Goal: Contribute content: Contribute content

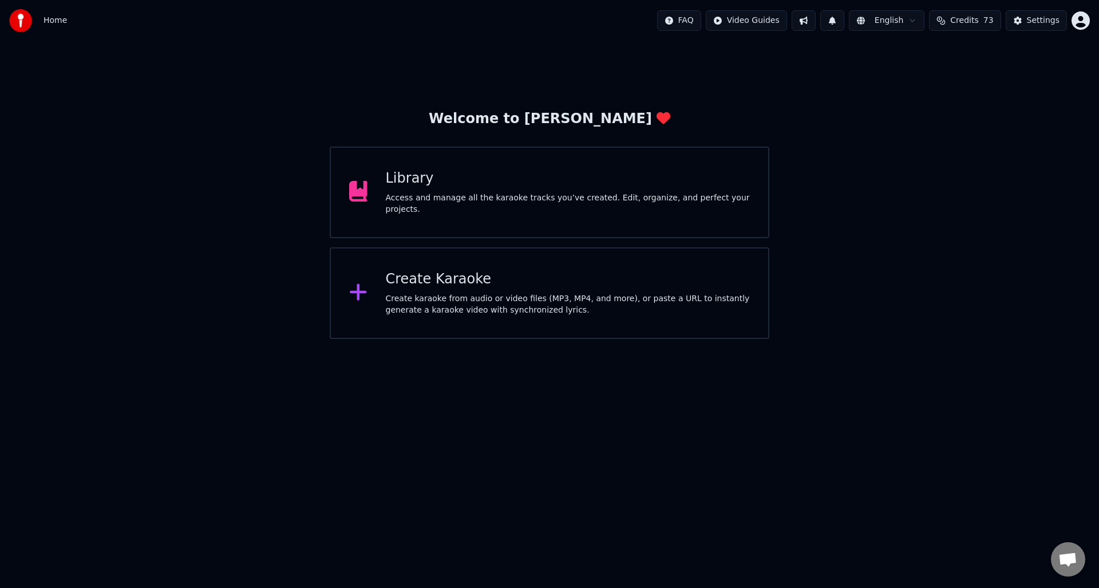
click at [440, 190] on div "Library Access and manage all the karaoke tracks you’ve created. Edit, organize…" at bounding box center [568, 192] width 365 height 46
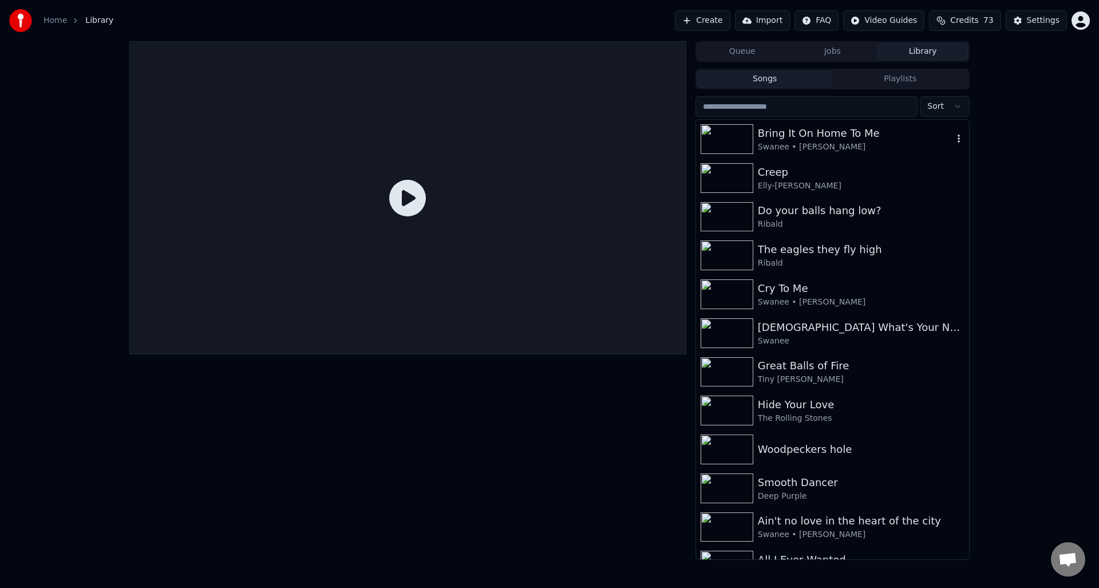
click at [806, 134] on div "Bring It On Home To Me" at bounding box center [855, 133] width 195 height 16
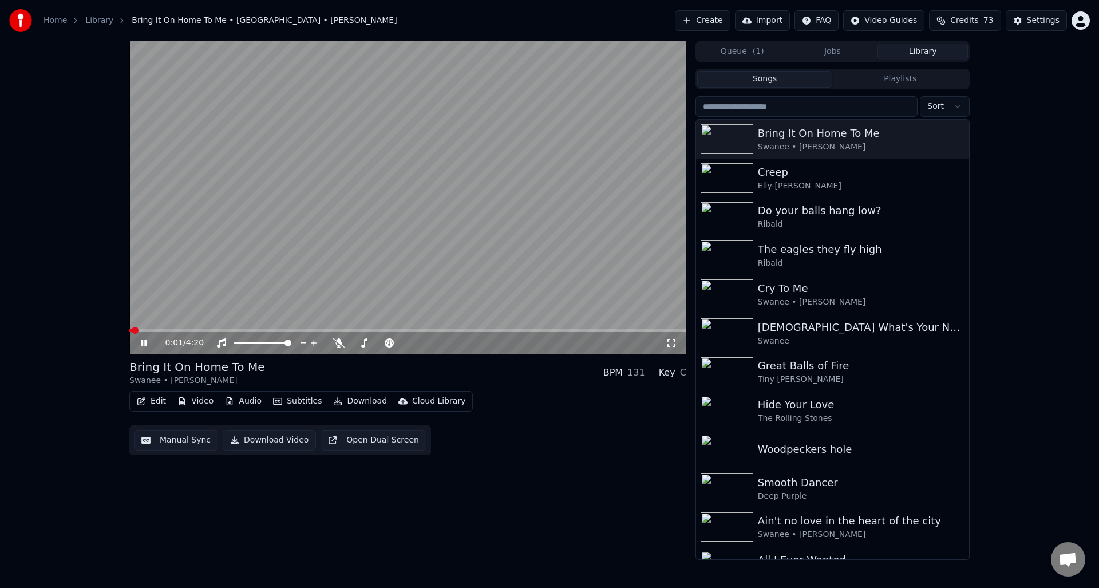
click at [142, 341] on icon at bounding box center [144, 343] width 6 height 7
click at [175, 438] on button "Manual Sync" at bounding box center [176, 440] width 84 height 21
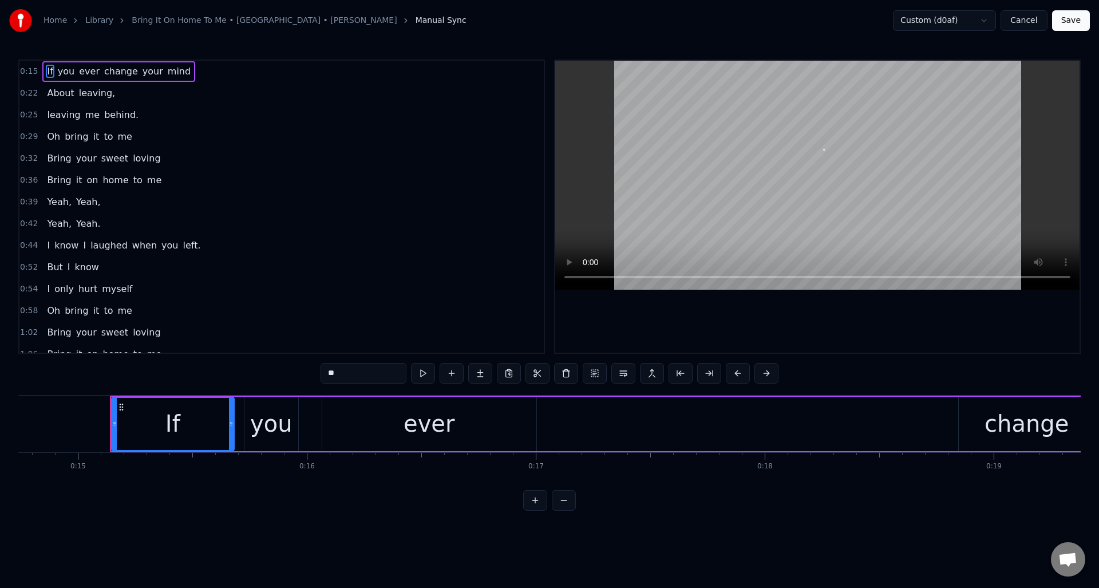
scroll to position [0, 3410]
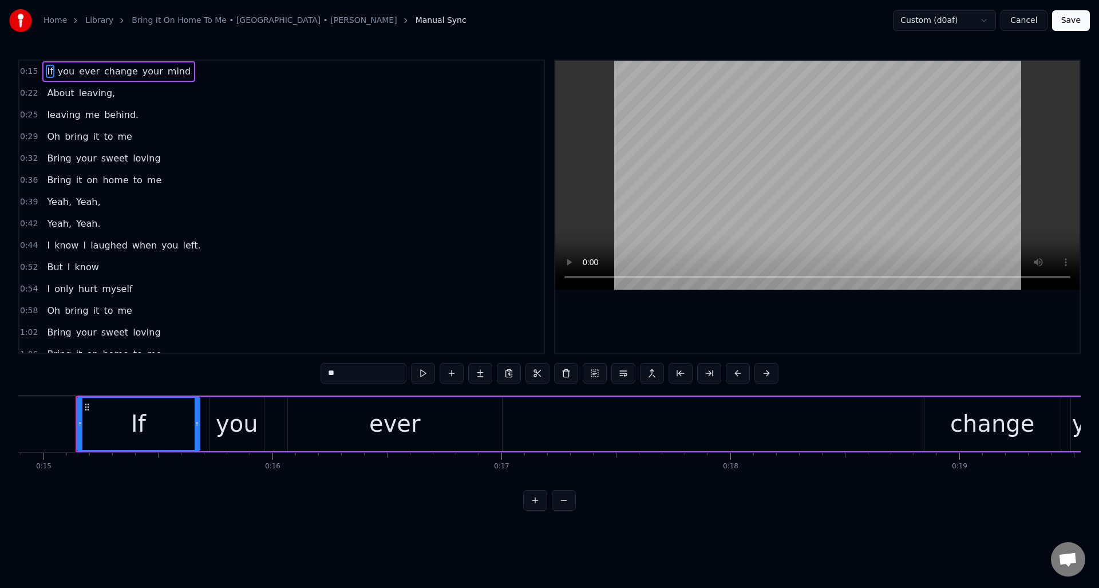
click at [579, 419] on div "If you ever change your mind" at bounding box center [775, 424] width 1399 height 57
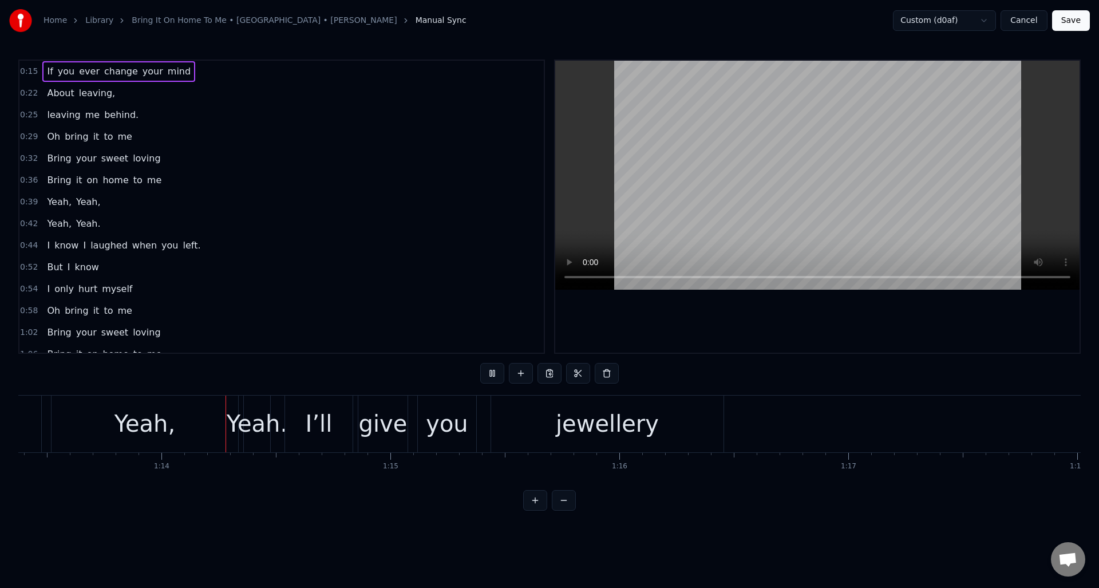
scroll to position [0, 16812]
click at [251, 408] on div "Yeah." at bounding box center [251, 424] width 61 height 34
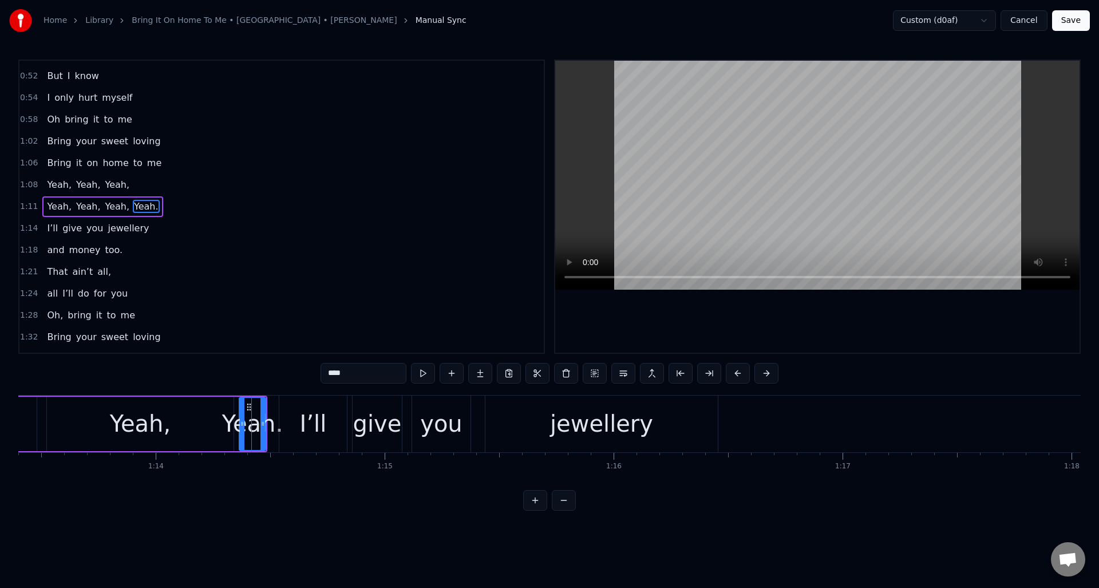
scroll to position [213, 0]
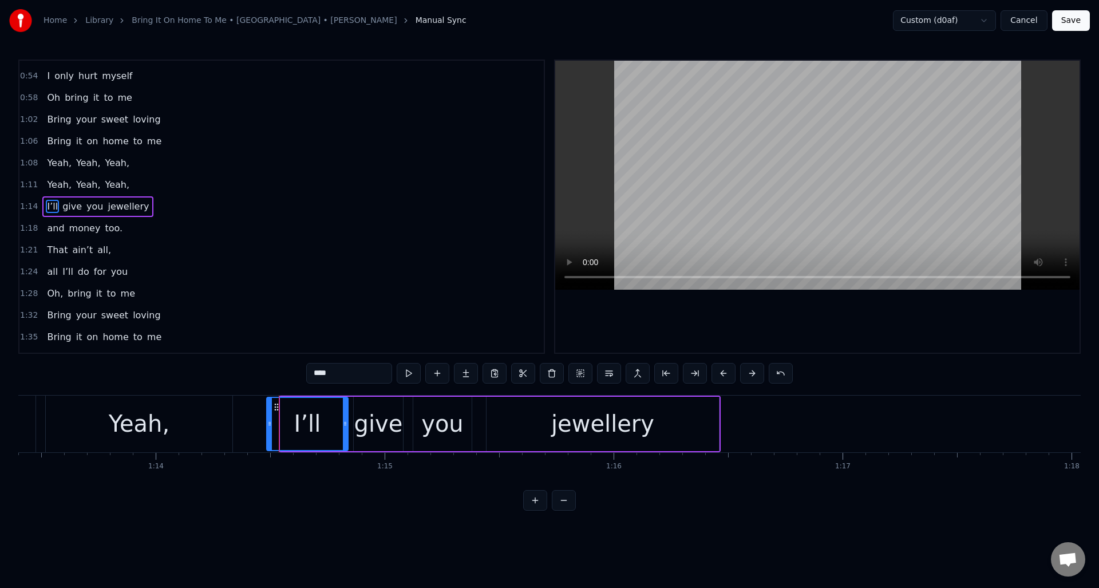
drag, startPoint x: 282, startPoint y: 423, endPoint x: 269, endPoint y: 424, distance: 13.2
click at [268, 424] on icon at bounding box center [269, 423] width 5 height 9
click at [203, 405] on div "Yeah," at bounding box center [139, 424] width 187 height 57
type input "*****"
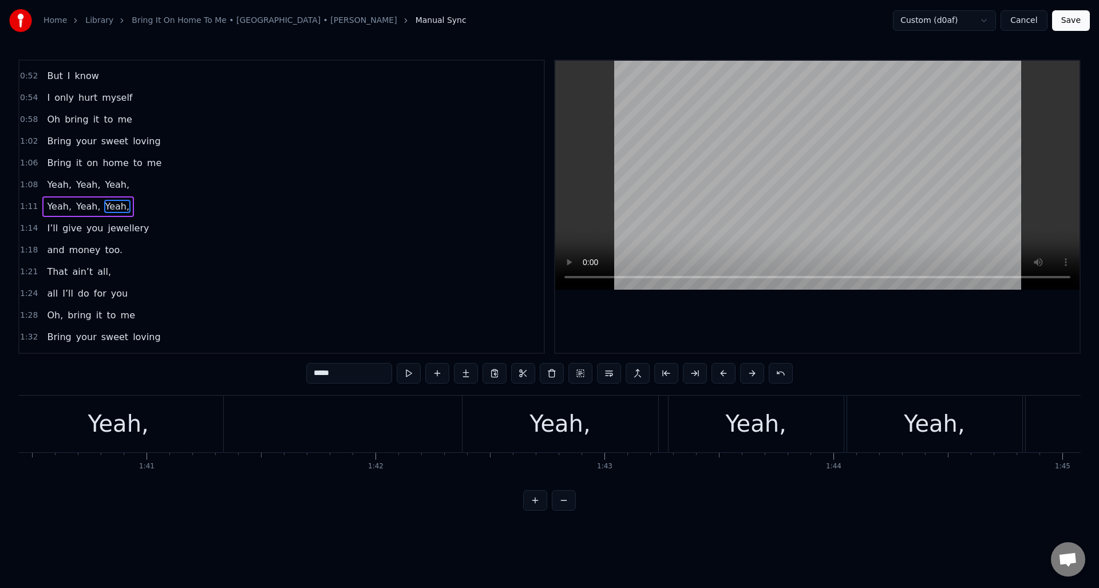
scroll to position [0, 22941]
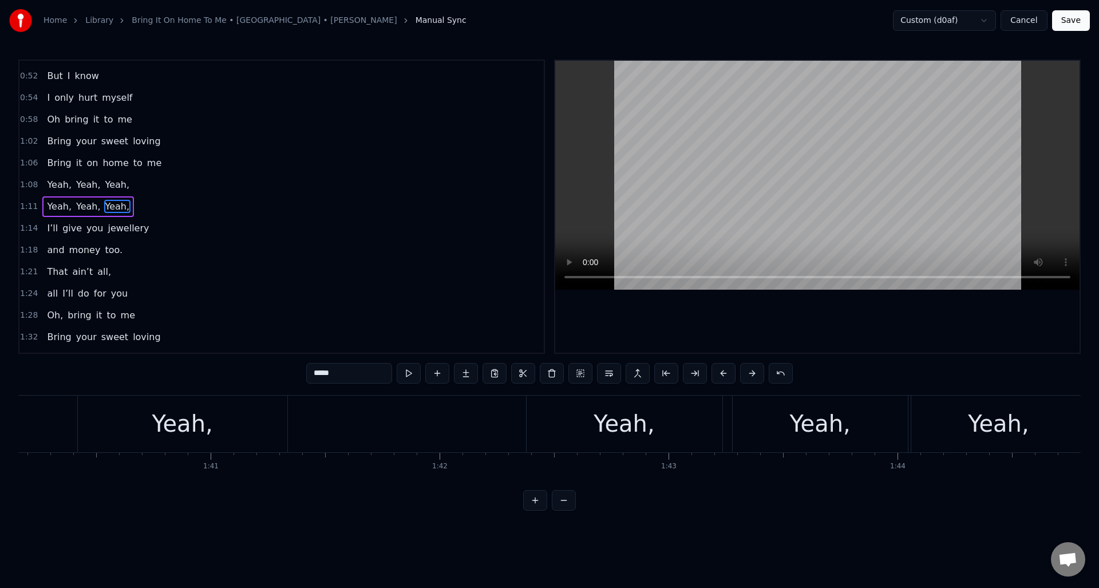
click at [337, 405] on div "Yeah, Yeah, Yeah," at bounding box center [198, 424] width 1056 height 57
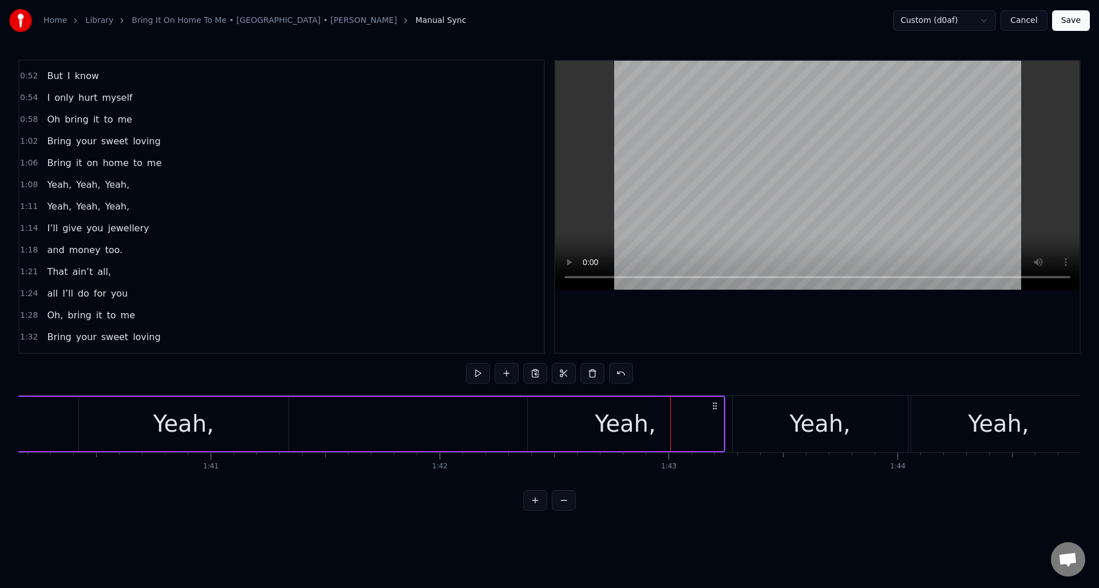
click at [548, 414] on div "Yeah," at bounding box center [626, 424] width 196 height 54
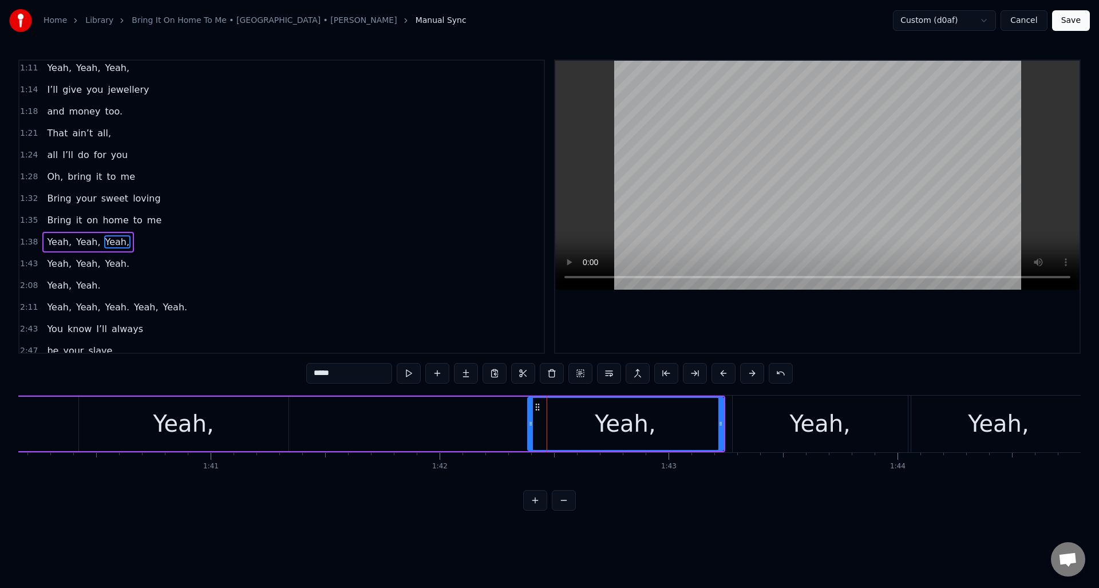
scroll to position [365, 0]
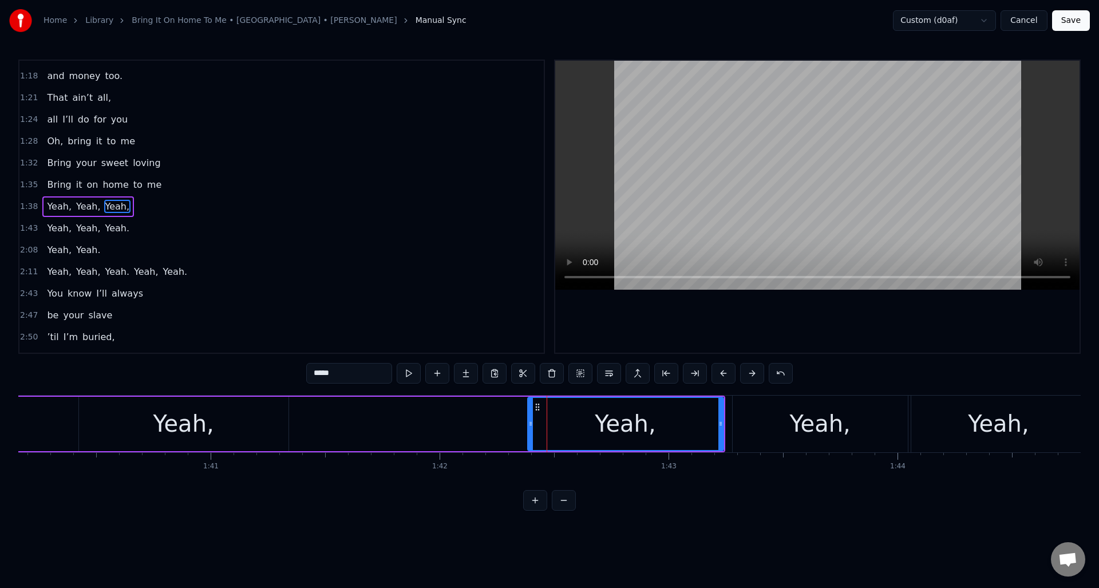
click at [354, 407] on div "Yeah, Yeah, Yeah," at bounding box center [198, 424] width 1056 height 57
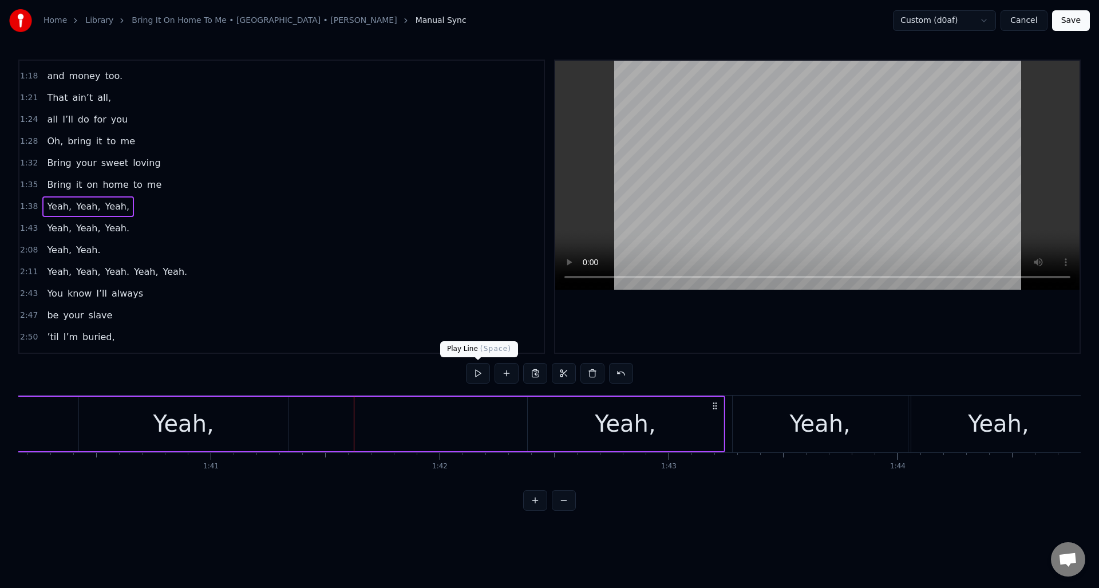
click at [476, 373] on button at bounding box center [478, 373] width 24 height 21
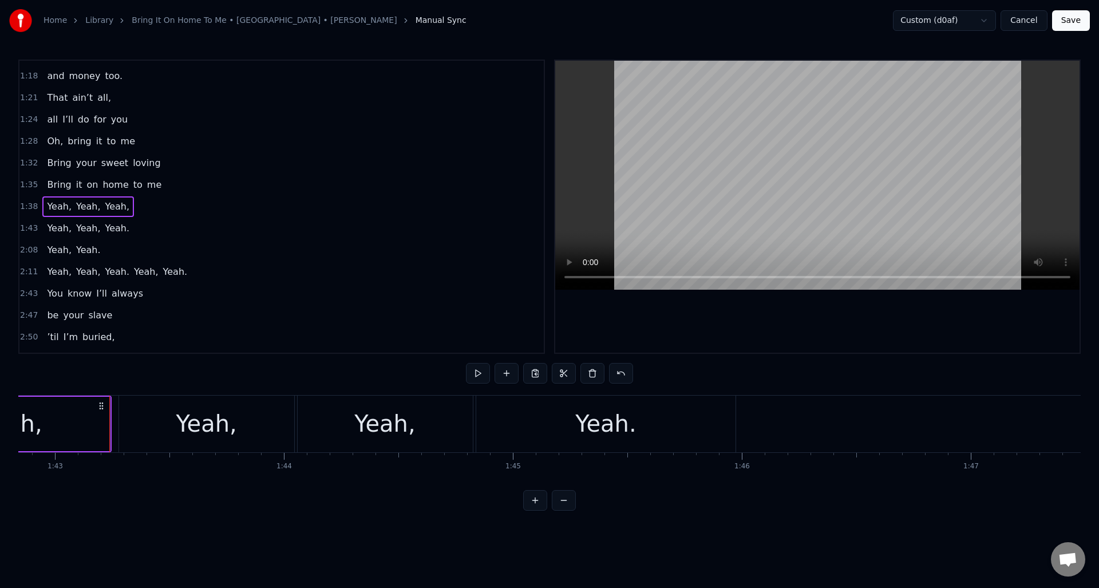
scroll to position [0, 23556]
click at [476, 373] on button at bounding box center [478, 373] width 24 height 21
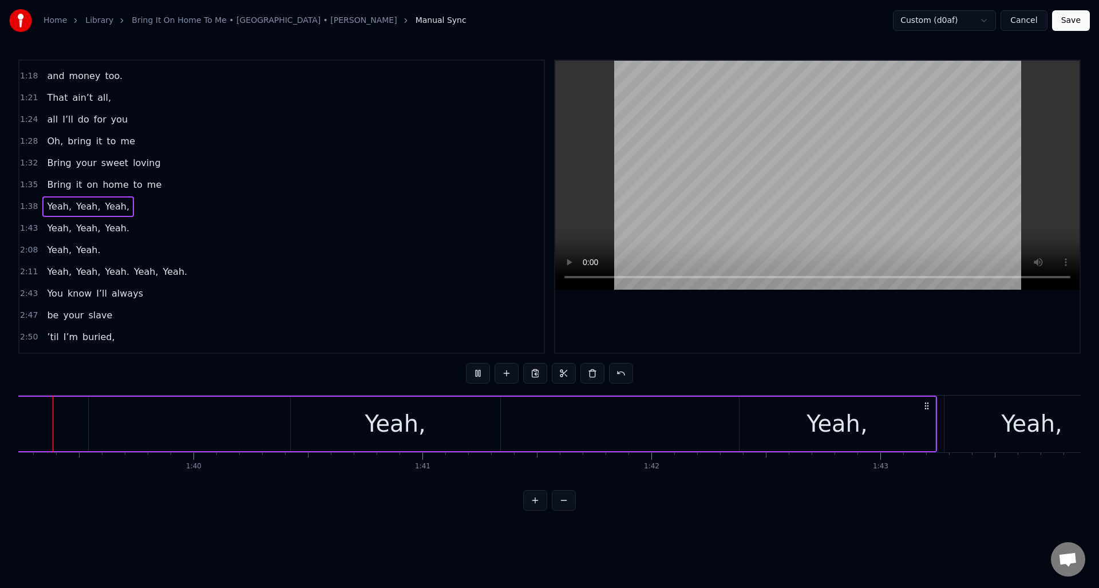
scroll to position [0, 22704]
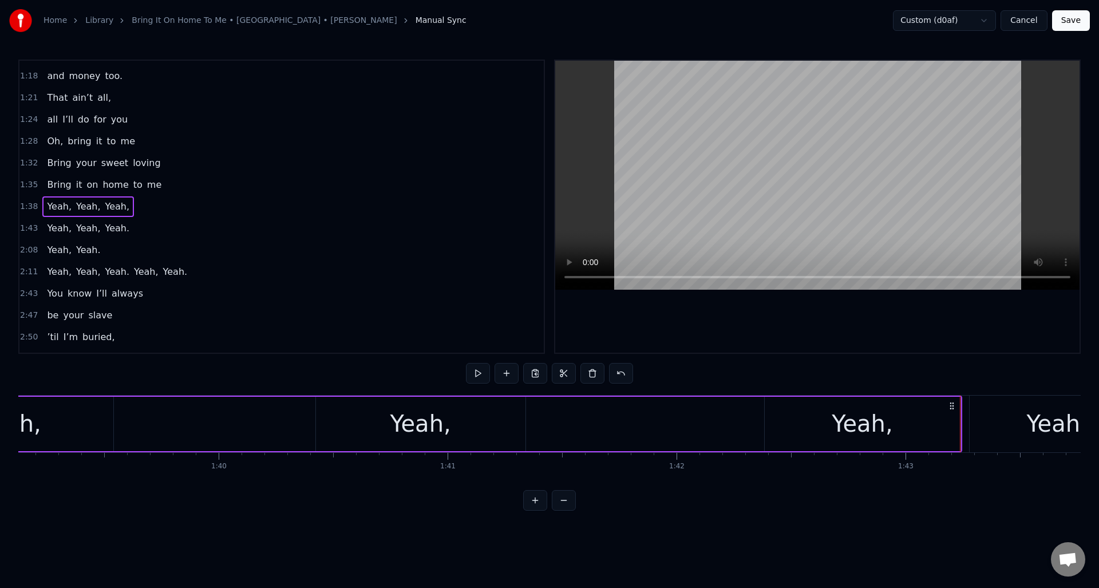
click at [803, 417] on div "Yeah," at bounding box center [863, 424] width 196 height 54
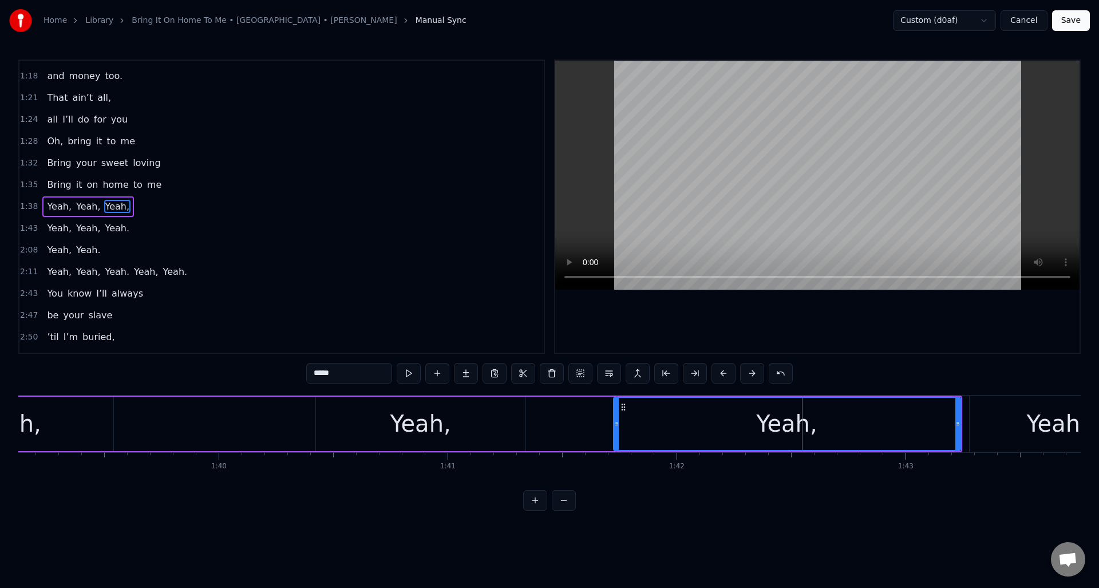
drag, startPoint x: 766, startPoint y: 429, endPoint x: 614, endPoint y: 432, distance: 151.2
click at [614, 432] on div at bounding box center [616, 424] width 5 height 52
click at [407, 373] on button at bounding box center [409, 373] width 24 height 21
click at [996, 421] on div "Yeah," at bounding box center [1057, 424] width 175 height 57
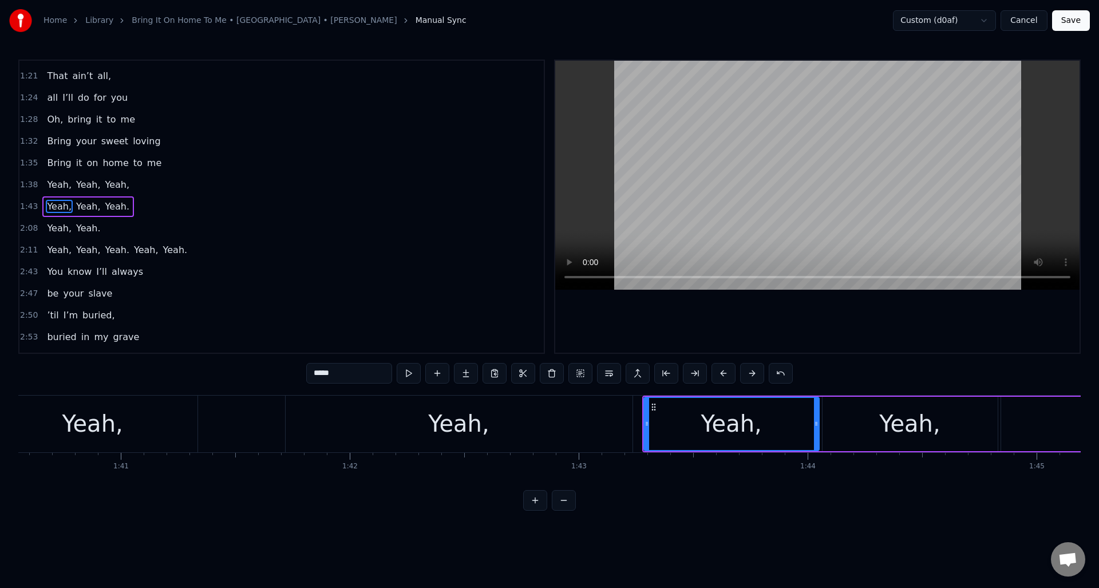
scroll to position [0, 22966]
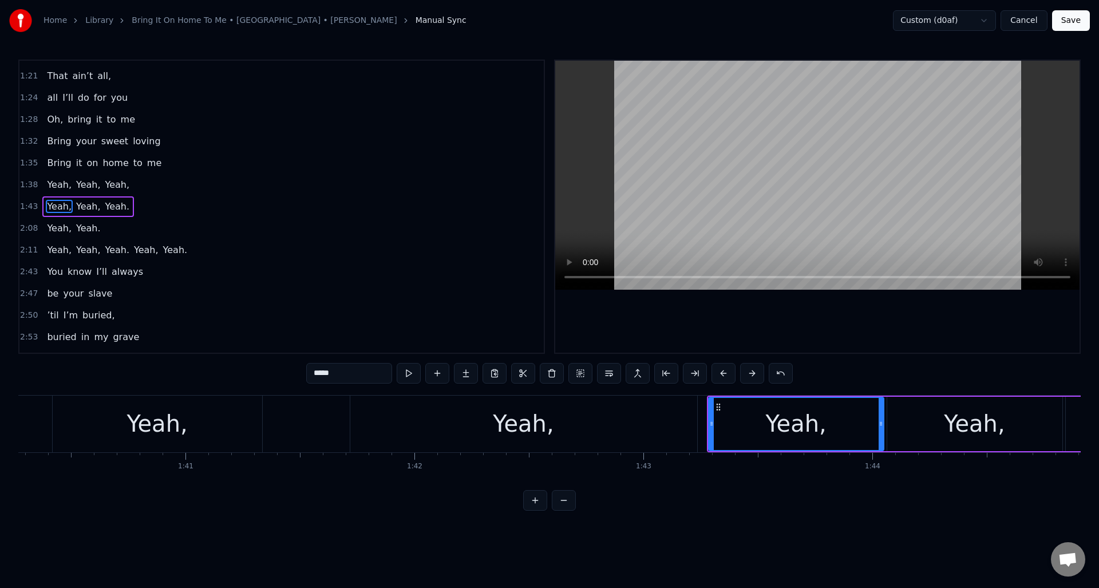
click at [650, 400] on div "Yeah," at bounding box center [523, 424] width 347 height 57
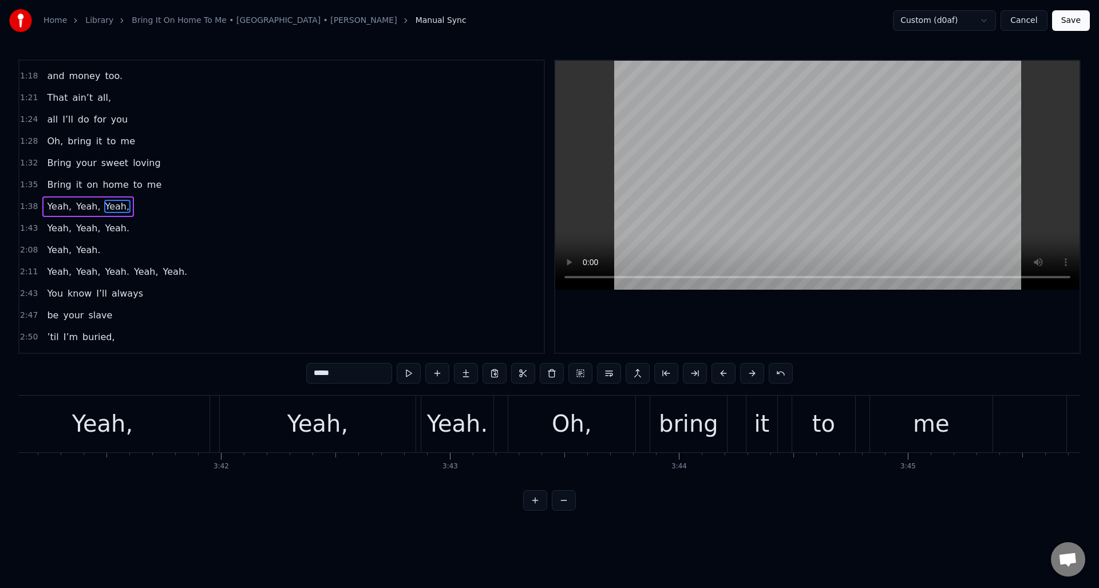
scroll to position [0, 50451]
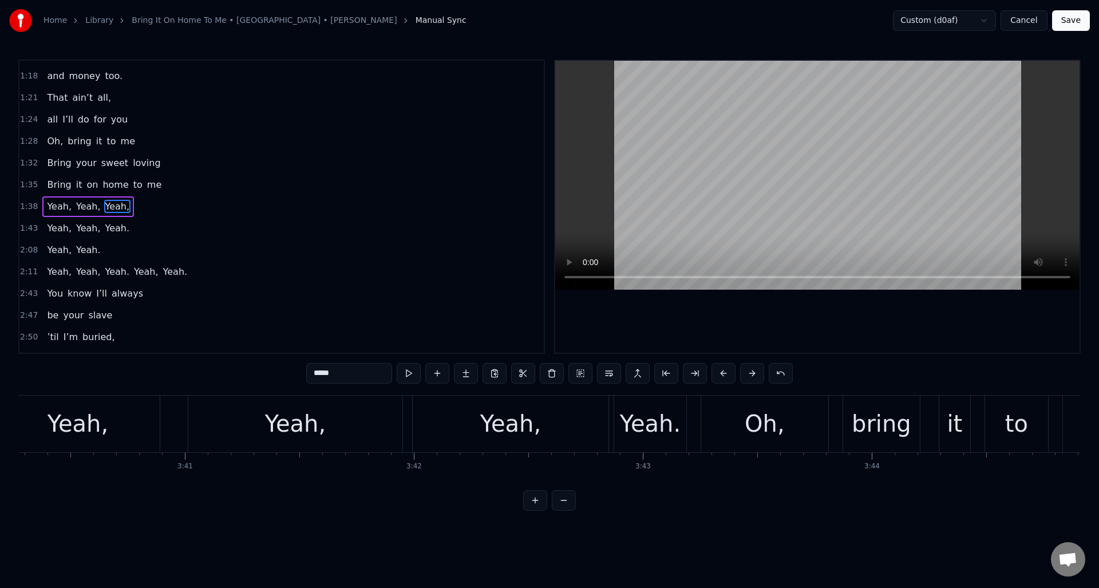
drag, startPoint x: 369, startPoint y: 404, endPoint x: 384, endPoint y: 394, distance: 18.6
click at [369, 404] on div "Yeah," at bounding box center [295, 424] width 214 height 57
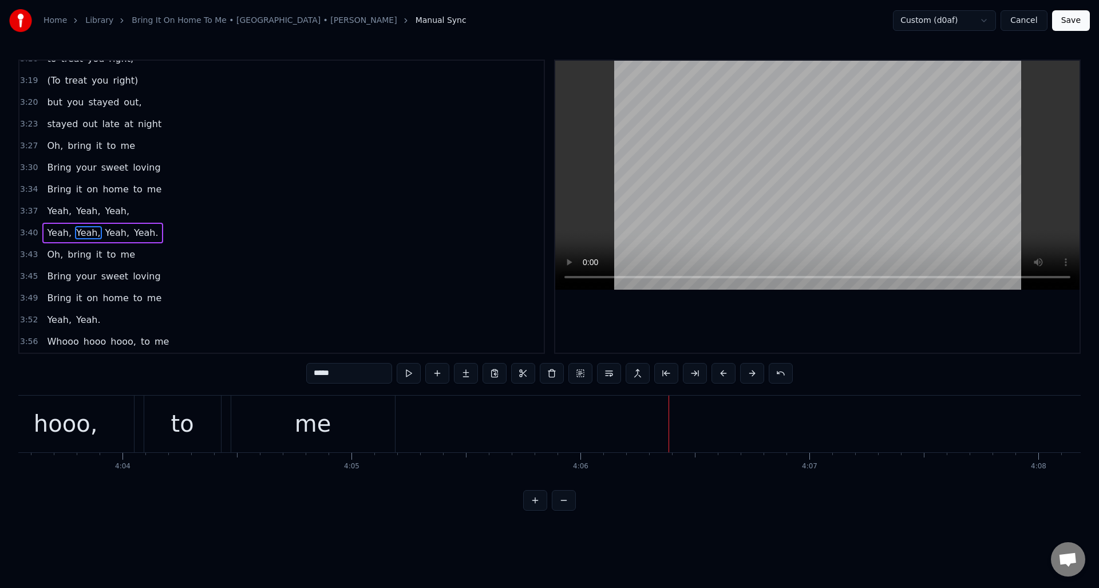
scroll to position [0, 55685]
drag, startPoint x: 463, startPoint y: 405, endPoint x: 476, endPoint y: 405, distance: 13.2
click at [463, 404] on div "me" at bounding box center [410, 424] width 164 height 57
type input "**"
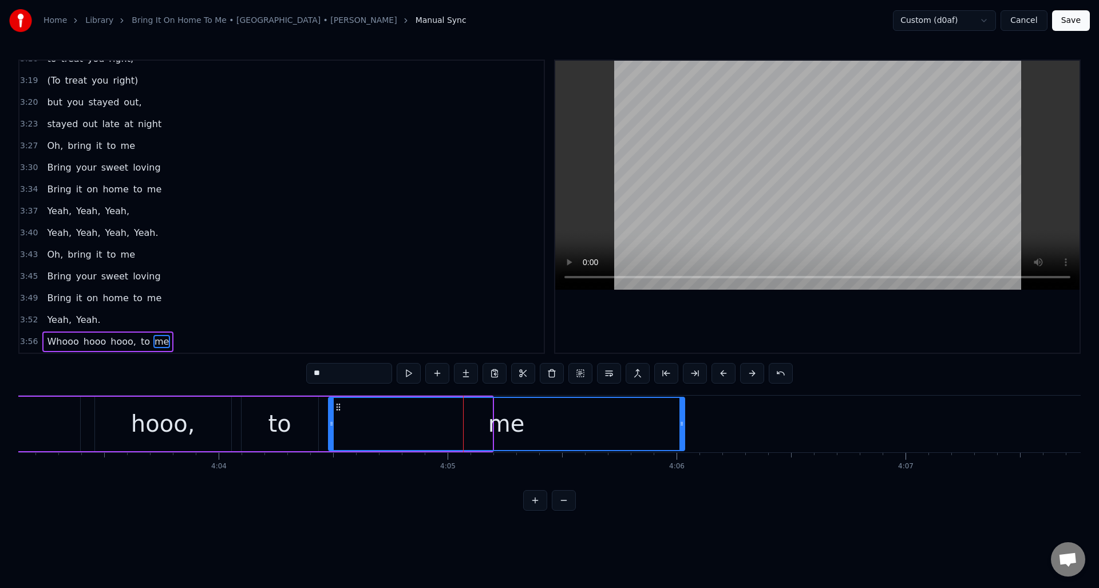
drag, startPoint x: 490, startPoint y: 407, endPoint x: 683, endPoint y: 409, distance: 192.4
click at [683, 409] on div at bounding box center [682, 424] width 5 height 52
click at [342, 404] on icon at bounding box center [338, 407] width 9 height 9
click at [359, 412] on div "me" at bounding box center [506, 424] width 355 height 52
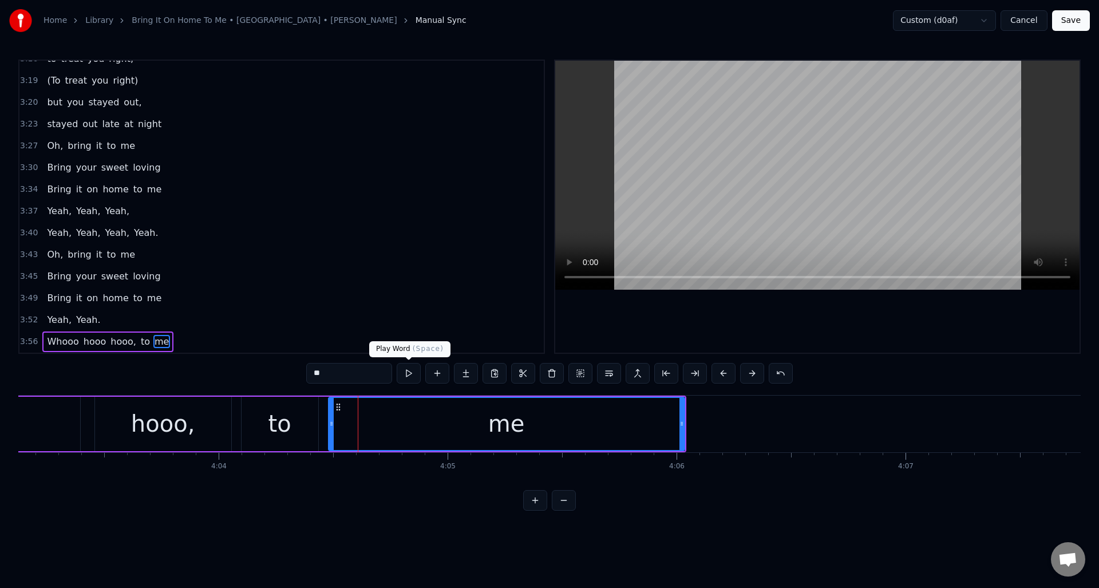
click at [410, 372] on button at bounding box center [409, 373] width 24 height 21
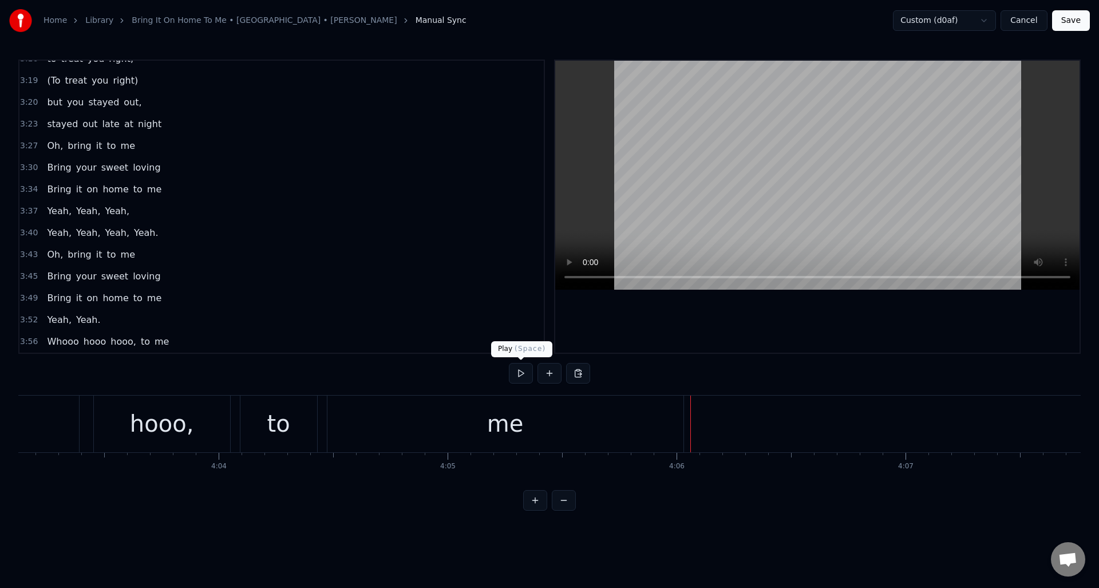
click at [519, 373] on button at bounding box center [521, 373] width 24 height 21
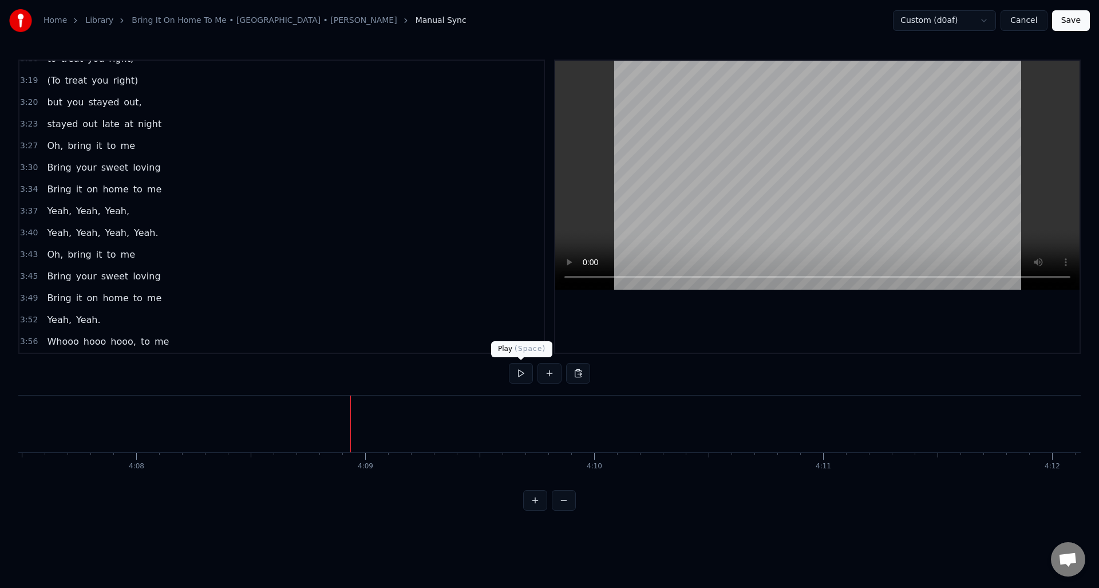
click at [519, 370] on button at bounding box center [521, 373] width 24 height 21
click at [519, 369] on button at bounding box center [521, 373] width 24 height 21
click at [552, 369] on button at bounding box center [550, 373] width 24 height 21
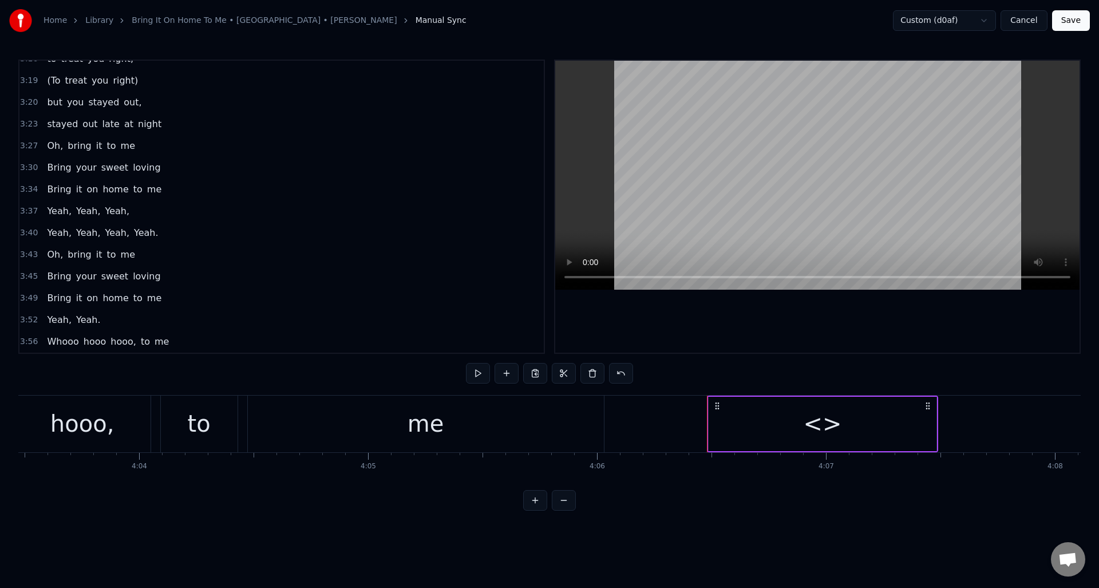
click at [750, 437] on div "<>" at bounding box center [823, 424] width 228 height 54
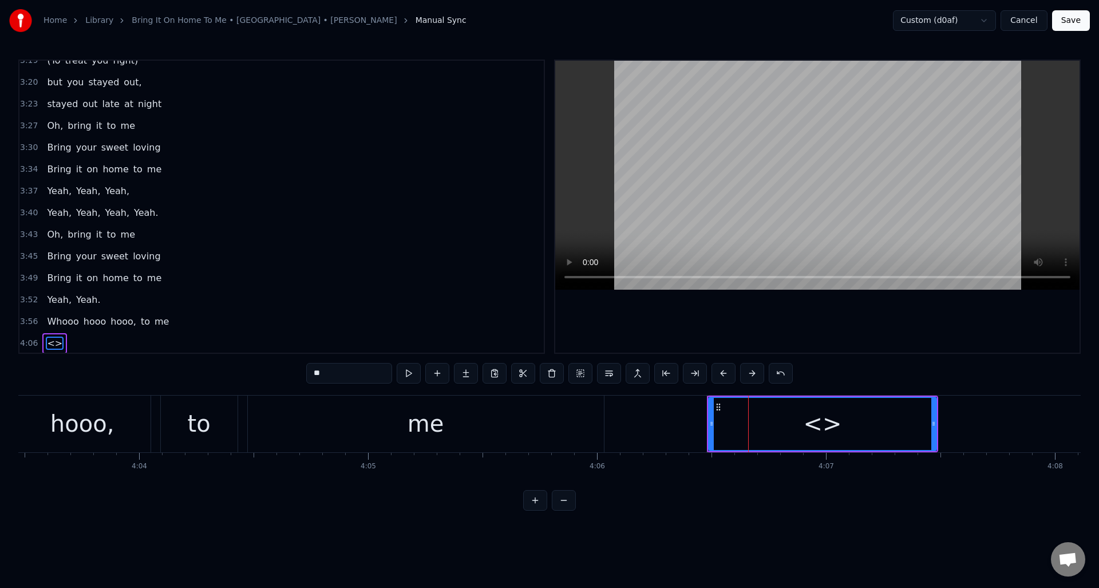
scroll to position [861, 0]
drag, startPoint x: 347, startPoint y: 376, endPoint x: 286, endPoint y: 367, distance: 61.4
click at [286, 367] on div "0:15 If you ever change your mind 0:22 About leaving, 0:25 leaving me behind. 0…" at bounding box center [549, 285] width 1063 height 451
click at [315, 374] on input "******" at bounding box center [349, 373] width 86 height 21
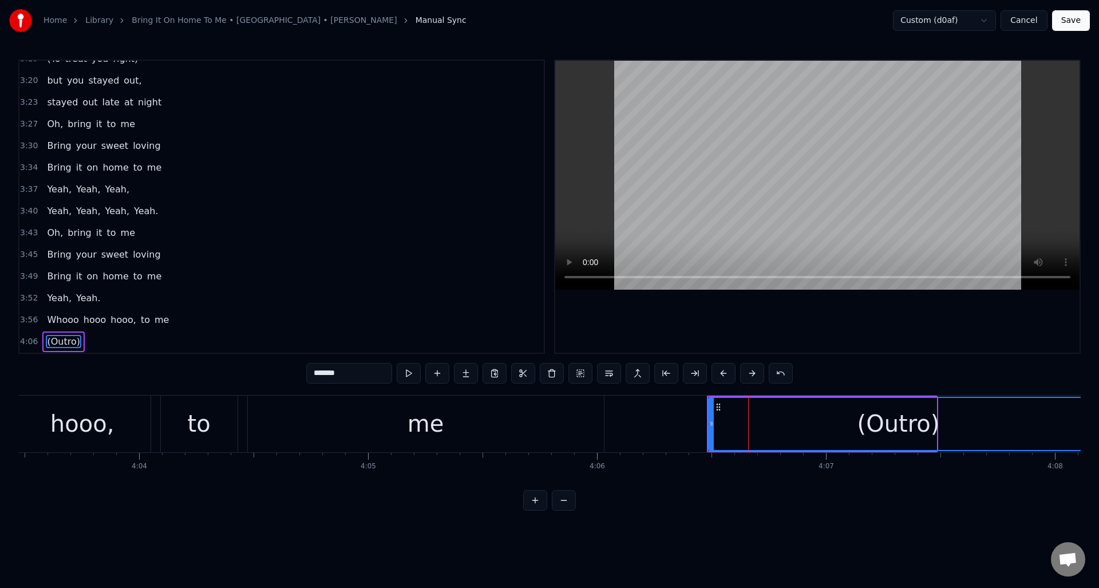
drag, startPoint x: 933, startPoint y: 437, endPoint x: 1070, endPoint y: 441, distance: 136.9
click at [1085, 439] on div "Home Library Bring It On Home To Me • Swanee • Jack Jones Manual Sync Custom (d…" at bounding box center [549, 255] width 1099 height 511
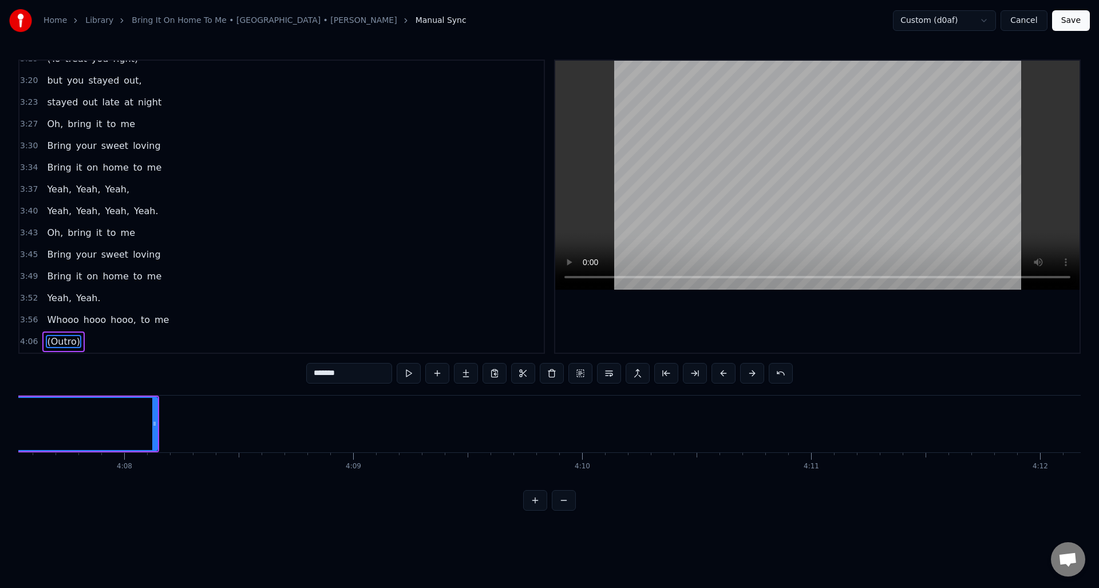
scroll to position [0, 56792]
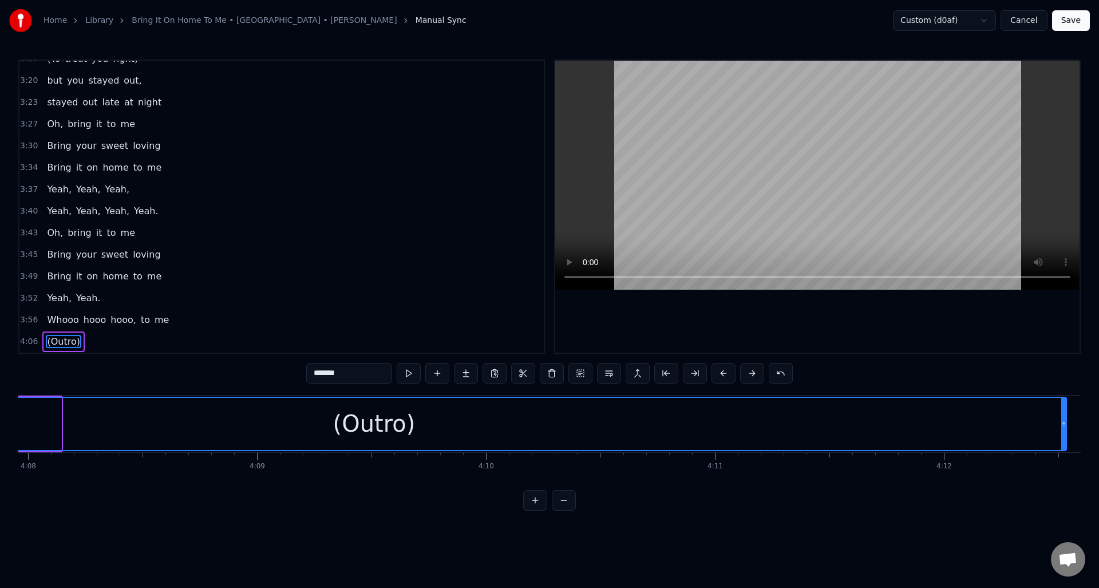
drag, startPoint x: 57, startPoint y: 438, endPoint x: 1063, endPoint y: 437, distance: 1005.5
click at [1063, 437] on div at bounding box center [1064, 424] width 5 height 52
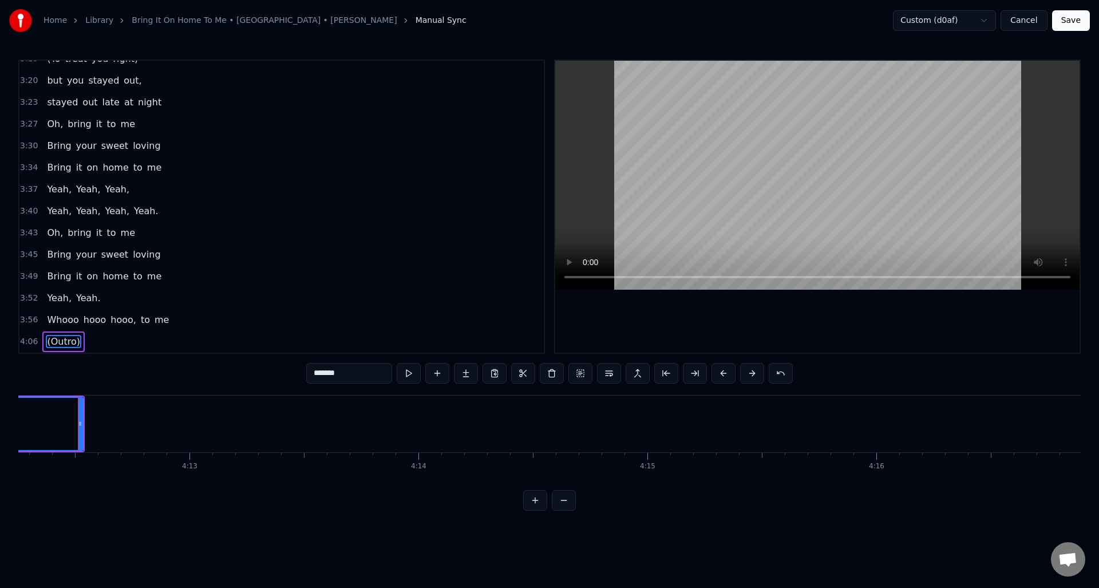
scroll to position [0, 57778]
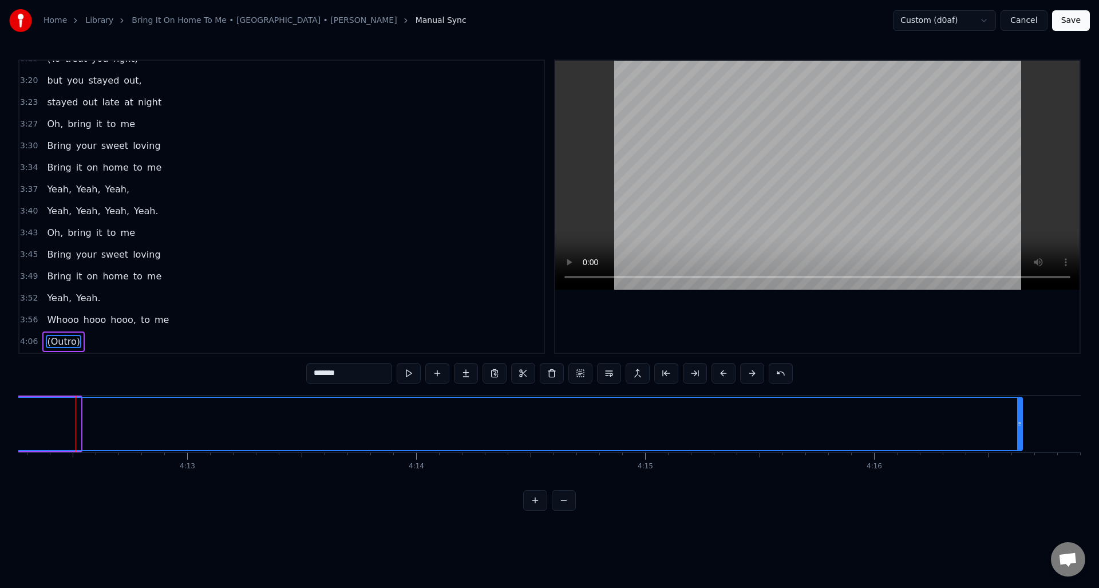
drag, startPoint x: 78, startPoint y: 427, endPoint x: 1027, endPoint y: 463, distance: 950.0
click at [1027, 463] on div "If you ever change your mind About leaving, leaving me behind. Oh bring it to m…" at bounding box center [549, 438] width 1063 height 86
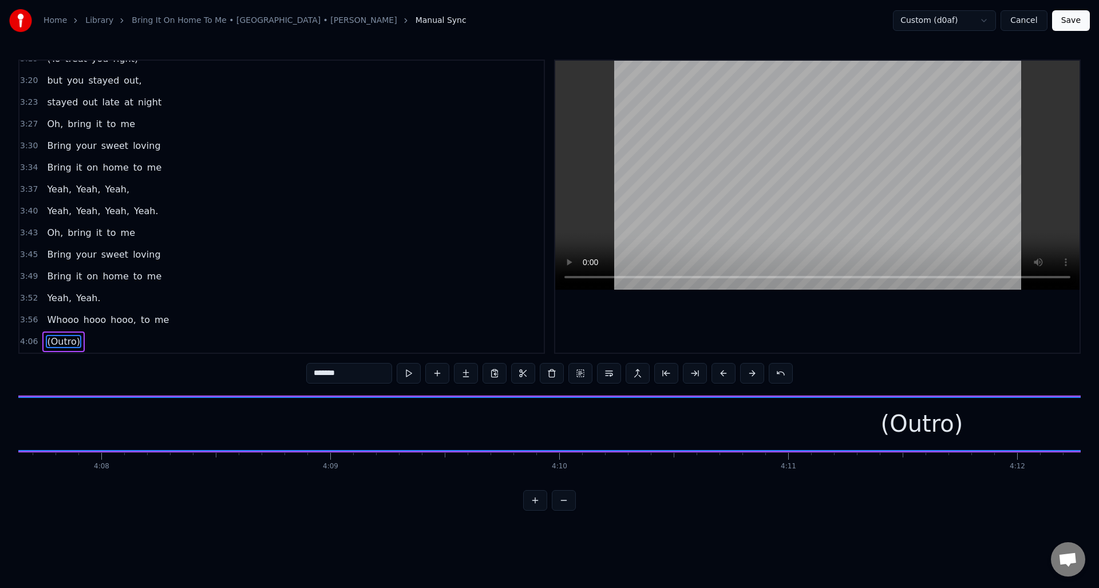
scroll to position [0, 57008]
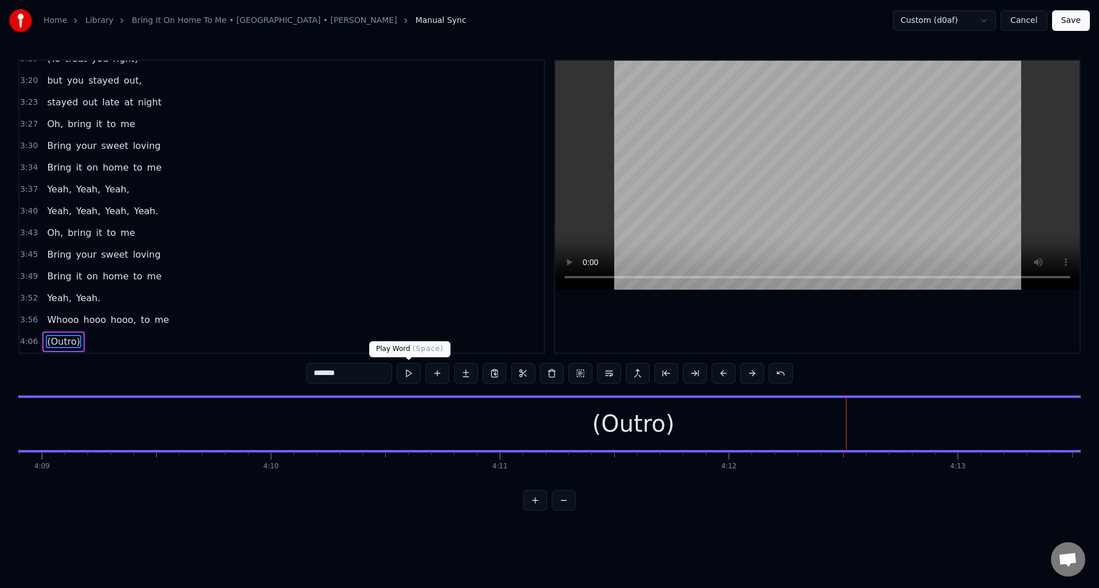
click at [408, 369] on button at bounding box center [409, 373] width 24 height 21
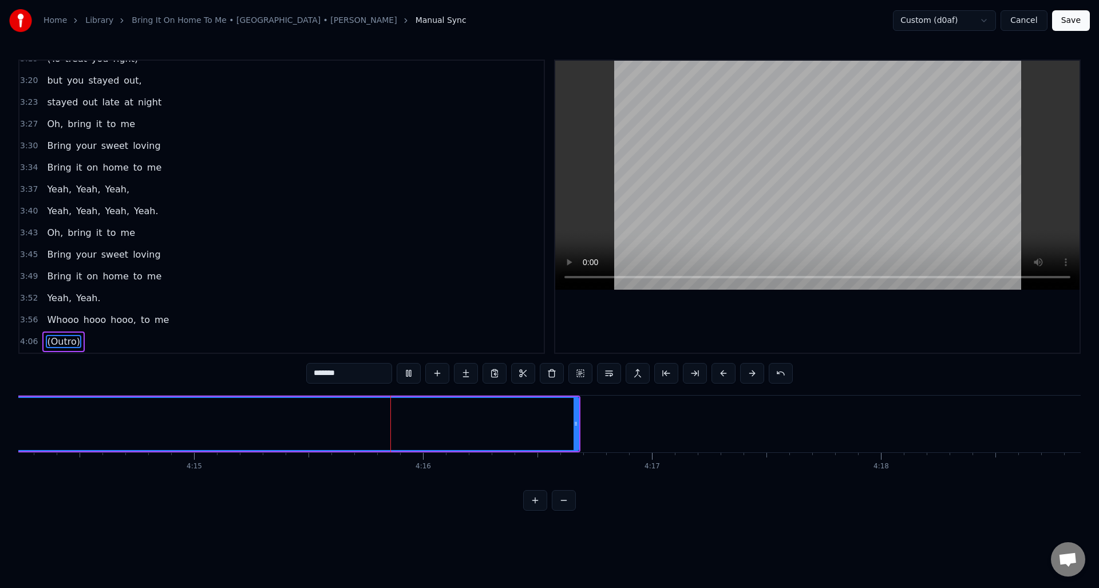
scroll to position [0, 58439]
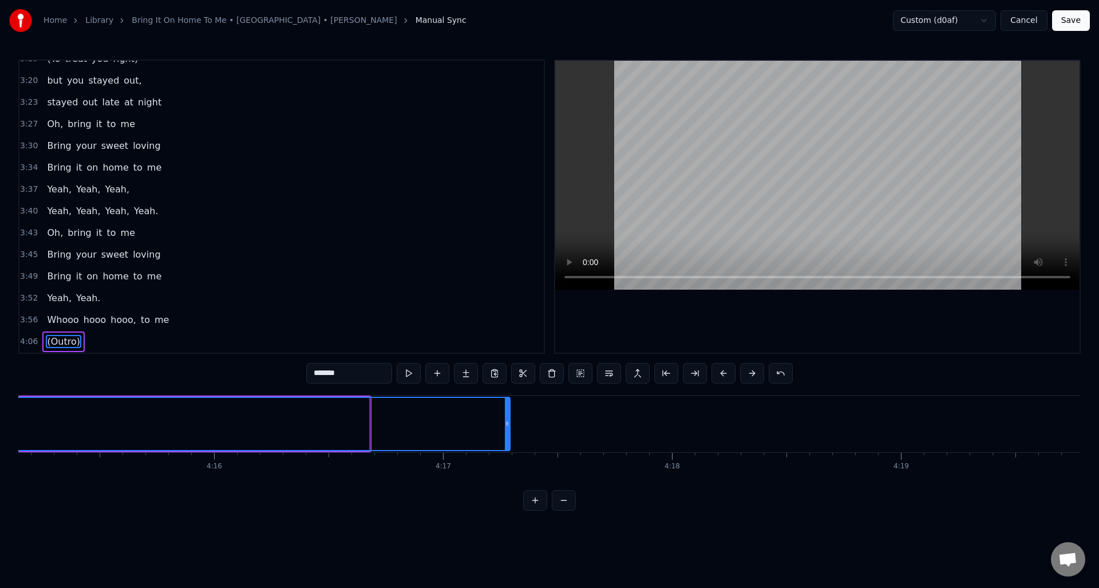
drag, startPoint x: 367, startPoint y: 436, endPoint x: 507, endPoint y: 440, distance: 140.4
click at [507, 440] on div at bounding box center [507, 424] width 5 height 52
drag, startPoint x: 509, startPoint y: 431, endPoint x: 432, endPoint y: 427, distance: 76.8
click at [432, 427] on div at bounding box center [430, 424] width 5 height 52
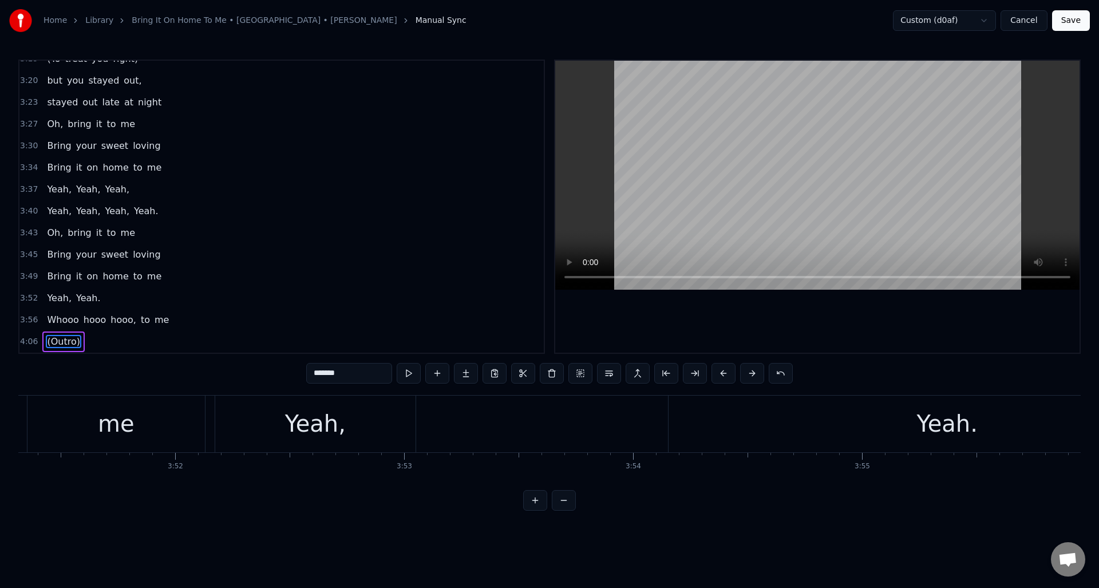
scroll to position [0, 52916]
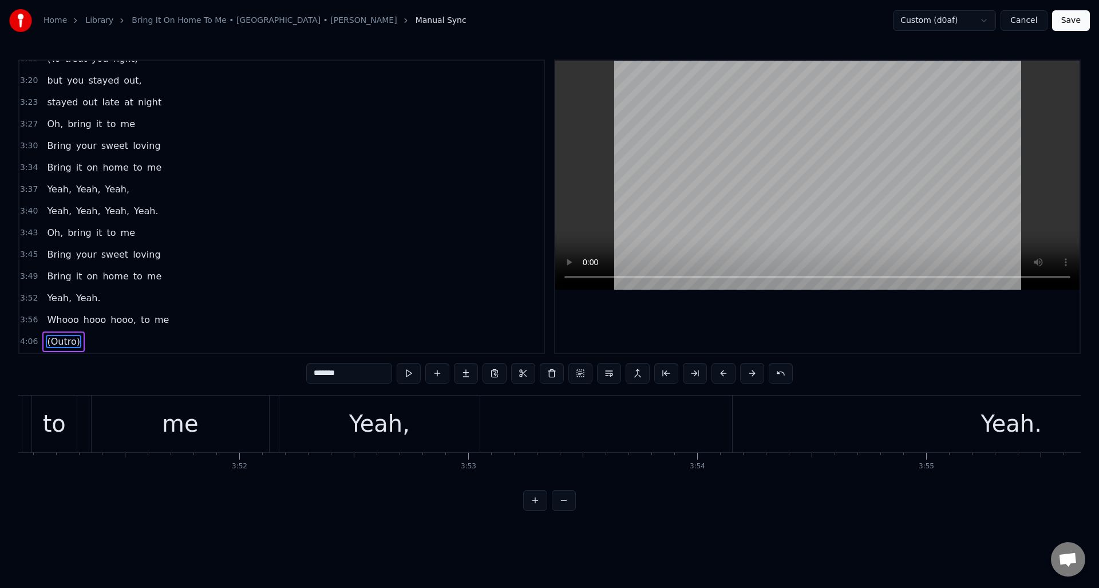
click at [242, 415] on div "me" at bounding box center [181, 424] width 178 height 57
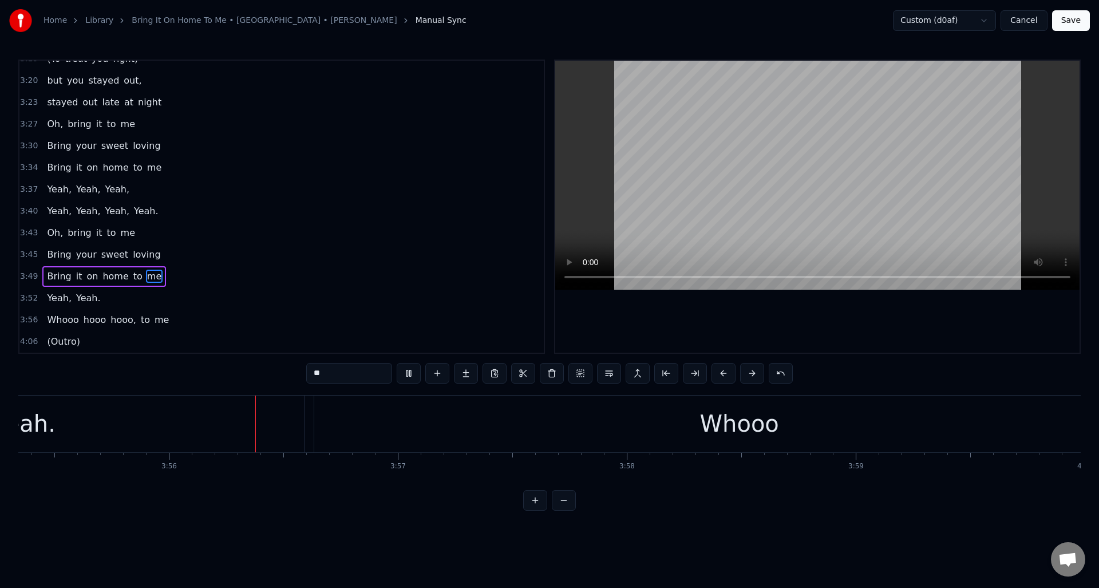
scroll to position [0, 53906]
click at [328, 429] on div "Whooo" at bounding box center [736, 424] width 851 height 57
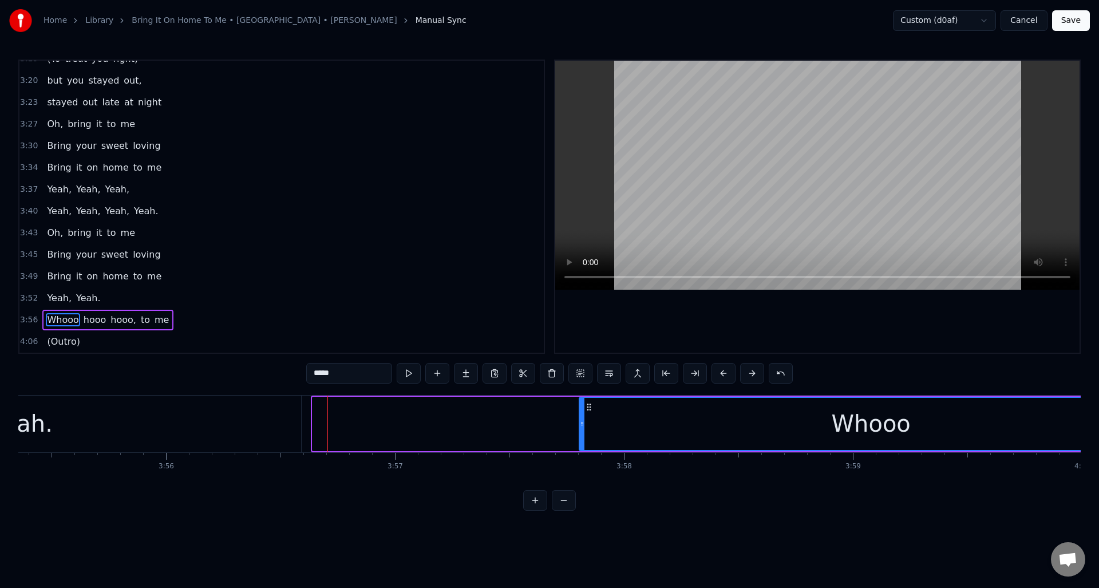
drag, startPoint x: 313, startPoint y: 435, endPoint x: 580, endPoint y: 433, distance: 266.8
click at [580, 433] on div at bounding box center [582, 424] width 5 height 52
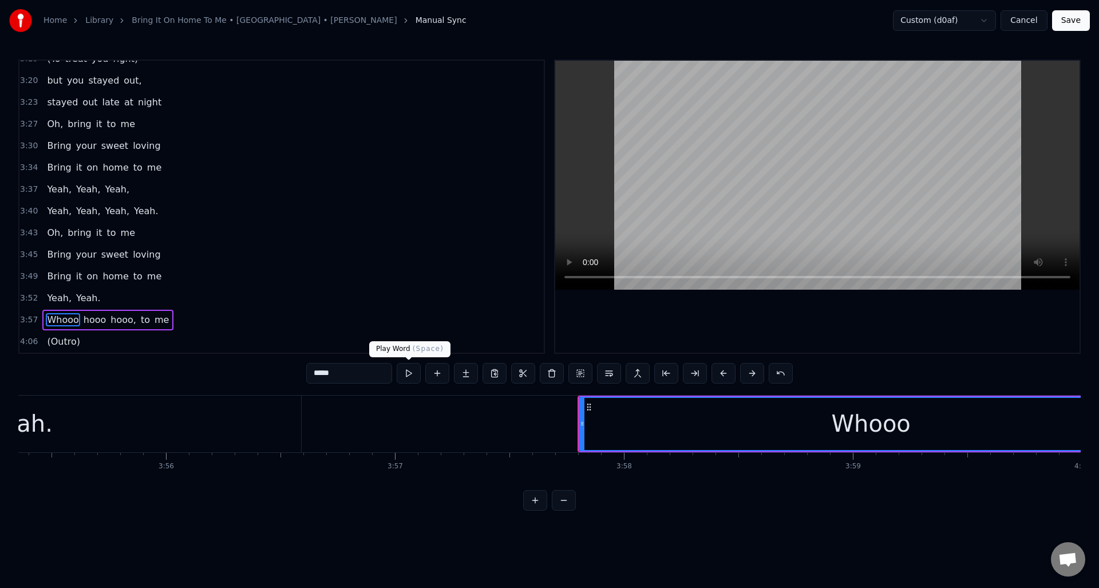
click at [415, 372] on button at bounding box center [409, 373] width 24 height 21
click at [414, 372] on button at bounding box center [409, 373] width 24 height 21
click at [414, 371] on button at bounding box center [409, 373] width 24 height 21
click at [257, 413] on div "Yeah." at bounding box center [22, 424] width 558 height 57
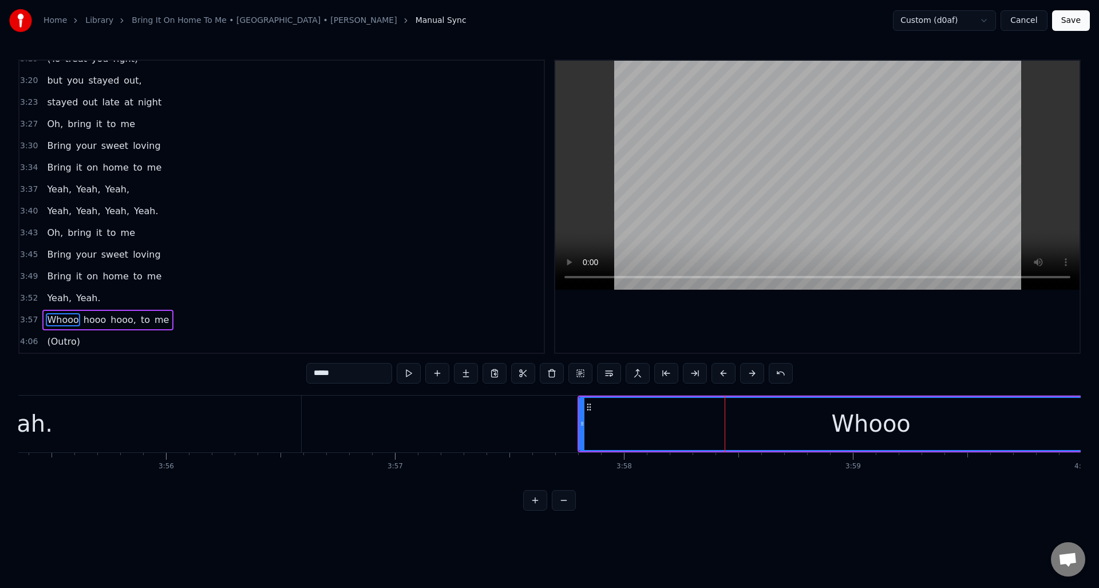
type input "*****"
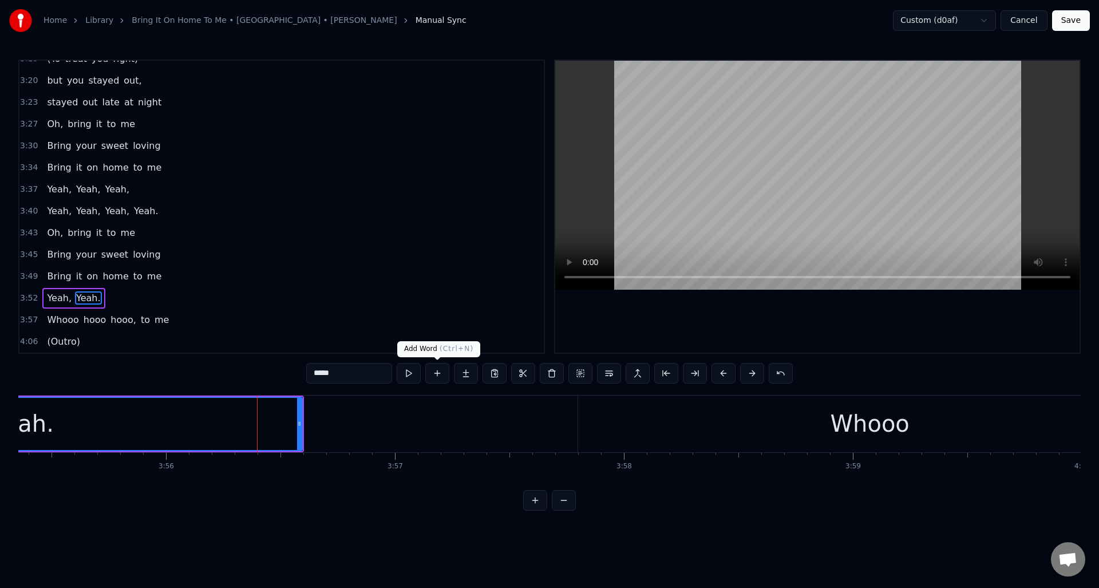
click at [440, 371] on button at bounding box center [437, 373] width 24 height 21
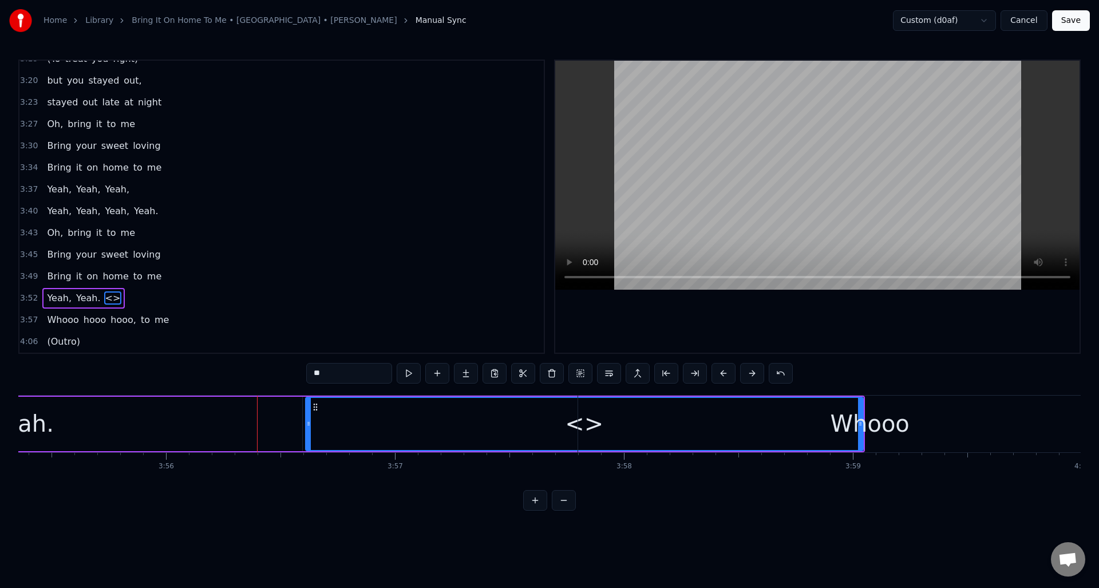
click at [496, 423] on div "<>" at bounding box center [584, 424] width 557 height 52
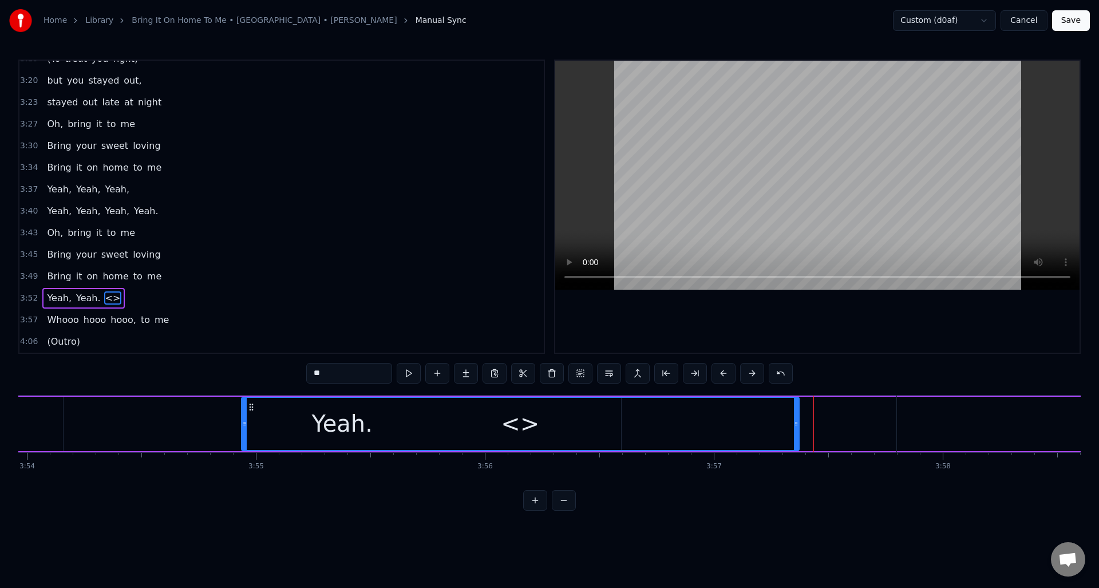
scroll to position [0, 53583]
drag, startPoint x: 317, startPoint y: 406, endPoint x: 300, endPoint y: 432, distance: 31.4
click at [274, 432] on div "<>" at bounding box center [540, 424] width 557 height 52
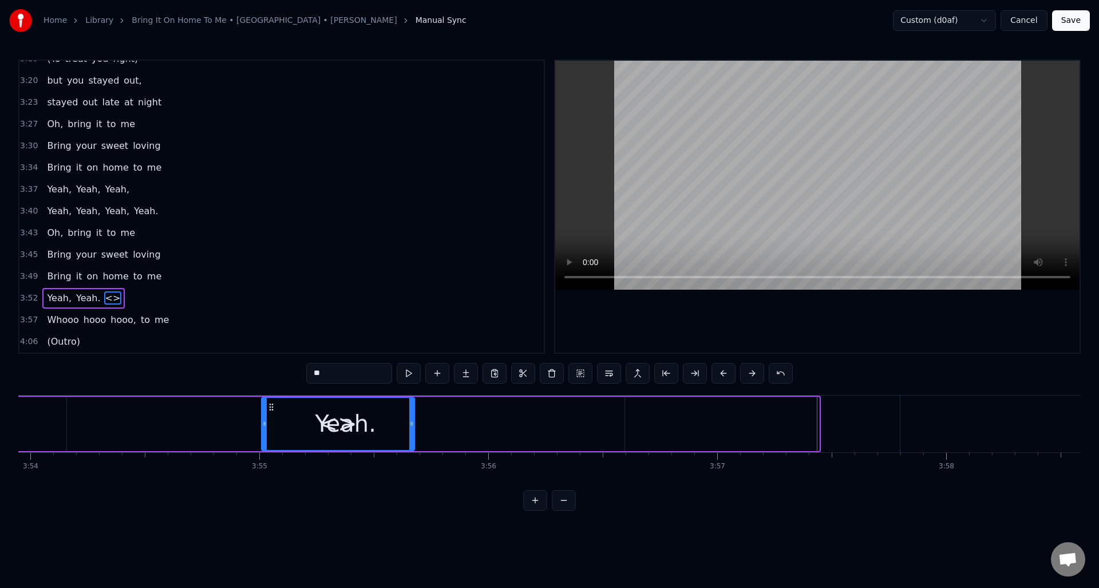
drag, startPoint x: 815, startPoint y: 430, endPoint x: 410, endPoint y: 425, distance: 404.9
click at [410, 425] on div at bounding box center [411, 424] width 5 height 52
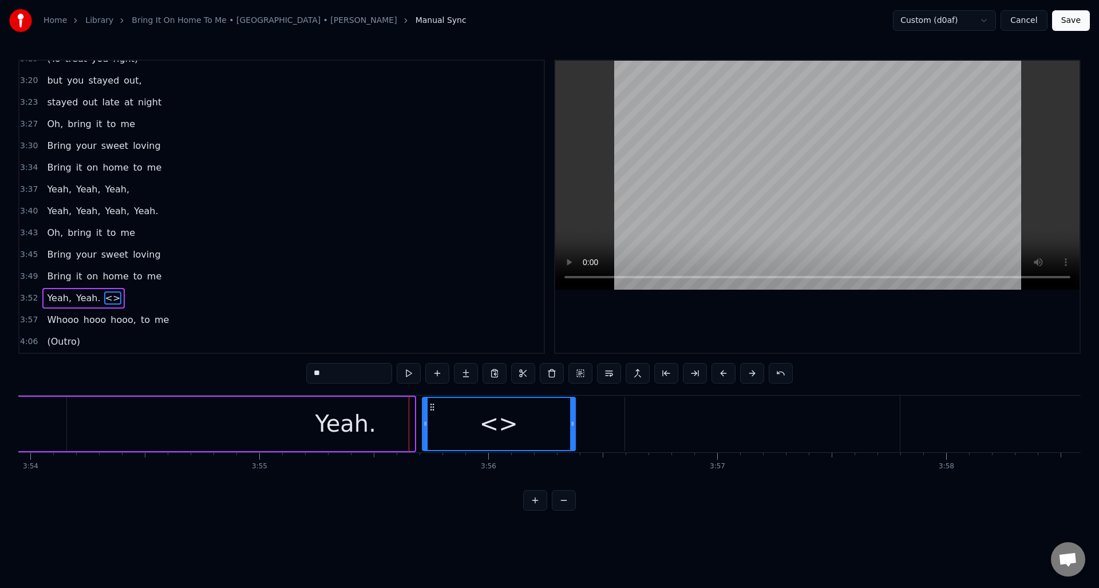
drag, startPoint x: 271, startPoint y: 406, endPoint x: 483, endPoint y: 426, distance: 212.8
click at [432, 422] on div "<>" at bounding box center [499, 424] width 152 height 52
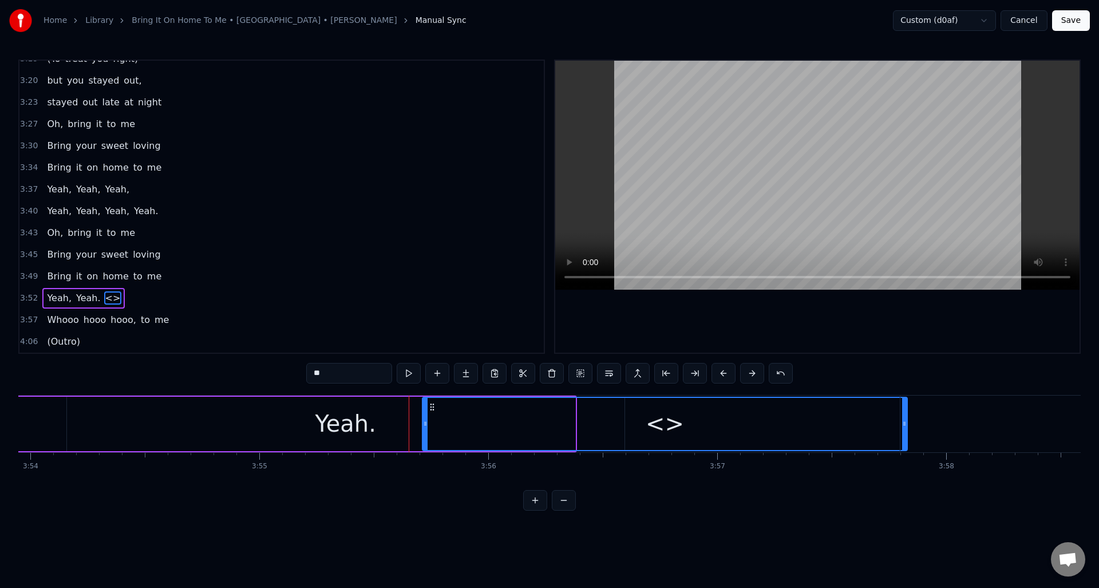
drag, startPoint x: 574, startPoint y: 436, endPoint x: 912, endPoint y: 430, distance: 337.9
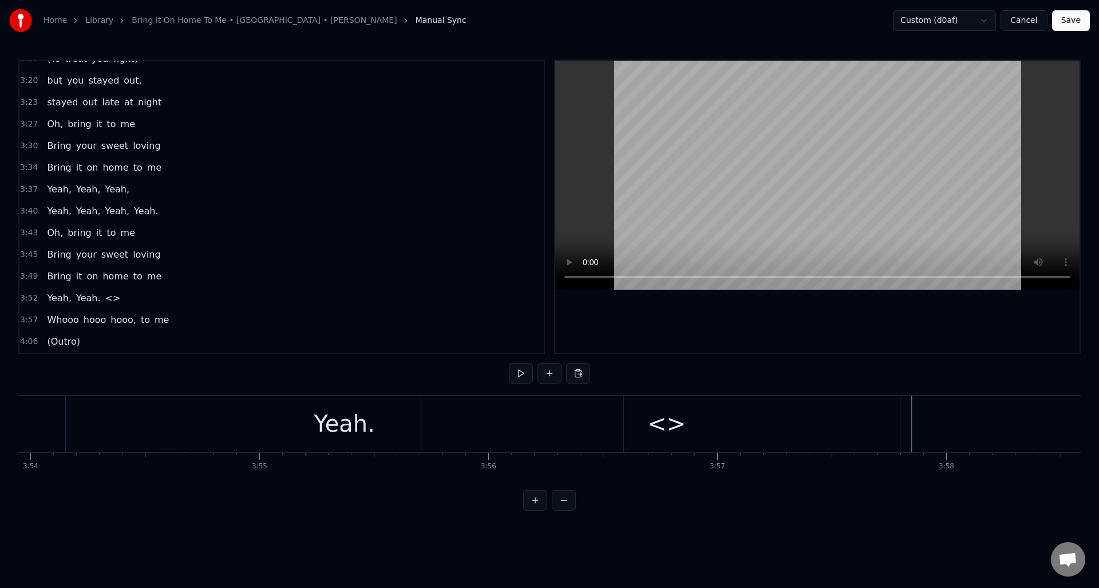
click at [826, 415] on div "<>" at bounding box center [666, 424] width 491 height 57
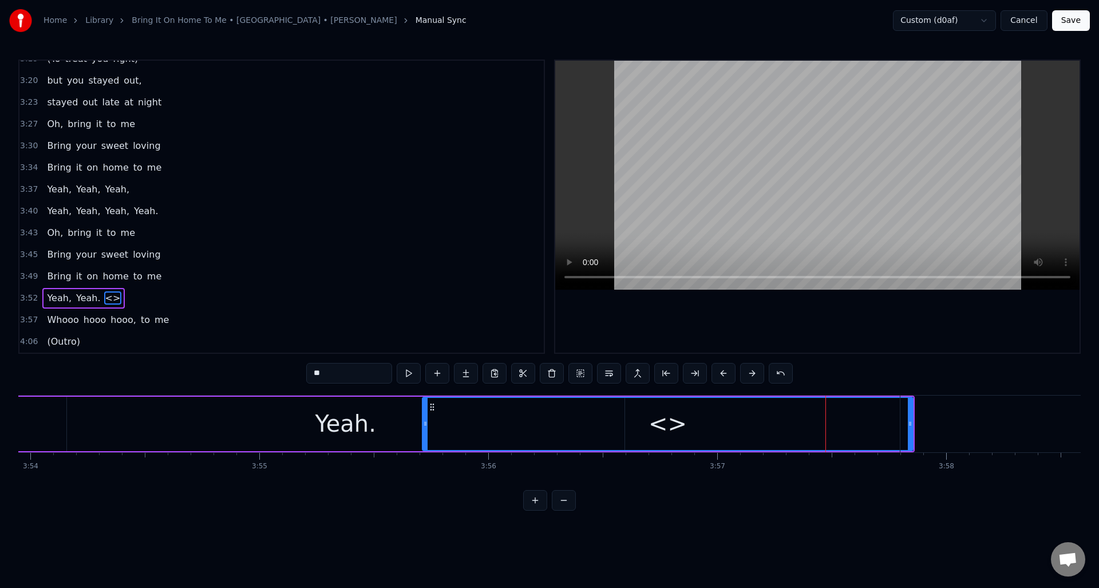
drag, startPoint x: 912, startPoint y: 419, endPoint x: 897, endPoint y: 419, distance: 15.5
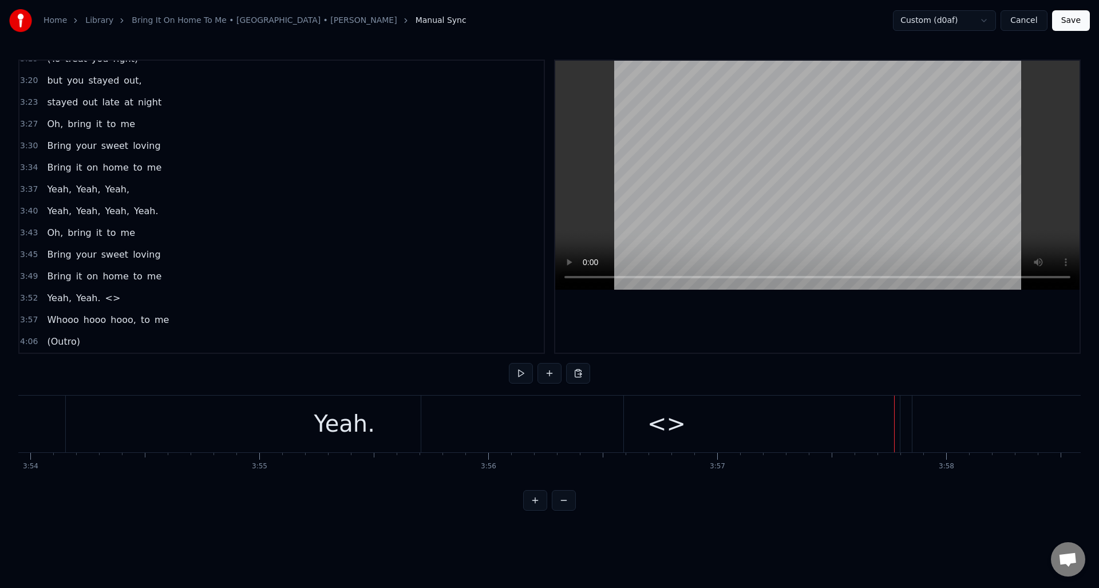
drag, startPoint x: 524, startPoint y: 404, endPoint x: 517, endPoint y: 405, distance: 6.9
click at [524, 405] on div "<>" at bounding box center [666, 424] width 491 height 57
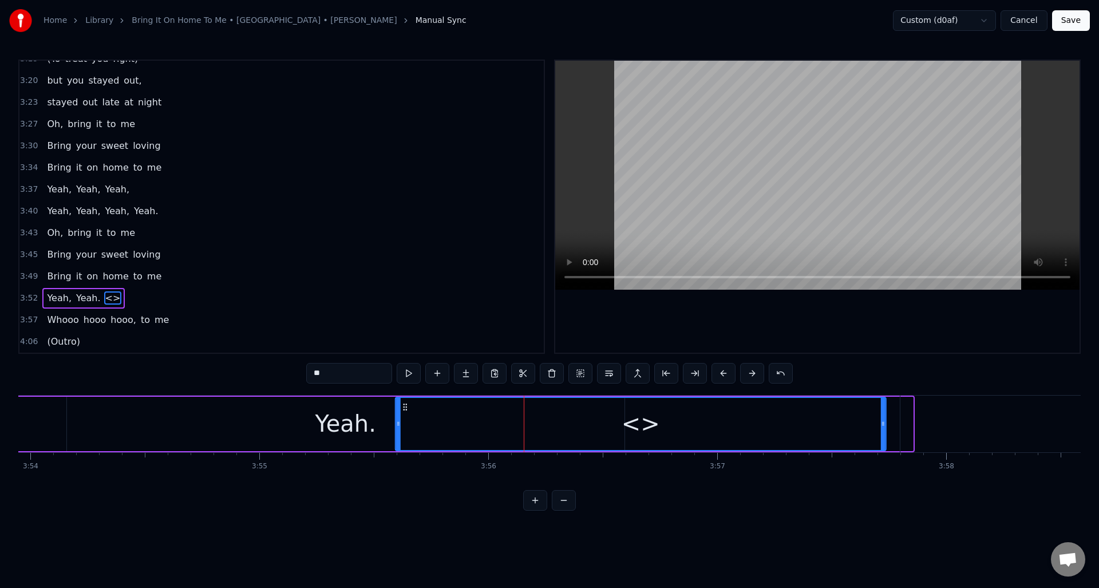
drag, startPoint x: 430, startPoint y: 407, endPoint x: 407, endPoint y: 409, distance: 23.0
click at [404, 408] on icon at bounding box center [405, 407] width 9 height 9
drag, startPoint x: 885, startPoint y: 437, endPoint x: 825, endPoint y: 440, distance: 60.8
click at [845, 440] on div at bounding box center [847, 424] width 5 height 52
drag, startPoint x: 405, startPoint y: 408, endPoint x: 429, endPoint y: 410, distance: 24.7
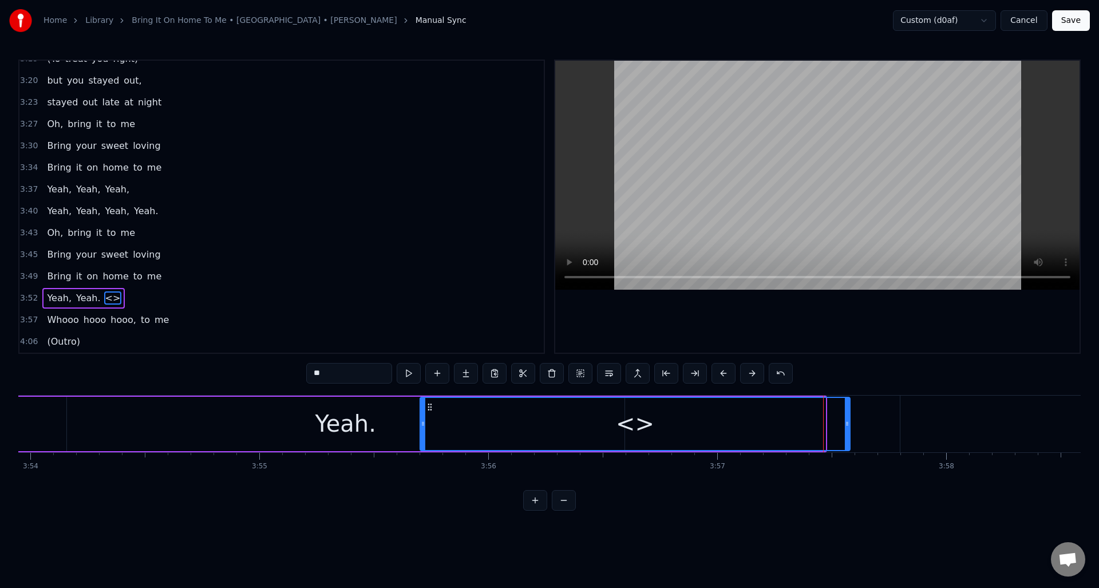
click at [429, 410] on icon at bounding box center [429, 407] width 9 height 9
click at [385, 414] on div "Yeah." at bounding box center [346, 424] width 558 height 54
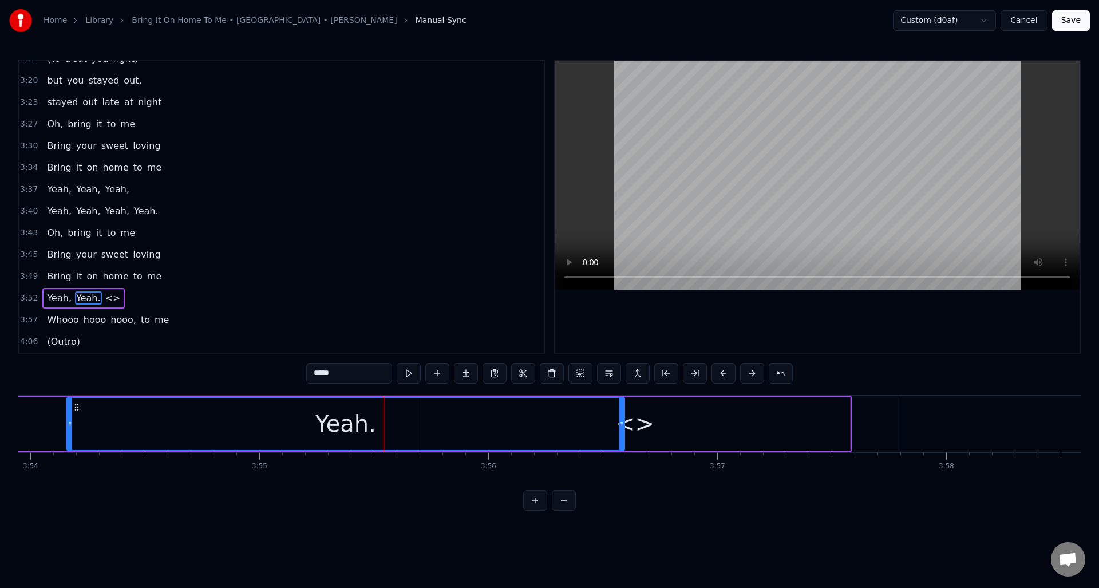
click at [683, 420] on div "<>" at bounding box center [635, 424] width 430 height 54
type input "**"
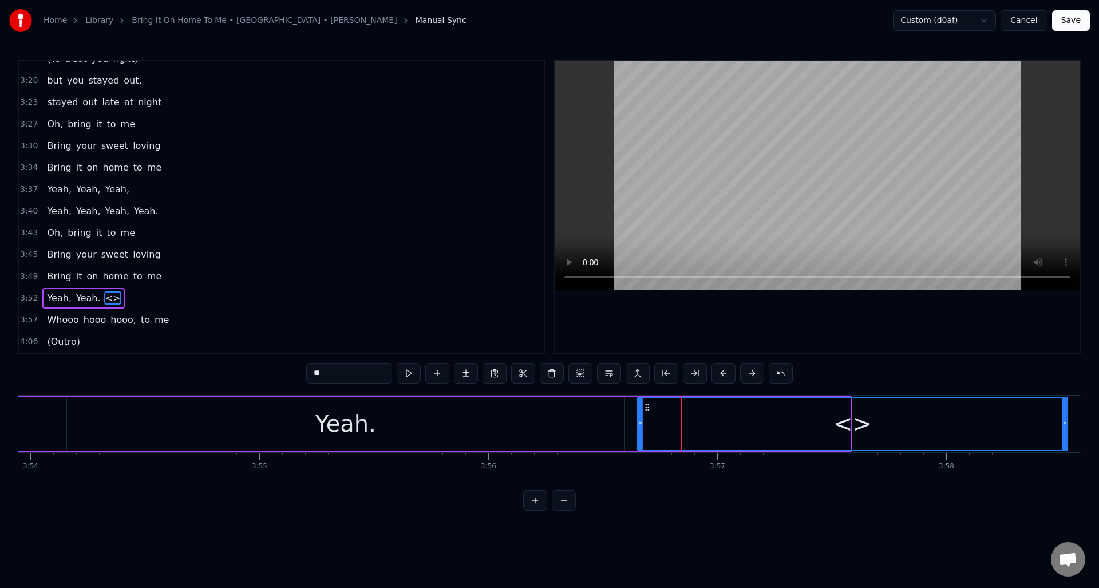
drag, startPoint x: 427, startPoint y: 405, endPoint x: 645, endPoint y: 421, distance: 218.2
click at [645, 421] on div "<>" at bounding box center [852, 424] width 429 height 52
click at [808, 416] on div "<>" at bounding box center [852, 424] width 429 height 52
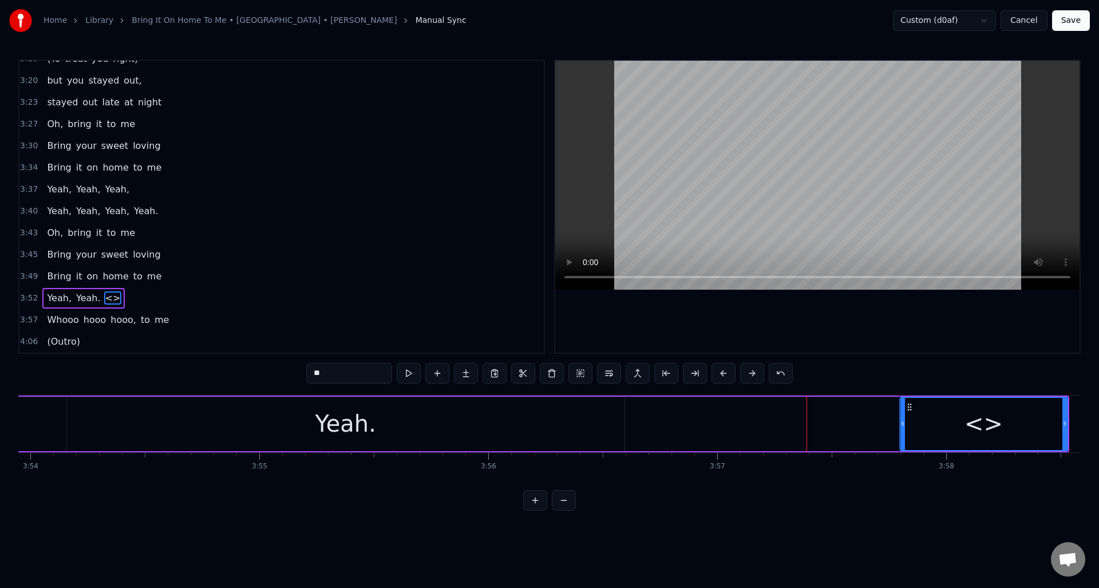
drag, startPoint x: 638, startPoint y: 425, endPoint x: 901, endPoint y: 423, distance: 262.3
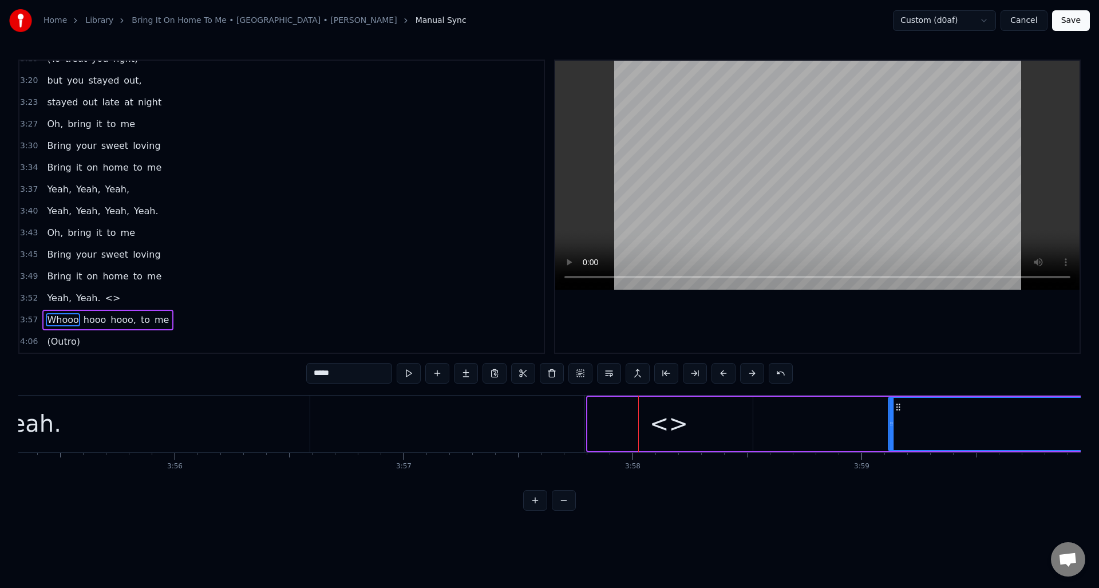
drag, startPoint x: 913, startPoint y: 405, endPoint x: 902, endPoint y: 422, distance: 19.9
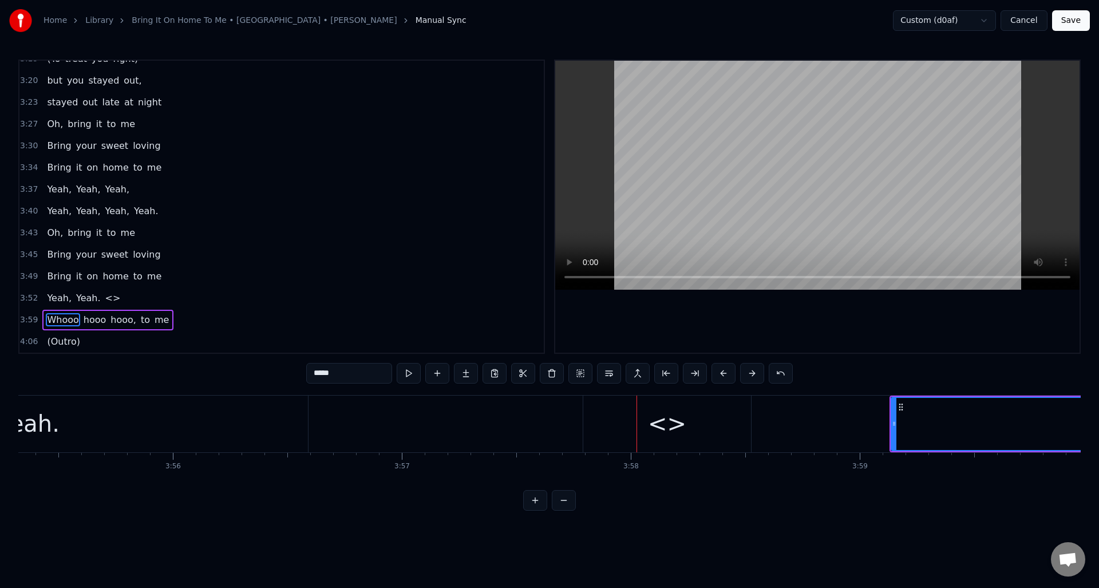
click at [680, 417] on div "<>" at bounding box center [667, 424] width 38 height 34
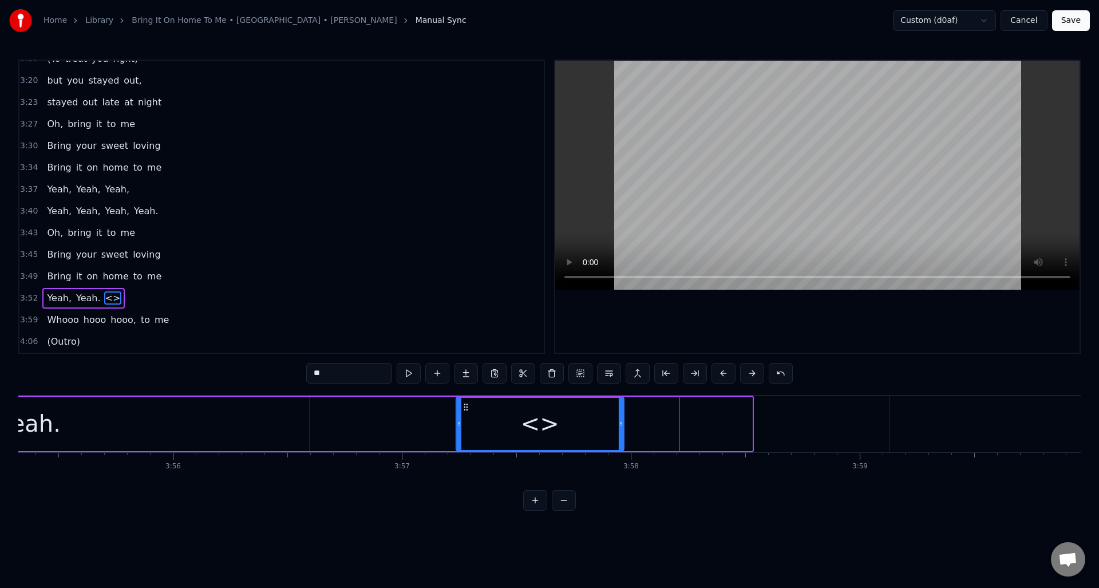
drag, startPoint x: 591, startPoint y: 407, endPoint x: 445, endPoint y: 399, distance: 146.8
click at [464, 403] on icon at bounding box center [466, 407] width 9 height 9
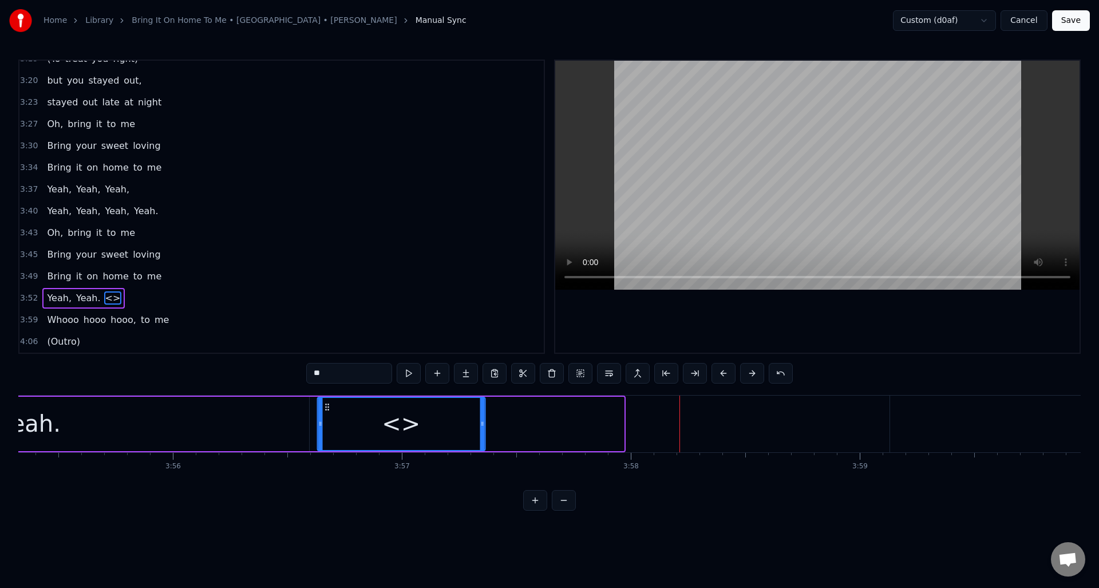
drag, startPoint x: 465, startPoint y: 406, endPoint x: 365, endPoint y: 409, distance: 100.3
click at [326, 409] on icon at bounding box center [326, 407] width 9 height 9
drag, startPoint x: 484, startPoint y: 410, endPoint x: 559, endPoint y: 411, distance: 74.4
click at [559, 411] on div "<>" at bounding box center [438, 424] width 243 height 54
click at [449, 419] on div "<>" at bounding box center [438, 424] width 38 height 34
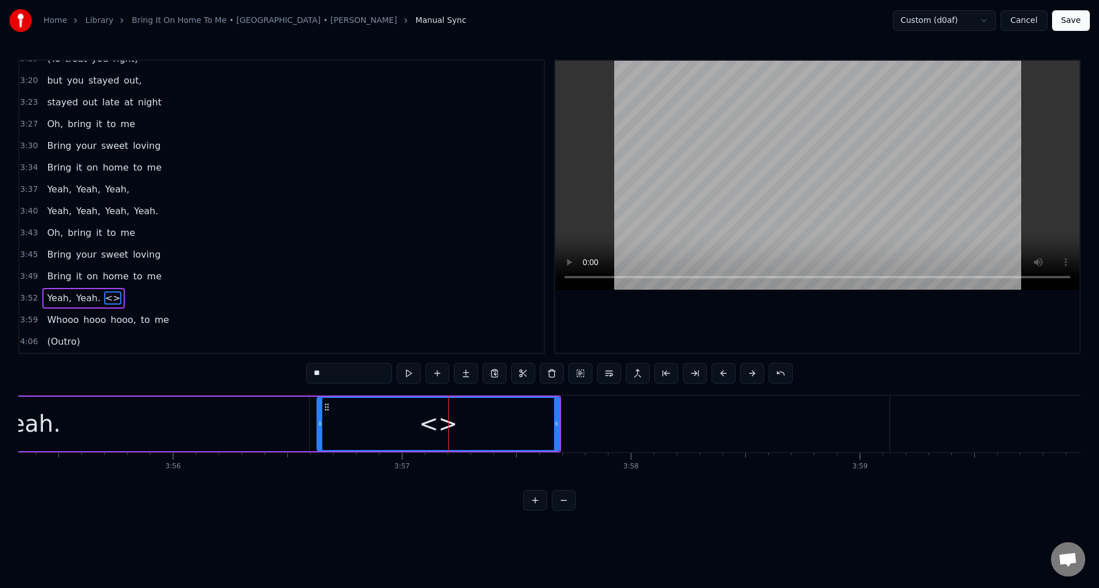
drag, startPoint x: 329, startPoint y: 377, endPoint x: 307, endPoint y: 376, distance: 21.8
click at [307, 376] on input "**" at bounding box center [349, 373] width 86 height 21
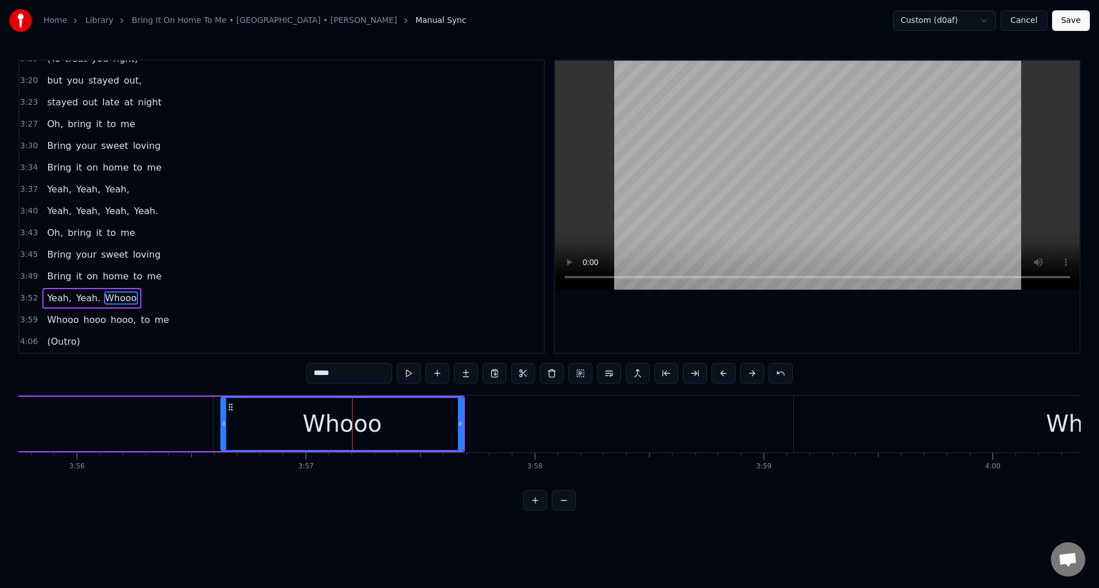
click at [995, 427] on div "Whooo" at bounding box center [1086, 424] width 584 height 57
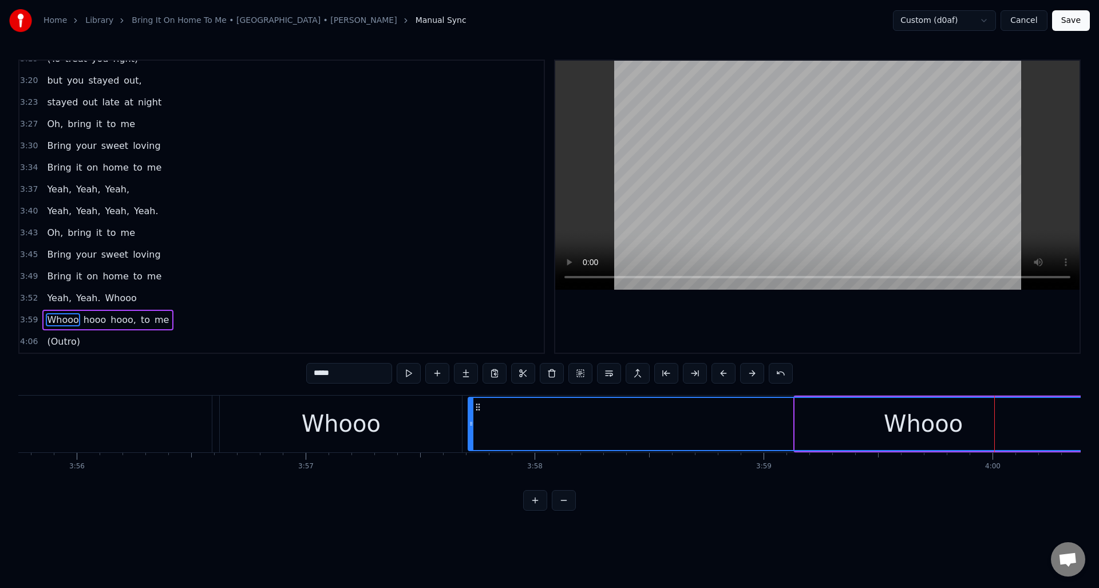
drag, startPoint x: 797, startPoint y: 431, endPoint x: 500, endPoint y: 427, distance: 297.2
click at [471, 426] on div at bounding box center [471, 424] width 5 height 52
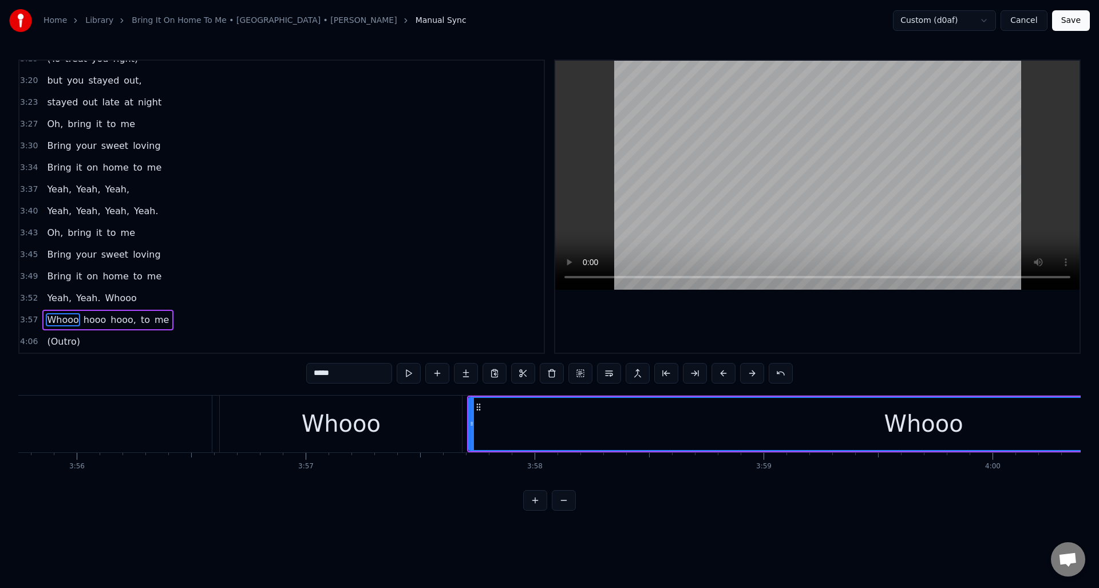
click at [885, 425] on div "Whooo" at bounding box center [924, 424] width 909 height 52
drag, startPoint x: 321, startPoint y: 374, endPoint x: 311, endPoint y: 374, distance: 9.7
click at [311, 374] on input "*****" at bounding box center [349, 373] width 86 height 21
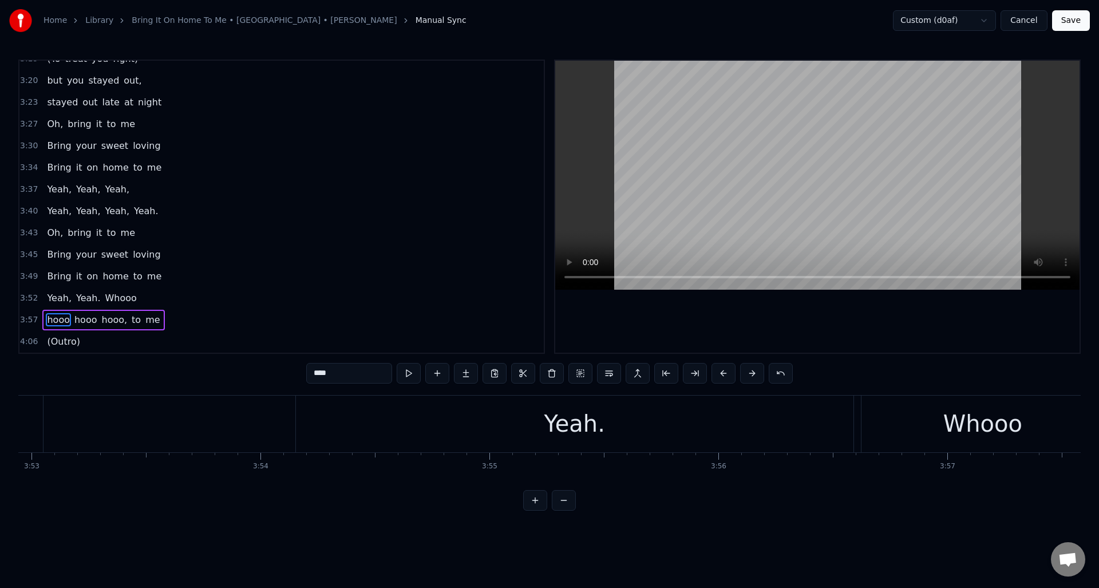
scroll to position [0, 53064]
type input "****"
click at [377, 412] on div "Yeah, Yeah. Whooo" at bounding box center [763, 424] width 1265 height 57
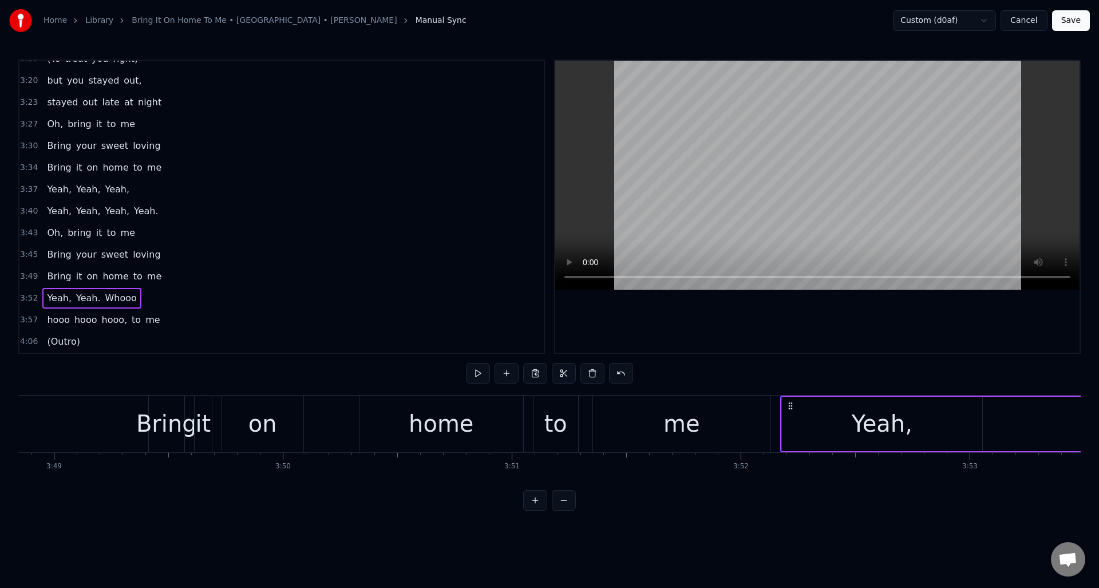
scroll to position [0, 52126]
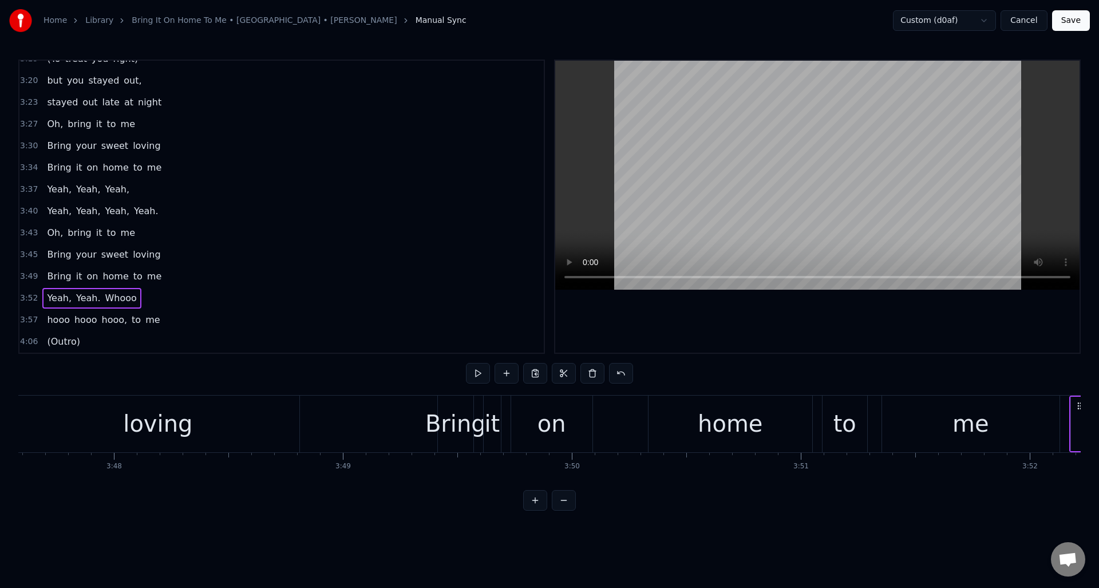
click at [396, 529] on html "Home Library Bring It On Home To Me • Swanee • Jack Jones Manual Sync Custom (d…" at bounding box center [549, 264] width 1099 height 529
click at [1066, 15] on button "Save" at bounding box center [1071, 20] width 38 height 21
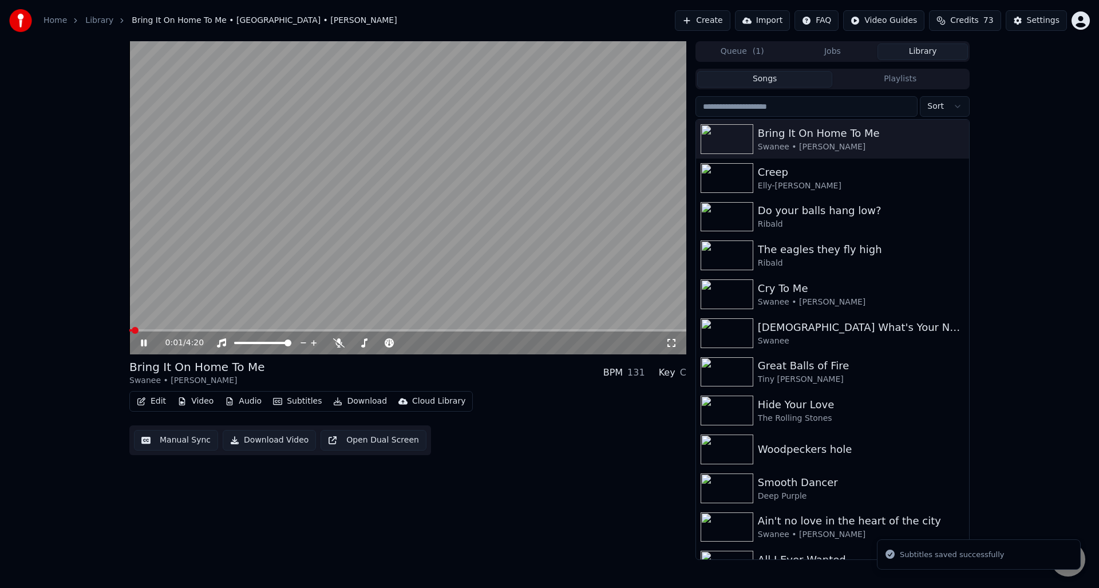
click at [144, 342] on icon at bounding box center [152, 342] width 27 height 9
click at [262, 439] on button "Download Video" at bounding box center [269, 440] width 93 height 21
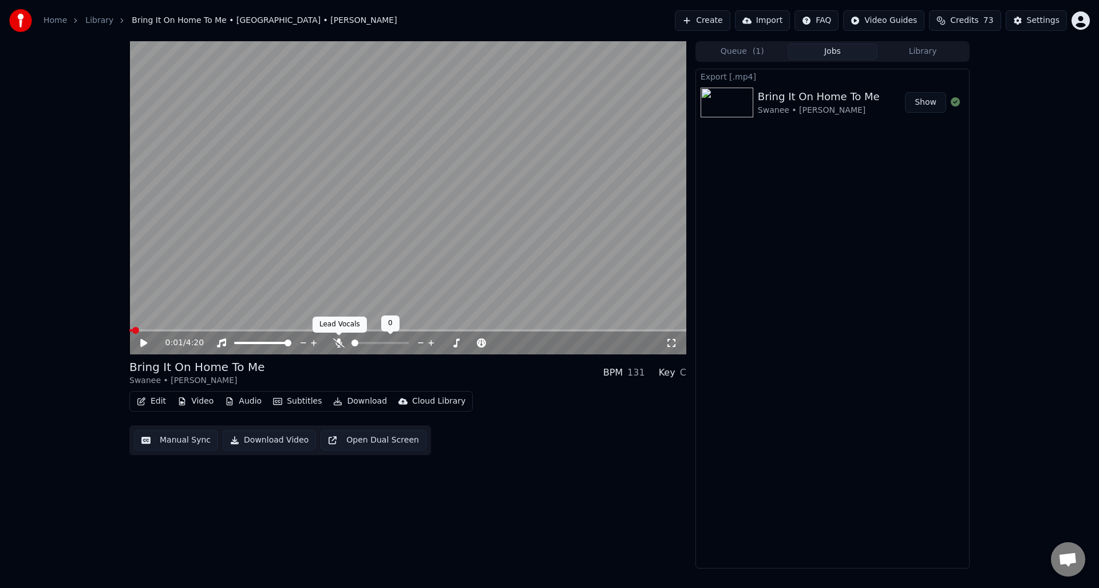
click at [339, 341] on icon at bounding box center [338, 342] width 11 height 9
click at [267, 441] on button "Download Video" at bounding box center [269, 440] width 93 height 21
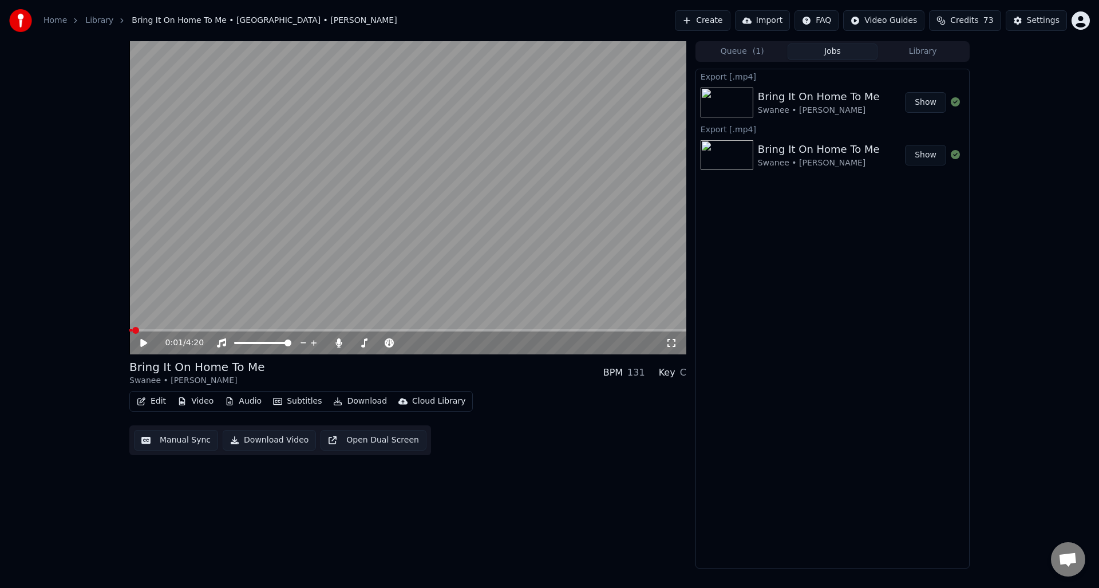
click at [238, 399] on button "Audio" at bounding box center [243, 401] width 46 height 16
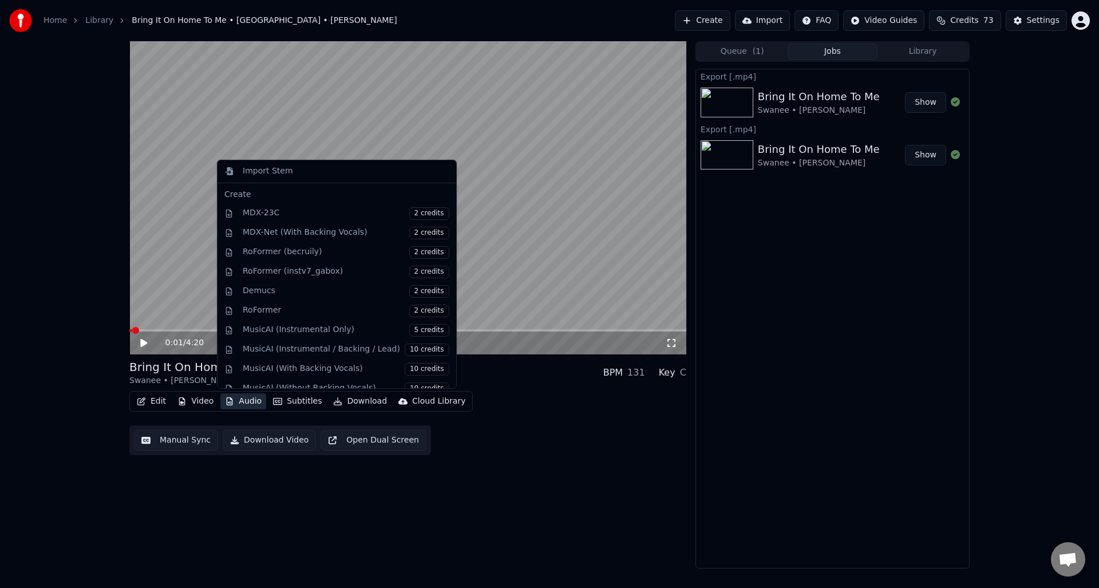
scroll to position [116, 0]
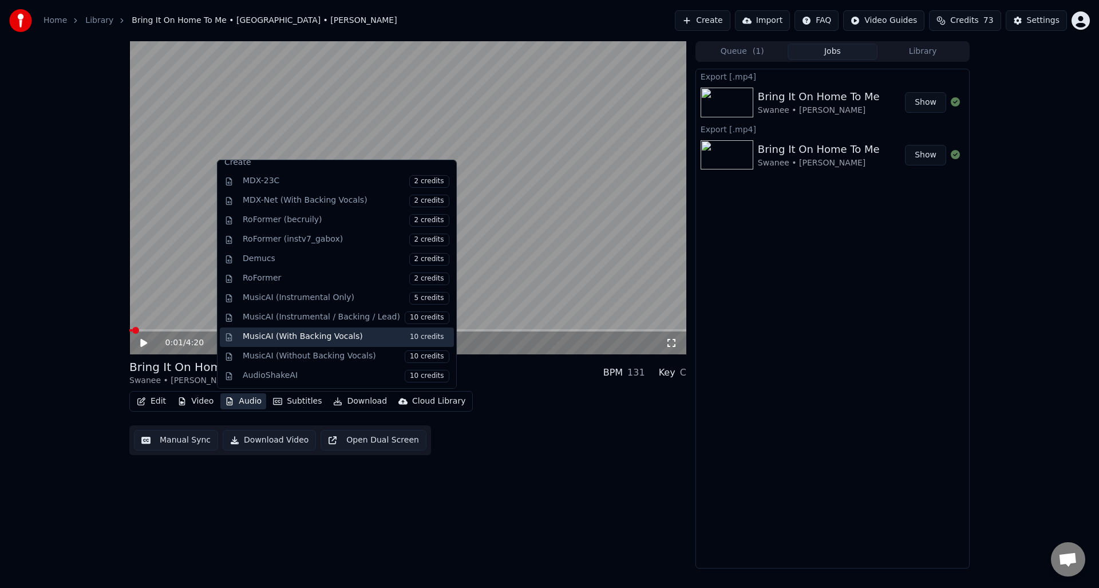
click at [289, 335] on div "MusicAI (With Backing Vocals) 10 credits" at bounding box center [346, 337] width 207 height 13
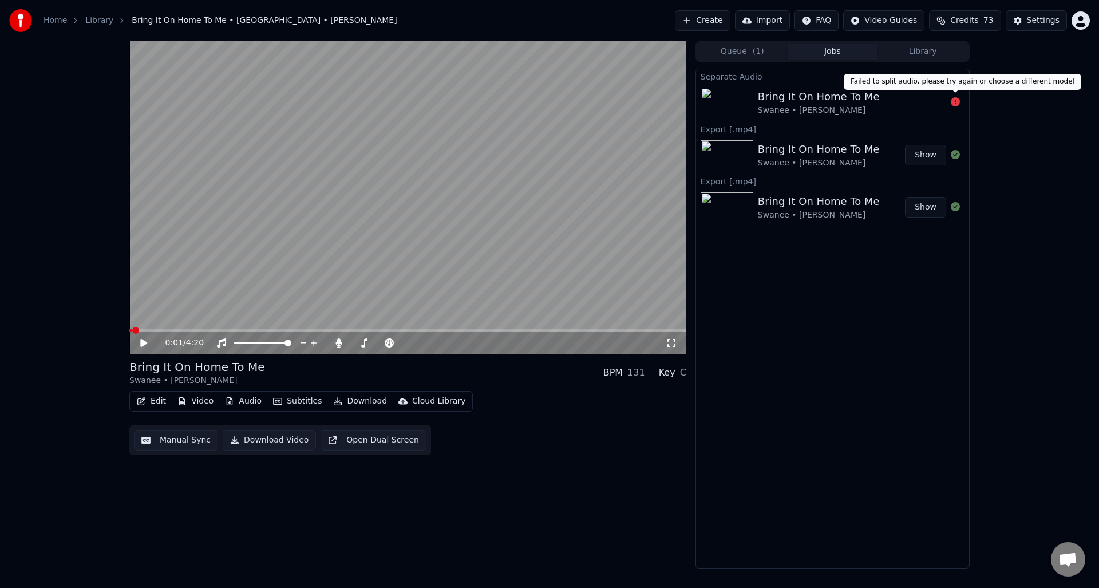
click at [956, 101] on icon at bounding box center [955, 101] width 9 height 9
click at [956, 103] on icon at bounding box center [955, 101] width 9 height 9
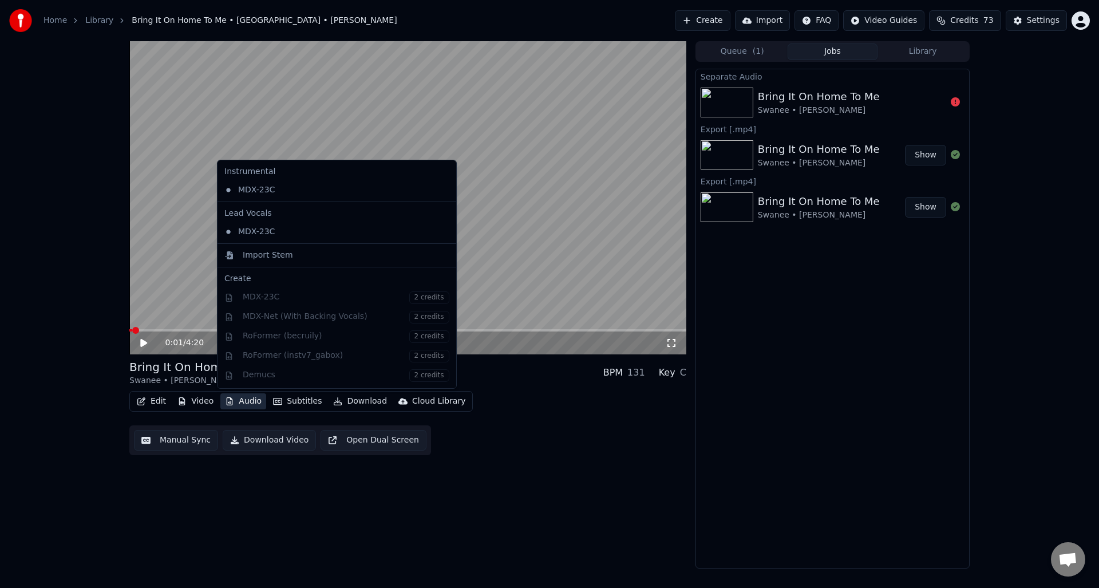
click at [252, 400] on button "Audio" at bounding box center [243, 401] width 46 height 16
click at [399, 334] on div "Instrumental MDX-23C Lead Vocals MDX-23C Import Stem Create MDX-23C 2 credits M…" at bounding box center [337, 274] width 240 height 229
click at [401, 336] on div "Instrumental MDX-23C Lead Vocals MDX-23C Import Stem Create MDX-23C 2 credits M…" at bounding box center [337, 274] width 240 height 229
click at [486, 384] on div "Bring It On Home To Me Swanee • Jack Jones BPM 131 Key C" at bounding box center [407, 372] width 557 height 27
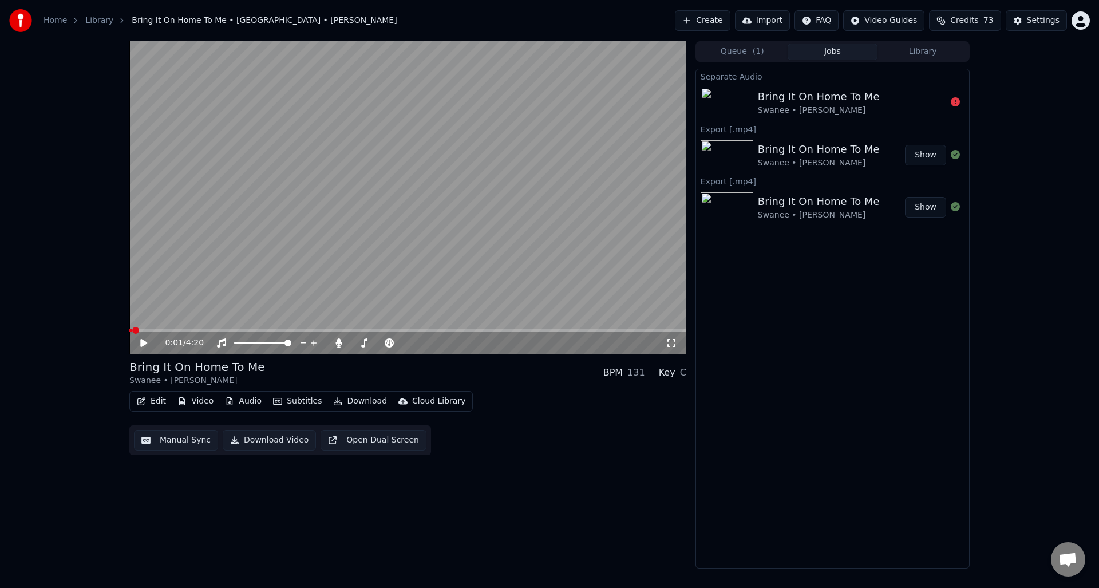
click at [821, 104] on div "Bring It On Home To Me" at bounding box center [819, 97] width 122 height 16
click at [825, 161] on div "Swanee • [PERSON_NAME]" at bounding box center [819, 162] width 122 height 11
click at [823, 207] on div "Bring It On Home To Me" at bounding box center [819, 202] width 122 height 16
click at [338, 342] on icon at bounding box center [339, 342] width 6 height 9
click at [338, 342] on icon at bounding box center [338, 342] width 11 height 9
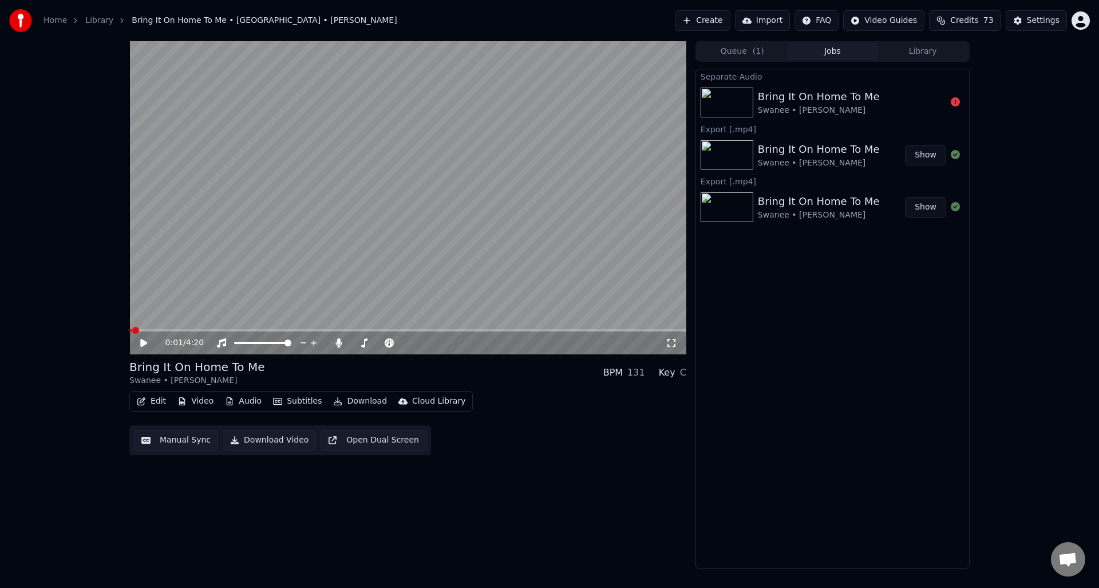
click at [803, 100] on div "Bring It On Home To Me" at bounding box center [819, 97] width 122 height 16
click at [955, 102] on icon at bounding box center [955, 101] width 9 height 9
click at [774, 105] on div "Swanee • [PERSON_NAME]" at bounding box center [819, 110] width 122 height 11
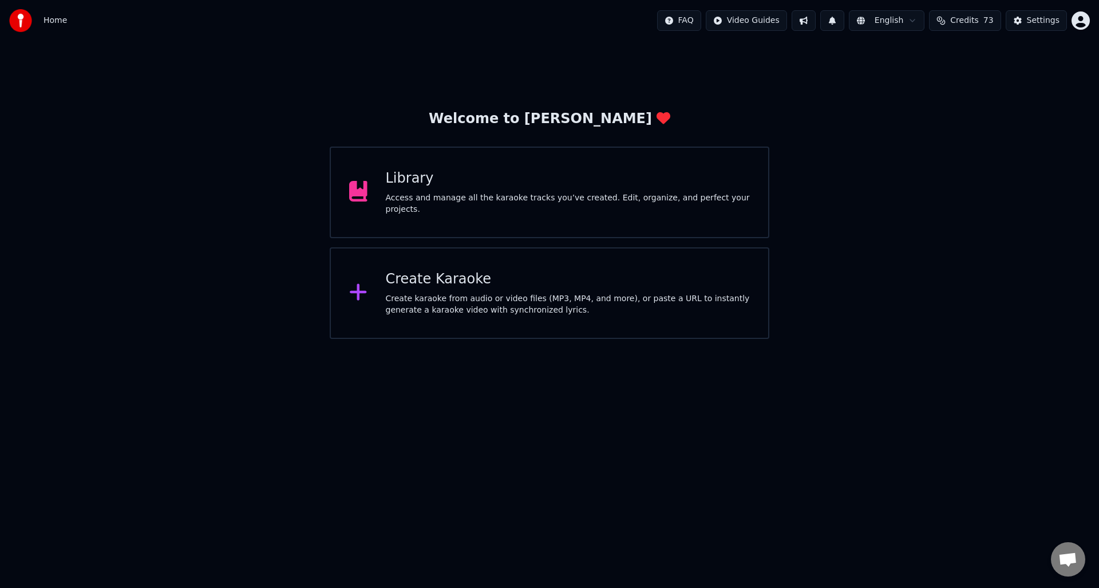
click at [443, 194] on div "Access and manage all the karaoke tracks you’ve created. Edit, organize, and pe…" at bounding box center [568, 203] width 365 height 23
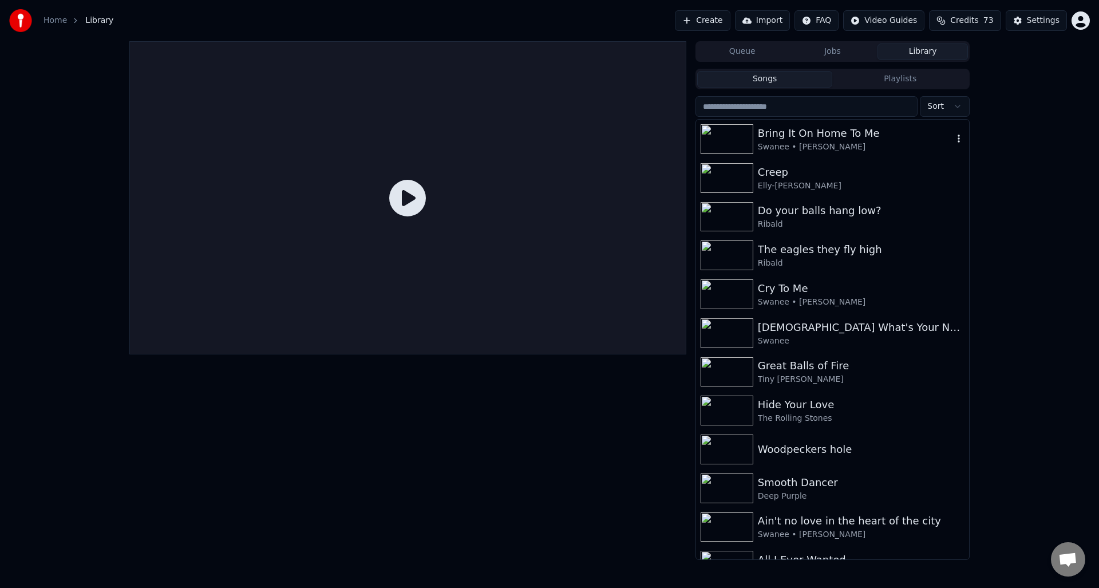
click at [750, 137] on img at bounding box center [727, 139] width 53 height 30
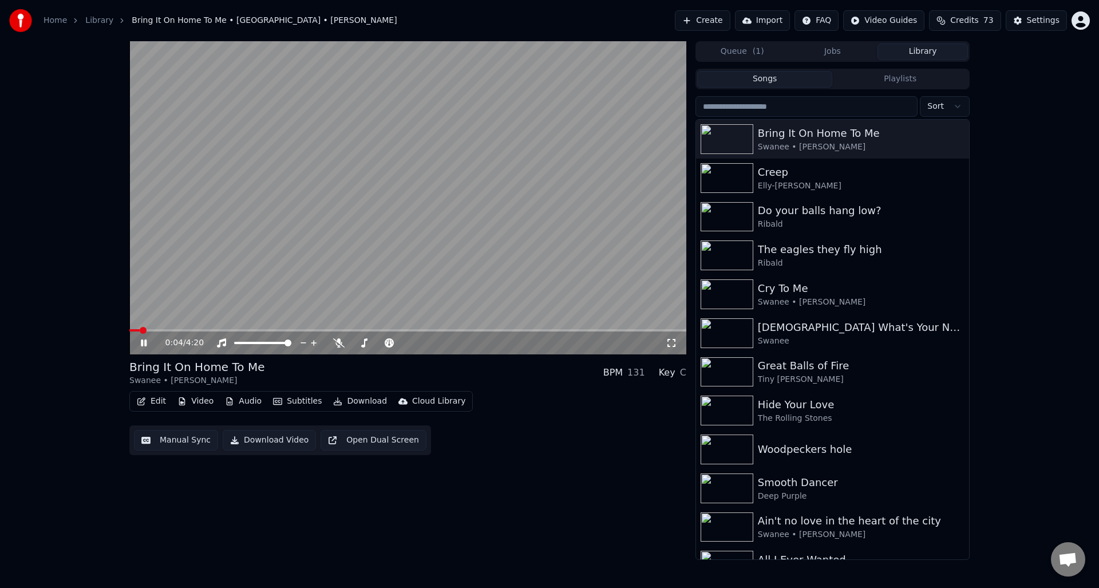
click at [140, 337] on div "0:04 / 4:20" at bounding box center [408, 342] width 548 height 11
click at [144, 342] on icon at bounding box center [152, 342] width 27 height 9
click at [242, 401] on button "Audio" at bounding box center [243, 401] width 46 height 16
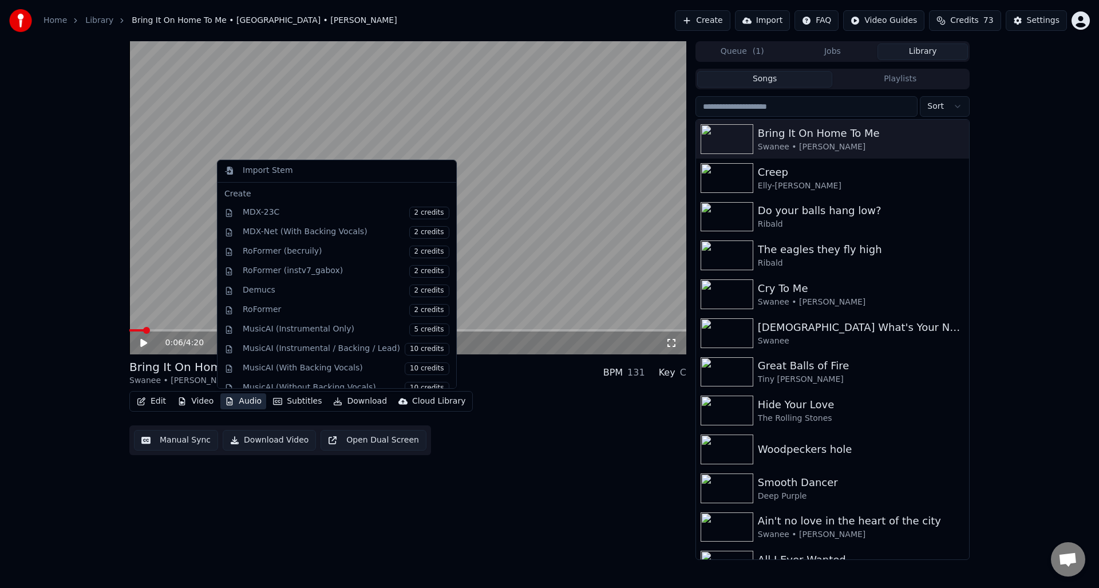
scroll to position [116, 0]
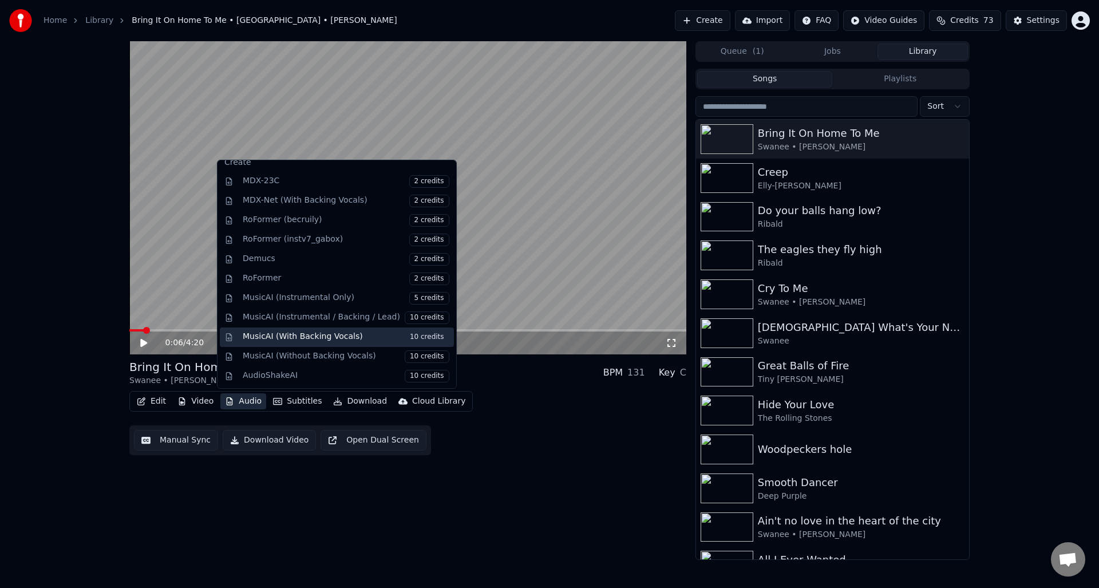
click at [416, 336] on span "10 credits" at bounding box center [427, 337] width 45 height 13
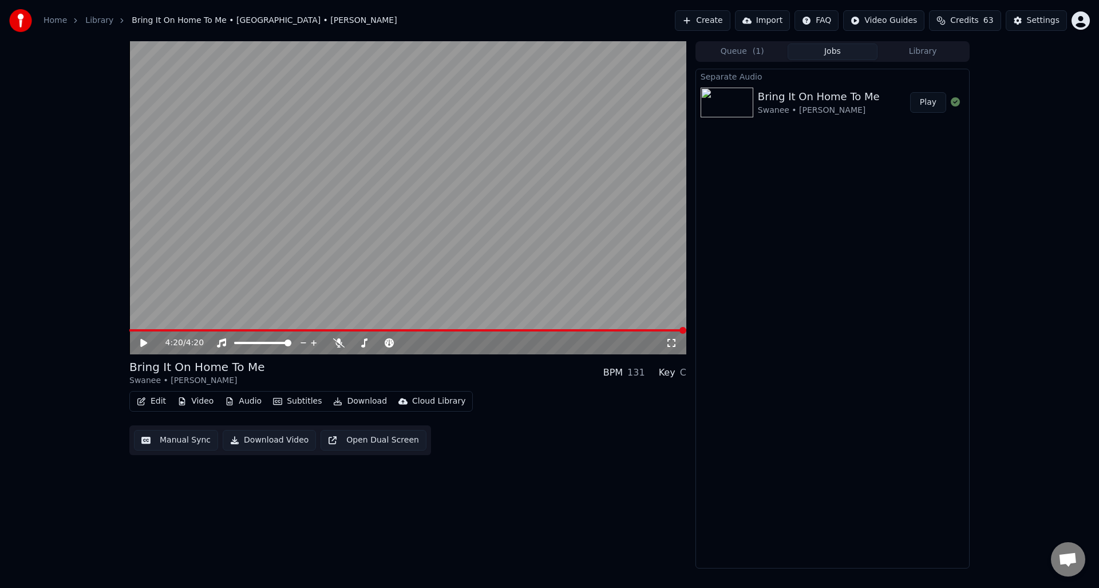
click at [163, 440] on button "Manual Sync" at bounding box center [176, 440] width 84 height 21
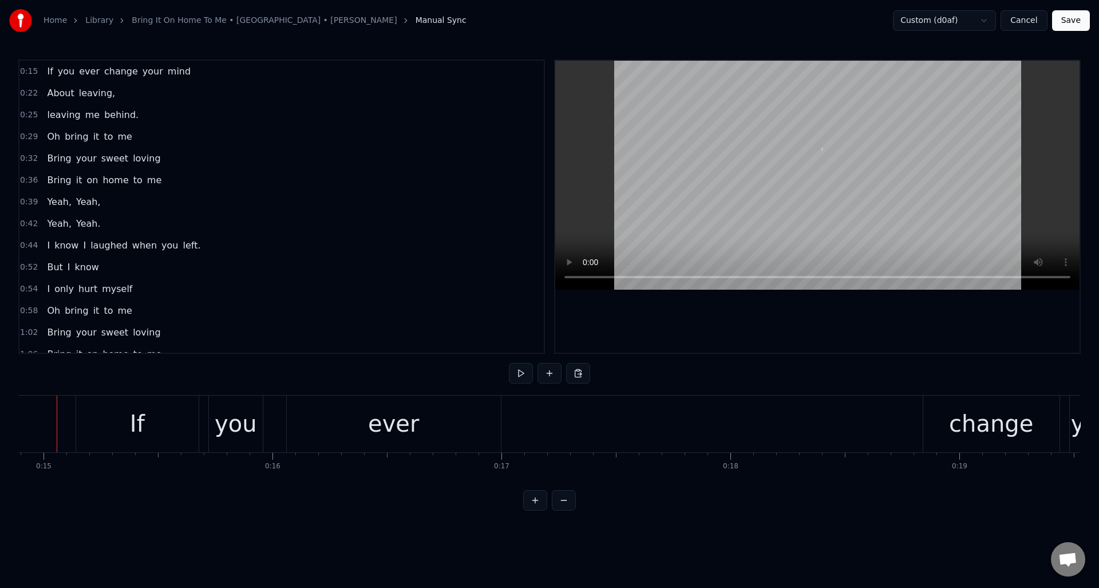
scroll to position [0, 3392]
click at [165, 184] on div "0:36 Bring it on home to me" at bounding box center [281, 180] width 525 height 22
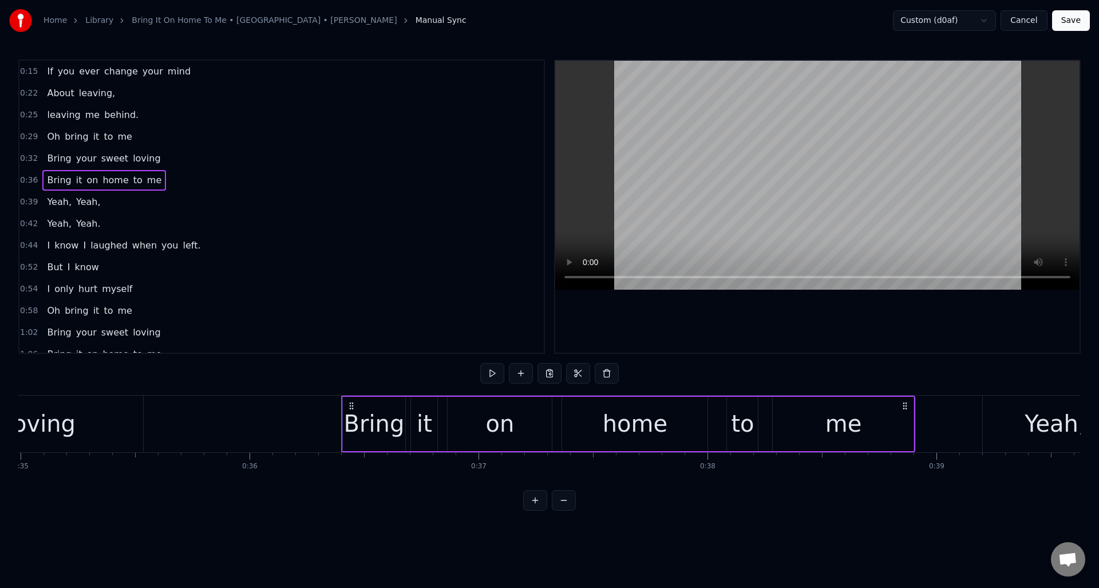
scroll to position [0, 8279]
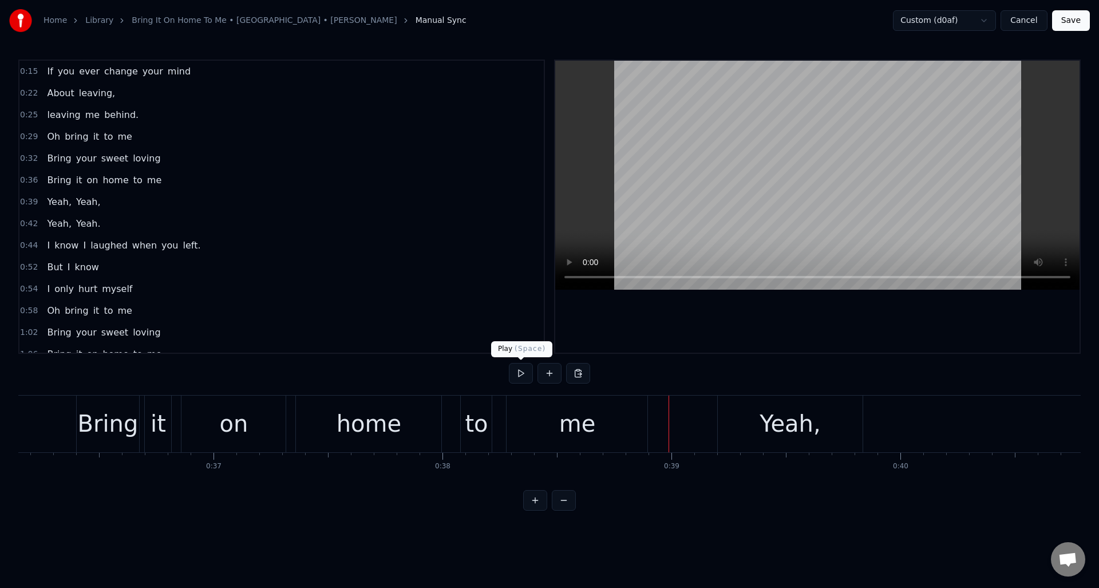
click at [521, 373] on button at bounding box center [521, 373] width 24 height 21
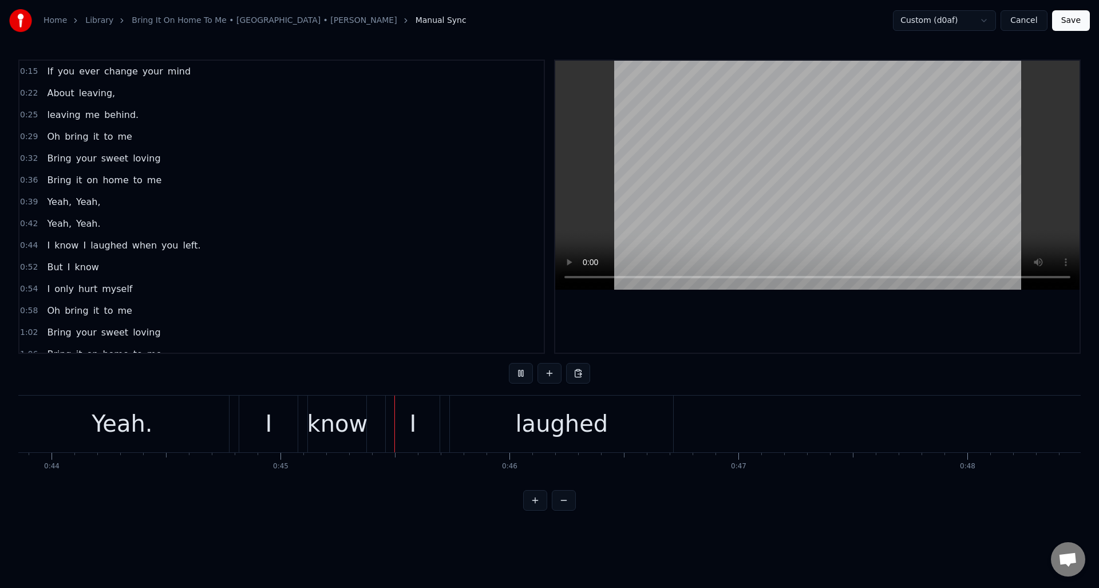
scroll to position [0, 10254]
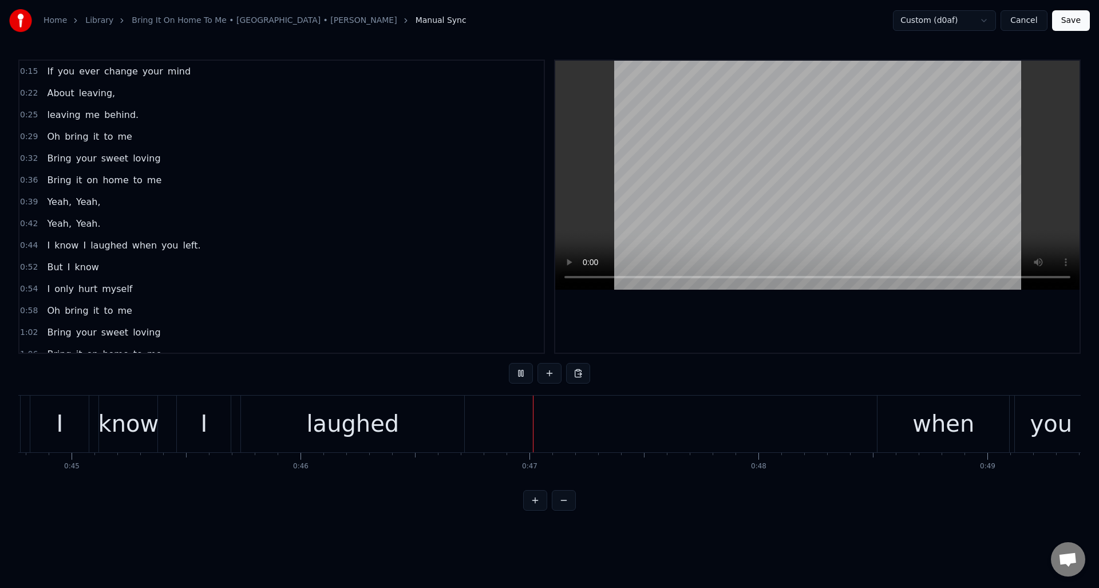
click at [521, 373] on button at bounding box center [521, 373] width 24 height 21
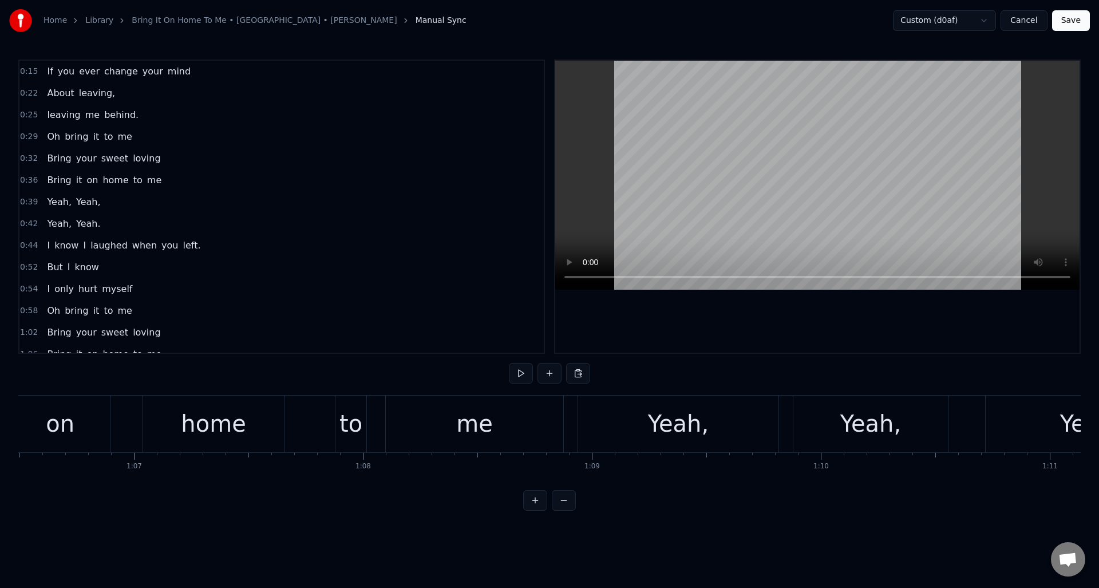
scroll to position [0, 15326]
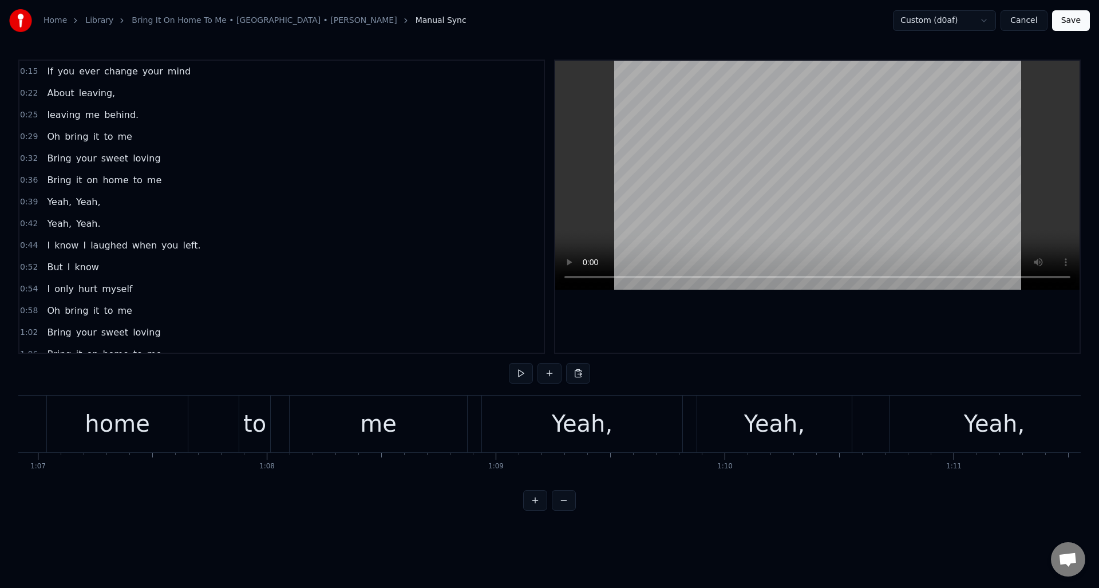
click at [434, 411] on div "me" at bounding box center [379, 424] width 178 height 57
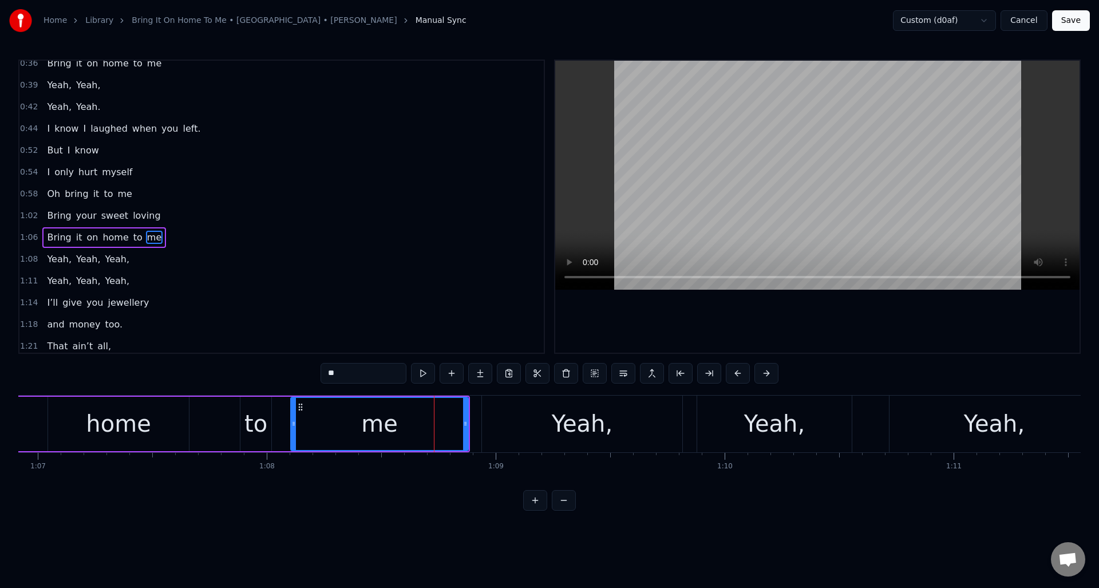
scroll to position [148, 0]
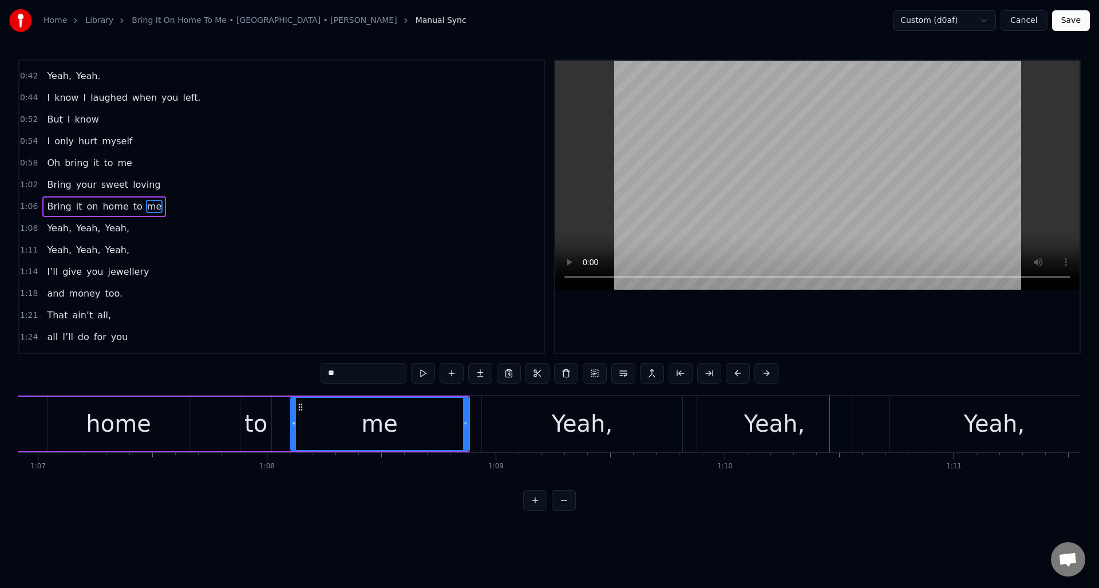
click at [578, 424] on div "Yeah," at bounding box center [582, 424] width 61 height 34
type input "*****"
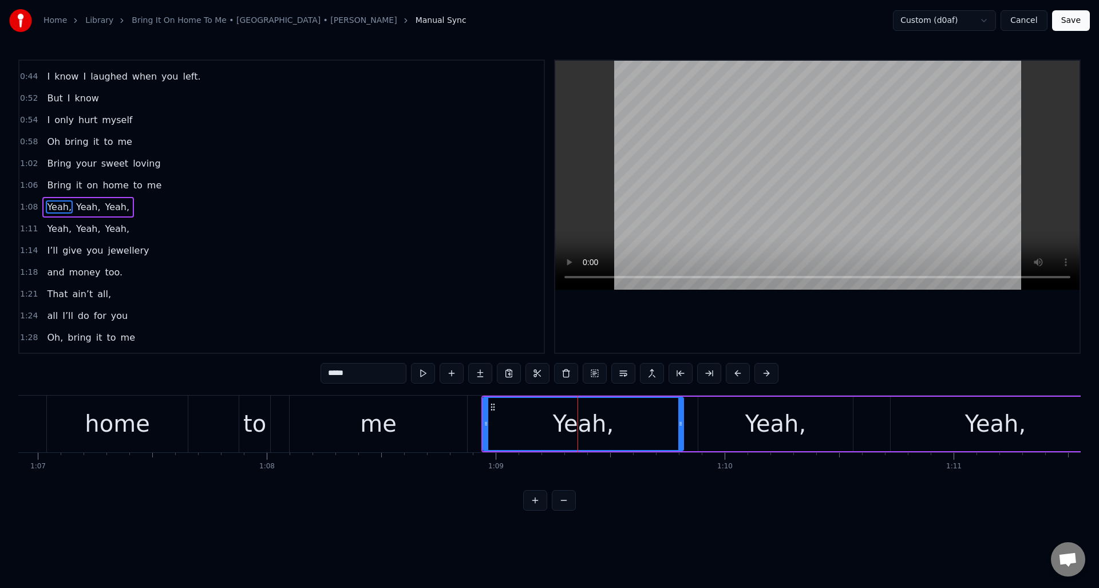
scroll to position [169, 0]
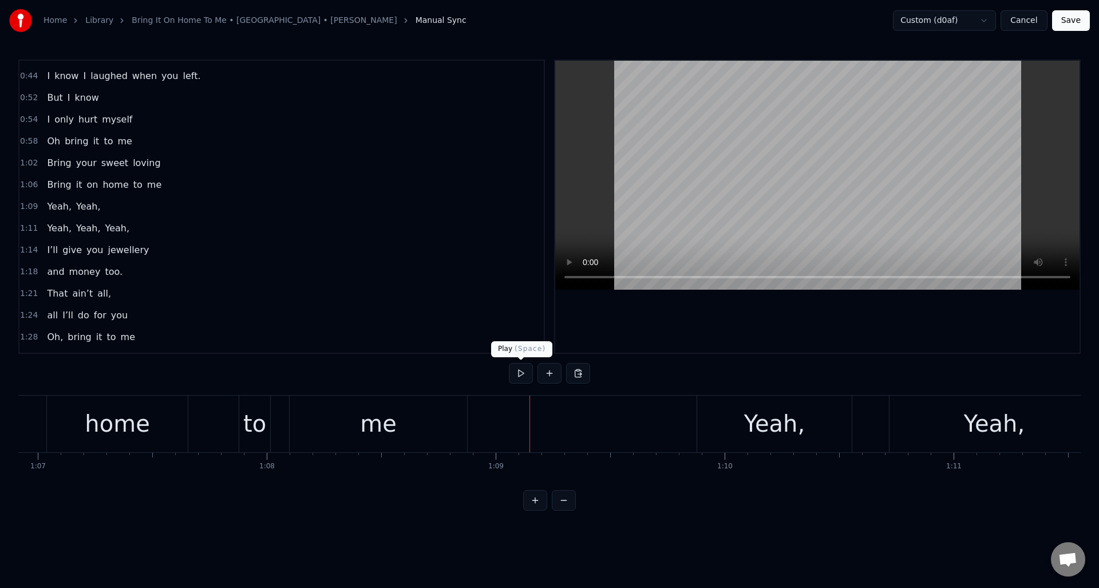
click at [522, 373] on button at bounding box center [521, 373] width 24 height 21
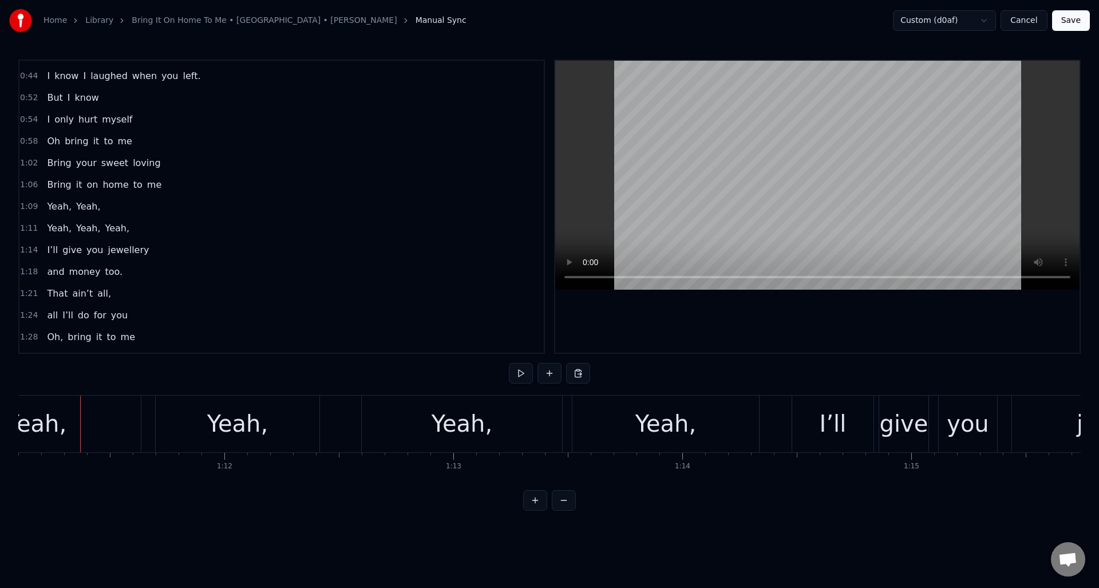
scroll to position [0, 16289]
click at [77, 419] on div "Yeah," at bounding box center [32, 424] width 210 height 57
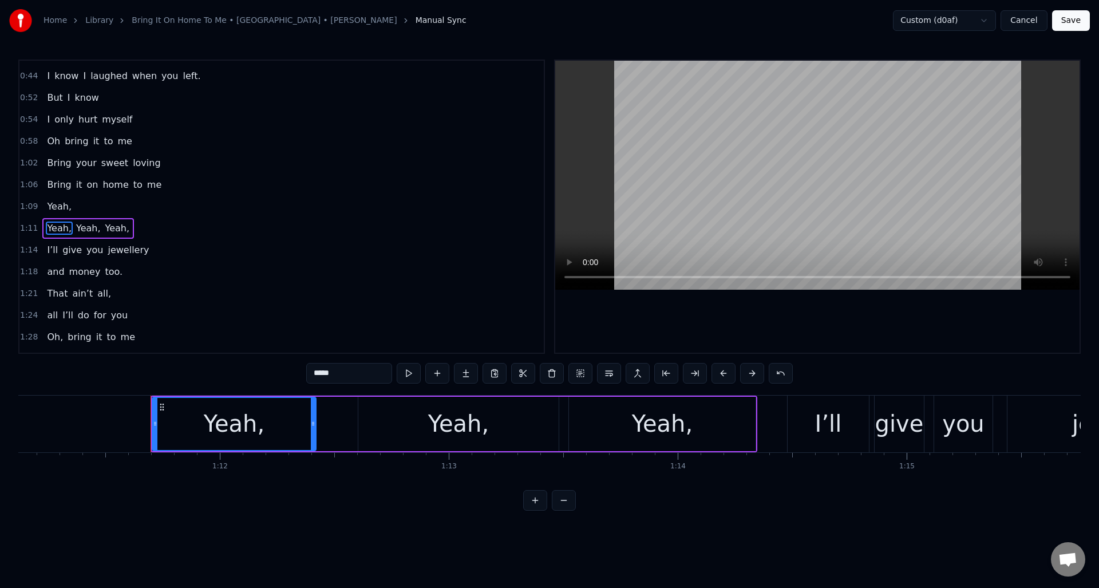
scroll to position [191, 0]
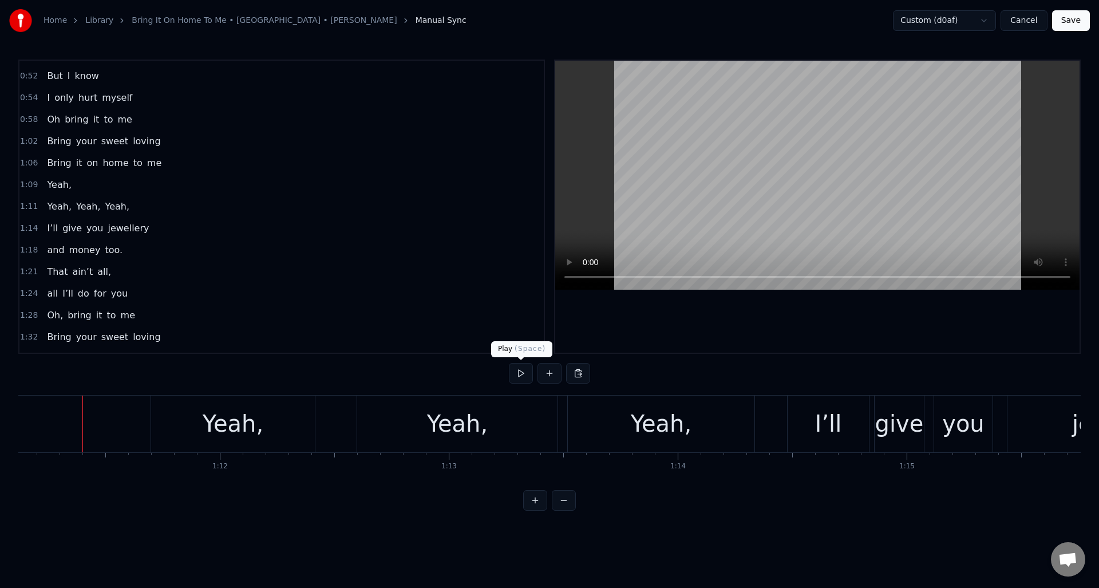
click at [519, 373] on button at bounding box center [521, 373] width 24 height 21
click at [520, 372] on button at bounding box center [521, 373] width 24 height 21
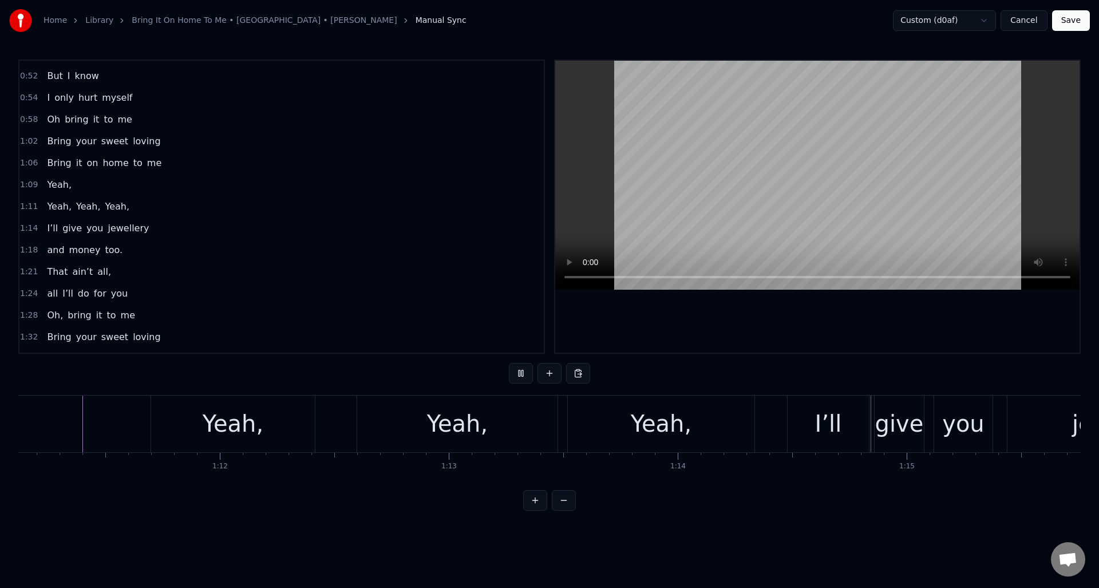
click at [520, 372] on button at bounding box center [521, 373] width 24 height 21
click at [465, 431] on div "Yeah," at bounding box center [457, 424] width 61 height 34
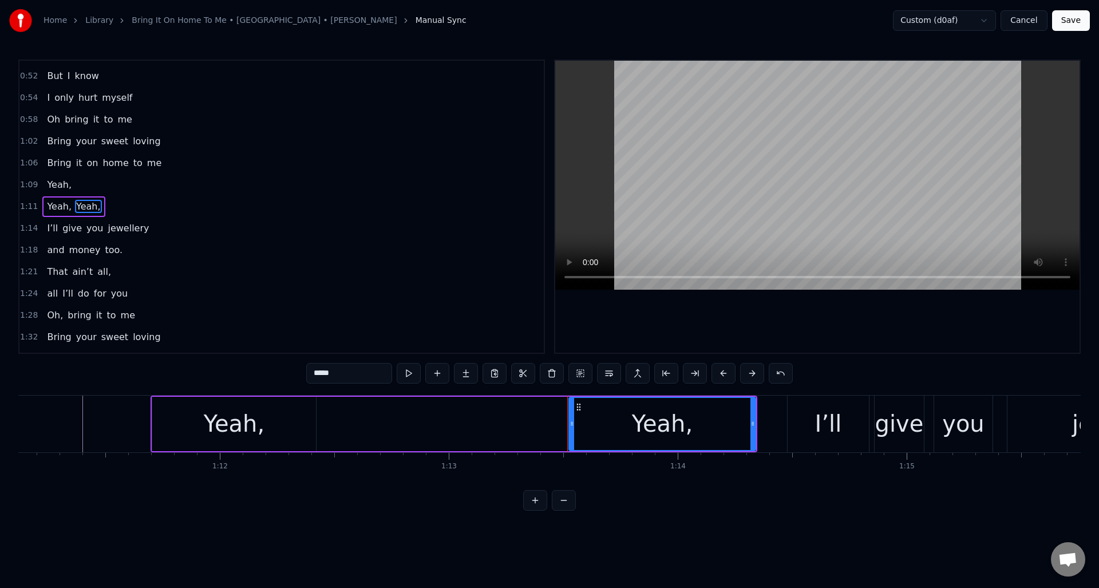
click at [633, 432] on div "Yeah," at bounding box center [663, 424] width 186 height 52
type input "****"
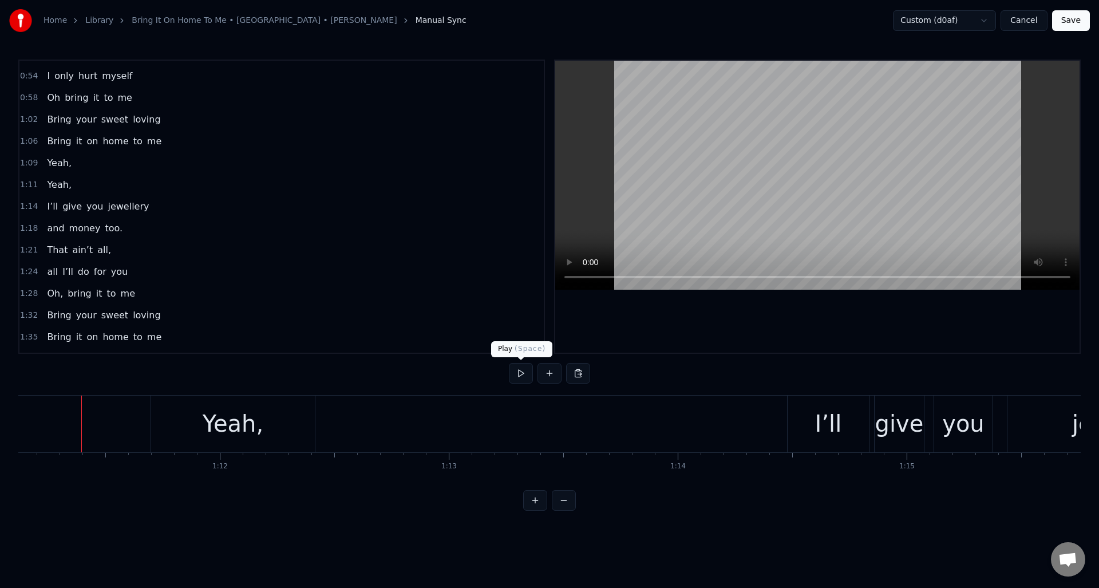
click at [522, 376] on button at bounding box center [521, 373] width 24 height 21
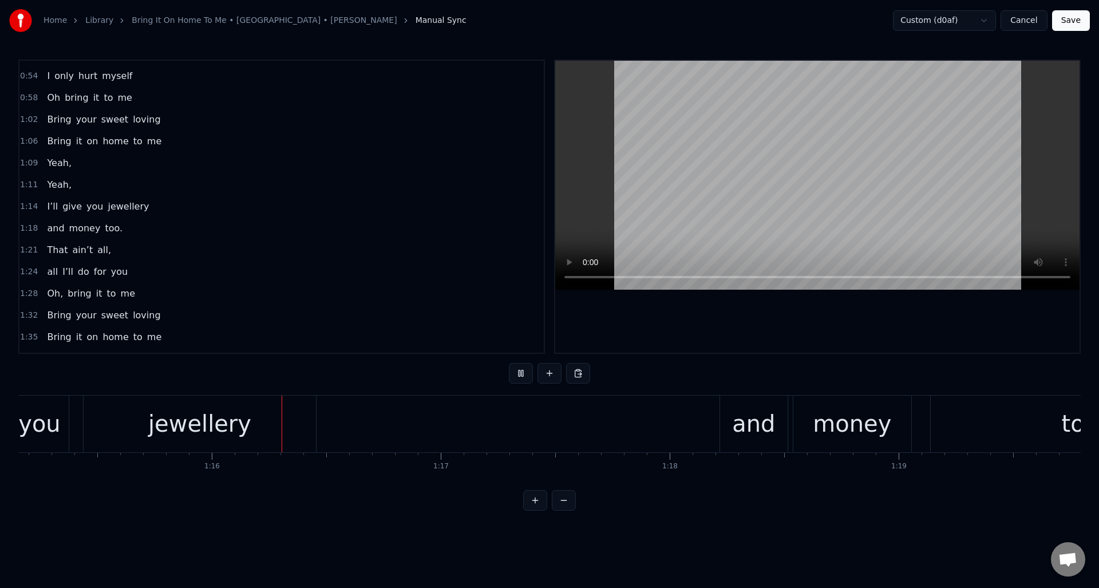
scroll to position [0, 17256]
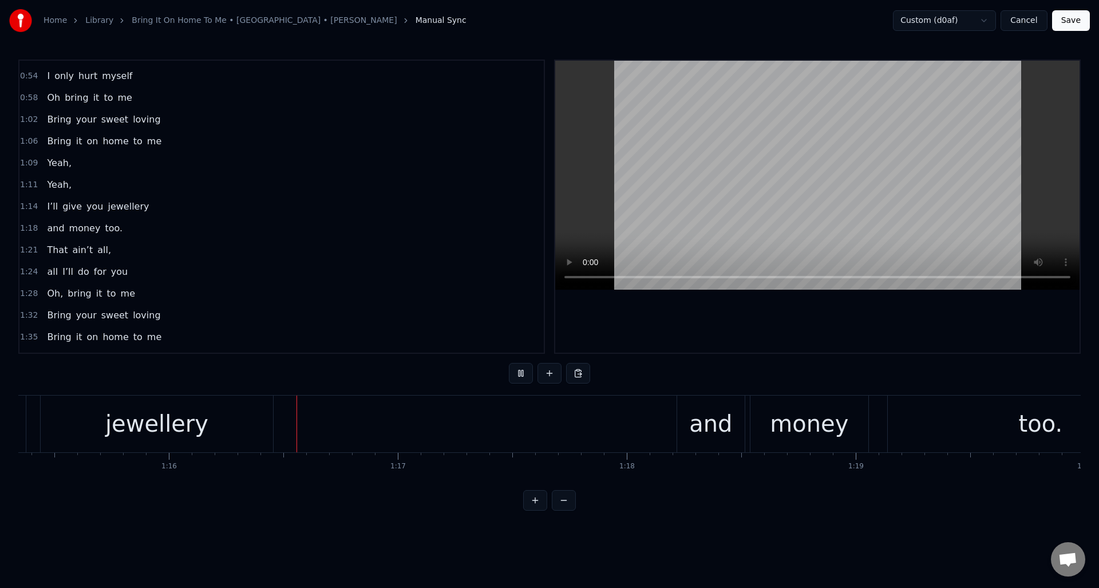
click at [522, 376] on button at bounding box center [521, 373] width 24 height 21
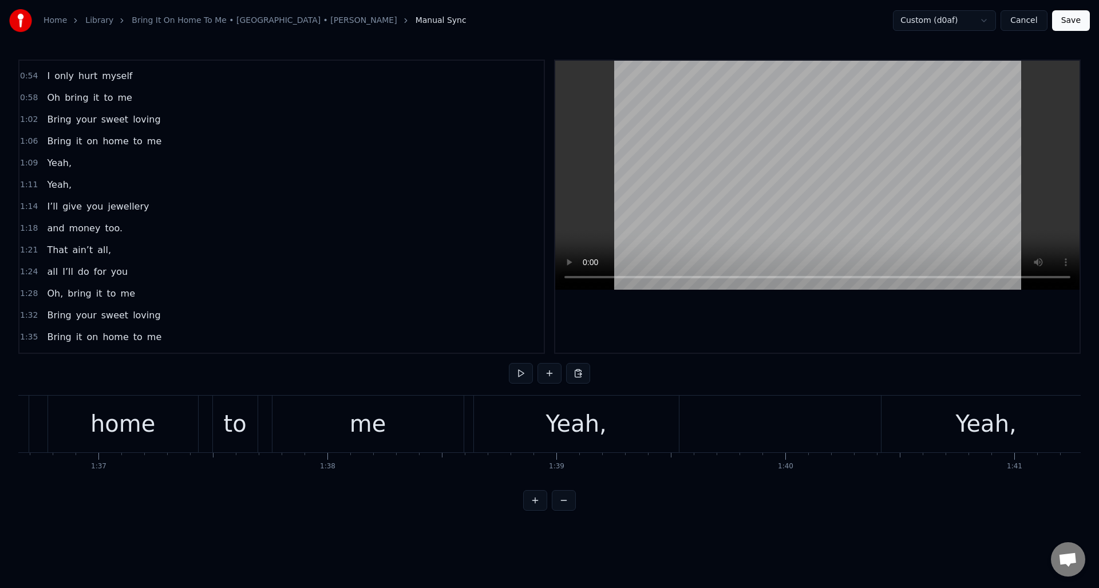
scroll to position [0, 21976]
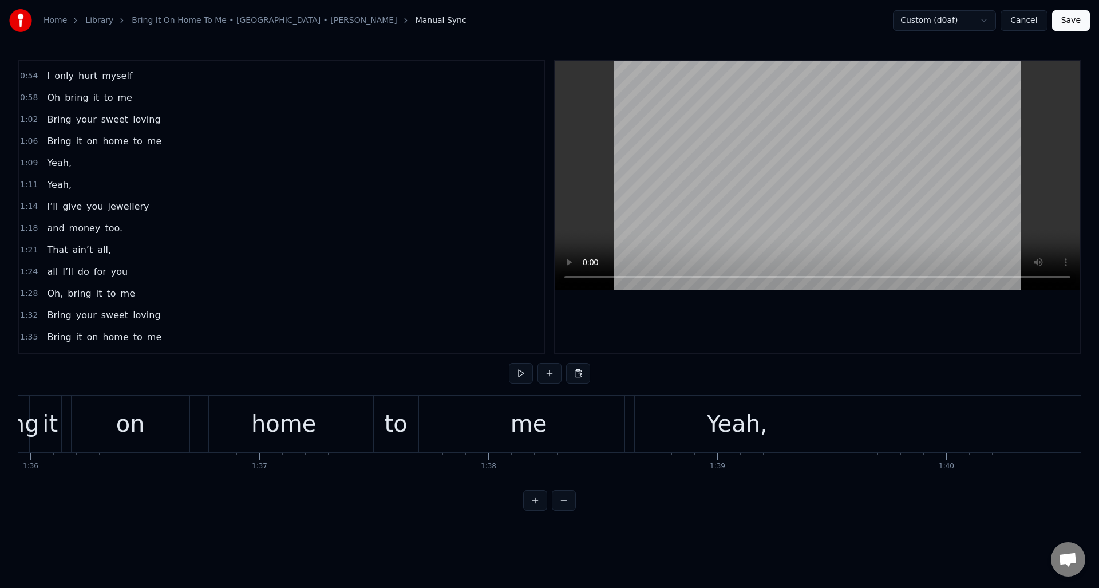
click at [365, 401] on div "Bring it on home to me" at bounding box center [308, 424] width 639 height 57
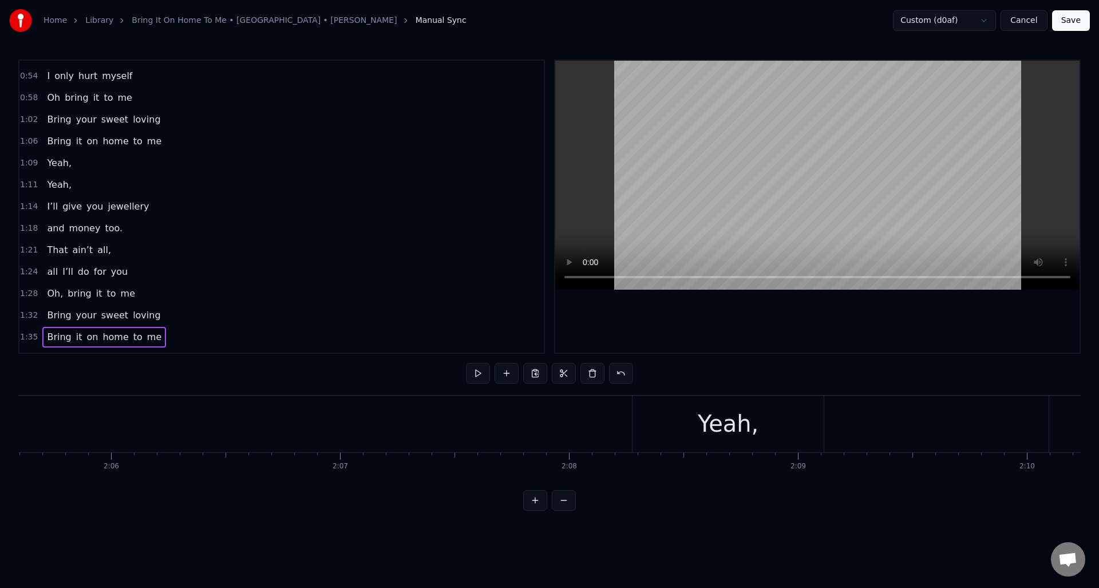
scroll to position [0, 28895]
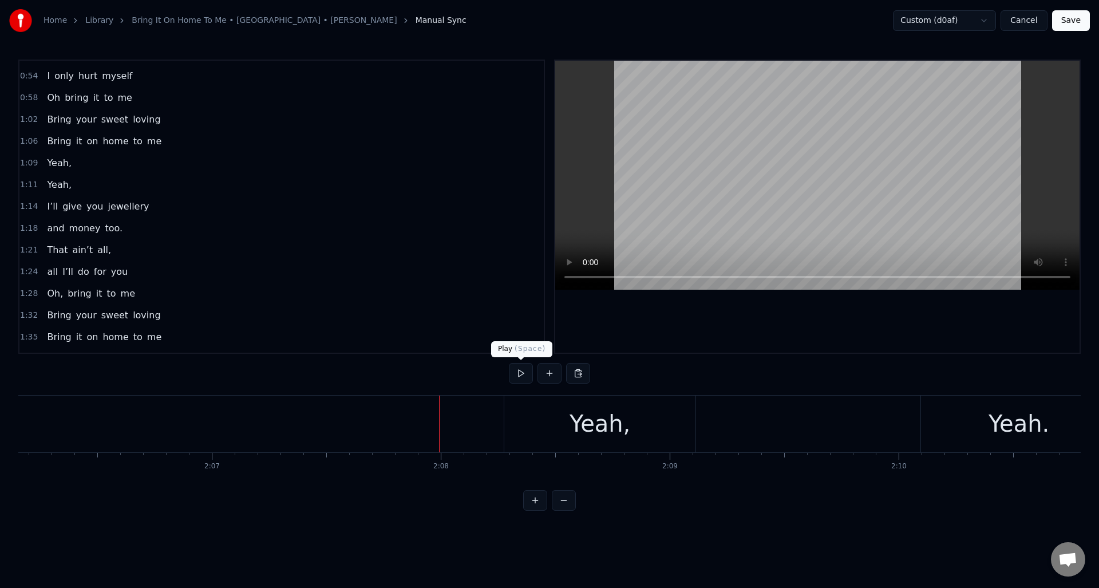
click at [526, 373] on button at bounding box center [521, 373] width 24 height 21
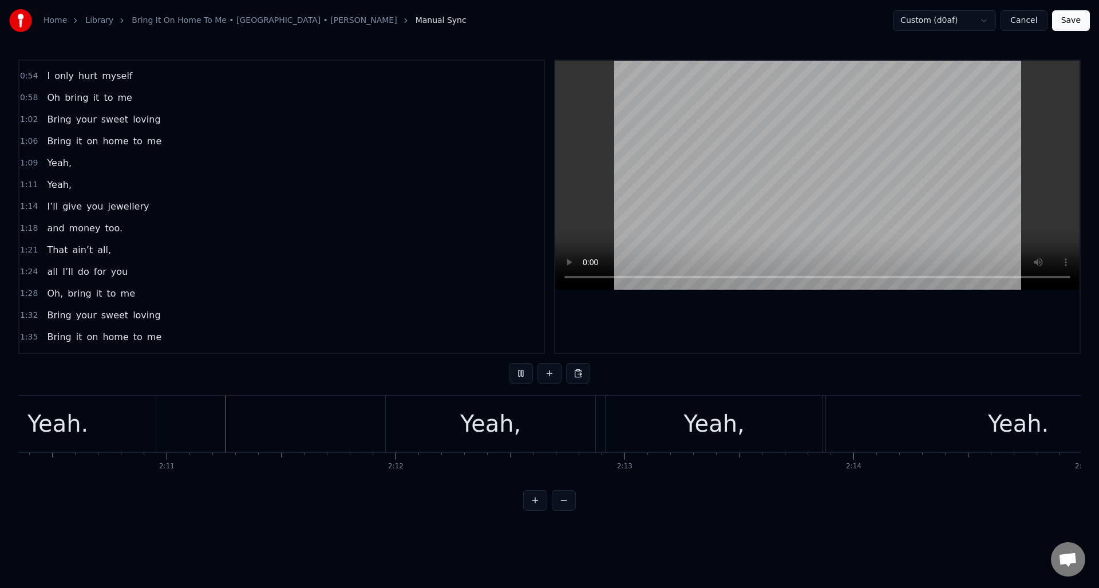
scroll to position [0, 29857]
click at [526, 373] on button at bounding box center [521, 373] width 24 height 21
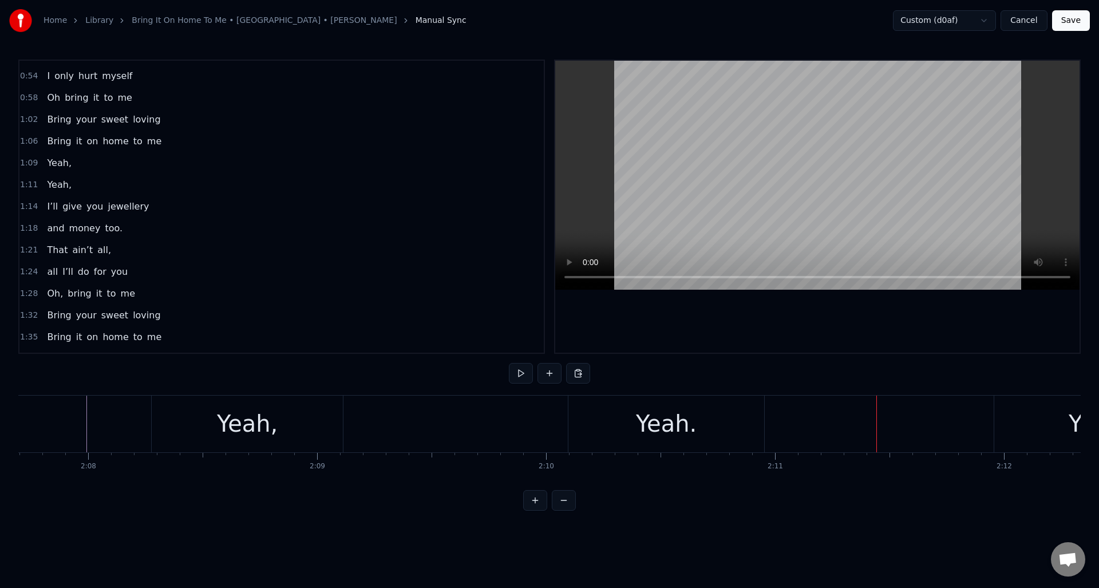
scroll to position [0, 29086]
click at [235, 404] on div at bounding box center [728, 424] width 59592 height 57
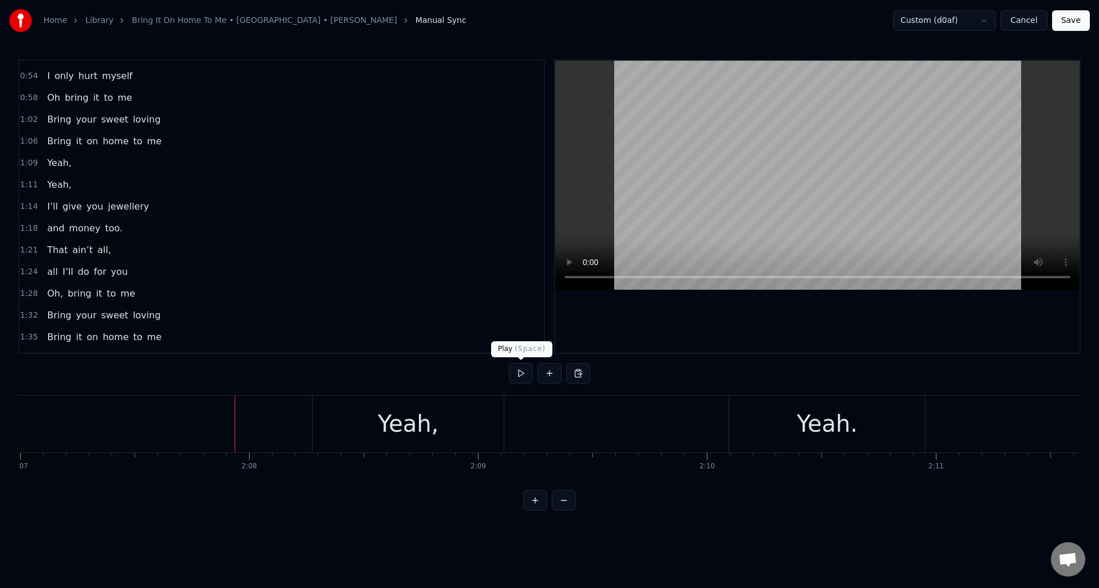
click at [519, 373] on button at bounding box center [521, 373] width 24 height 21
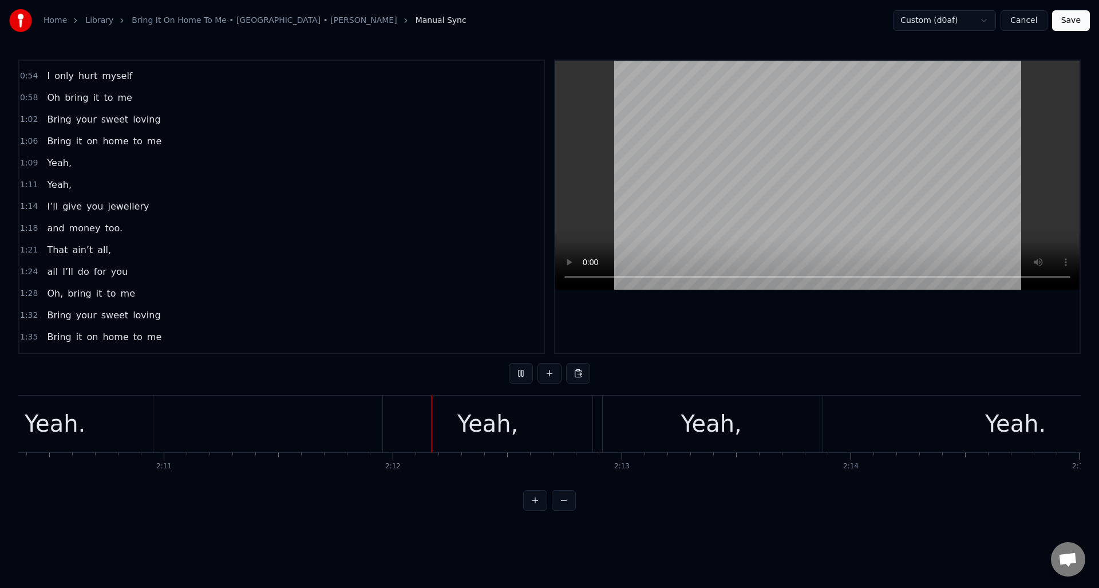
scroll to position [0, 30084]
click at [519, 373] on button at bounding box center [521, 373] width 24 height 21
click at [285, 424] on div "Yeah," at bounding box center [262, 424] width 61 height 34
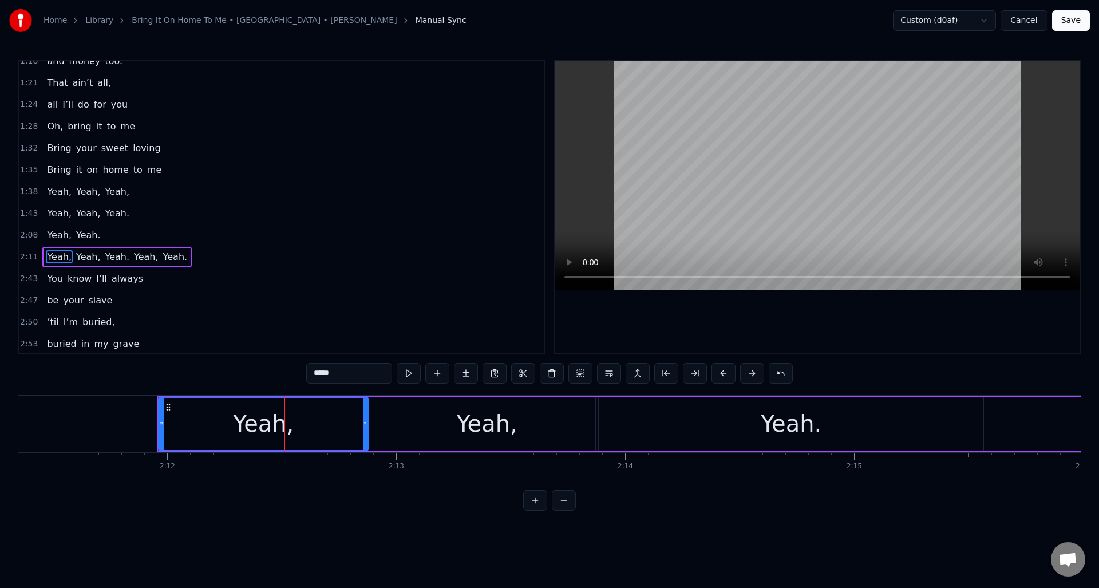
scroll to position [431, 0]
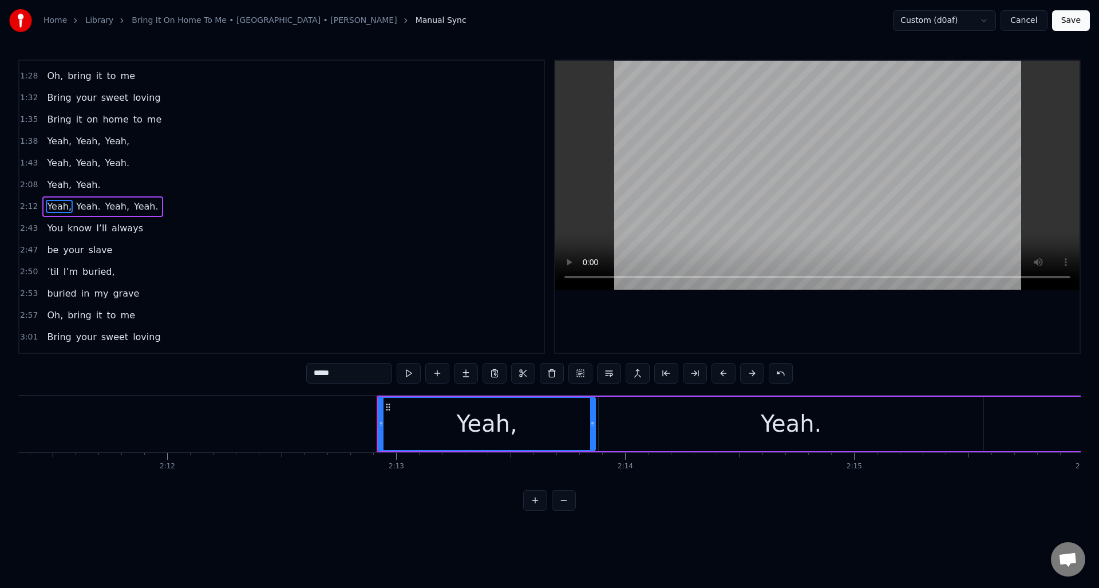
click at [431, 425] on div "Yeah," at bounding box center [487, 424] width 216 height 52
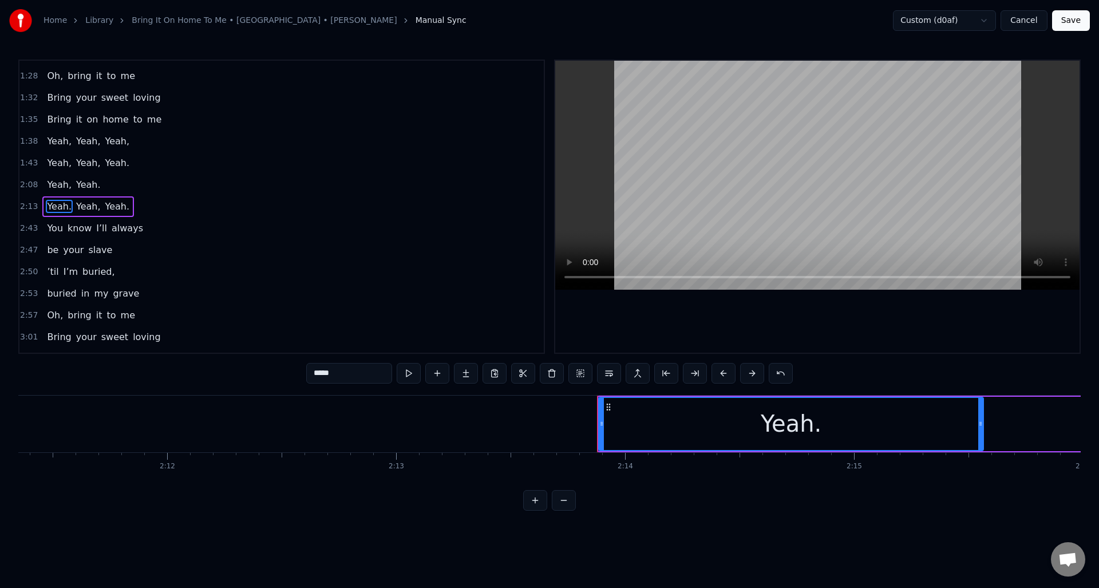
click at [665, 423] on div "Yeah." at bounding box center [792, 424] width 384 height 52
type input "*****"
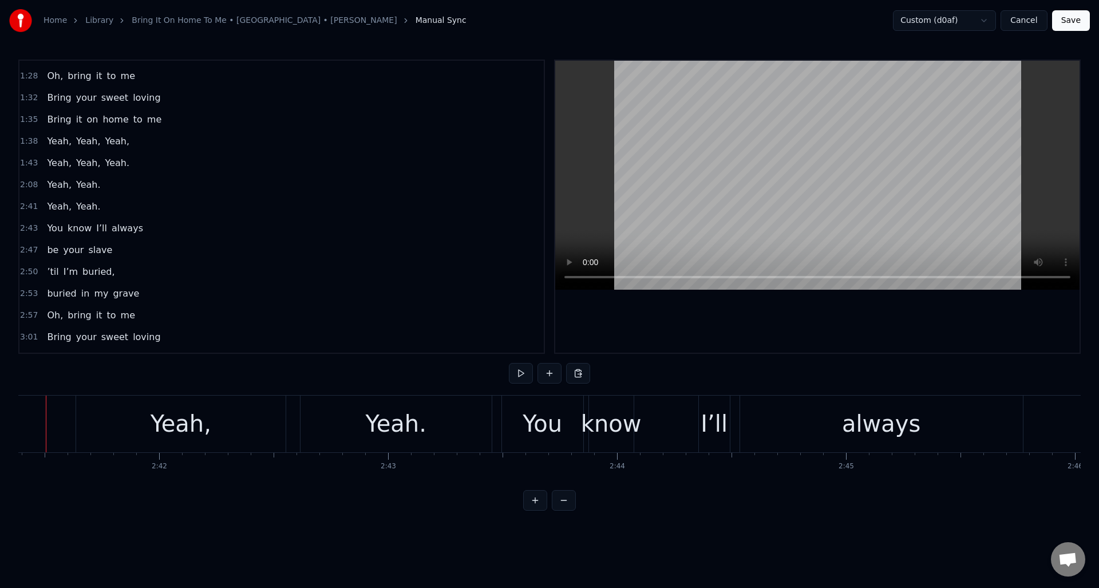
scroll to position [0, 36934]
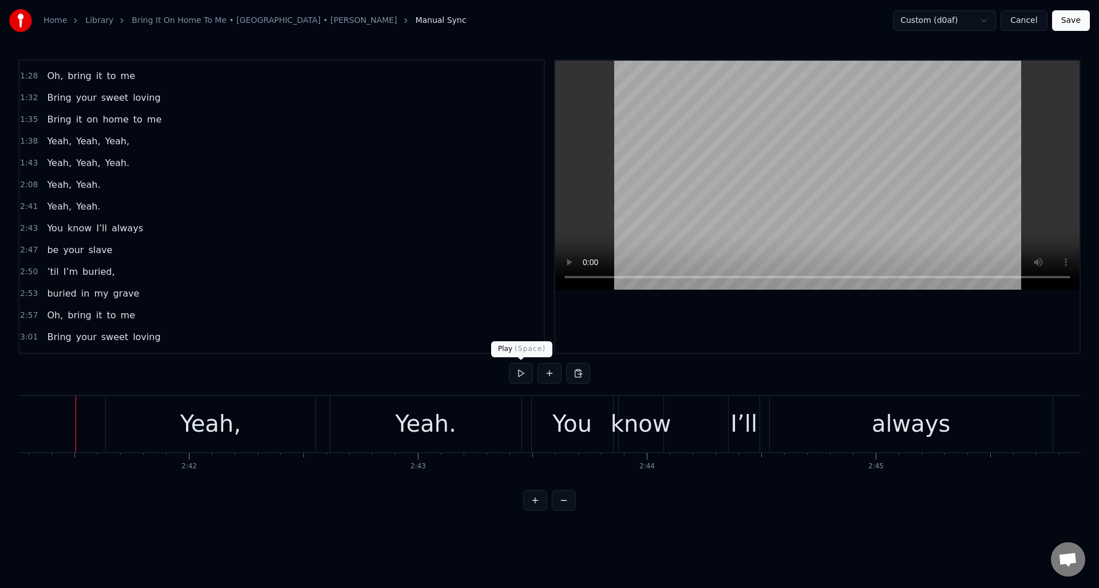
click at [520, 374] on button at bounding box center [521, 373] width 24 height 21
click at [215, 433] on div "Yeah," at bounding box center [210, 424] width 61 height 34
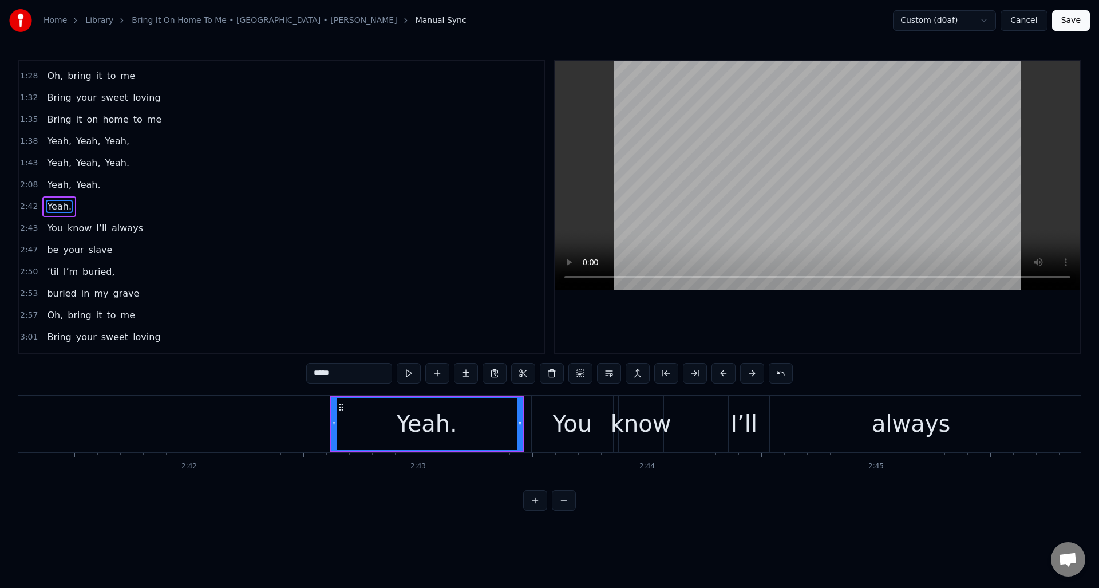
click at [374, 437] on div "Yeah." at bounding box center [427, 424] width 190 height 52
type input "***"
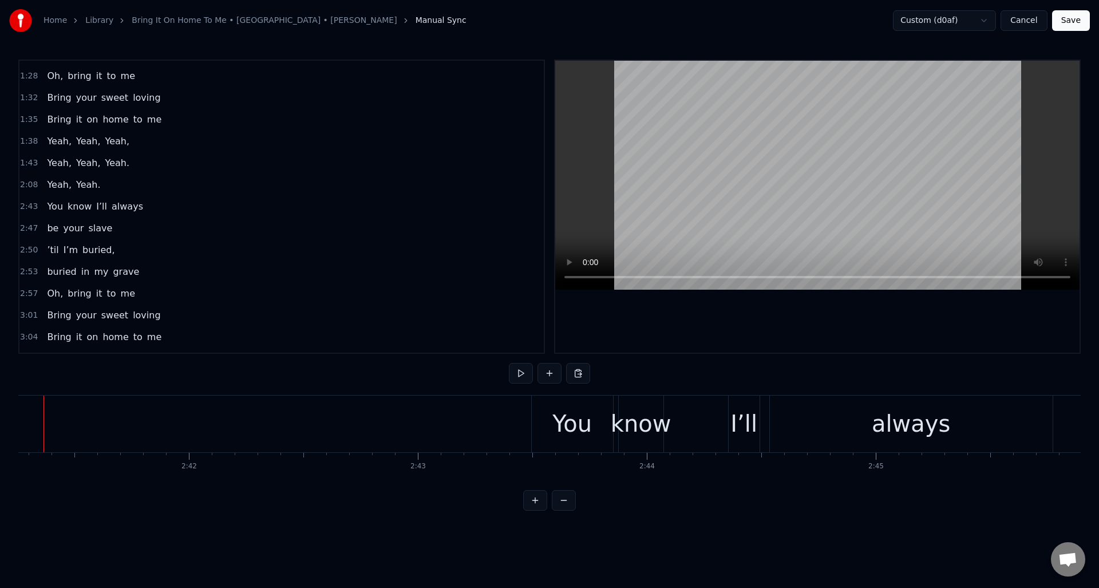
scroll to position [0, 36902]
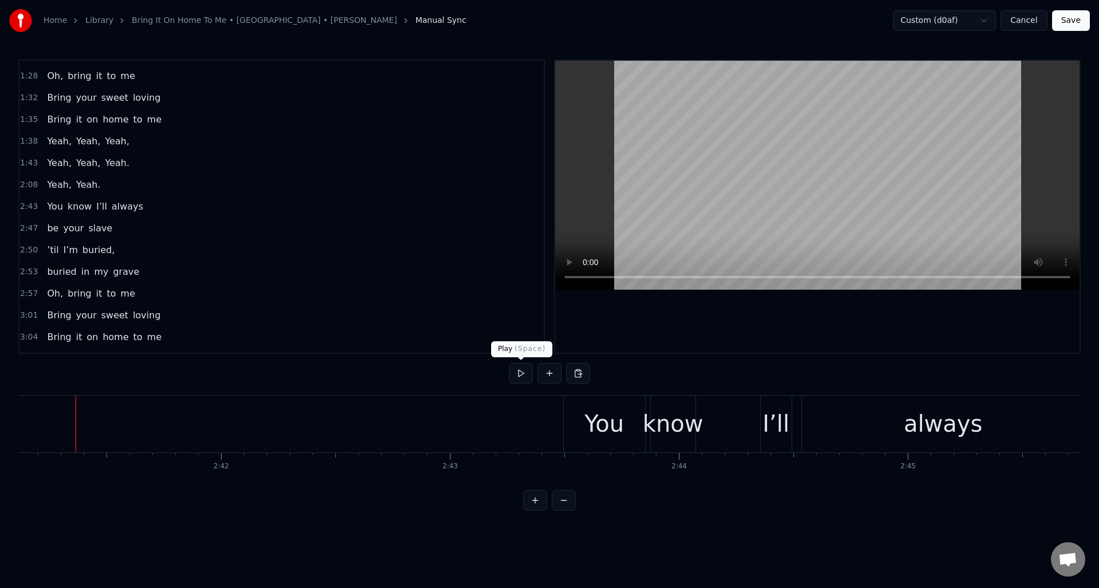
click at [520, 373] on button at bounding box center [521, 373] width 24 height 21
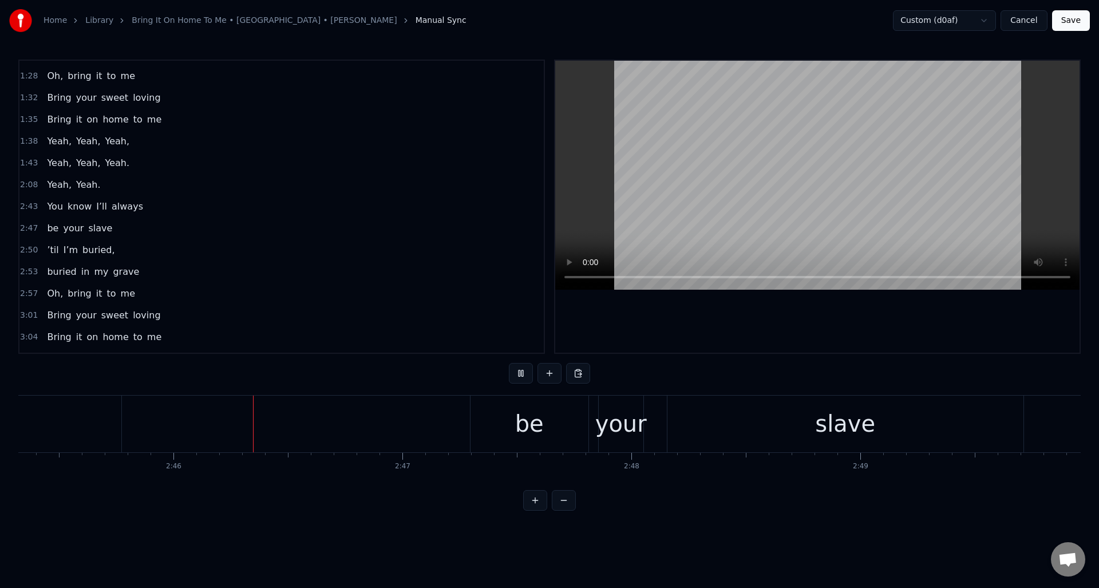
scroll to position [0, 37867]
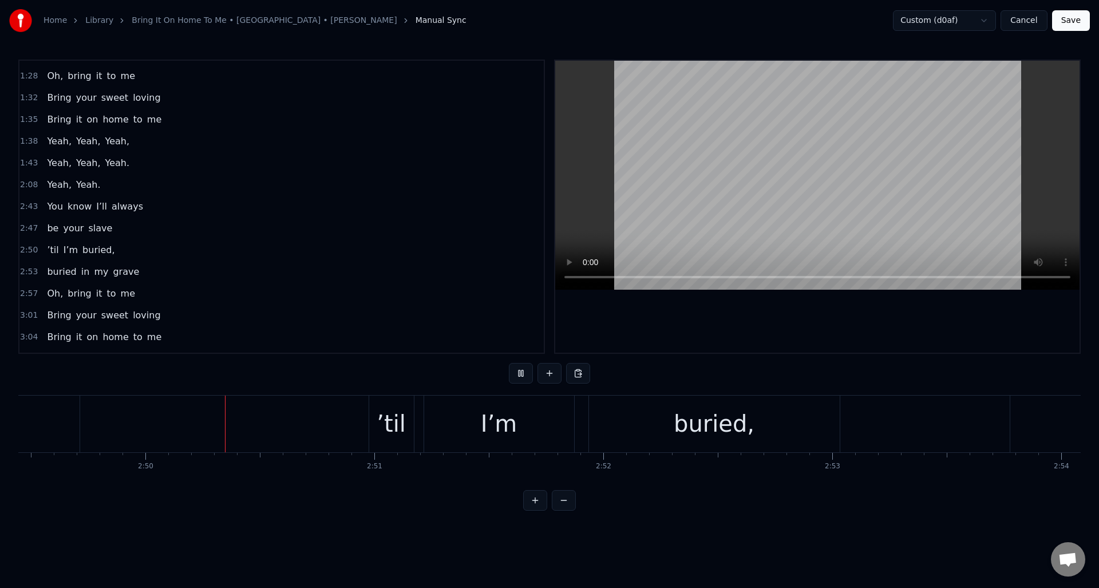
click at [520, 373] on button at bounding box center [521, 373] width 24 height 21
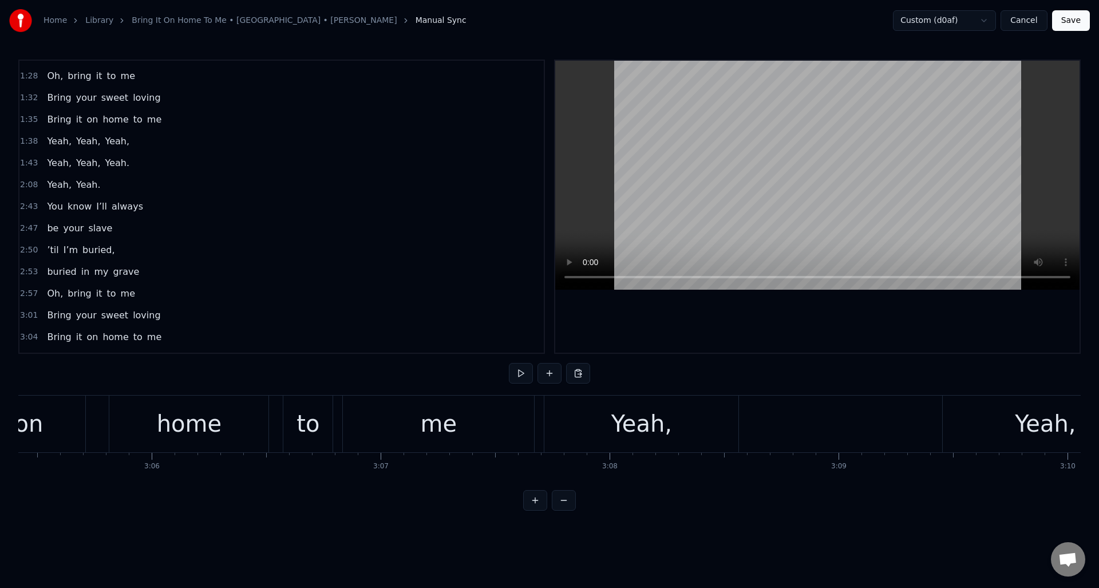
scroll to position [0, 42436]
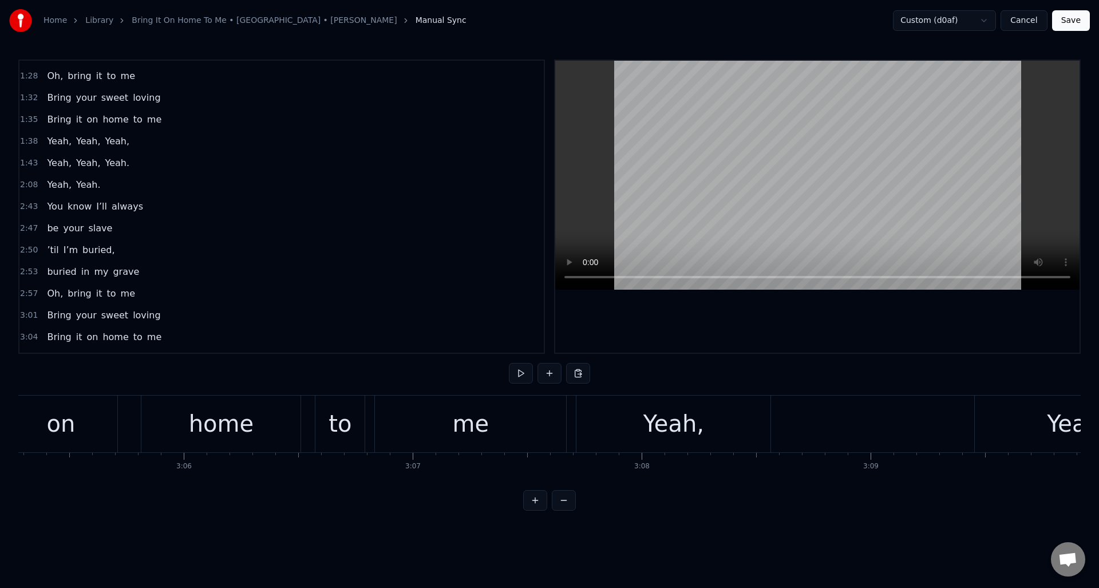
click at [523, 403] on div "me" at bounding box center [470, 424] width 191 height 57
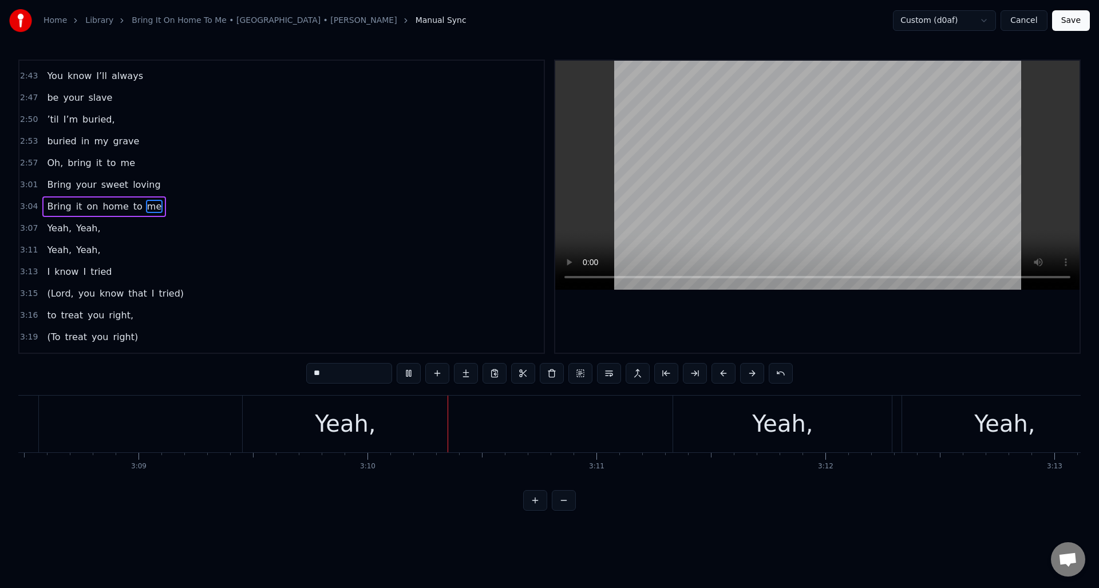
scroll to position [0, 43412]
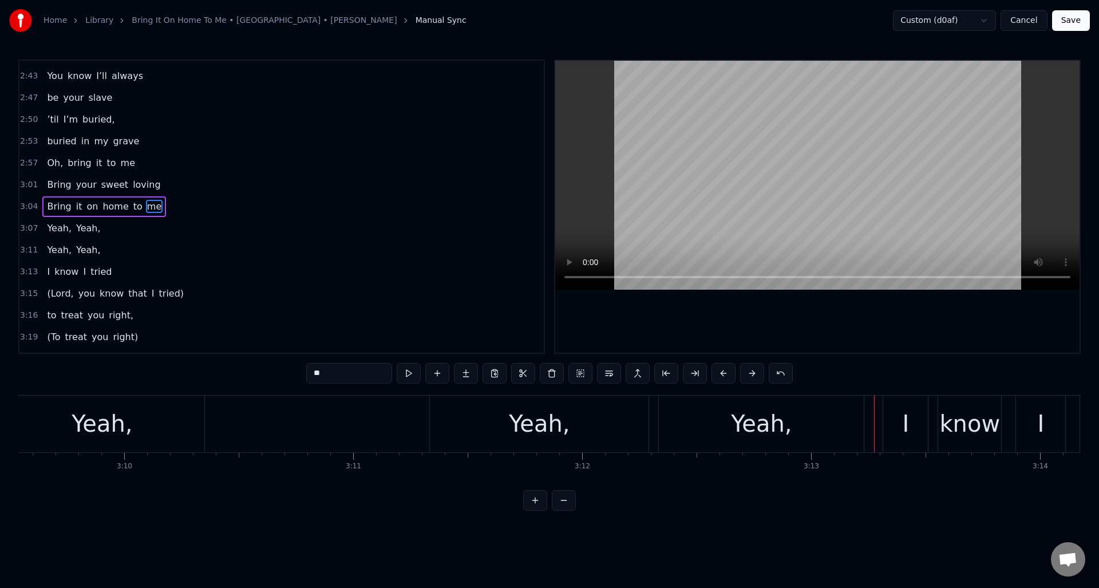
click at [729, 423] on div "Yeah," at bounding box center [761, 424] width 205 height 57
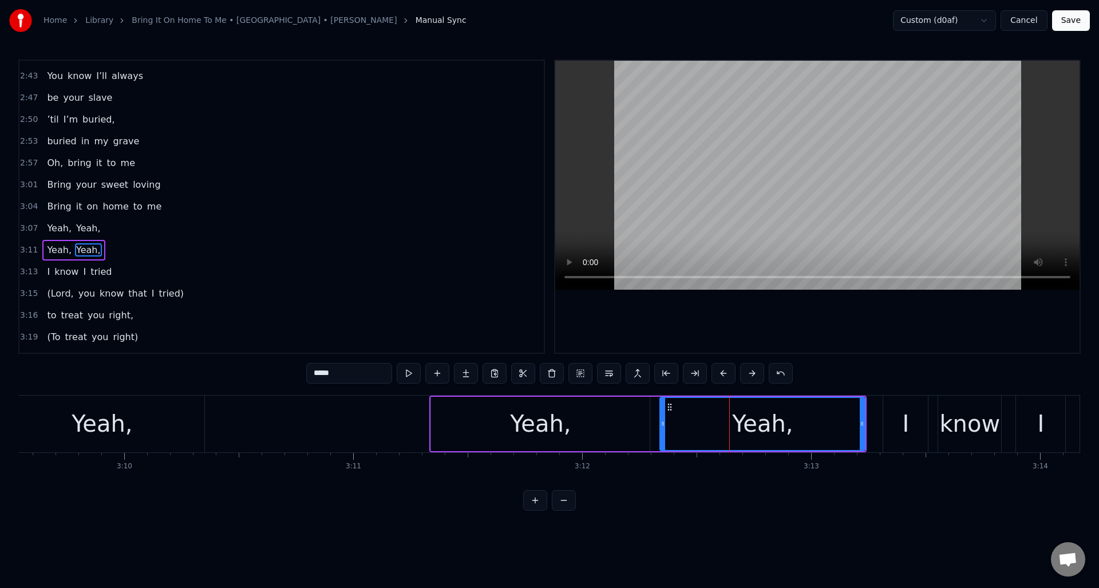
scroll to position [605, 0]
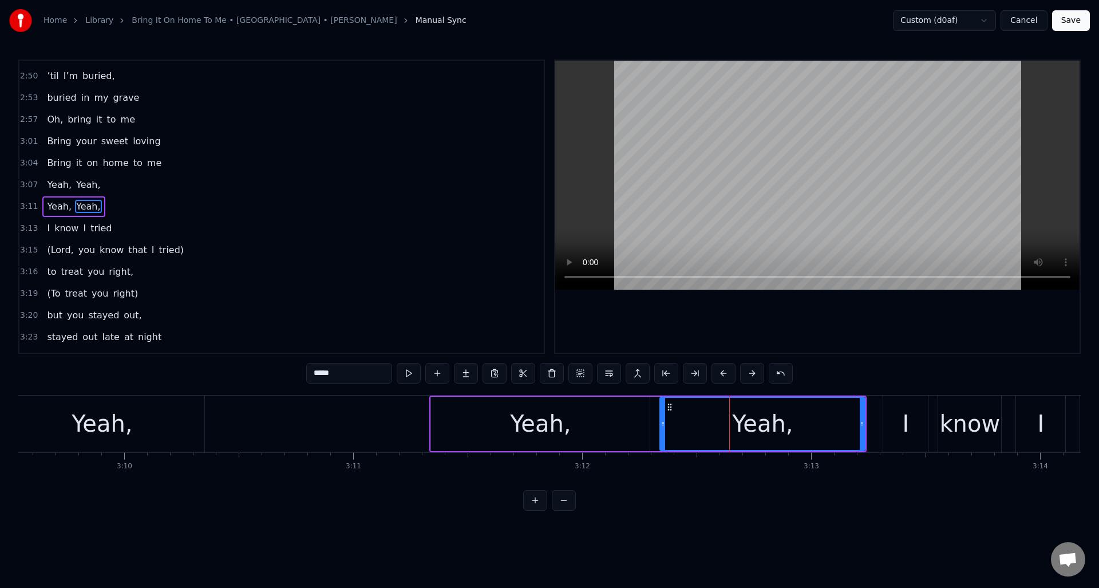
type input "*"
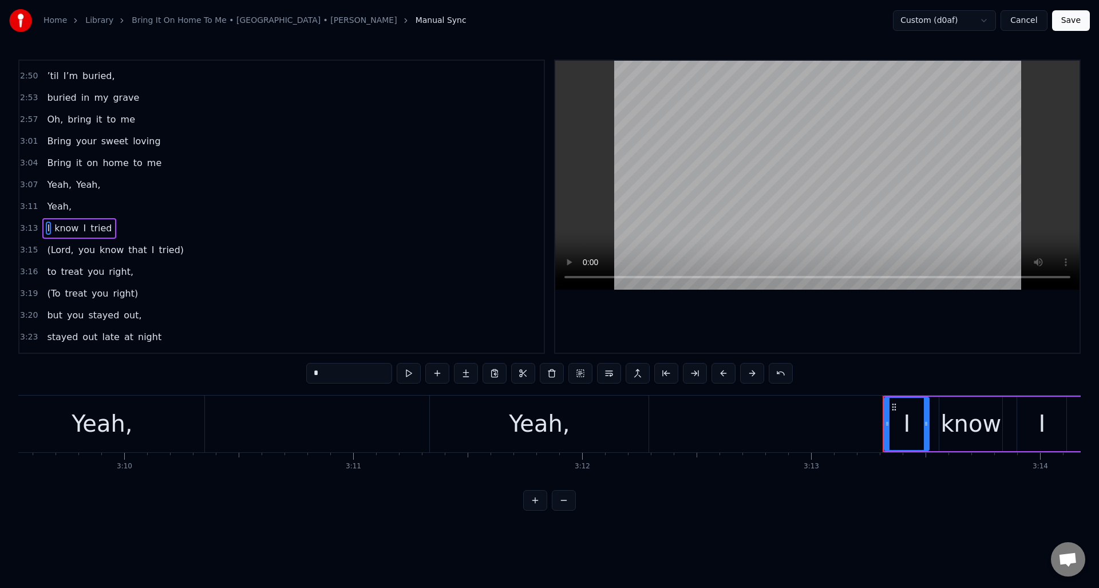
scroll to position [626, 0]
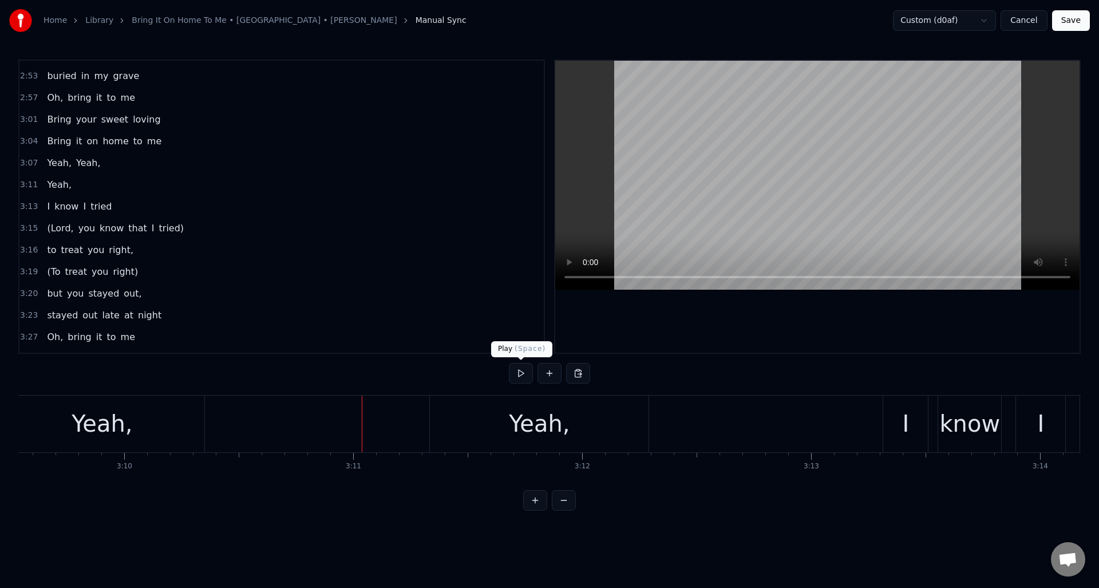
click at [515, 368] on button at bounding box center [521, 373] width 24 height 21
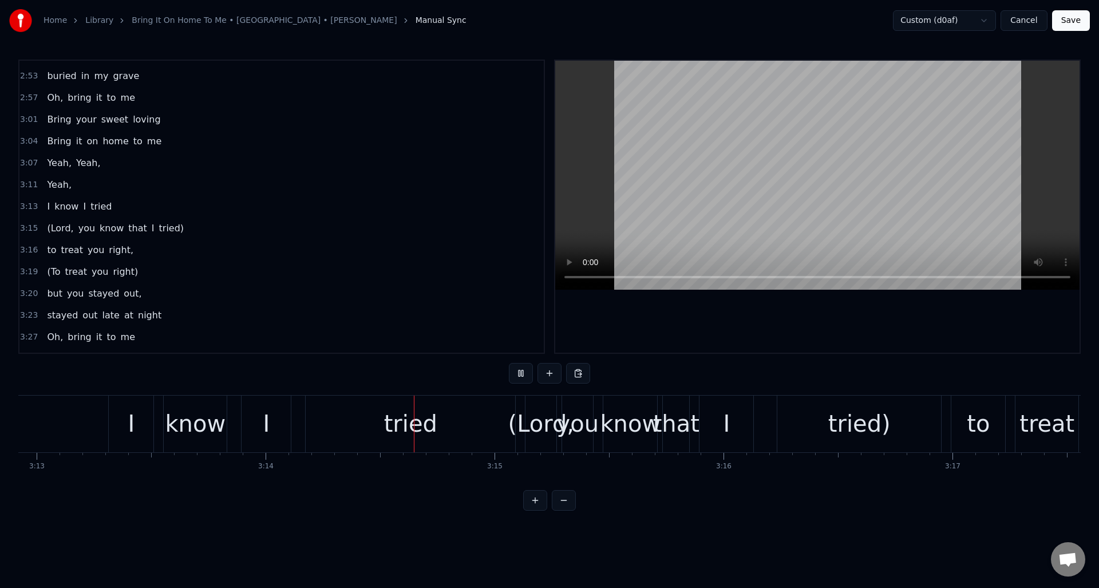
scroll to position [0, 44417]
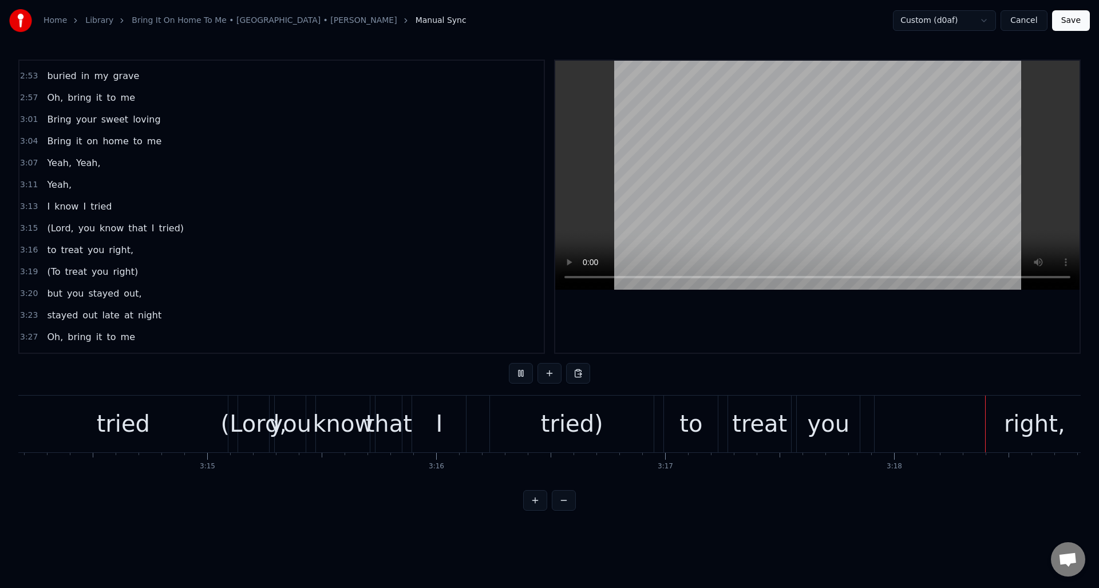
click at [515, 368] on button at bounding box center [521, 373] width 24 height 21
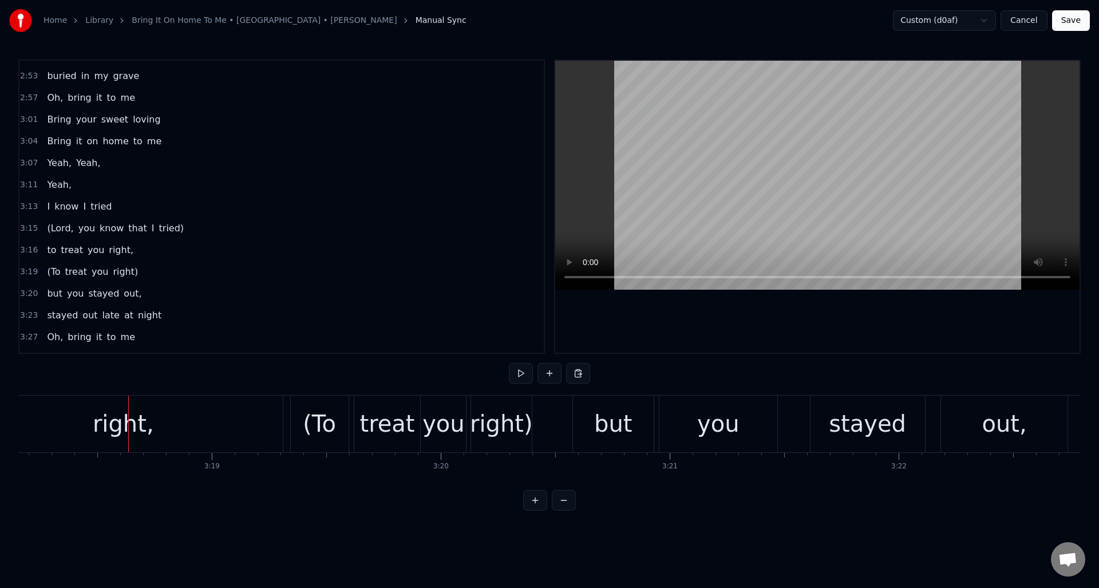
scroll to position [0, 45391]
click at [517, 369] on button at bounding box center [521, 373] width 24 height 21
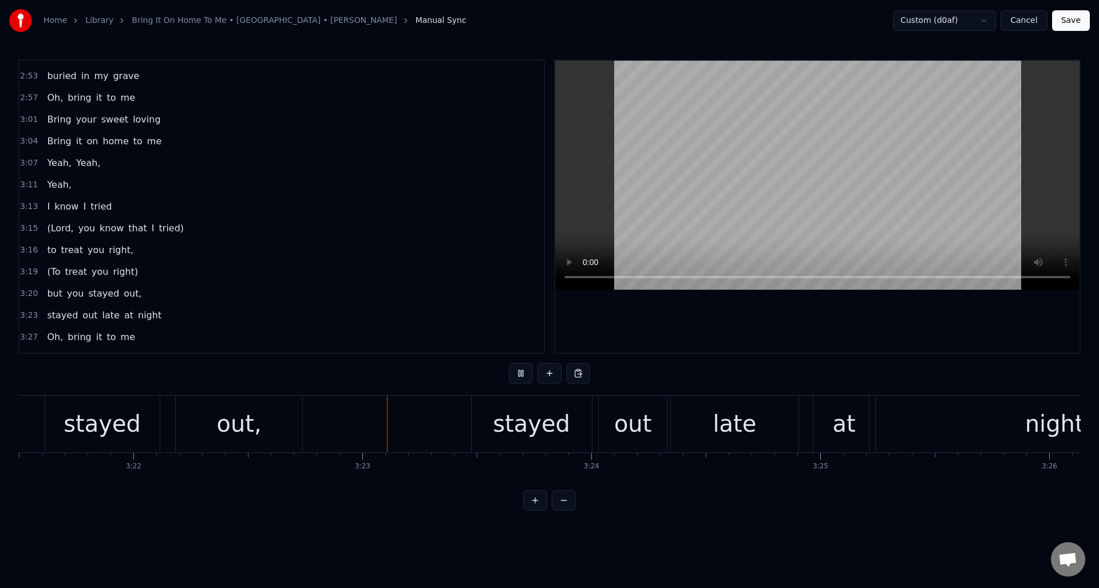
scroll to position [0, 46353]
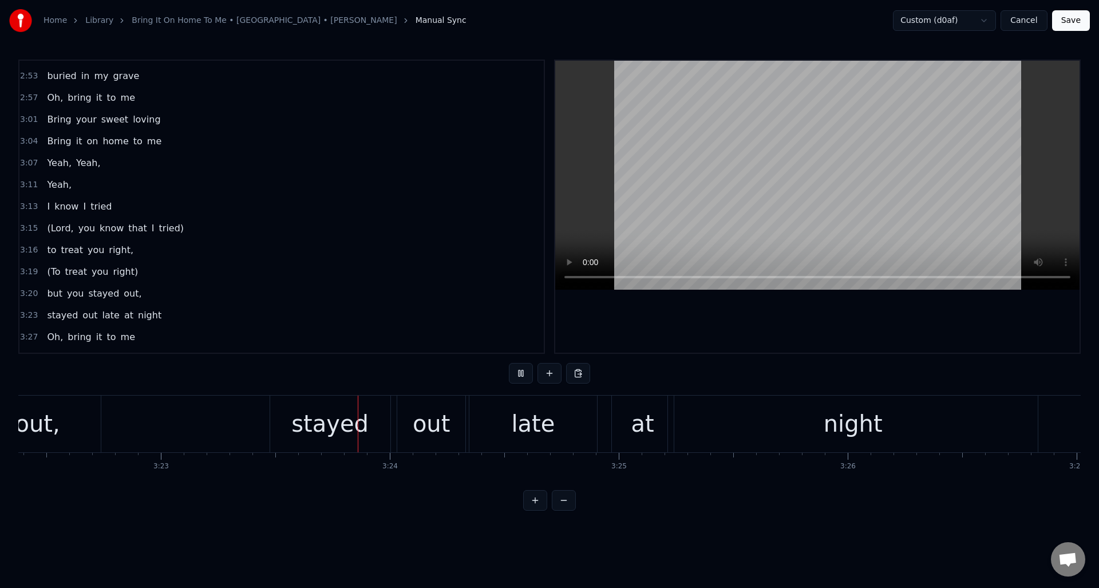
click at [517, 369] on button at bounding box center [521, 373] width 24 height 21
click at [530, 370] on button at bounding box center [521, 373] width 24 height 21
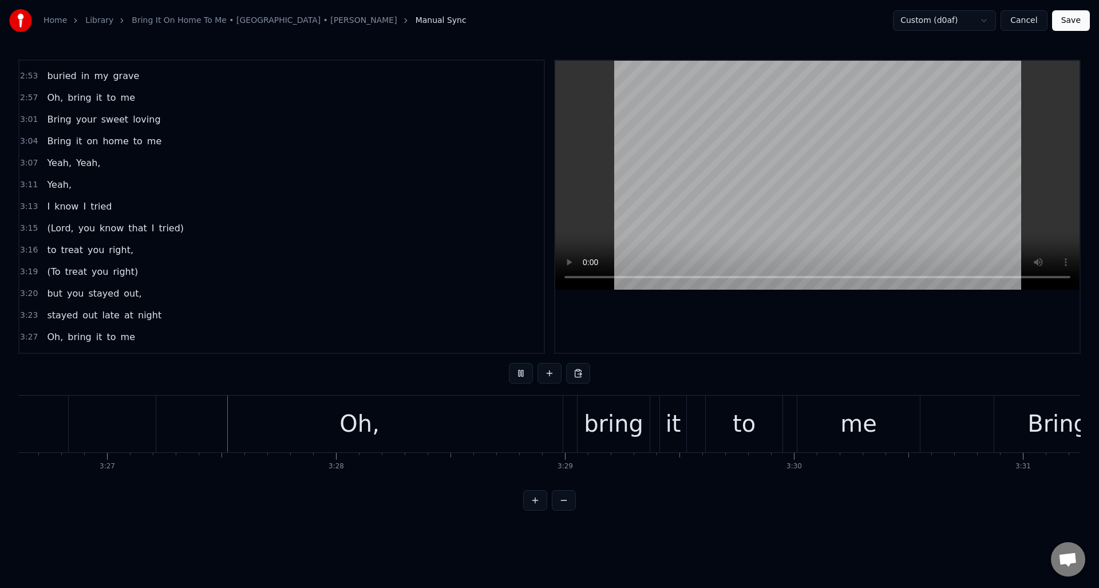
scroll to position [0, 47324]
click at [529, 369] on button at bounding box center [521, 373] width 24 height 21
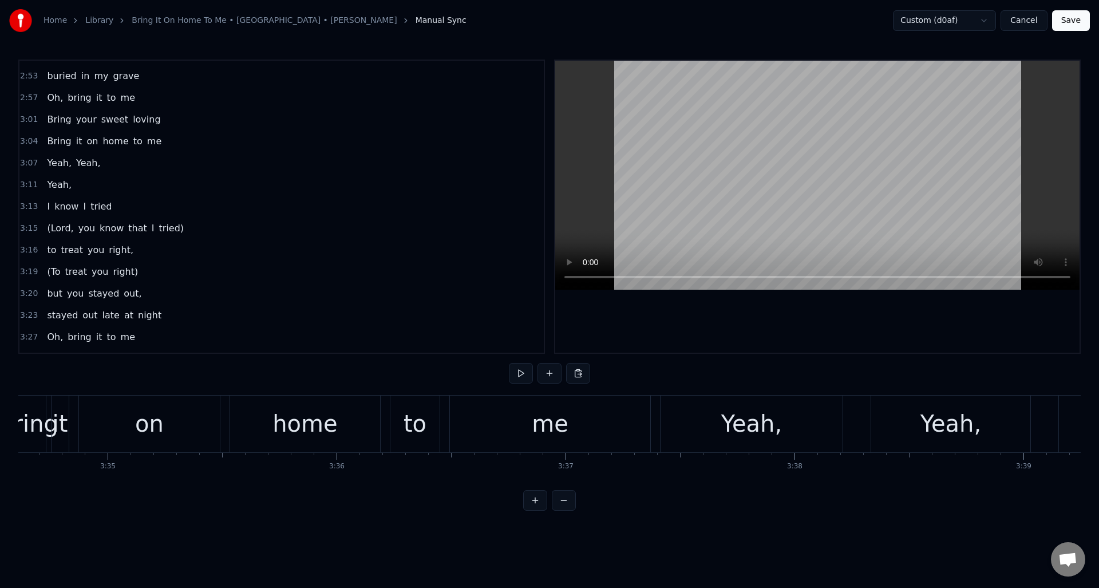
scroll to position [0, 49219]
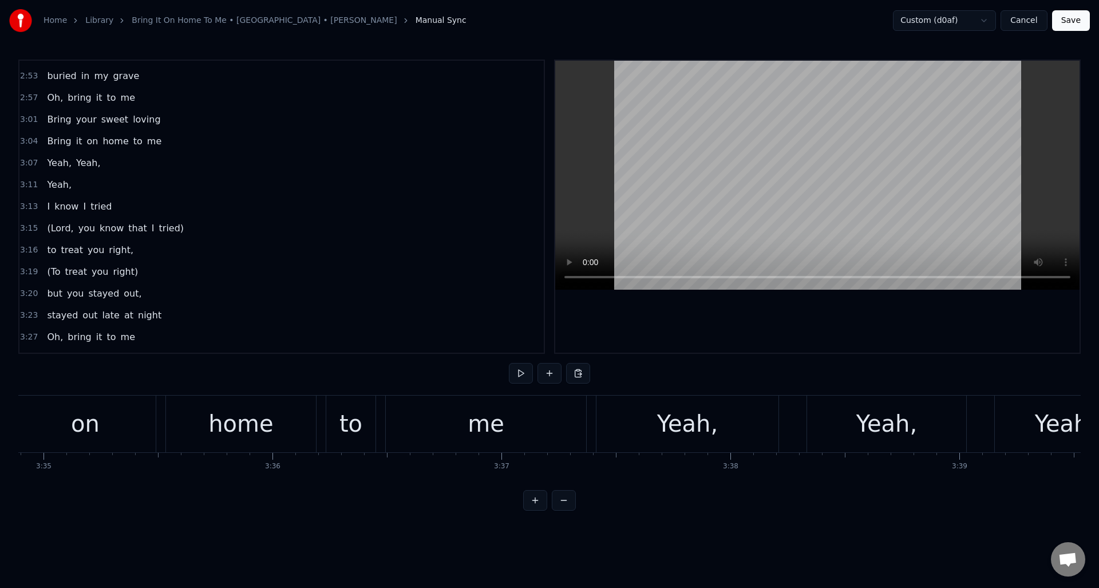
click at [555, 401] on div "me" at bounding box center [486, 424] width 200 height 57
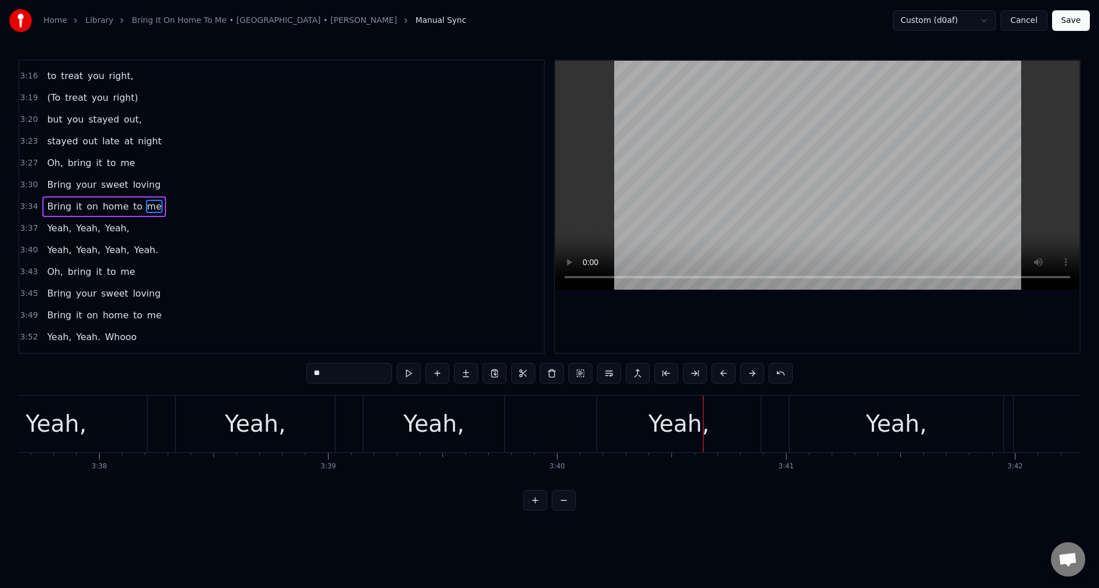
scroll to position [0, 49658]
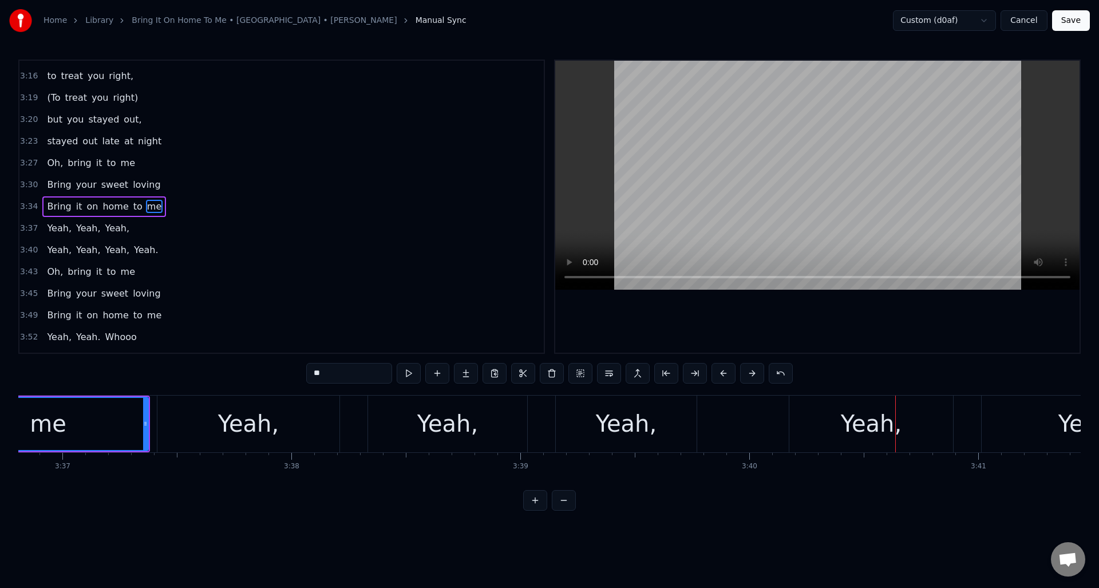
click at [118, 407] on div "me" at bounding box center [47, 424] width 199 height 52
click at [408, 375] on button at bounding box center [409, 373] width 24 height 21
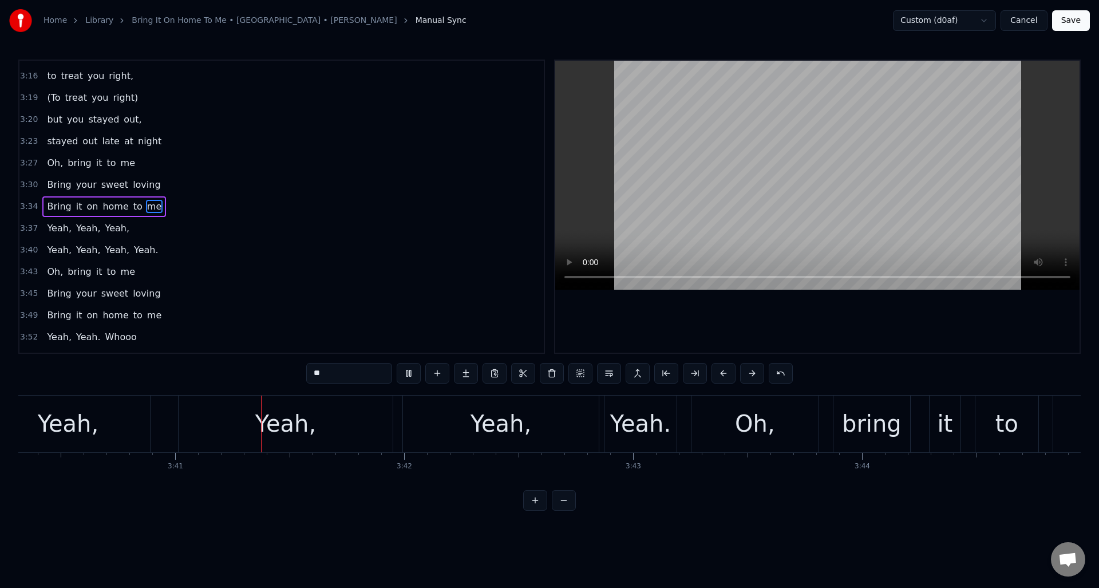
scroll to position [0, 50507]
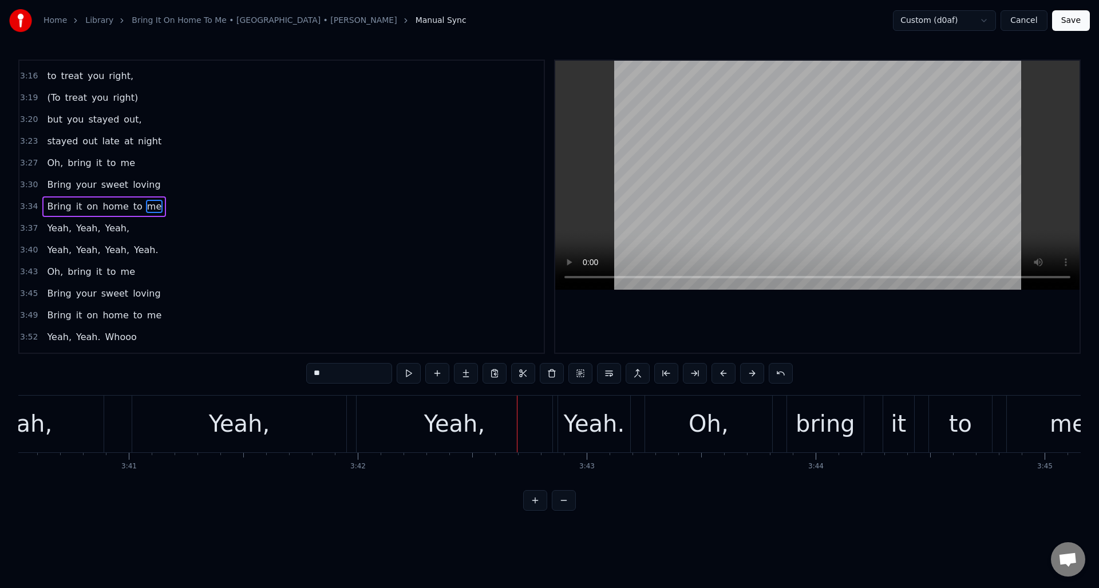
click at [450, 424] on div "Yeah," at bounding box center [454, 424] width 61 height 34
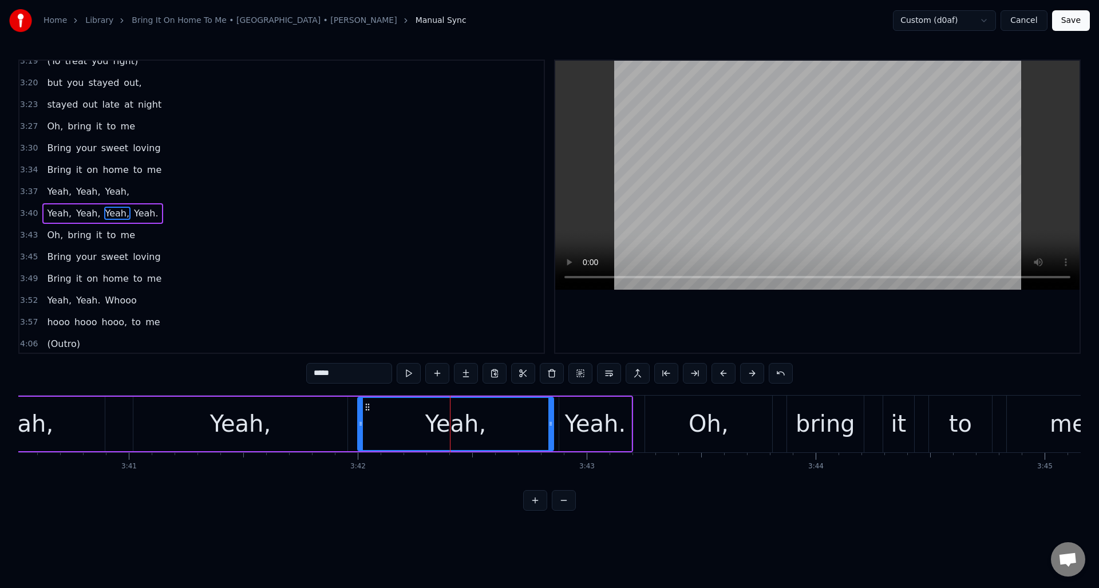
scroll to position [839, 0]
type input "*****"
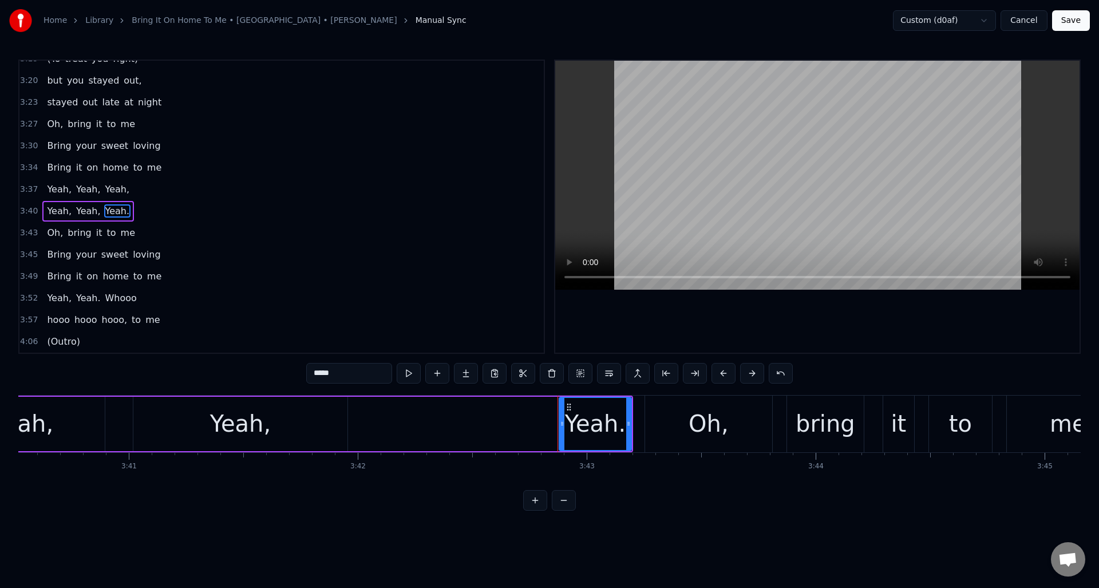
click at [424, 410] on div "Yeah, Yeah, Yeah." at bounding box center [286, 424] width 694 height 57
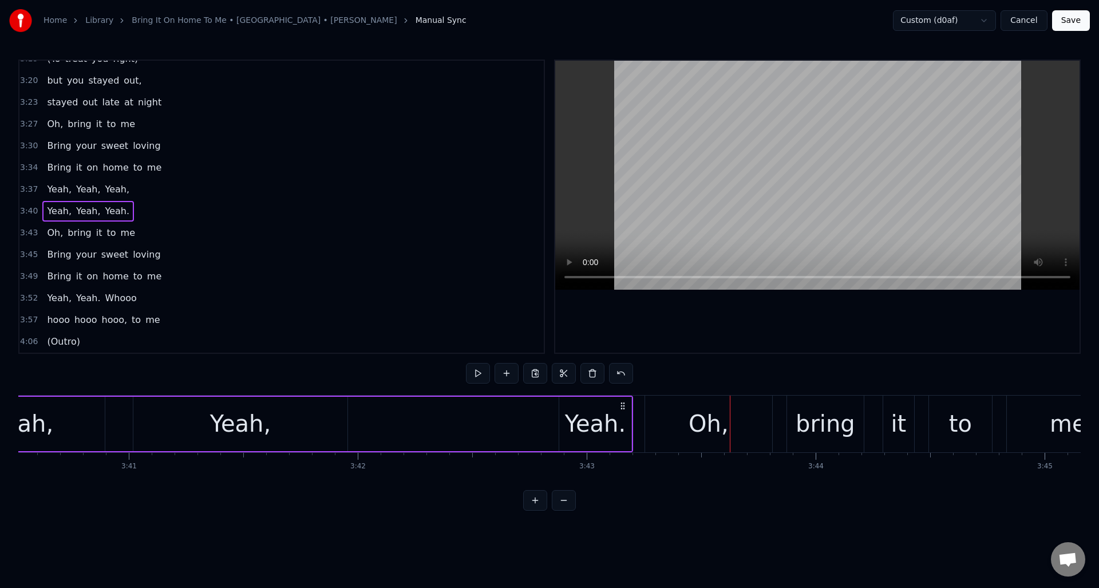
click at [583, 417] on div "Yeah." at bounding box center [595, 424] width 61 height 34
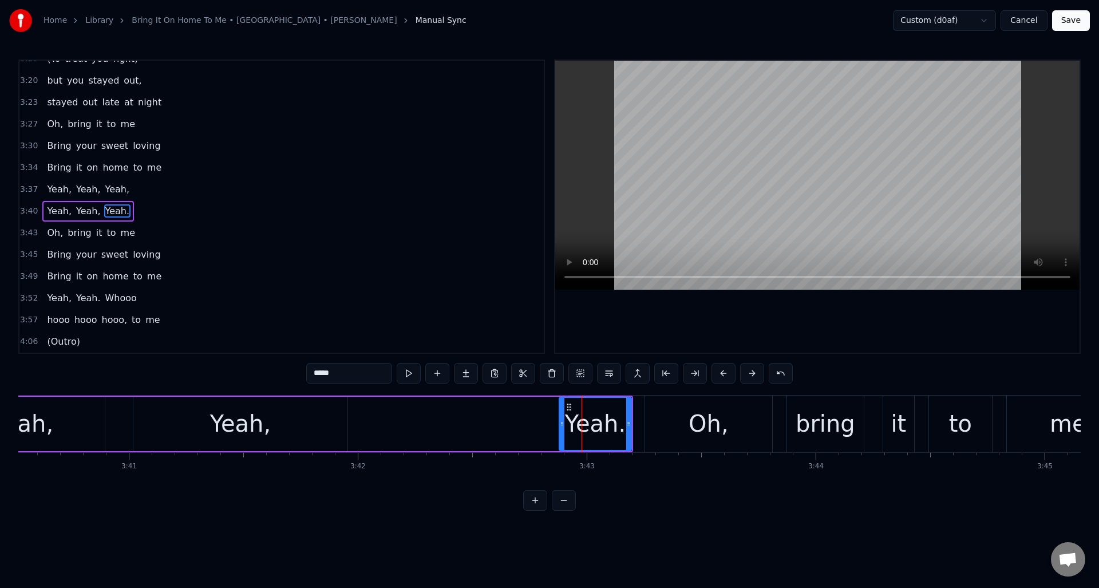
type input "***"
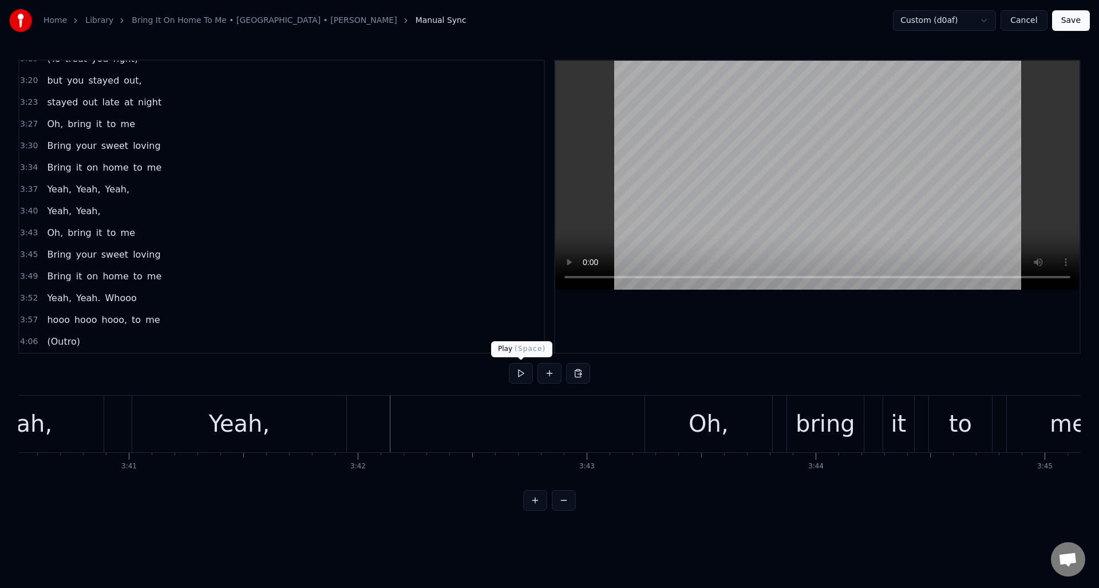
click at [518, 374] on button at bounding box center [521, 373] width 24 height 21
click at [702, 429] on div "Oh," at bounding box center [709, 424] width 40 height 34
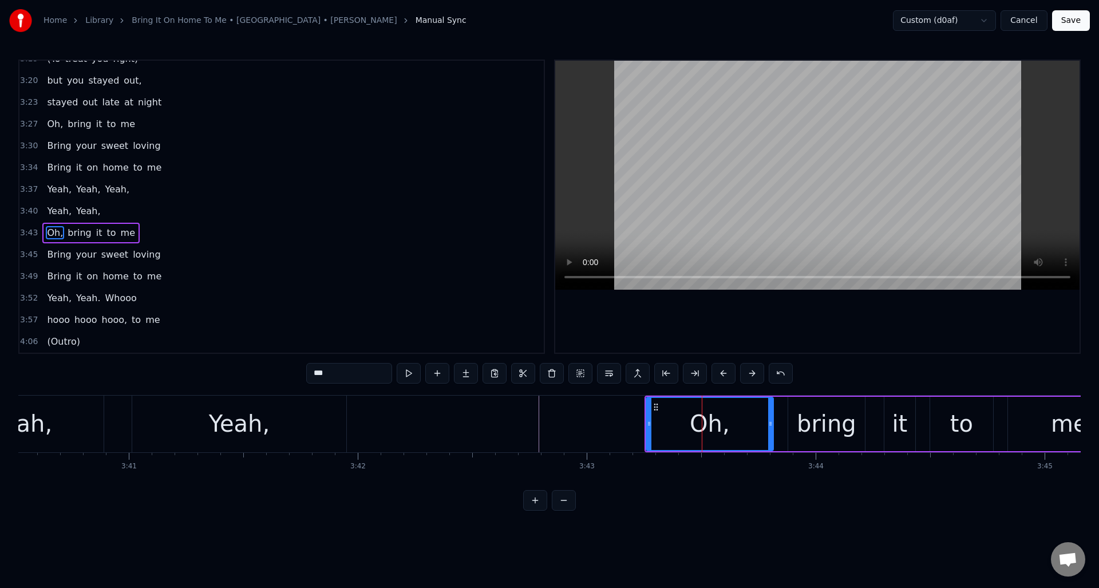
drag, startPoint x: 346, startPoint y: 380, endPoint x: 281, endPoint y: 369, distance: 66.3
click at [281, 369] on div "0:15 If you ever change your mind 0:22 About leaving, 0:25 leaving me behind. 0…" at bounding box center [549, 285] width 1063 height 451
type input "****"
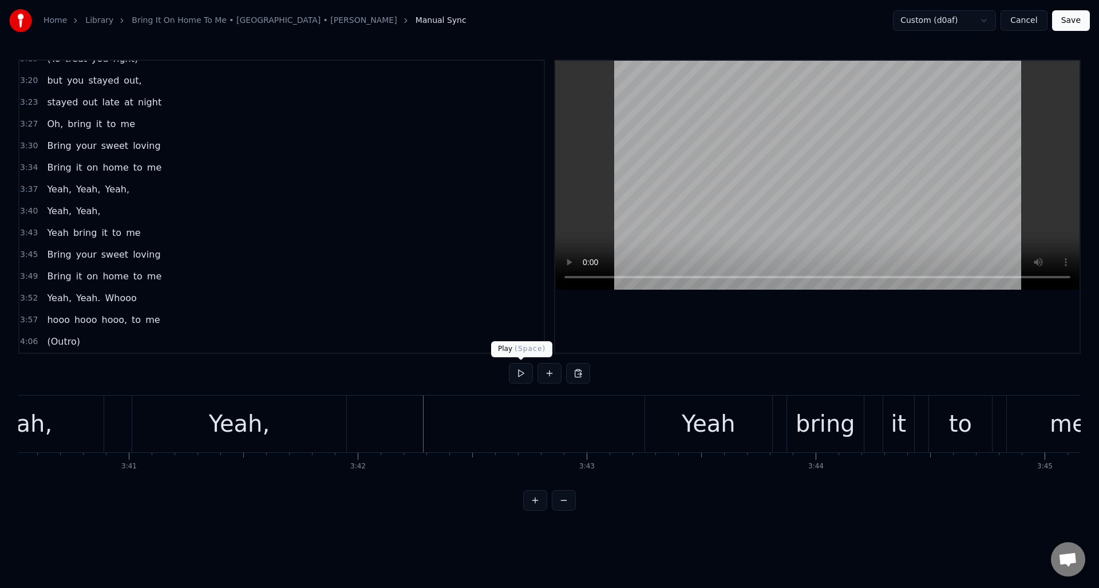
click at [520, 374] on button at bounding box center [521, 373] width 24 height 21
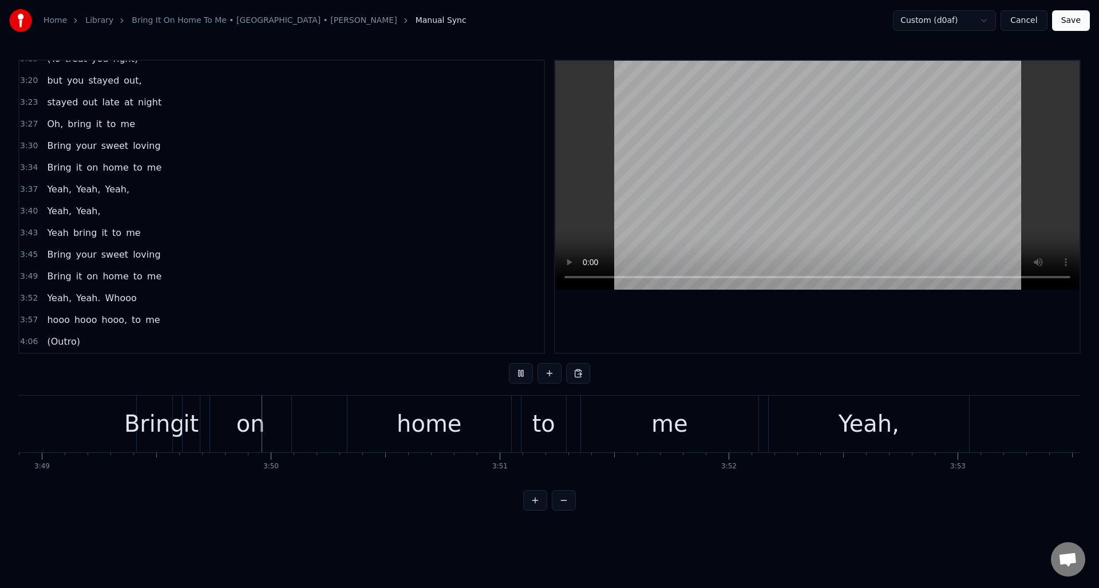
scroll to position [0, 52472]
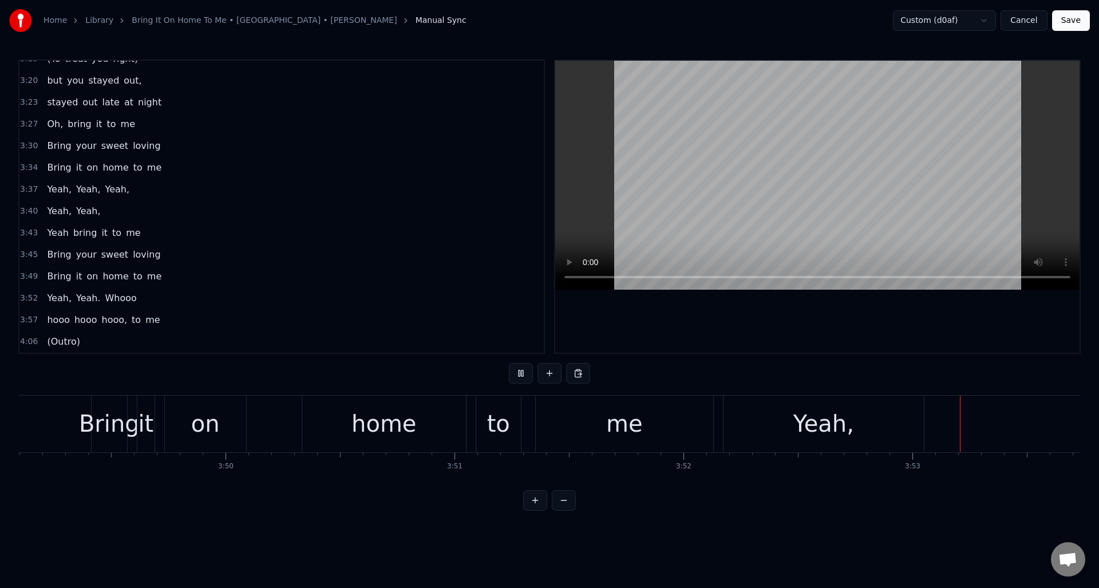
click at [520, 374] on button at bounding box center [521, 373] width 24 height 21
click at [799, 428] on div "Yeah," at bounding box center [824, 424] width 61 height 34
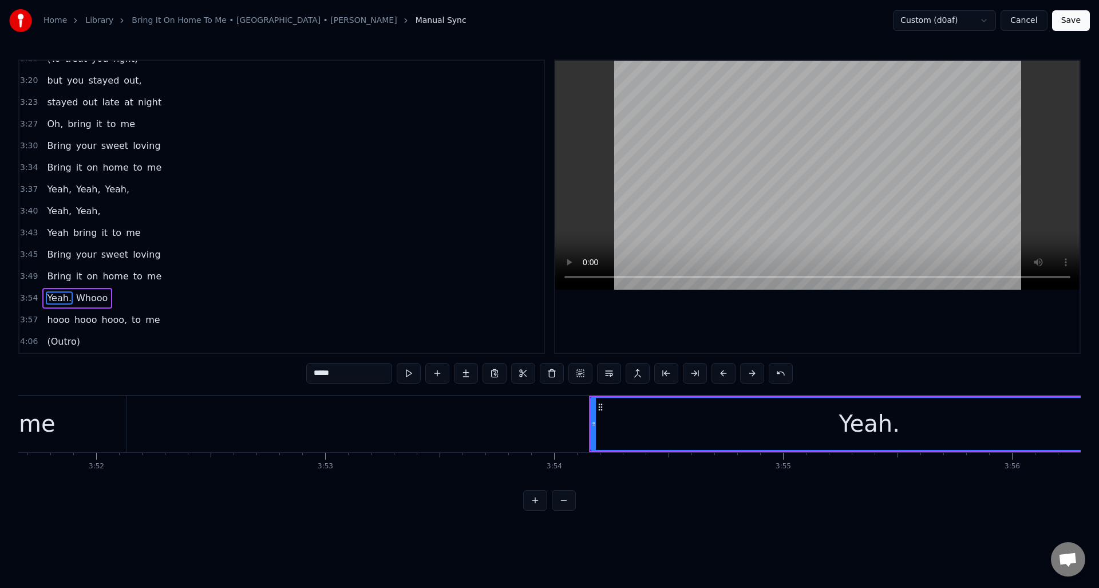
scroll to position [0, 52931]
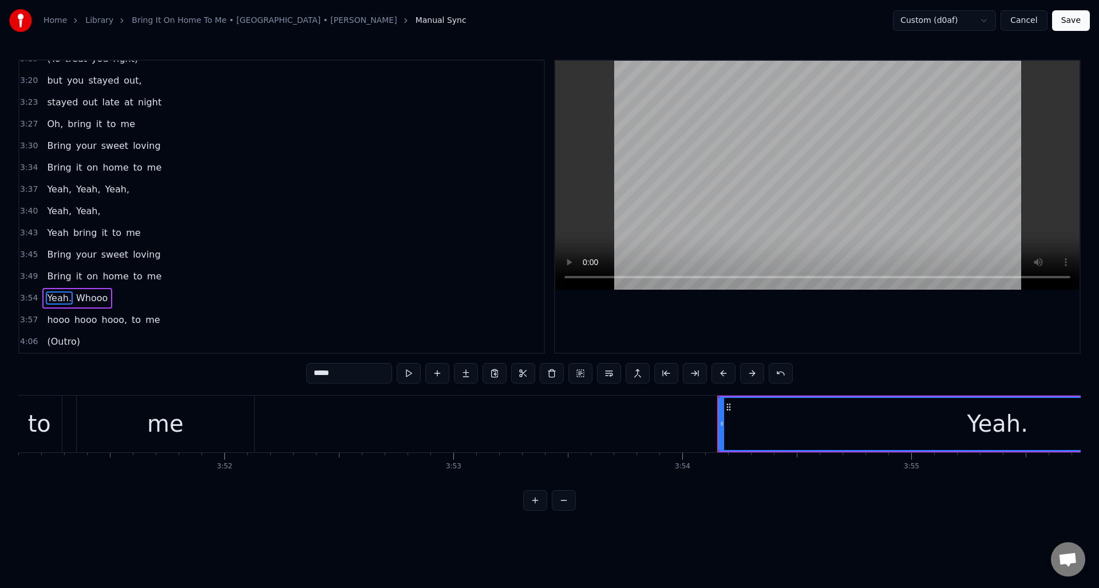
click at [213, 406] on div "me" at bounding box center [166, 424] width 178 height 57
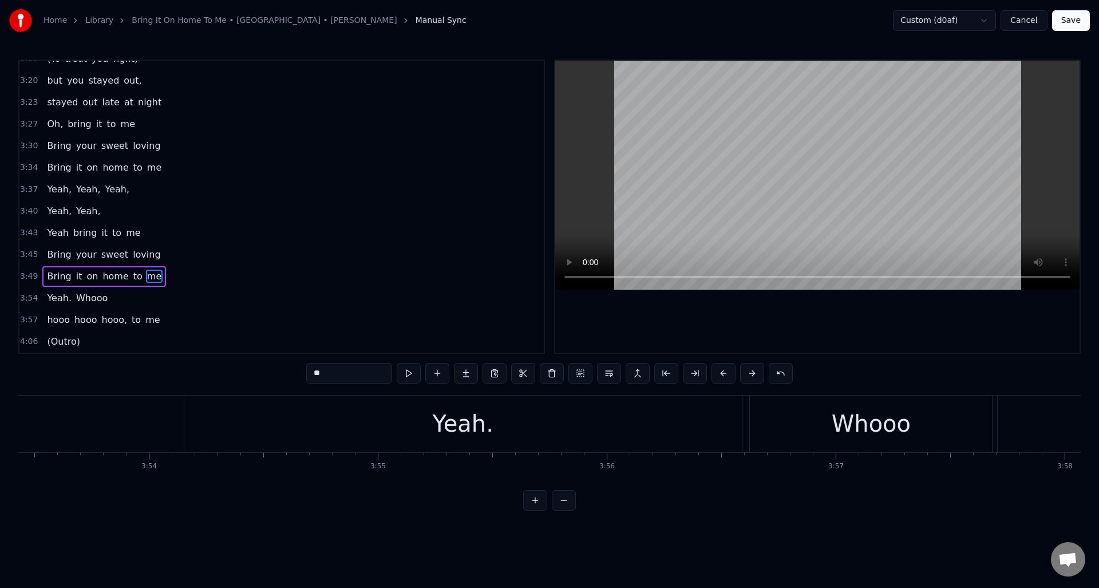
scroll to position [0, 53273]
click at [660, 426] on div "Yeah." at bounding box center [655, 424] width 61 height 34
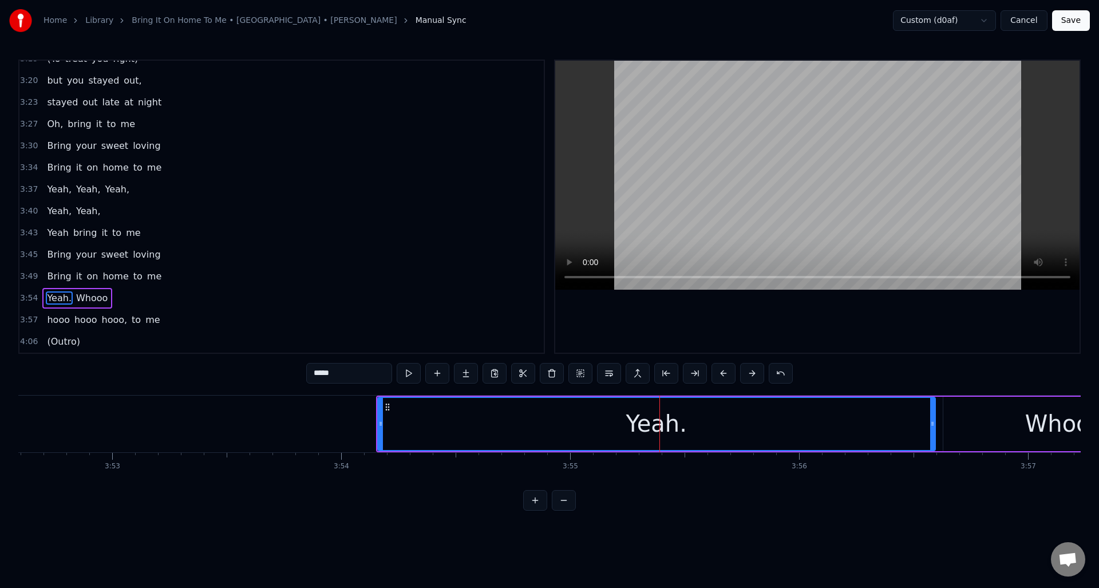
click at [667, 424] on div "Yeah." at bounding box center [656, 424] width 61 height 34
click at [326, 375] on input "*****" at bounding box center [349, 373] width 86 height 21
type input "*"
type input "*****"
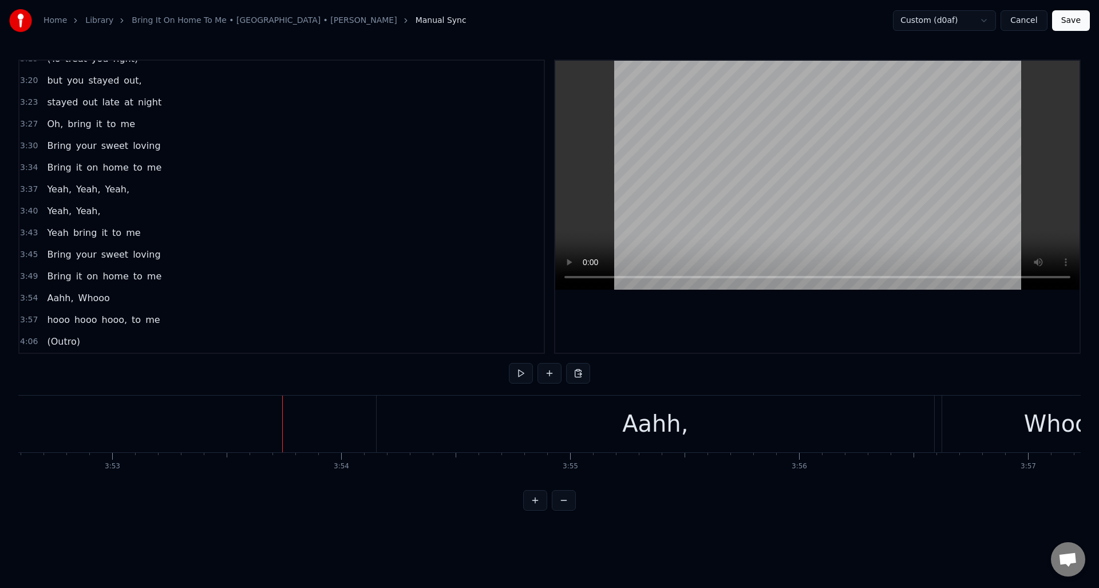
click at [384, 412] on div "Aahh," at bounding box center [656, 424] width 558 height 57
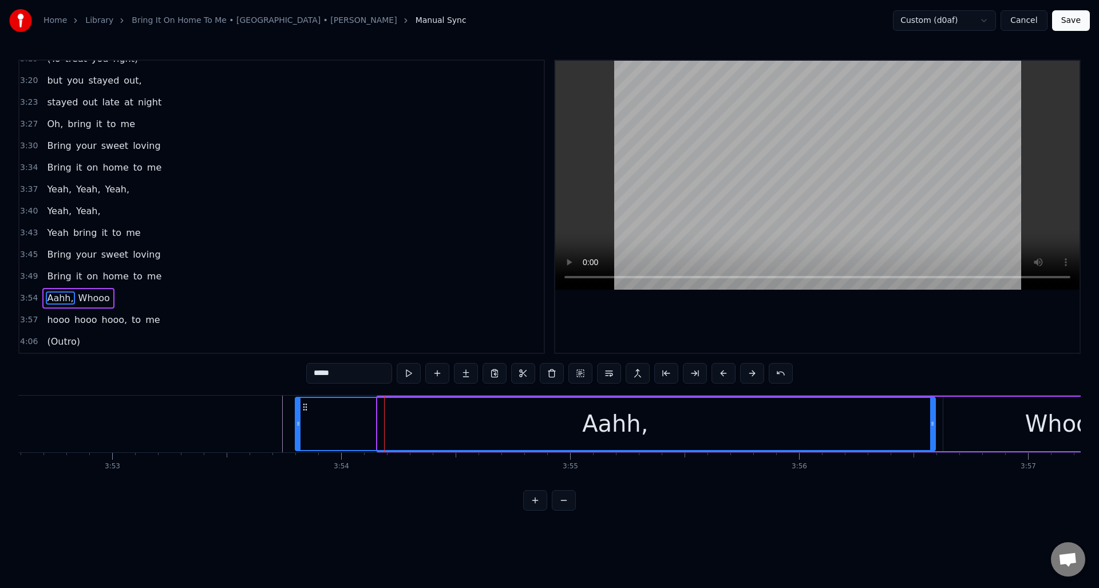
drag, startPoint x: 380, startPoint y: 433, endPoint x: 298, endPoint y: 433, distance: 82.5
click at [298, 433] on div at bounding box center [298, 424] width 5 height 52
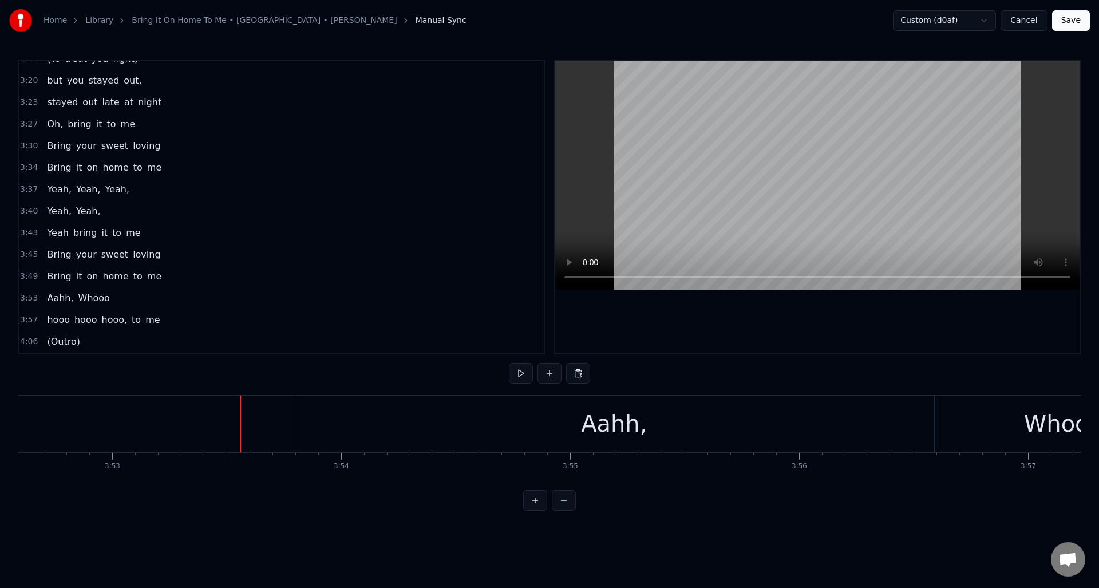
click at [519, 377] on button at bounding box center [521, 373] width 24 height 21
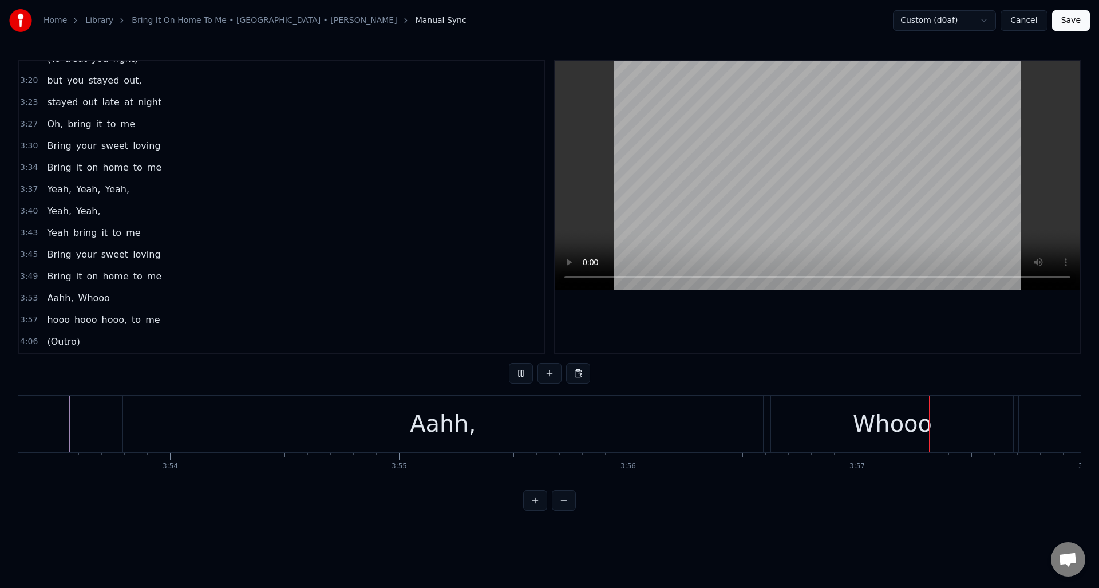
click at [519, 377] on button at bounding box center [521, 373] width 24 height 21
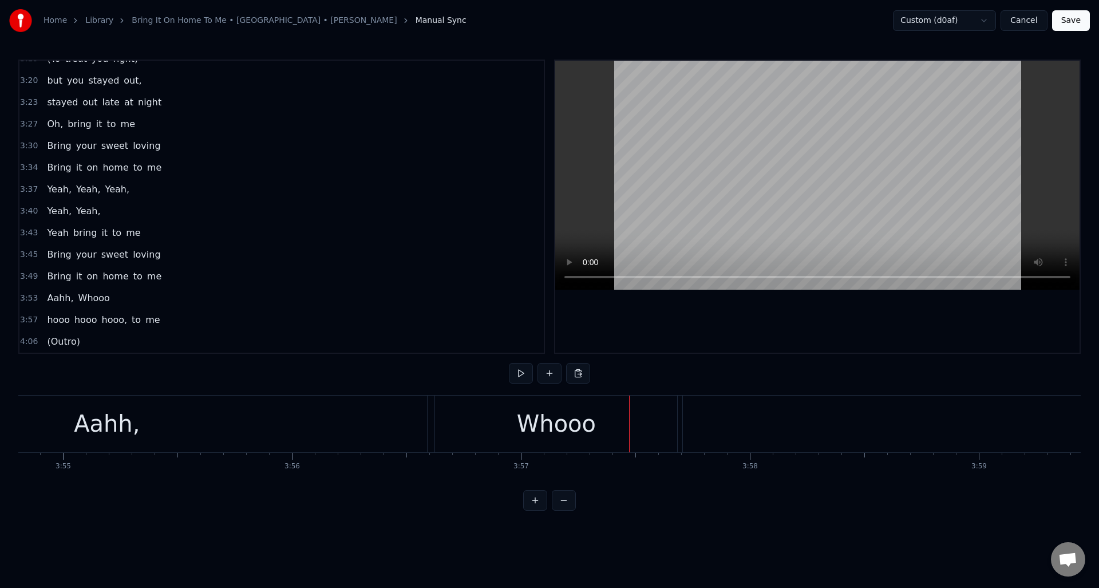
click at [555, 416] on div "Whooo" at bounding box center [556, 424] width 79 height 34
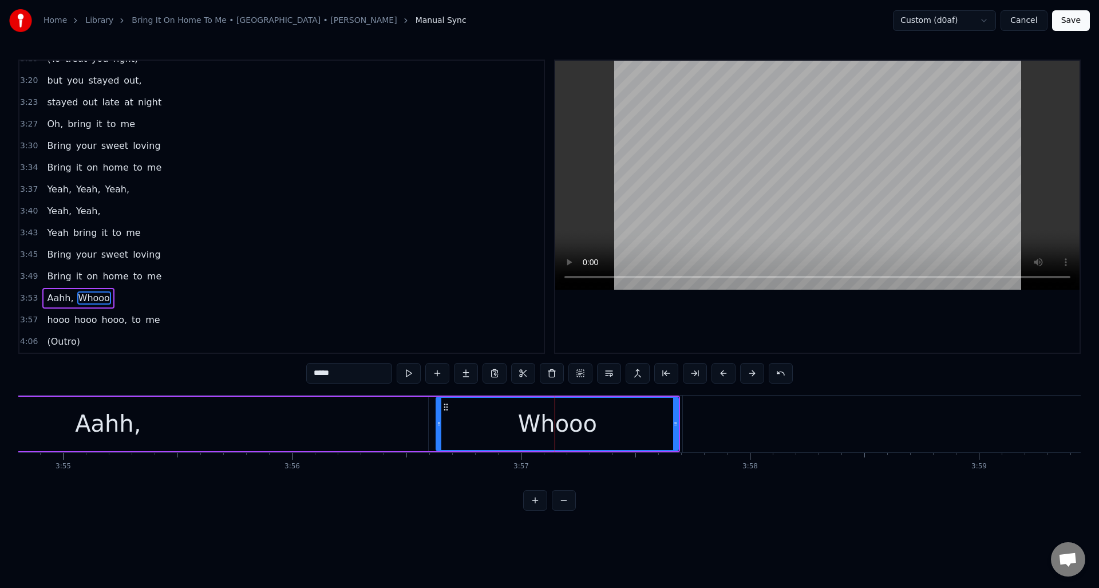
click at [314, 373] on input "*****" at bounding box center [349, 373] width 86 height 21
click at [324, 372] on input "*****" at bounding box center [349, 373] width 86 height 21
drag, startPoint x: 324, startPoint y: 372, endPoint x: 306, endPoint y: 373, distance: 17.8
click at [306, 373] on input "*****" at bounding box center [349, 373] width 86 height 21
click at [387, 420] on div "Aahh," at bounding box center [108, 424] width 640 height 54
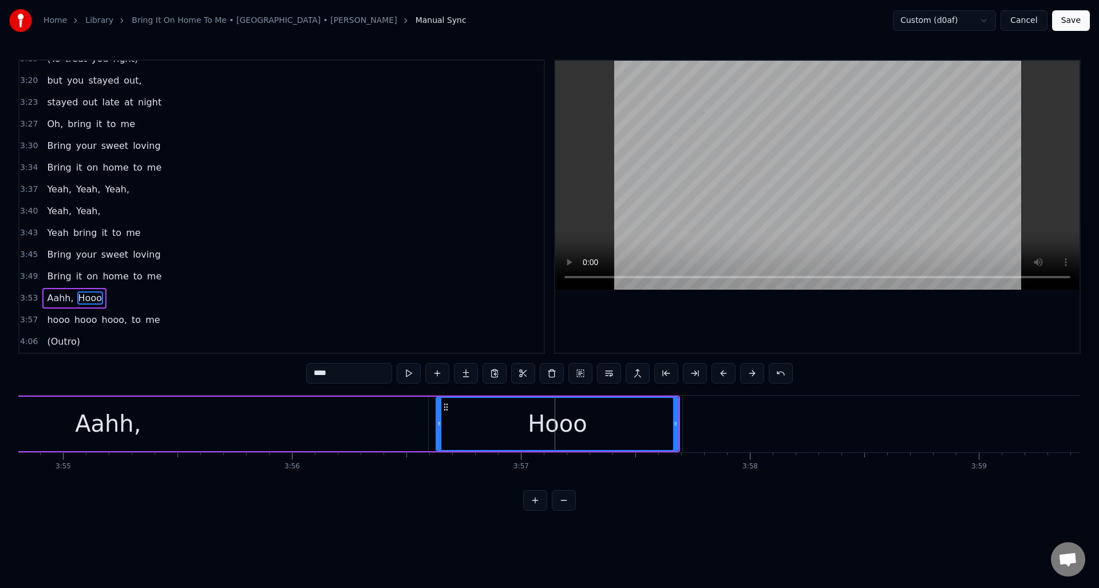
type input "*****"
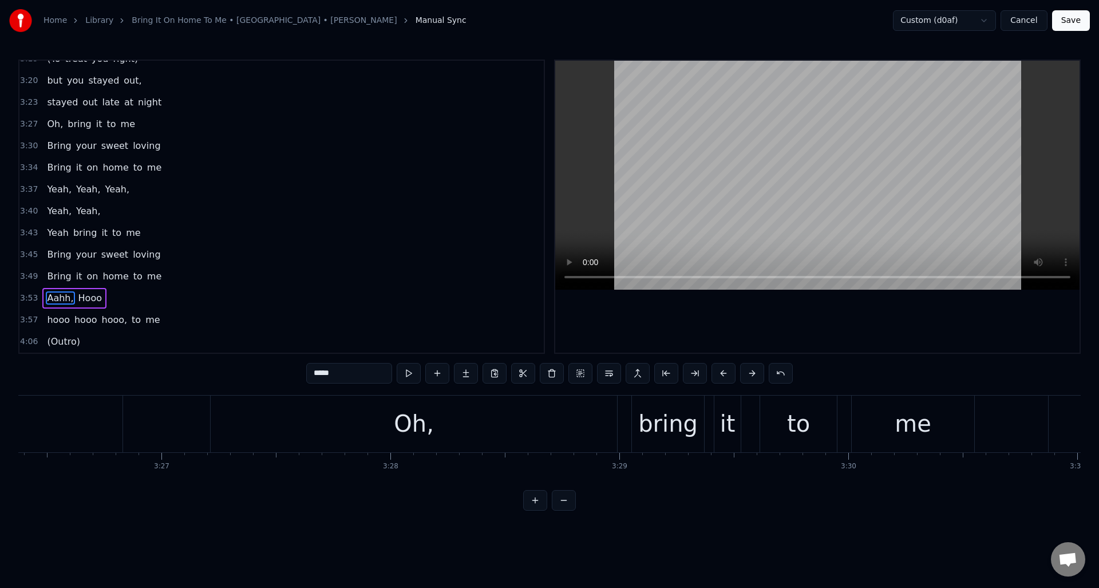
scroll to position [0, 47525]
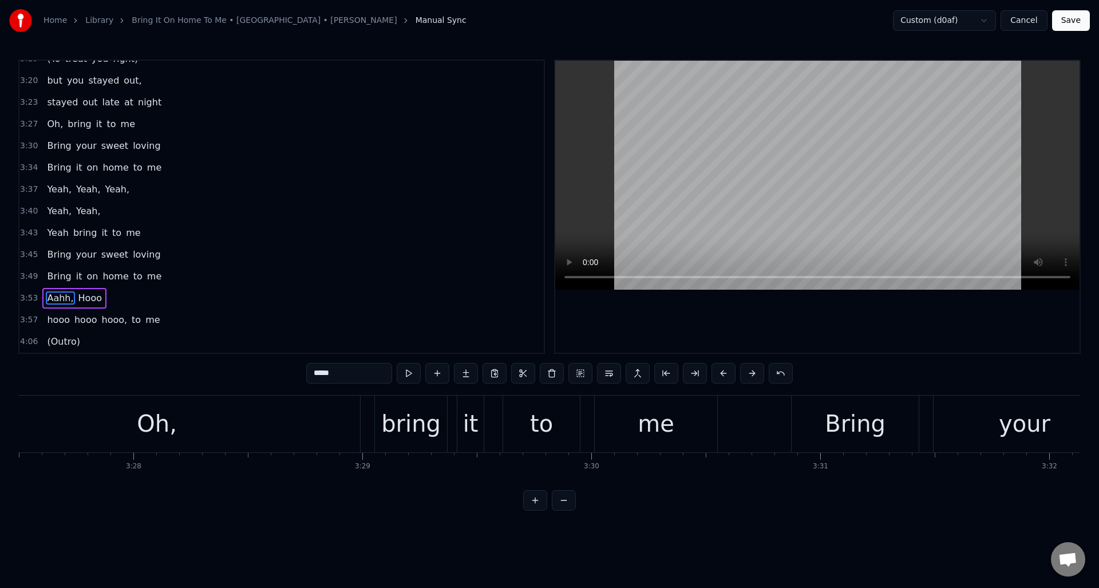
click at [1072, 19] on button "Save" at bounding box center [1071, 20] width 38 height 21
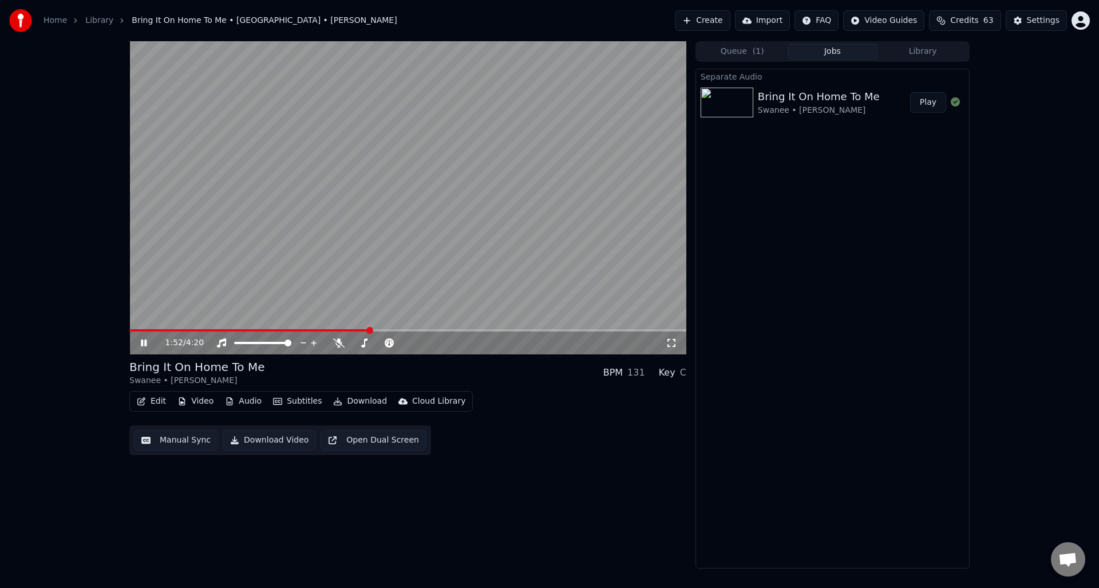
click at [142, 342] on icon at bounding box center [144, 343] width 6 height 7
click at [389, 333] on span at bounding box center [388, 330] width 7 height 7
click at [407, 329] on span at bounding box center [407, 330] width 7 height 7
click at [397, 328] on span at bounding box center [397, 330] width 7 height 7
click at [143, 341] on icon at bounding box center [143, 343] width 7 height 8
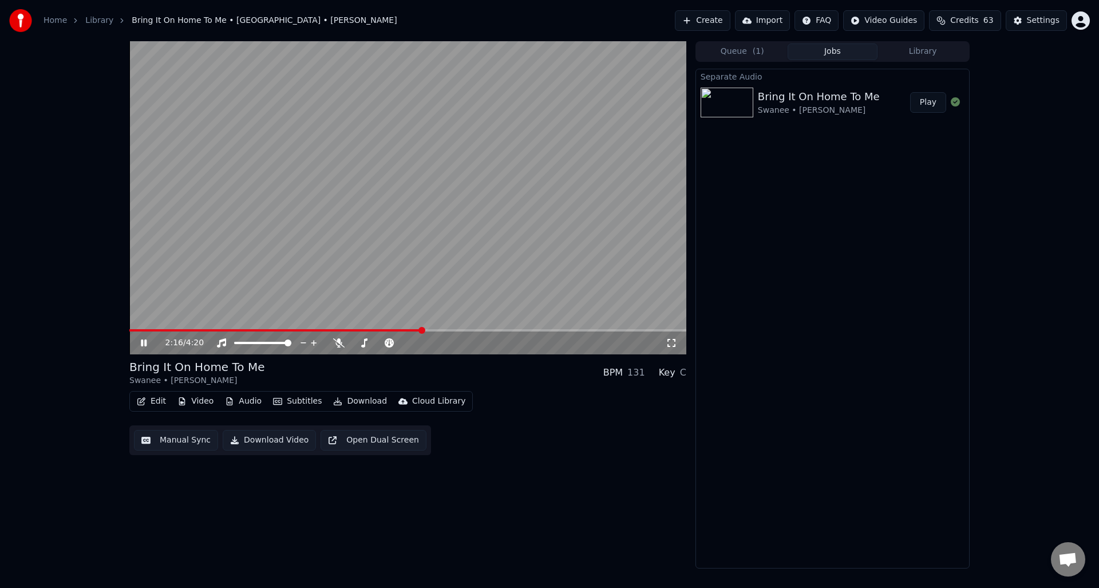
drag, startPoint x: 143, startPoint y: 340, endPoint x: 159, endPoint y: 340, distance: 15.5
click at [143, 340] on icon at bounding box center [152, 342] width 27 height 9
click at [442, 333] on span at bounding box center [439, 330] width 7 height 7
click at [454, 330] on span at bounding box center [450, 330] width 7 height 7
click at [468, 331] on span at bounding box center [465, 330] width 7 height 7
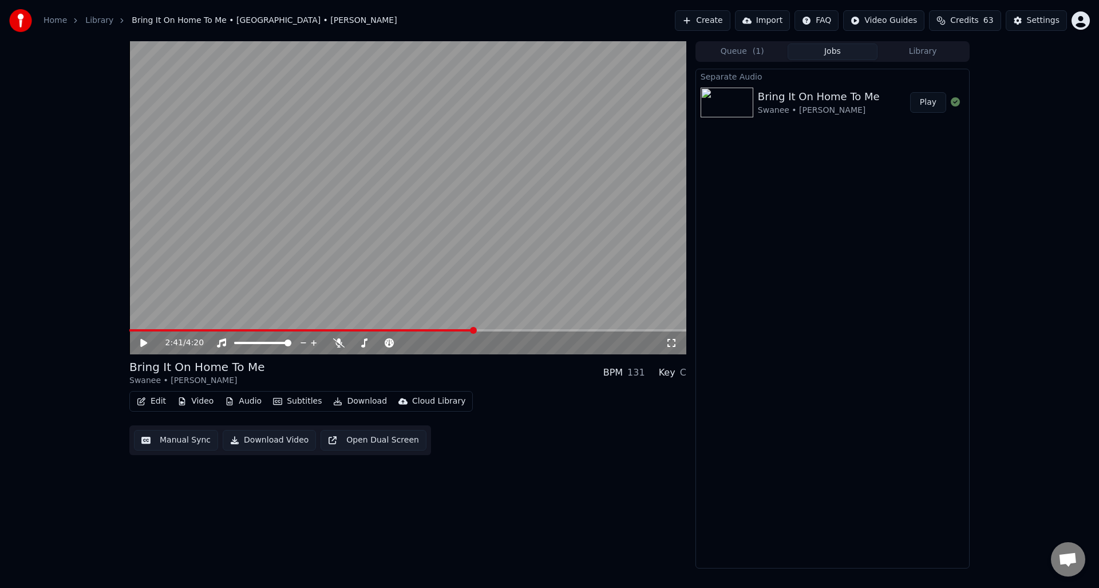
click at [141, 341] on icon at bounding box center [143, 343] width 7 height 8
click at [141, 340] on icon at bounding box center [144, 343] width 6 height 7
click at [509, 330] on span at bounding box center [407, 330] width 557 height 2
click at [337, 341] on icon at bounding box center [338, 342] width 11 height 9
click at [145, 342] on icon at bounding box center [143, 343] width 7 height 8
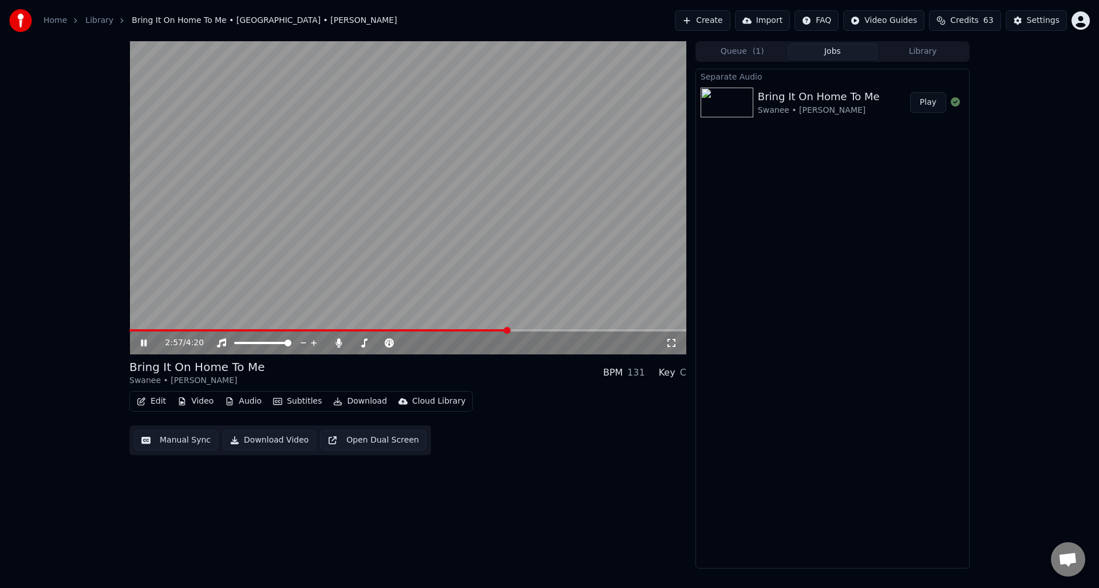
click at [145, 342] on icon at bounding box center [144, 343] width 6 height 7
click at [182, 441] on button "Manual Sync" at bounding box center [176, 440] width 84 height 21
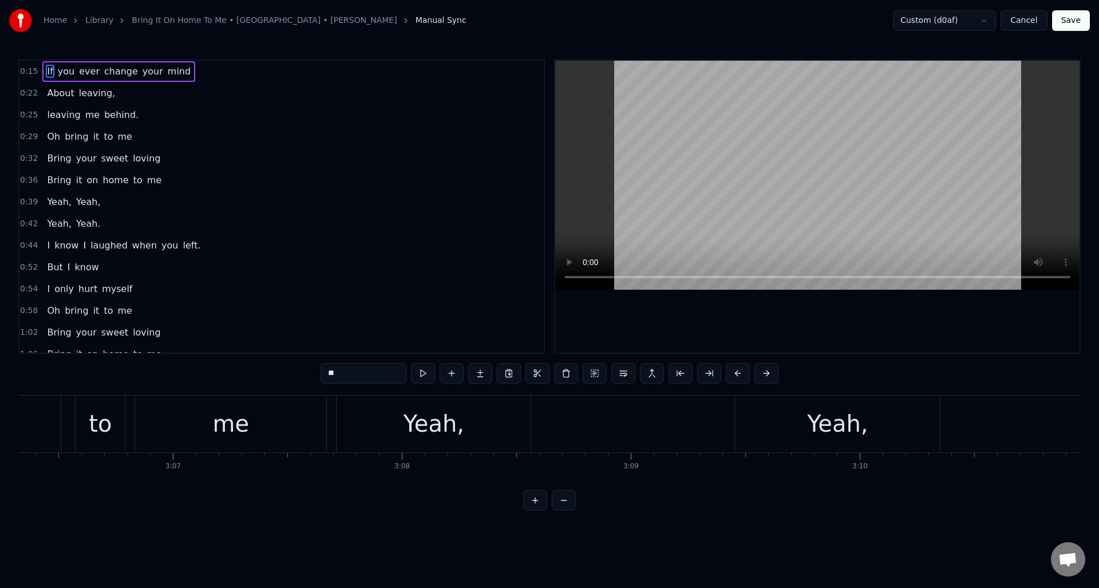
scroll to position [0, 42612]
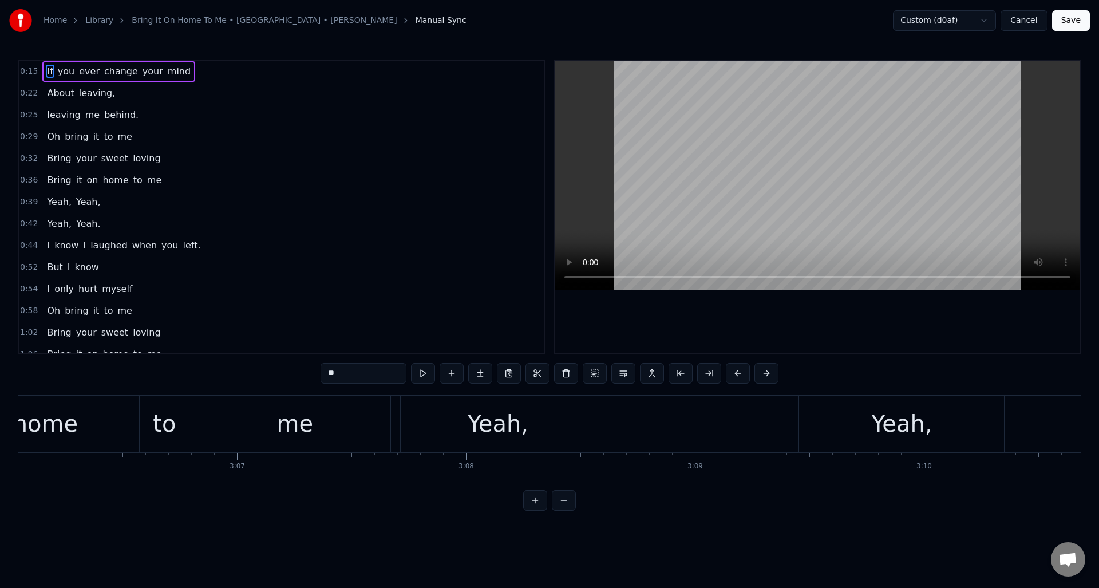
click at [356, 405] on div "me" at bounding box center [294, 424] width 191 height 57
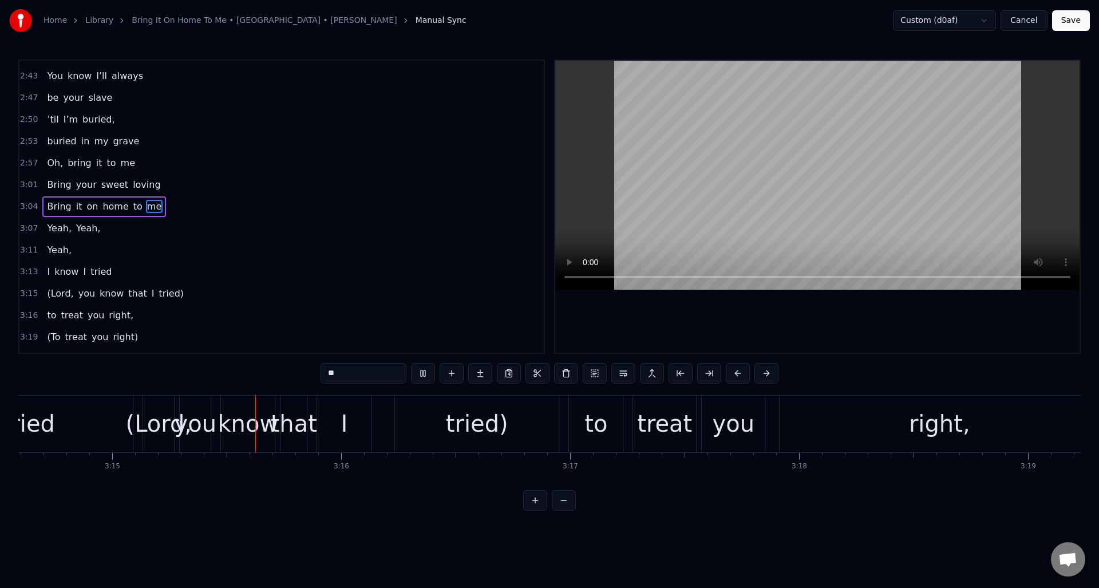
scroll to position [0, 44571]
click at [97, 411] on div "tried" at bounding box center [27, 424] width 210 height 57
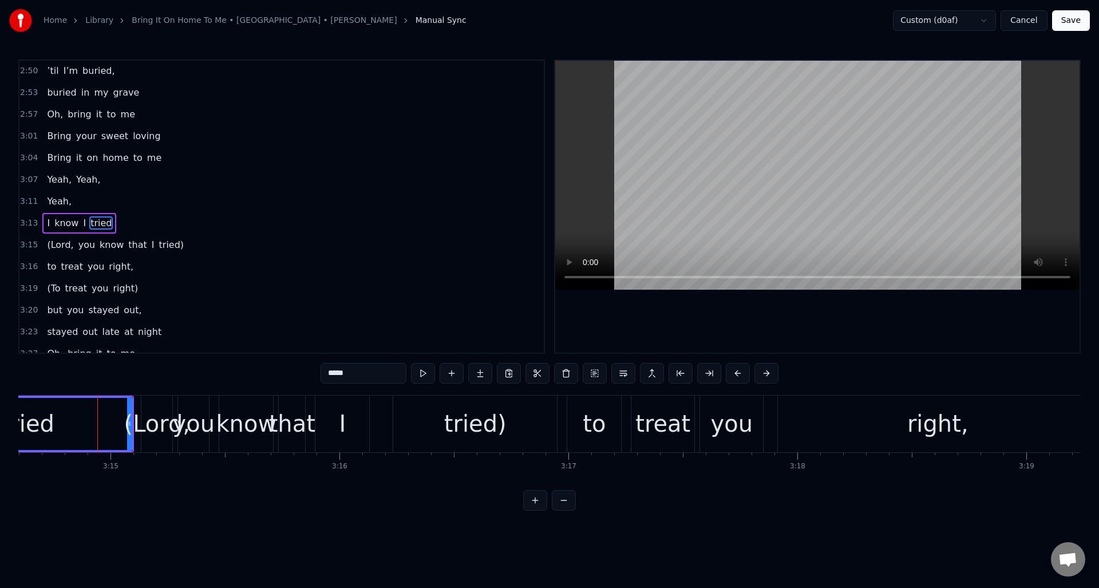
scroll to position [626, 0]
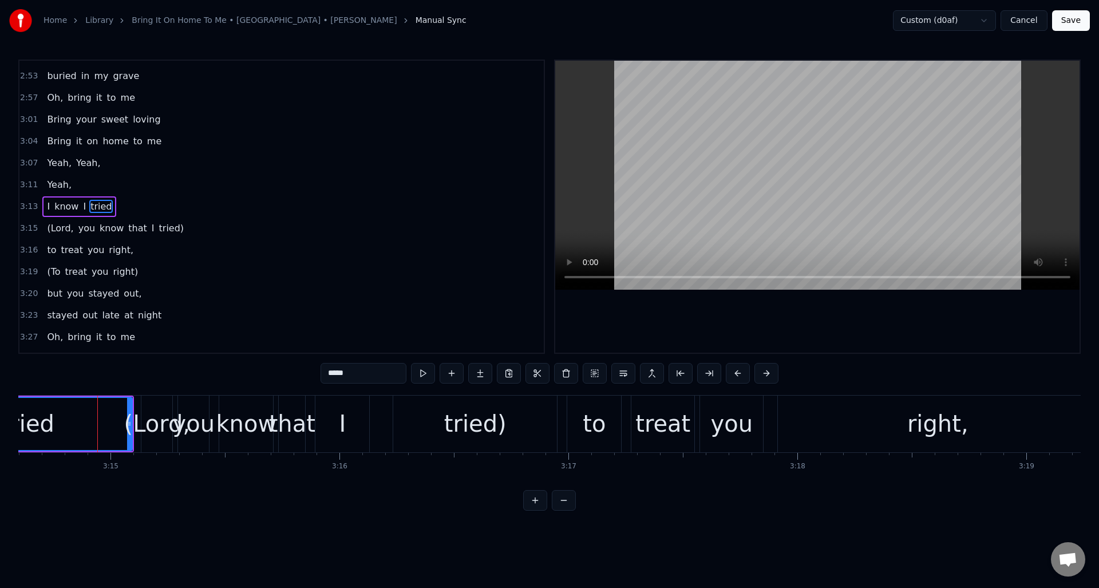
click at [157, 413] on div "(Lord," at bounding box center [157, 424] width 66 height 34
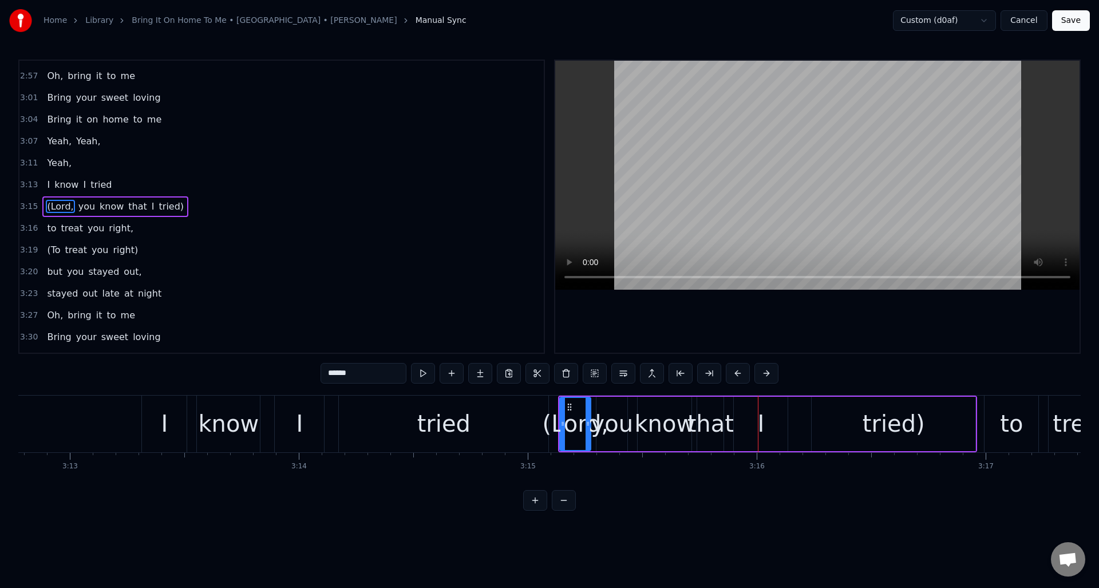
scroll to position [0, 44025]
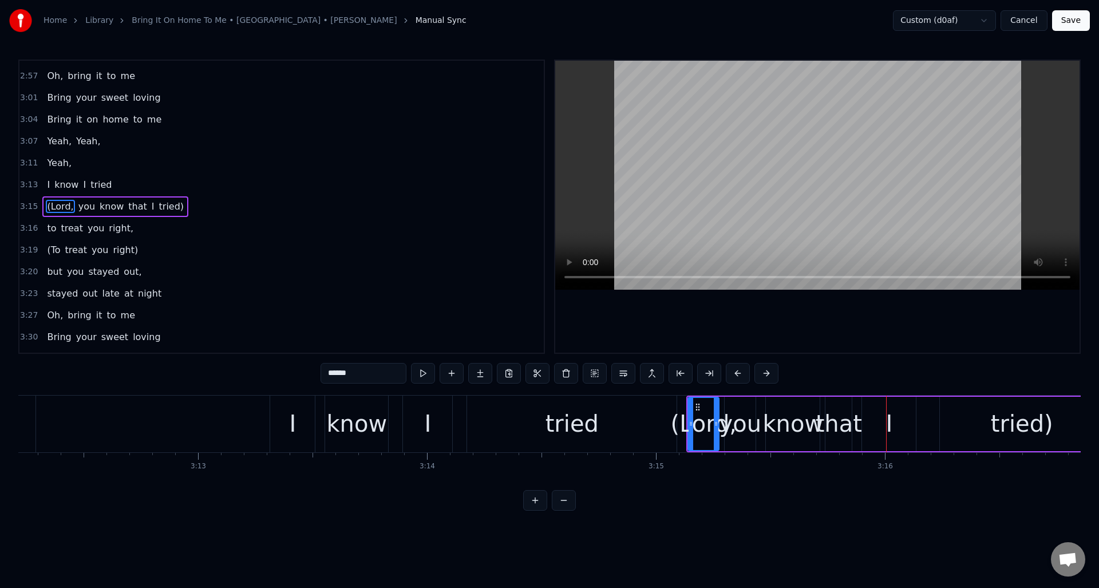
click at [573, 429] on div "tried" at bounding box center [572, 424] width 53 height 34
type input "*****"
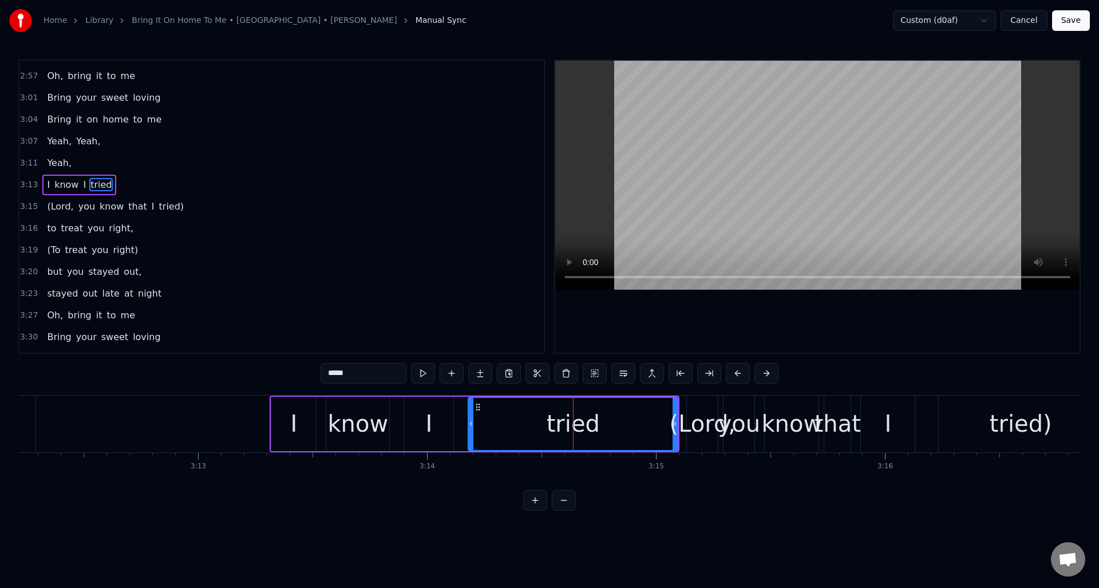
scroll to position [626, 0]
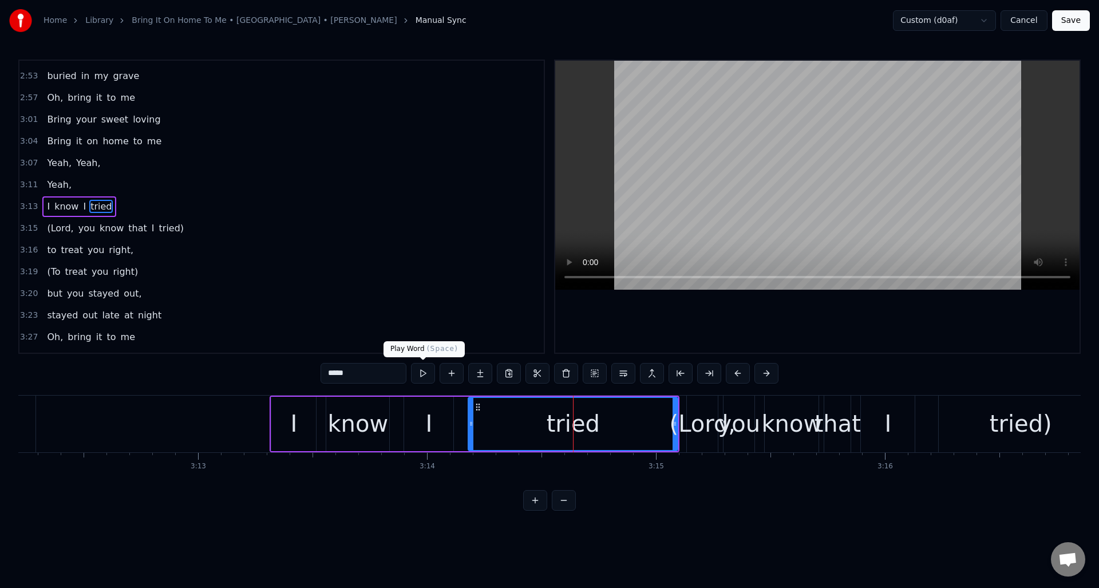
click at [419, 372] on button at bounding box center [423, 373] width 24 height 21
click at [1069, 21] on button "Save" at bounding box center [1071, 20] width 38 height 21
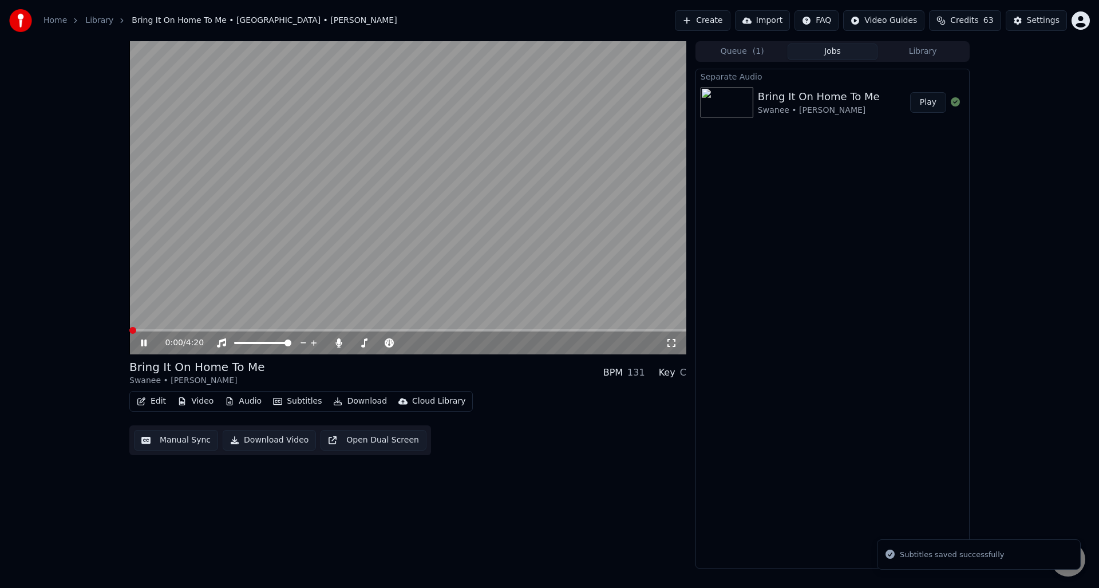
click at [143, 340] on icon at bounding box center [144, 343] width 6 height 7
click at [154, 400] on button "Edit" at bounding box center [151, 401] width 38 height 16
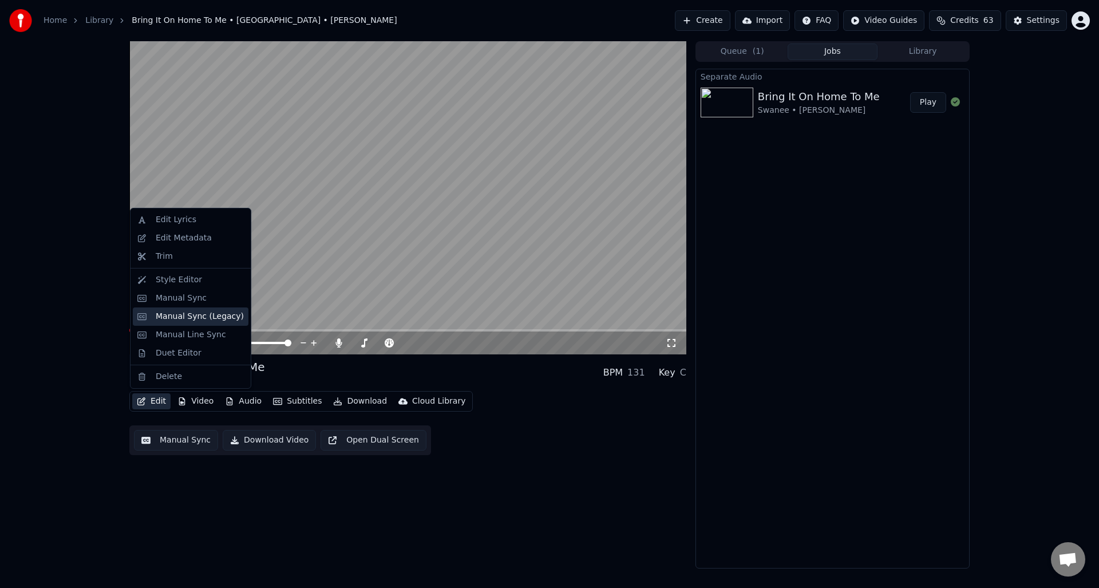
click at [220, 317] on div "Manual Sync (Legacy)" at bounding box center [200, 316] width 88 height 11
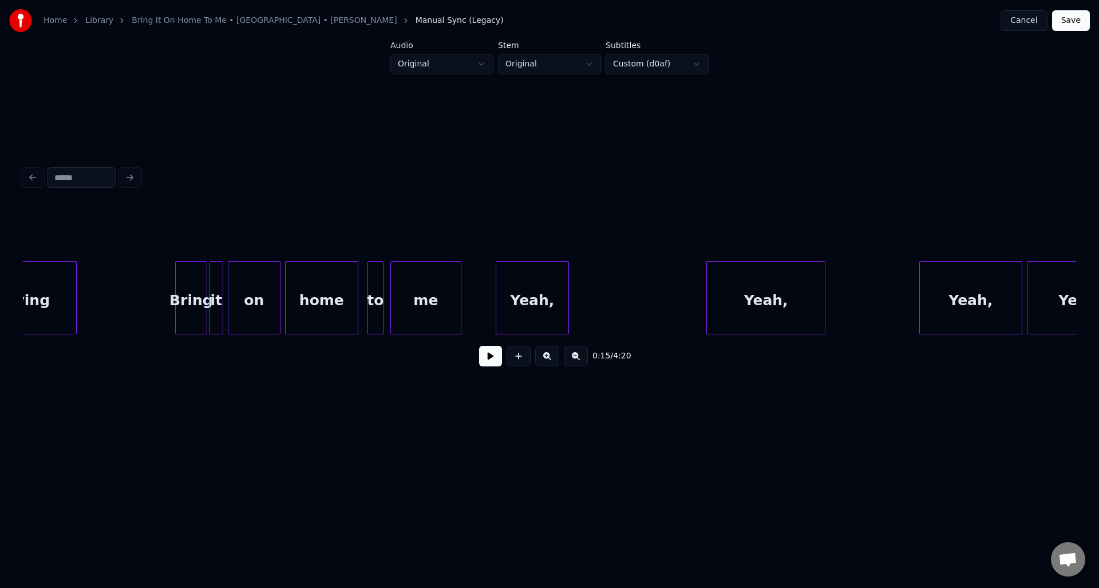
scroll to position [0, 4065]
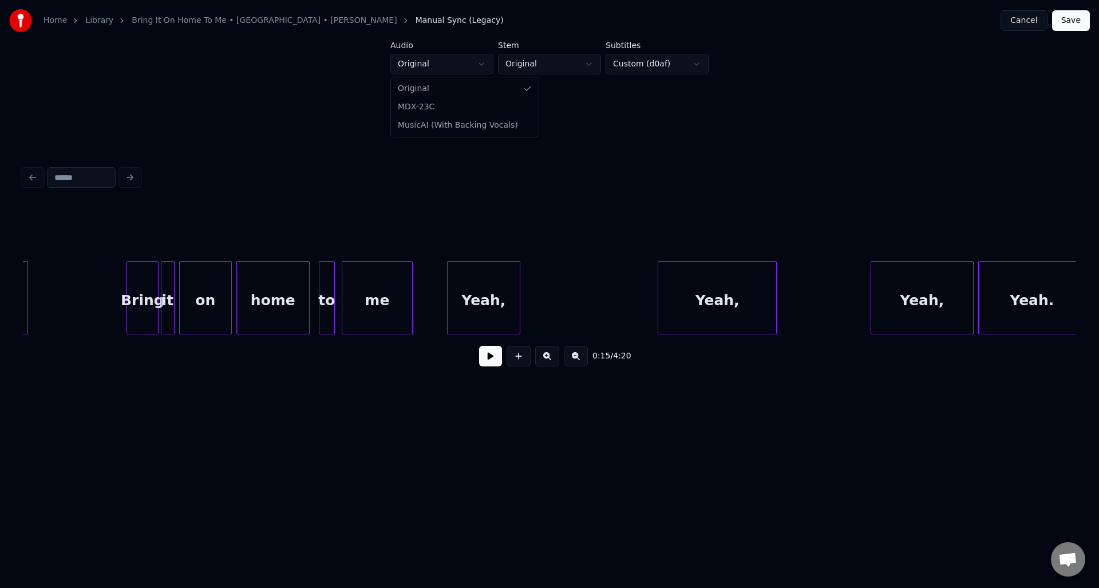
click at [484, 64] on html "Home Library Bring It On Home To Me • [GEOGRAPHIC_DATA] • [PERSON_NAME] Manual …" at bounding box center [549, 232] width 1099 height 464
click at [483, 64] on html "Home Library Bring It On Home To Me • [GEOGRAPHIC_DATA] • [PERSON_NAME] Manual …" at bounding box center [549, 232] width 1099 height 464
click at [591, 65] on html "Home Library Bring It On Home To Me • [GEOGRAPHIC_DATA] • [PERSON_NAME] Manual …" at bounding box center [549, 232] width 1099 height 464
click at [701, 63] on html "Home Library Bring It On Home To Me • [GEOGRAPHIC_DATA] • [PERSON_NAME] Manual …" at bounding box center [549, 232] width 1099 height 464
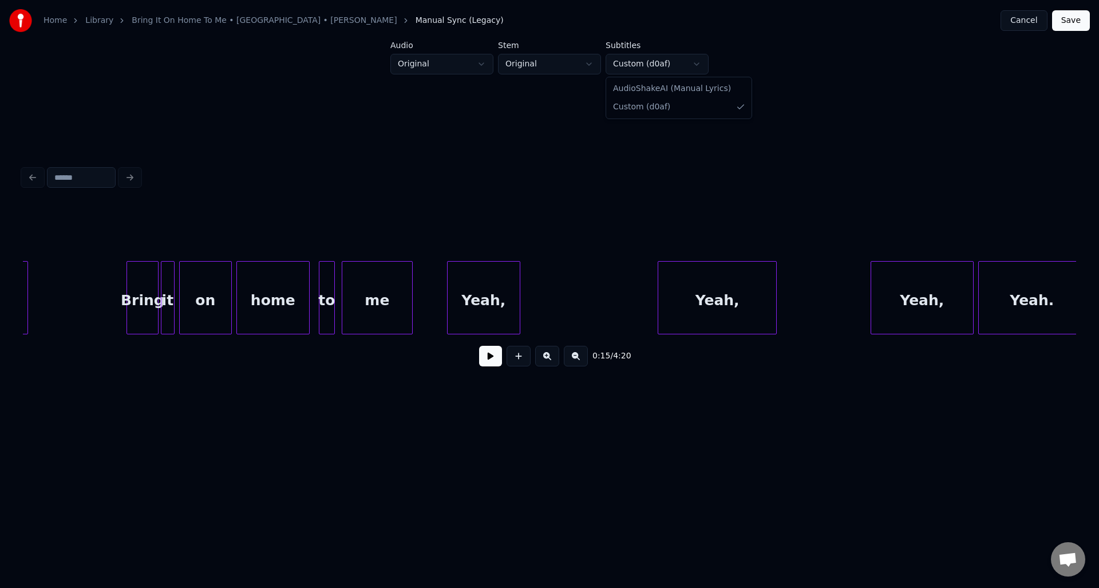
click at [699, 64] on html "Home Library Bring It On Home To Me • [GEOGRAPHIC_DATA] • [PERSON_NAME] Manual …" at bounding box center [549, 232] width 1099 height 464
click at [483, 65] on html "Home Library Bring It On Home To Me • [GEOGRAPHIC_DATA] • [PERSON_NAME] Manual …" at bounding box center [549, 232] width 1099 height 464
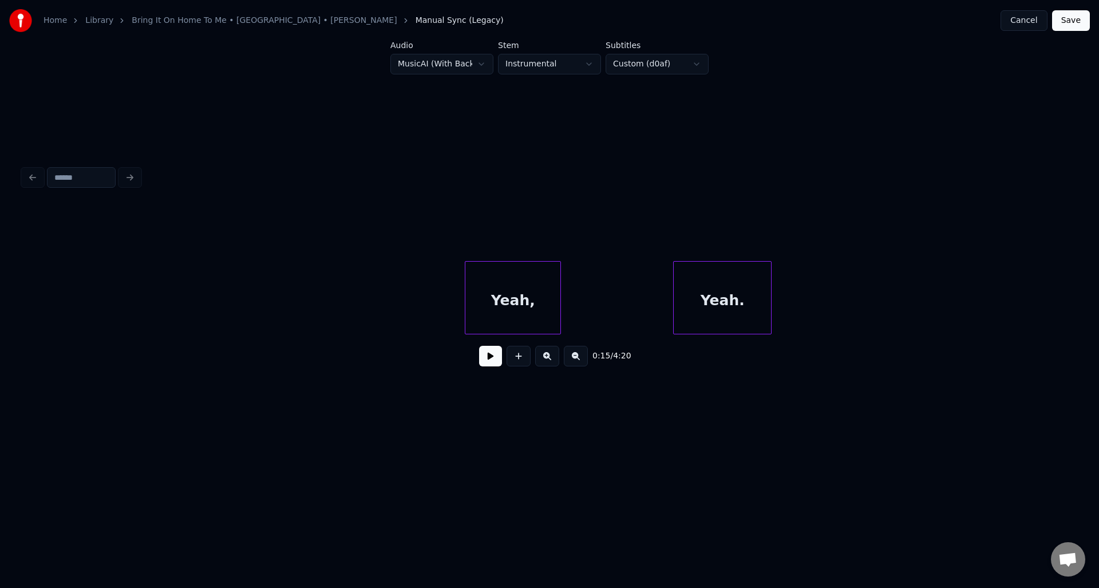
scroll to position [0, 14264]
click at [491, 361] on button at bounding box center [490, 356] width 23 height 21
click at [491, 360] on button at bounding box center [490, 356] width 23 height 21
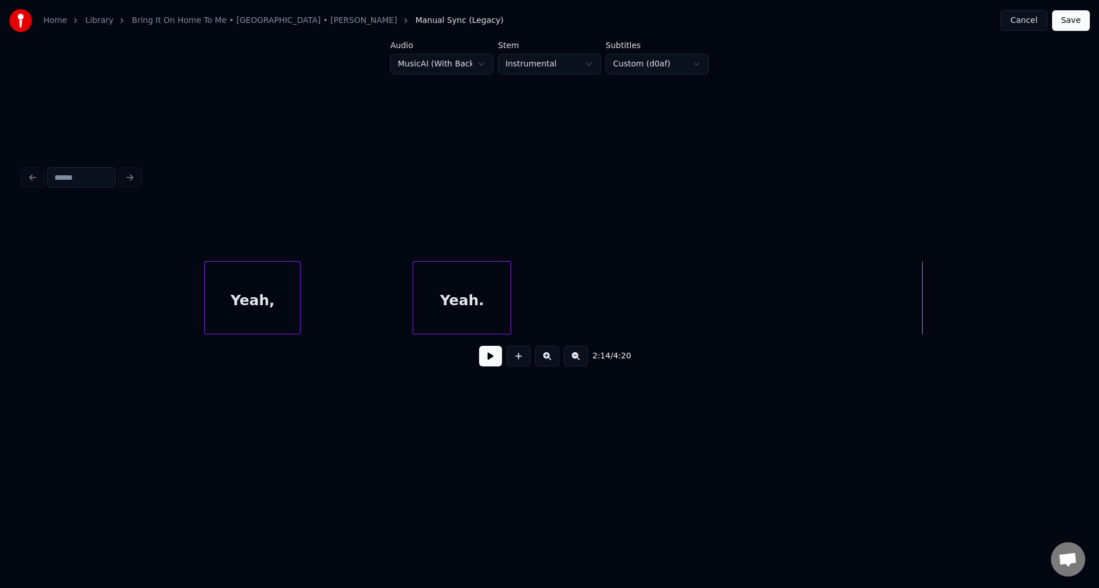
scroll to position [0, 14330]
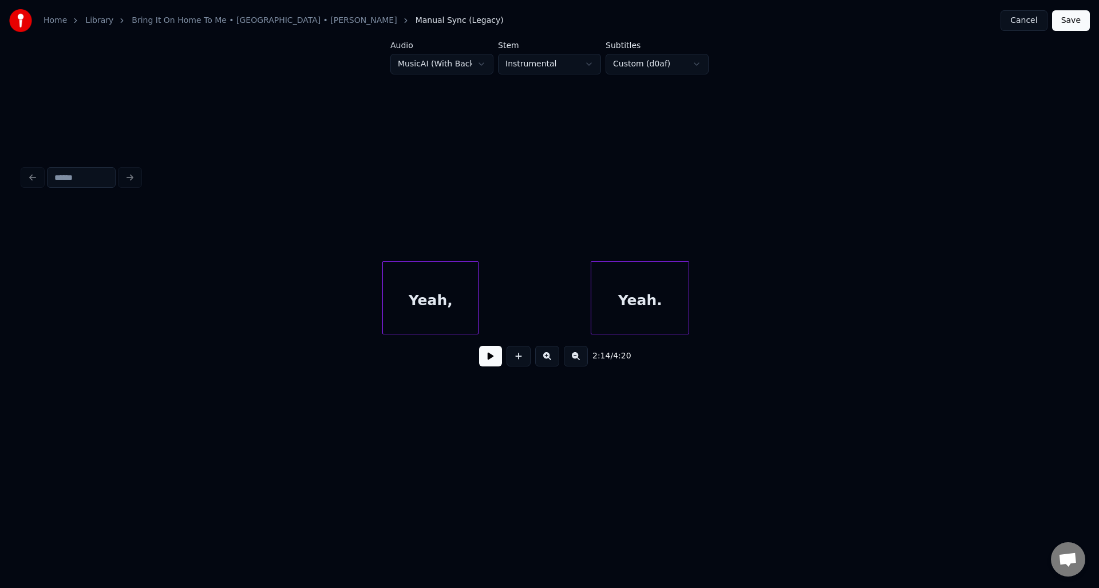
click at [291, 278] on div "Yeah. [GEOGRAPHIC_DATA]," at bounding box center [587, 297] width 29791 height 73
click at [489, 360] on button at bounding box center [490, 356] width 23 height 21
click at [424, 301] on div "Yeah," at bounding box center [430, 301] width 95 height 78
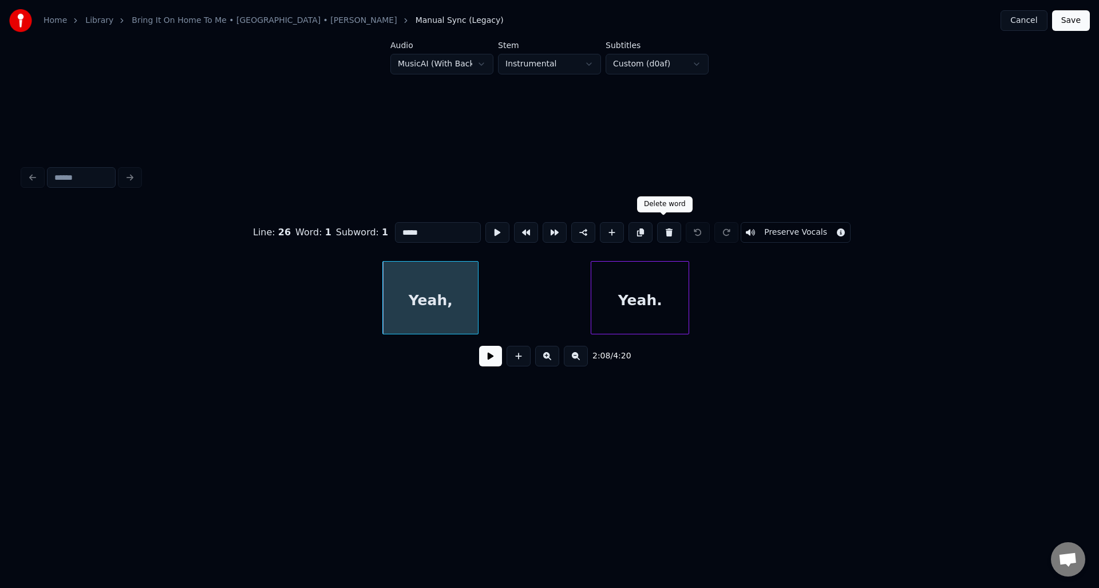
click at [660, 228] on button at bounding box center [669, 232] width 24 height 21
type input "*****"
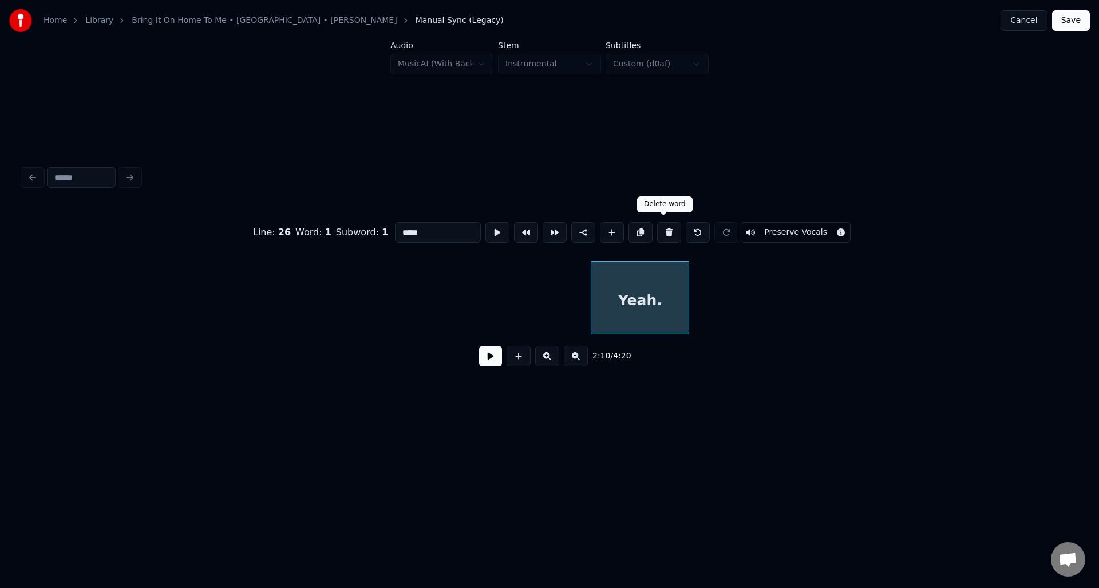
click at [664, 229] on button at bounding box center [669, 232] width 24 height 21
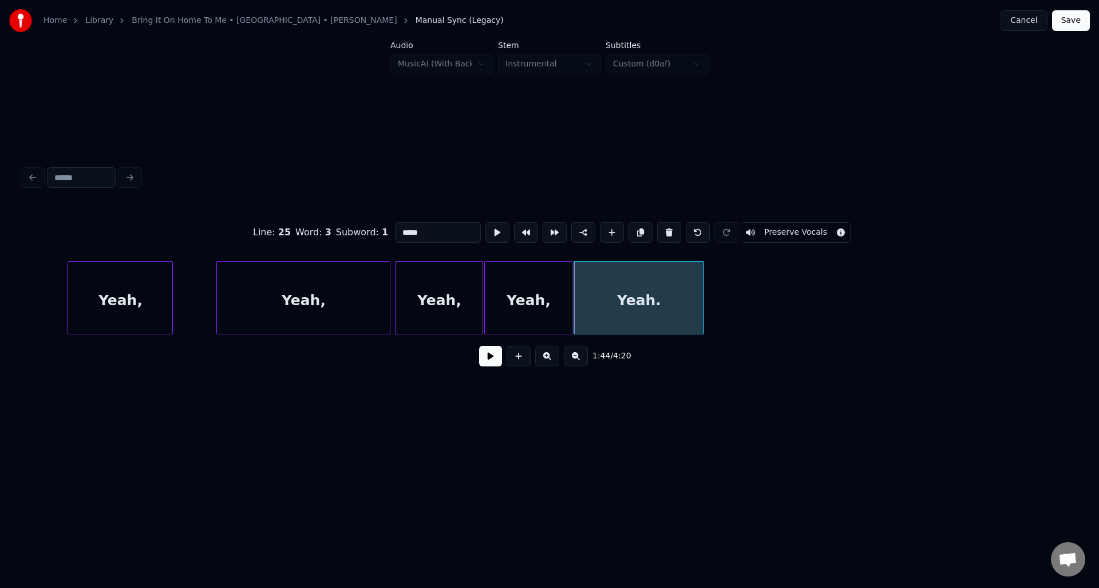
scroll to position [0, 11277]
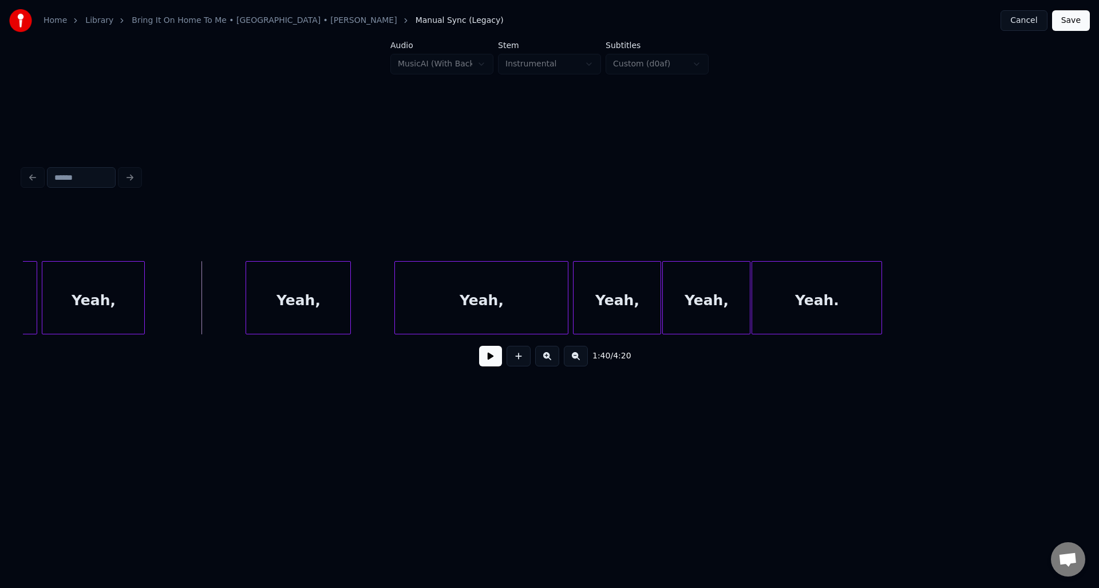
click at [486, 361] on button at bounding box center [490, 356] width 23 height 21
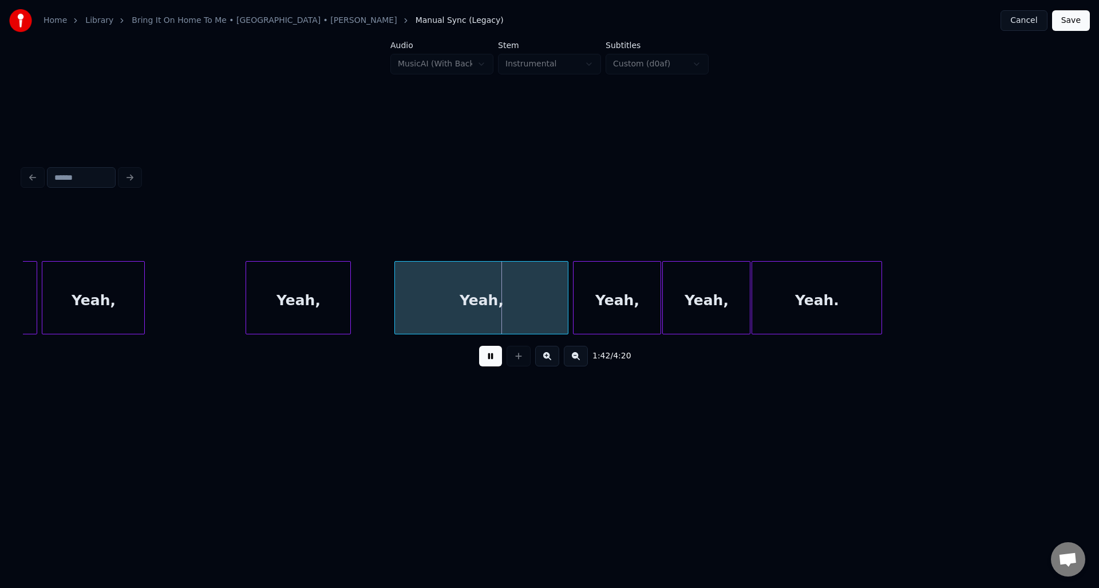
click at [486, 361] on button at bounding box center [490, 356] width 23 height 21
click at [491, 361] on button at bounding box center [490, 356] width 23 height 21
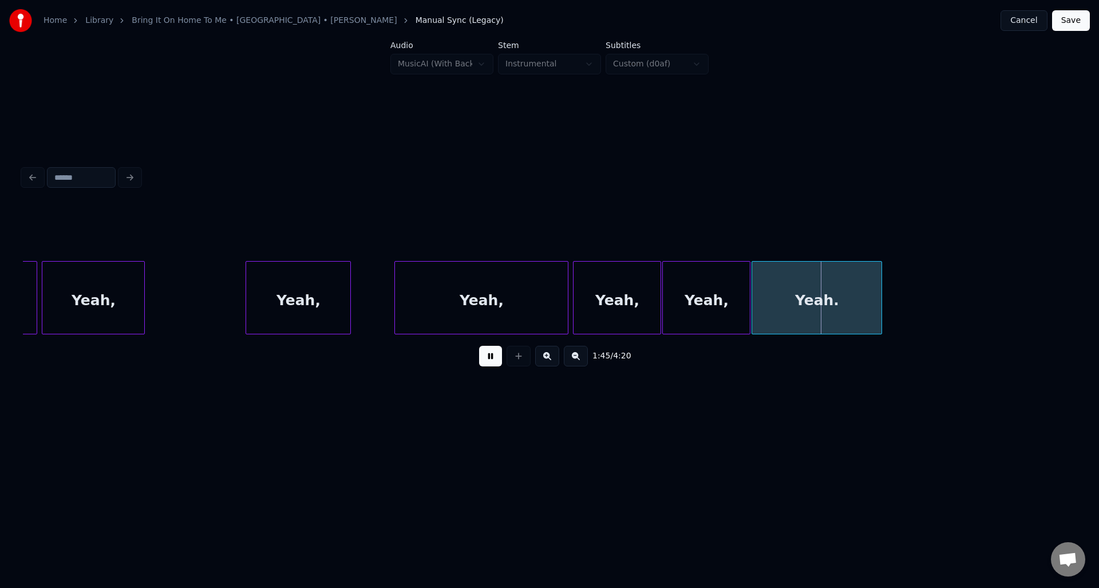
click at [491, 361] on button at bounding box center [490, 356] width 23 height 21
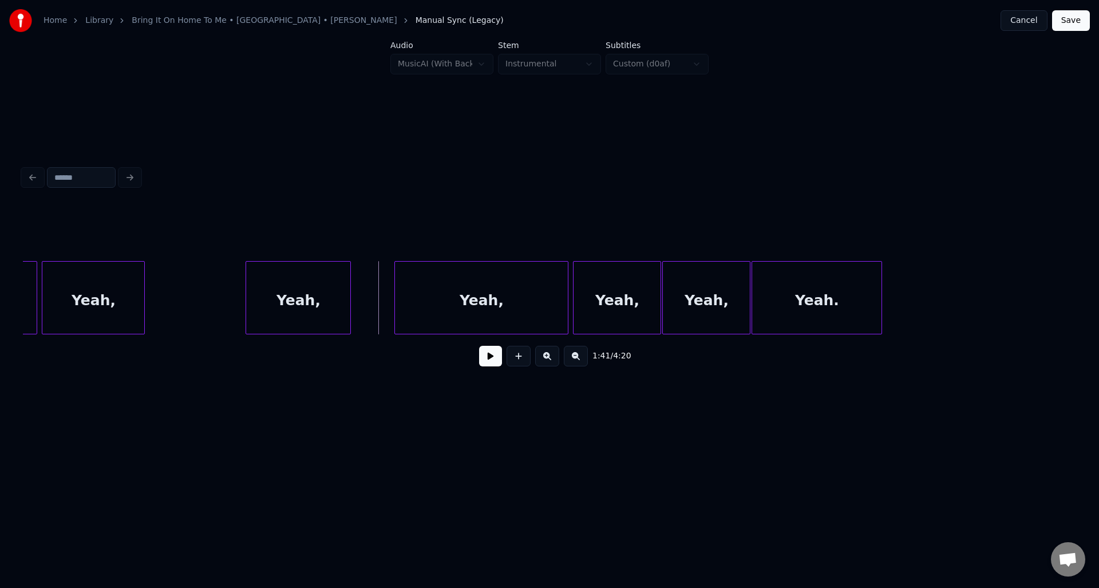
click at [493, 360] on button at bounding box center [490, 356] width 23 height 21
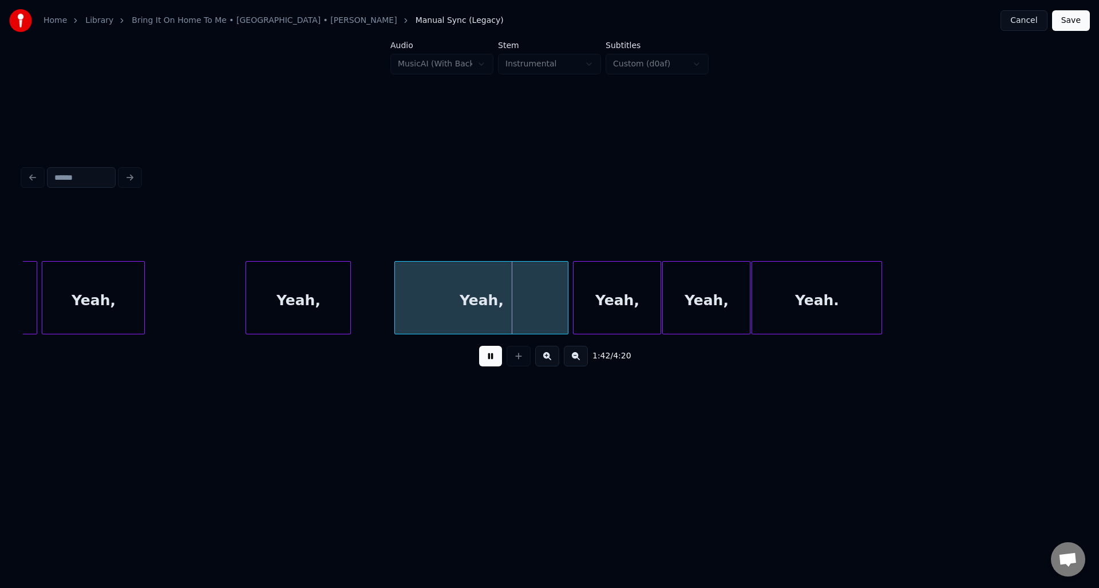
drag, startPoint x: 493, startPoint y: 360, endPoint x: 483, endPoint y: 354, distance: 11.5
click at [493, 359] on button at bounding box center [490, 356] width 23 height 21
click at [419, 307] on div "Yeah," at bounding box center [481, 301] width 173 height 78
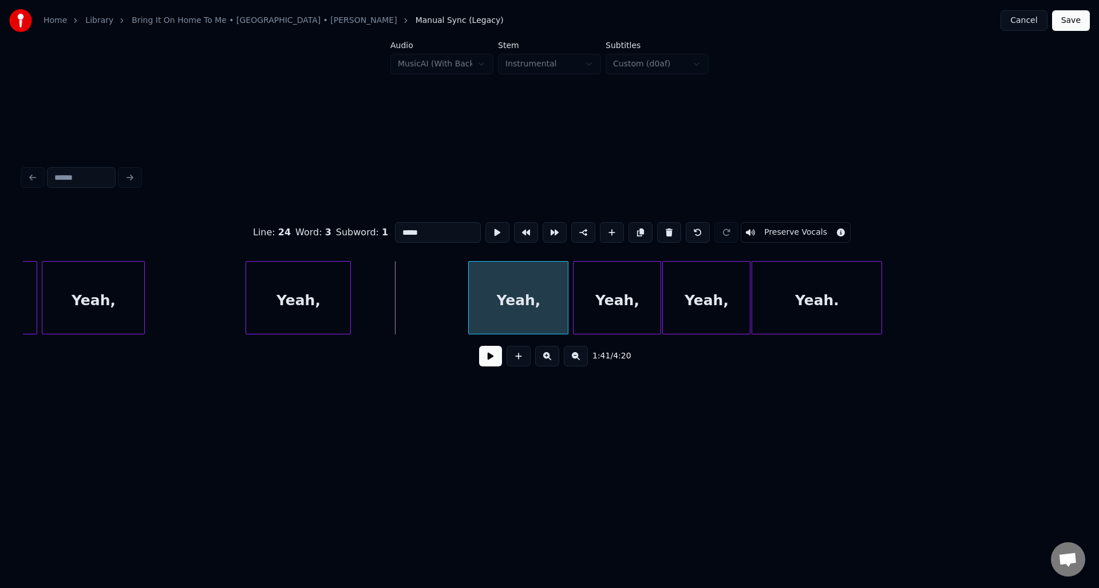
click at [469, 317] on div at bounding box center [470, 298] width 3 height 72
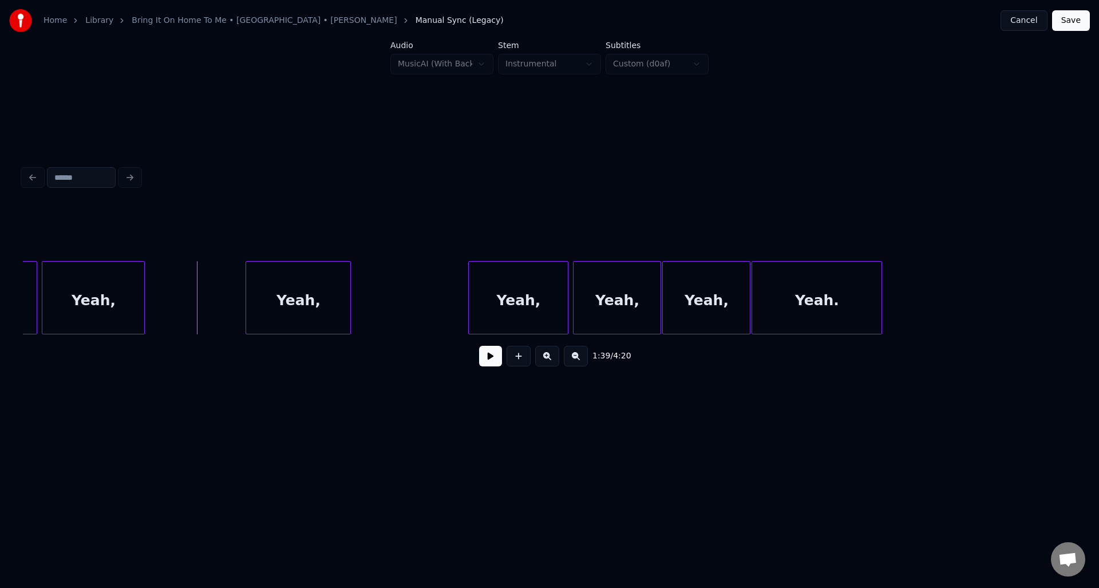
click at [489, 358] on button at bounding box center [490, 356] width 23 height 21
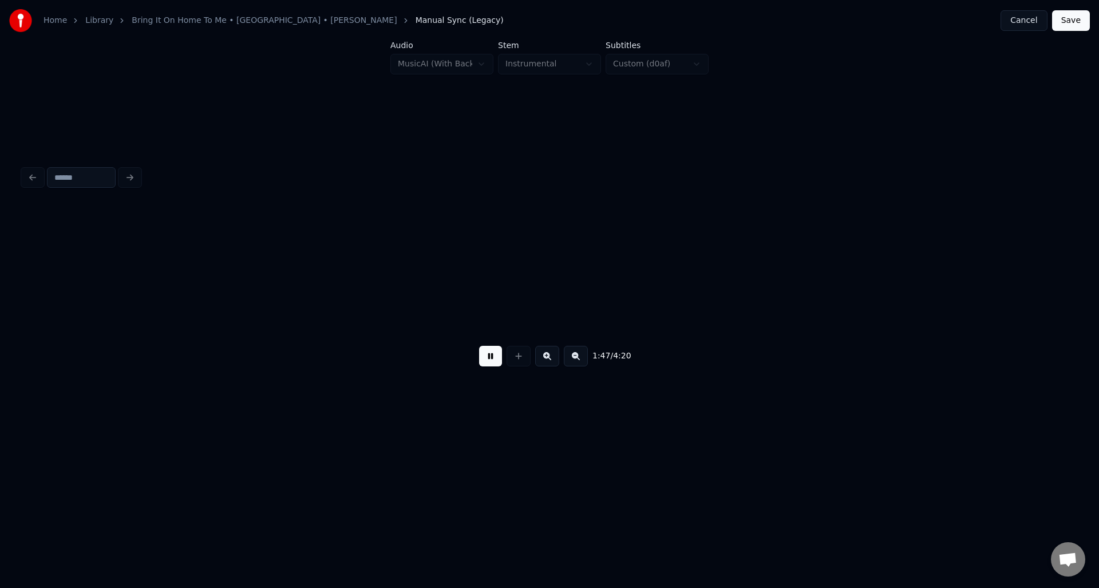
scroll to position [0, 12331]
click at [489, 358] on button at bounding box center [490, 356] width 23 height 21
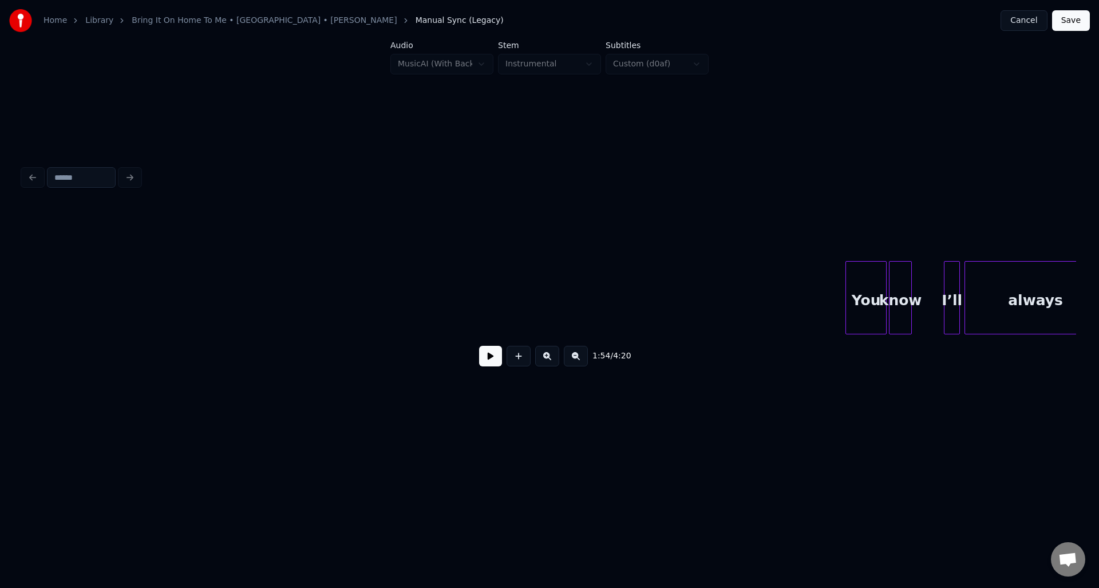
scroll to position [0, 18176]
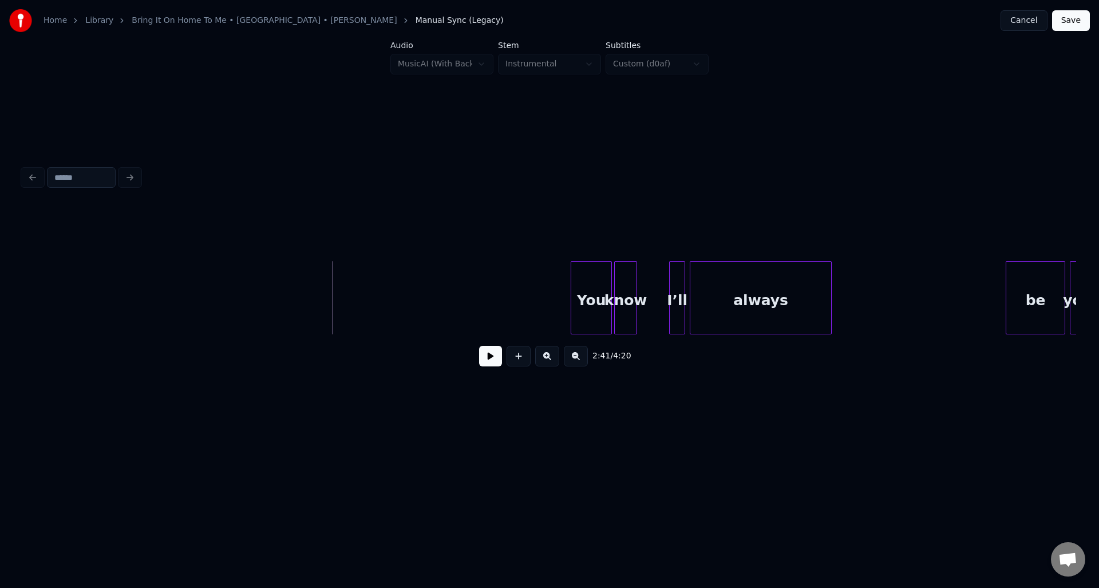
click at [493, 362] on button at bounding box center [490, 356] width 23 height 21
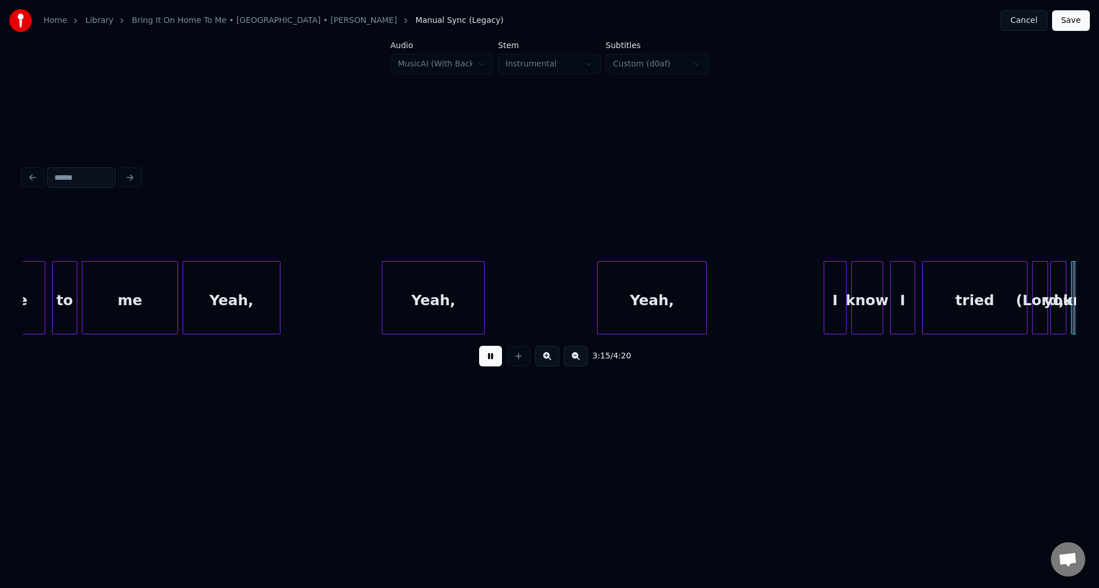
scroll to position [0, 22391]
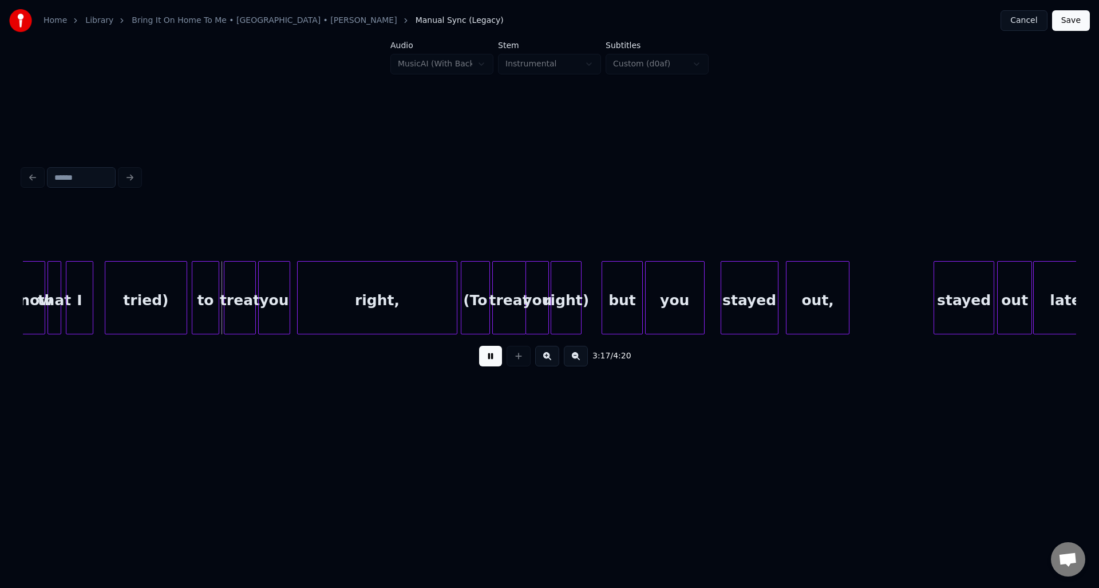
click at [493, 362] on button at bounding box center [490, 356] width 23 height 21
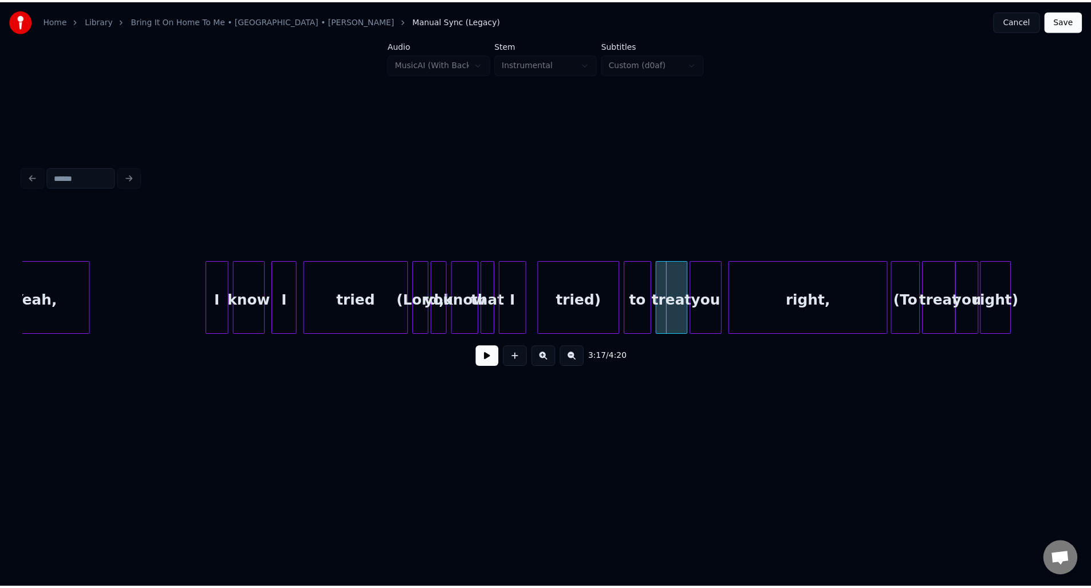
scroll to position [0, 21873]
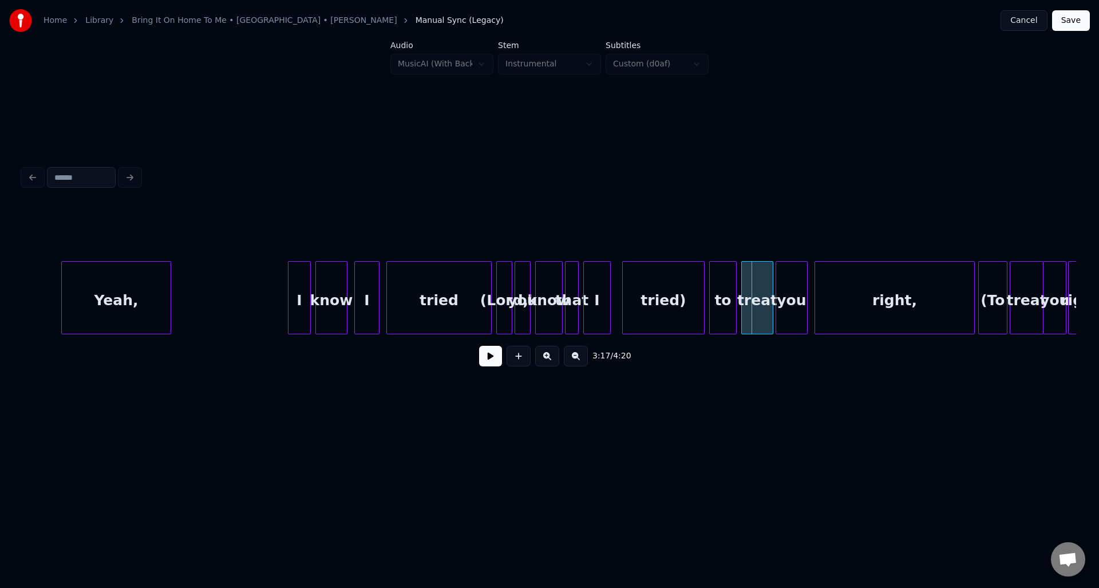
click at [1077, 15] on button "Save" at bounding box center [1071, 20] width 38 height 21
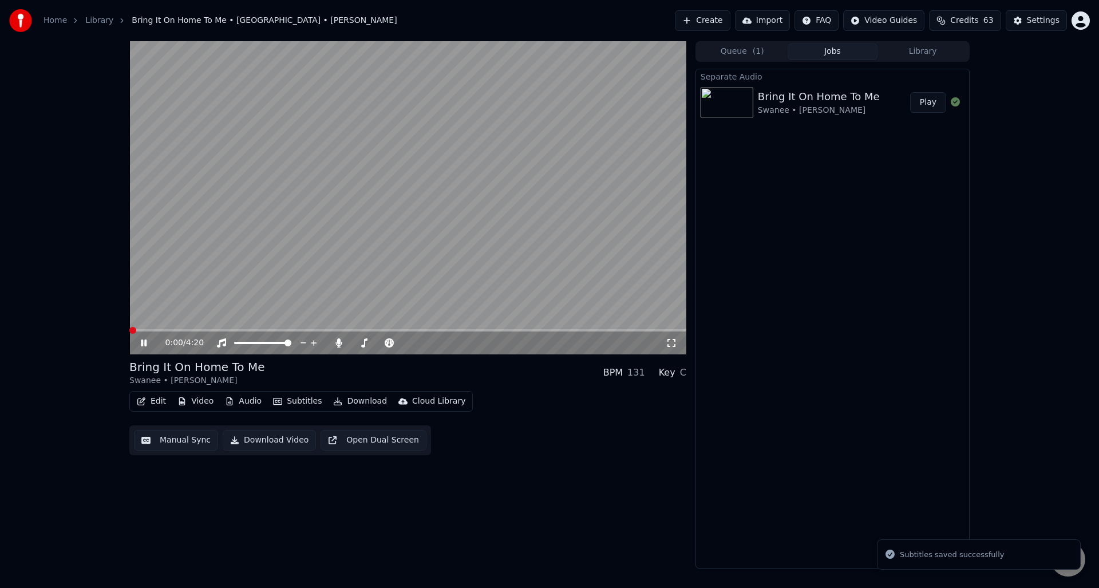
click at [140, 341] on icon at bounding box center [152, 342] width 27 height 9
click at [337, 341] on icon at bounding box center [339, 342] width 6 height 9
click at [491, 329] on span at bounding box center [407, 330] width 557 height 2
click at [491, 329] on span at bounding box center [490, 330] width 7 height 7
click at [492, 330] on span at bounding box center [490, 330] width 7 height 7
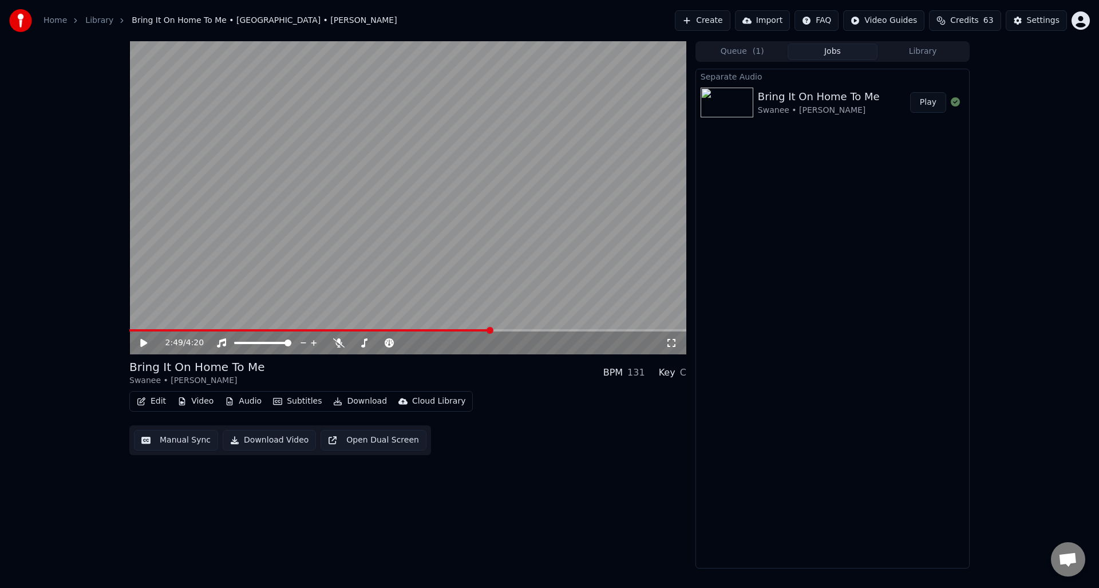
click at [144, 344] on icon at bounding box center [143, 343] width 7 height 8
click at [144, 342] on icon at bounding box center [144, 343] width 6 height 7
click at [161, 402] on button "Edit" at bounding box center [151, 401] width 38 height 16
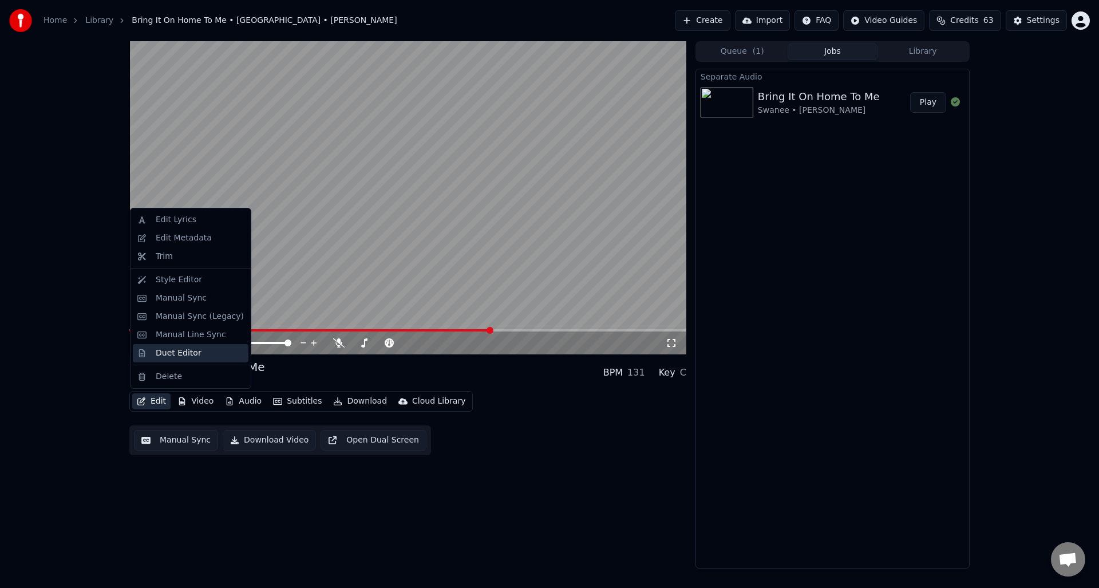
click at [180, 356] on div "Duet Editor" at bounding box center [179, 353] width 46 height 11
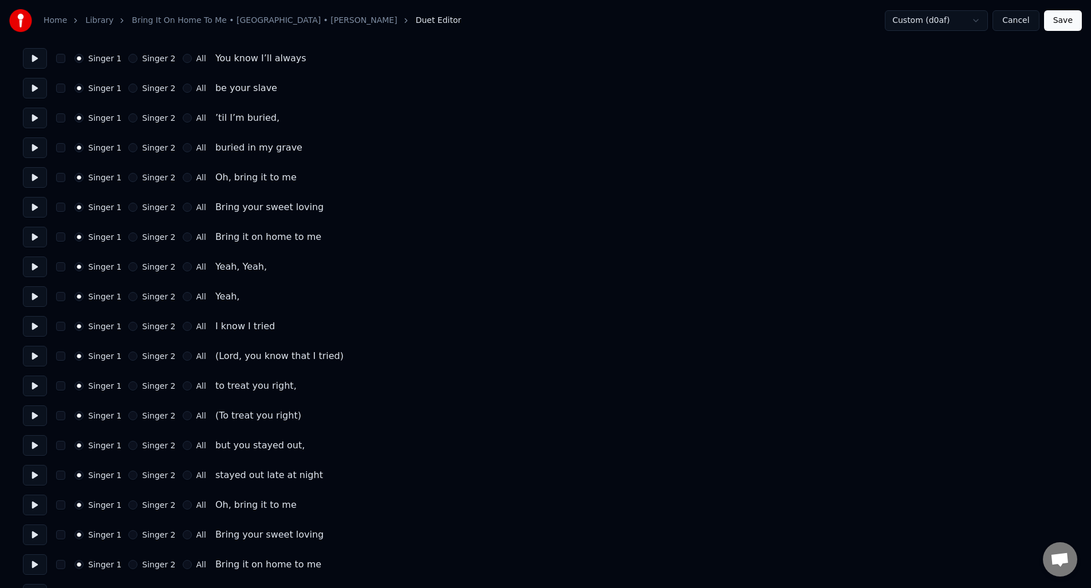
scroll to position [851, 0]
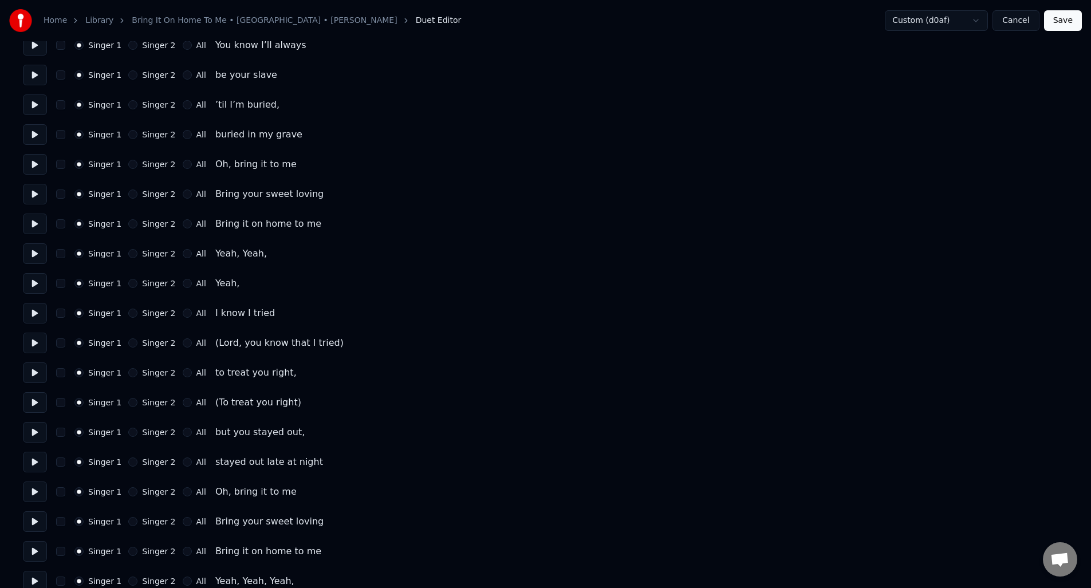
click at [130, 344] on button "Singer 2" at bounding box center [132, 342] width 9 height 9
click at [129, 402] on button "Singer 2" at bounding box center [132, 402] width 9 height 9
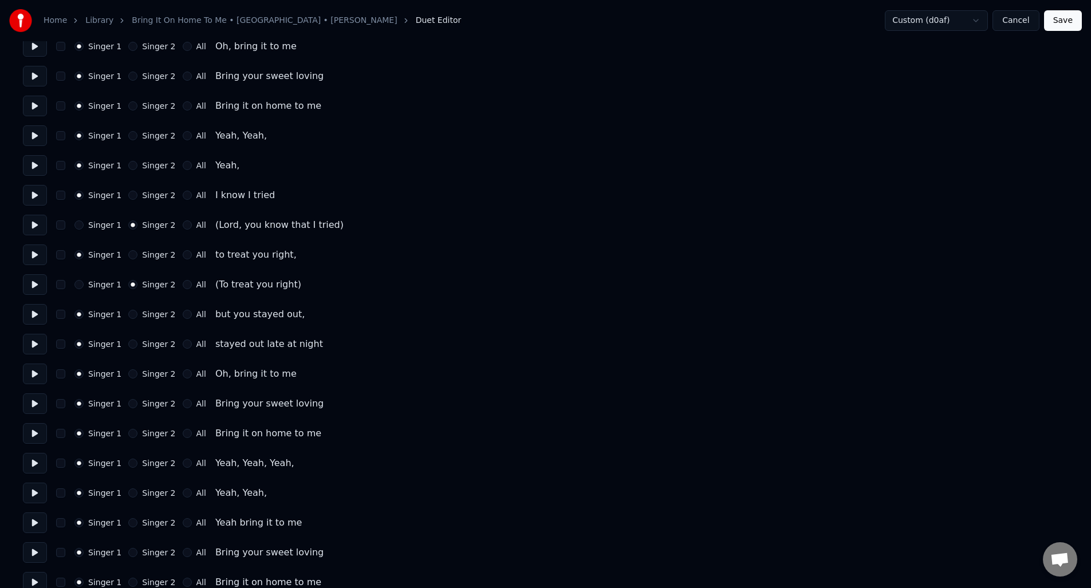
scroll to position [977, 0]
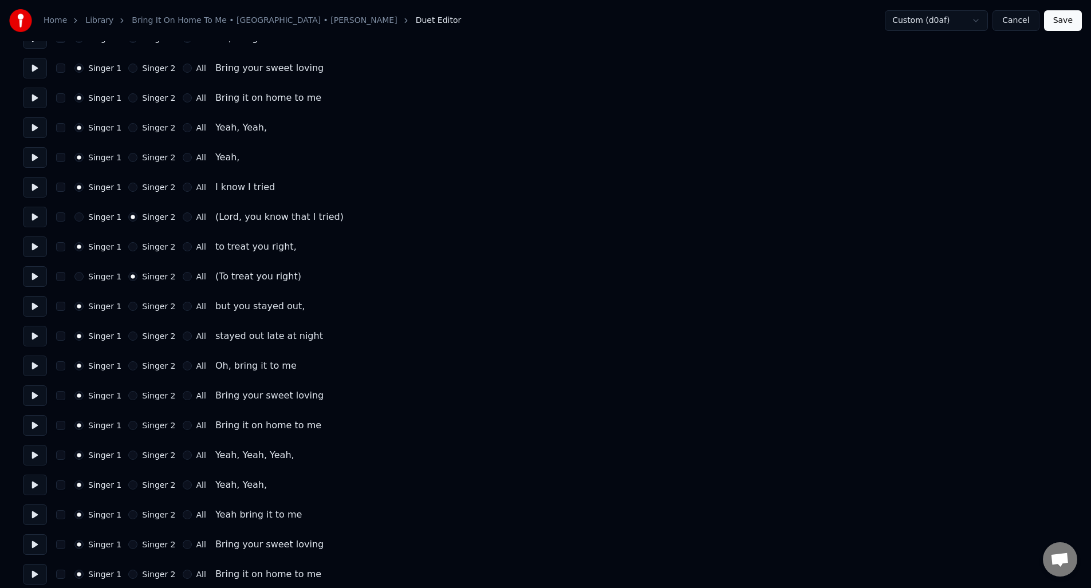
click at [36, 217] on button at bounding box center [35, 217] width 24 height 21
click at [32, 277] on button at bounding box center [35, 276] width 24 height 21
click at [34, 278] on button at bounding box center [35, 276] width 24 height 21
click at [31, 301] on button at bounding box center [35, 306] width 24 height 21
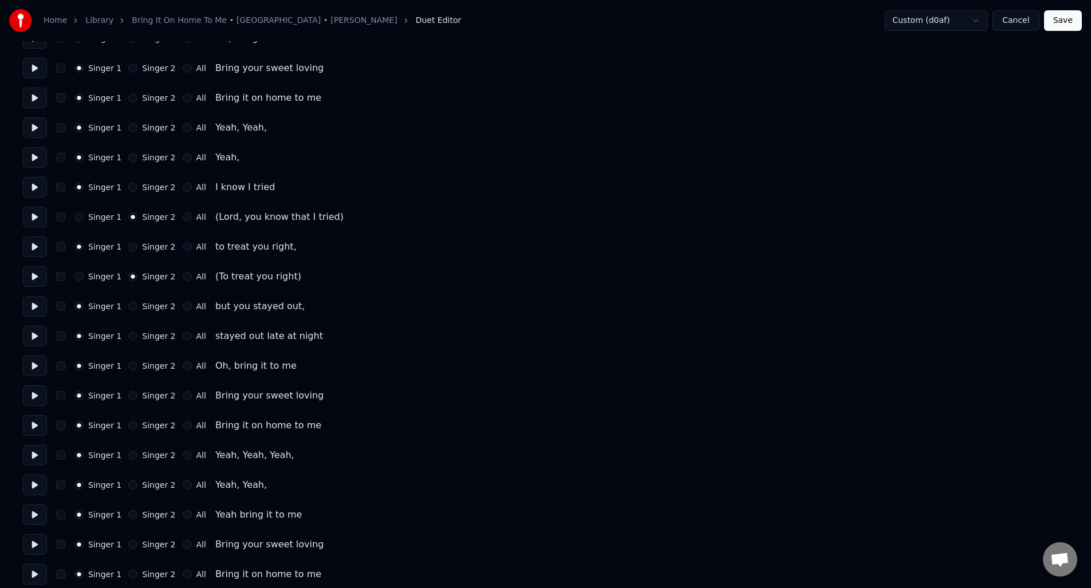
click at [32, 247] on button at bounding box center [35, 246] width 24 height 21
click at [28, 274] on button at bounding box center [35, 276] width 24 height 21
drag, startPoint x: 1065, startPoint y: 21, endPoint x: 1041, endPoint y: 37, distance: 28.6
click at [1066, 21] on button "Save" at bounding box center [1063, 20] width 38 height 21
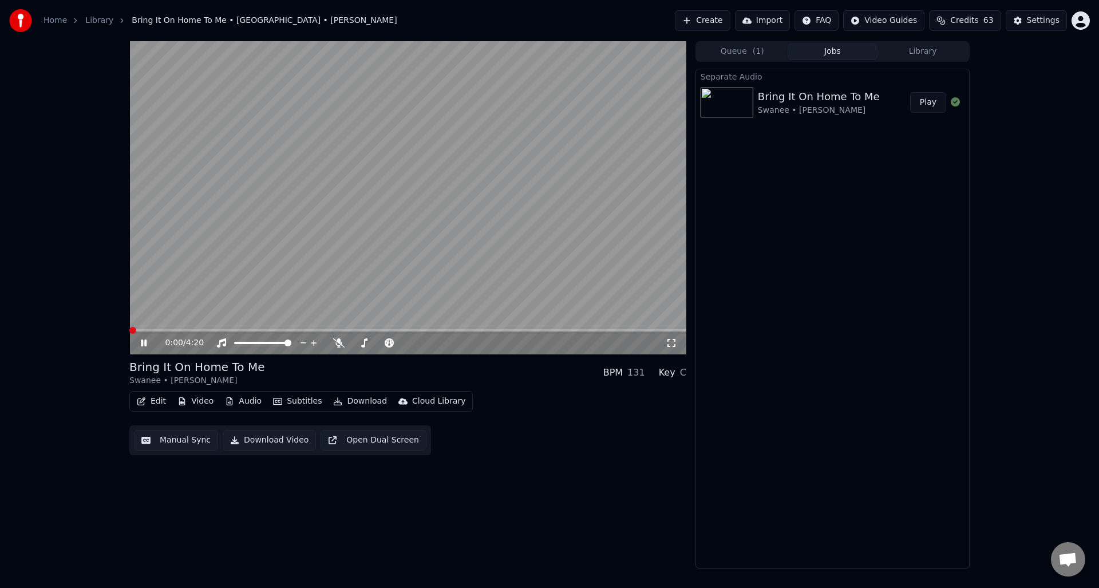
click at [136, 338] on div "0:00 / 4:20" at bounding box center [408, 342] width 548 height 11
click at [148, 344] on icon at bounding box center [152, 342] width 27 height 9
click at [163, 443] on button "Manual Sync" at bounding box center [176, 440] width 84 height 21
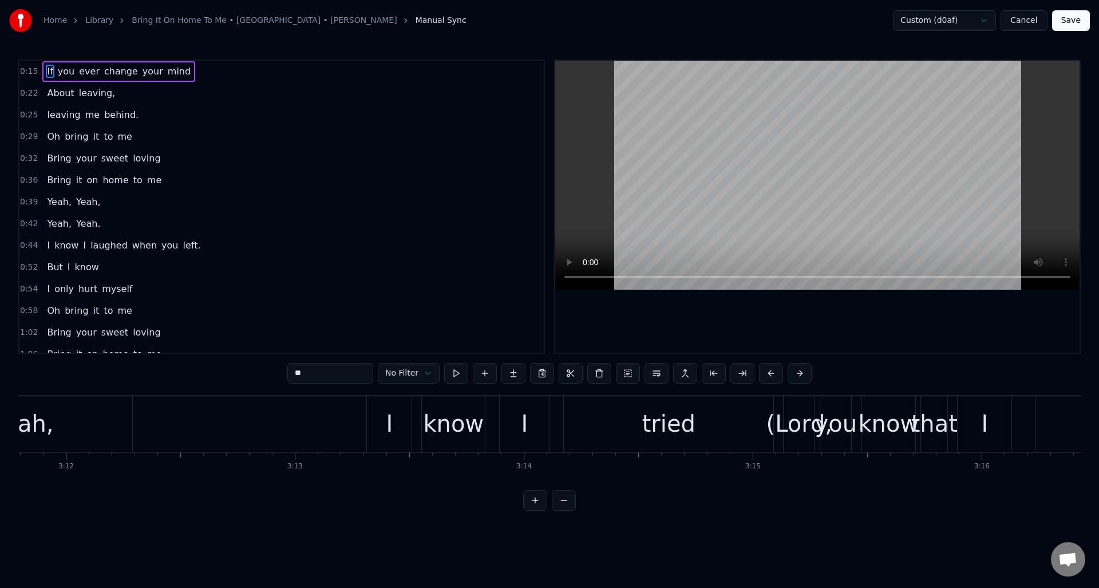
scroll to position [0, 44089]
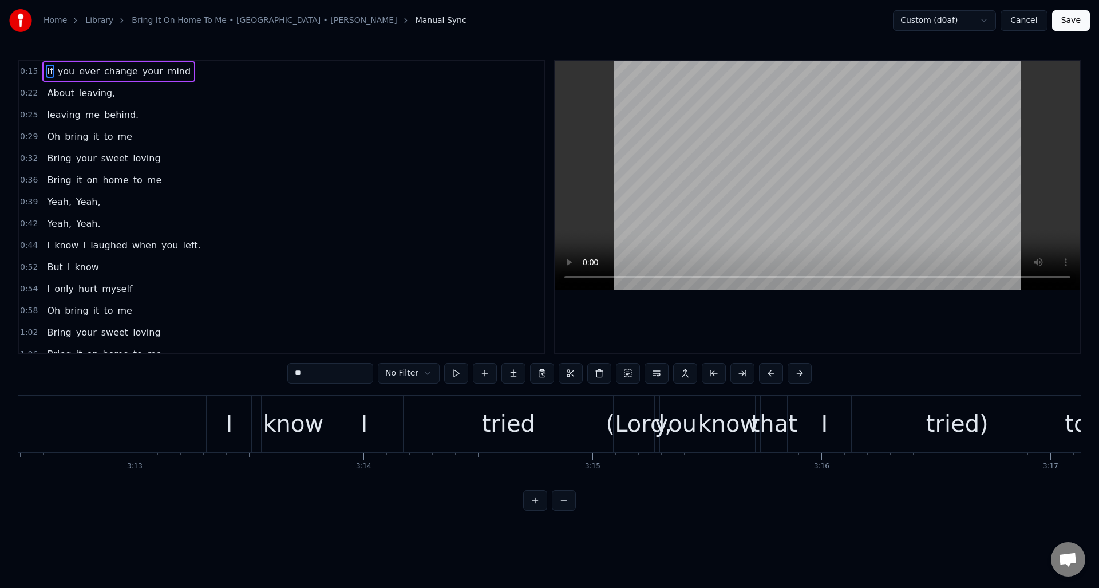
click at [594, 402] on div "tried" at bounding box center [509, 424] width 210 height 57
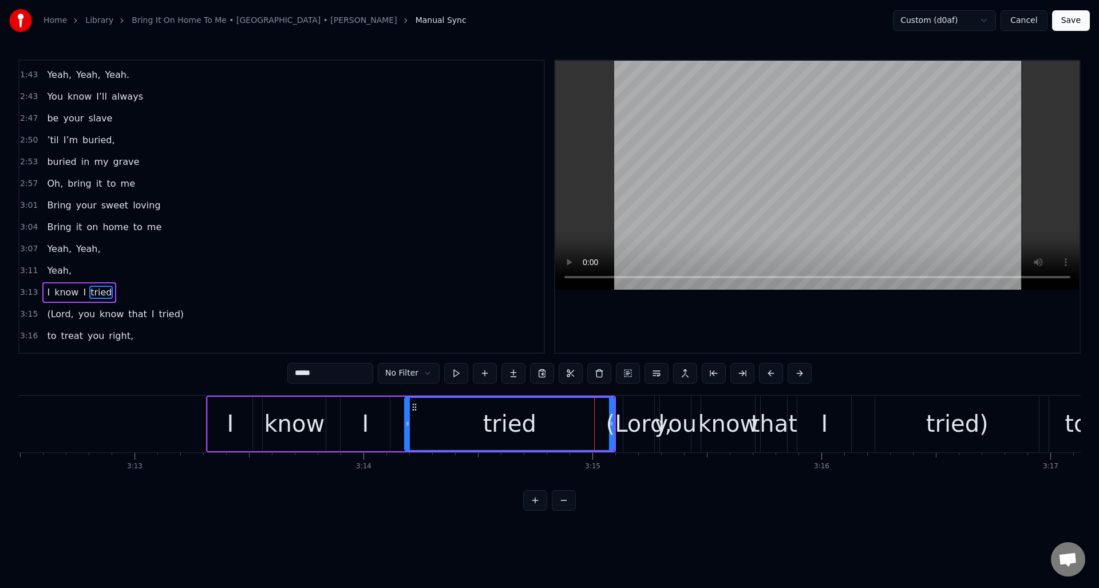
scroll to position [605, 0]
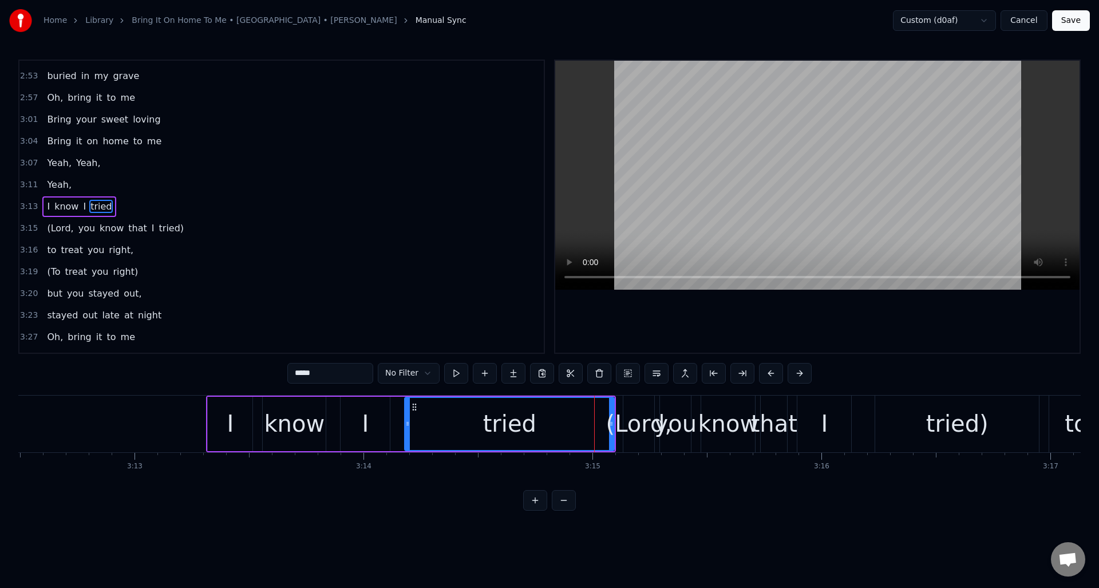
click at [634, 408] on div "(Lord," at bounding box center [639, 424] width 66 height 34
type input "******"
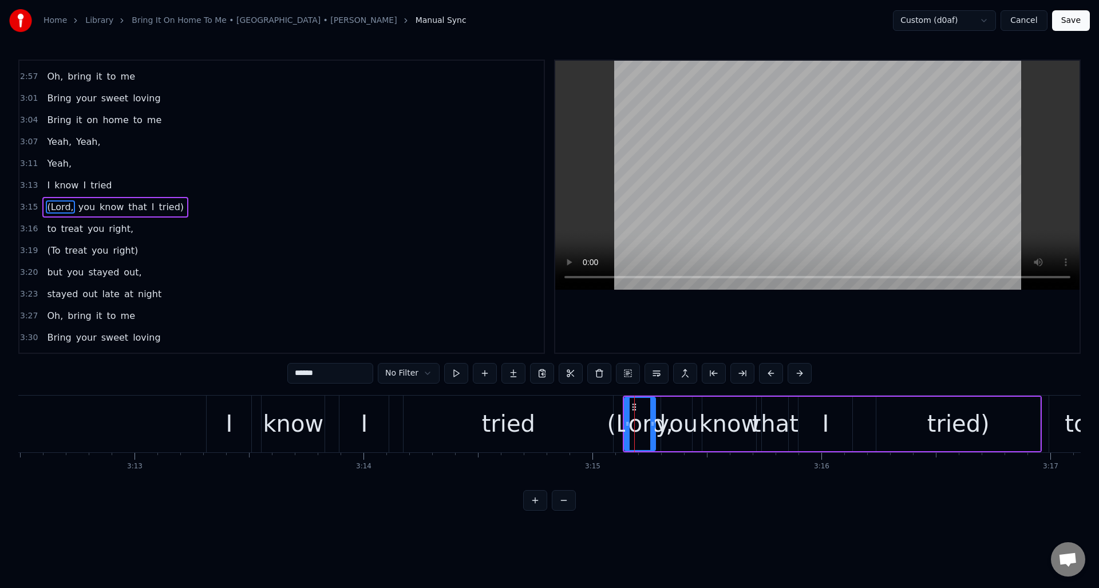
scroll to position [626, 0]
drag, startPoint x: 626, startPoint y: 413, endPoint x: 567, endPoint y: 411, distance: 59.6
click at [567, 411] on div at bounding box center [568, 424] width 5 height 52
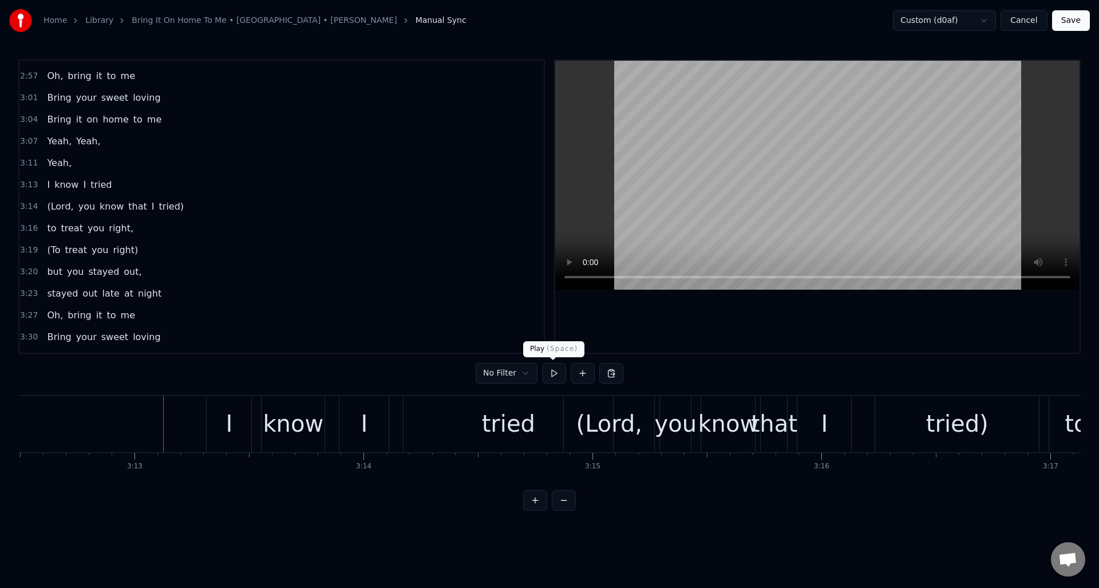
click at [552, 377] on button at bounding box center [554, 373] width 24 height 21
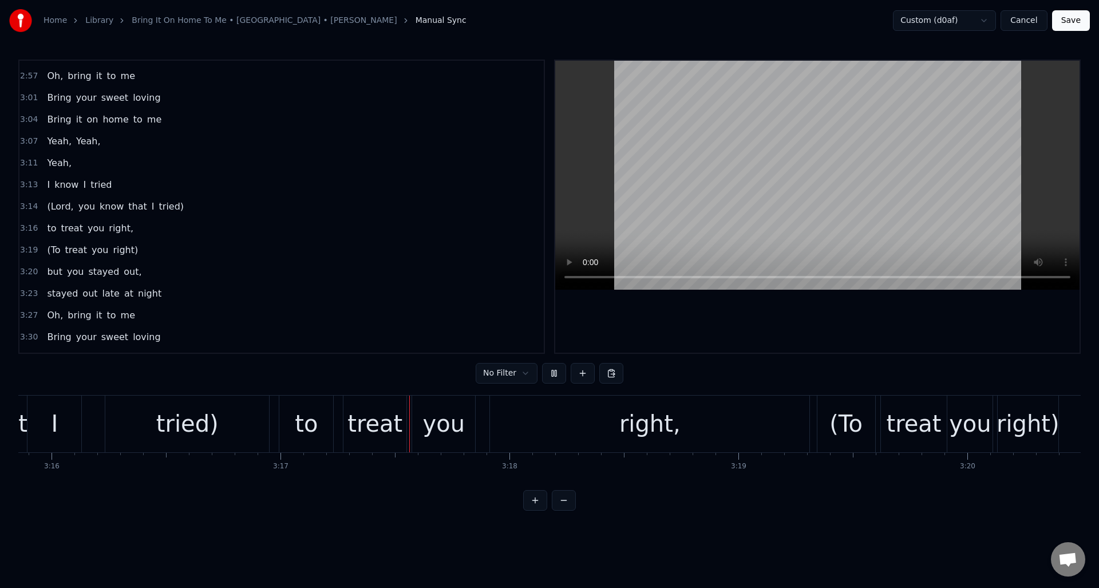
scroll to position [0, 45079]
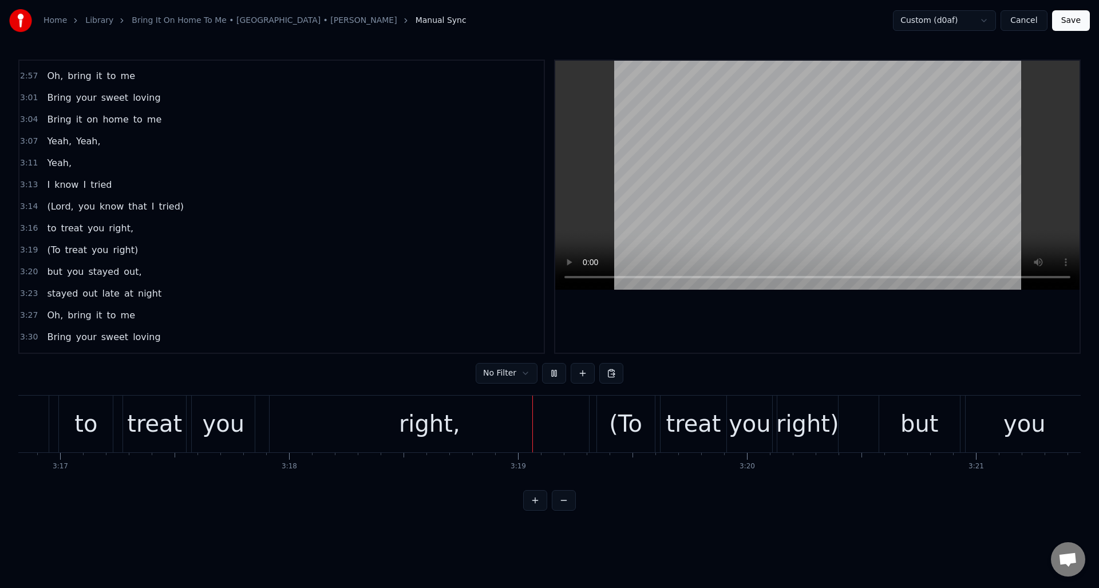
drag, startPoint x: 552, startPoint y: 377, endPoint x: 568, endPoint y: 399, distance: 27.5
click at [552, 377] on button at bounding box center [554, 373] width 24 height 21
click at [152, 252] on div "3:19 (To treat you right)" at bounding box center [281, 250] width 525 height 22
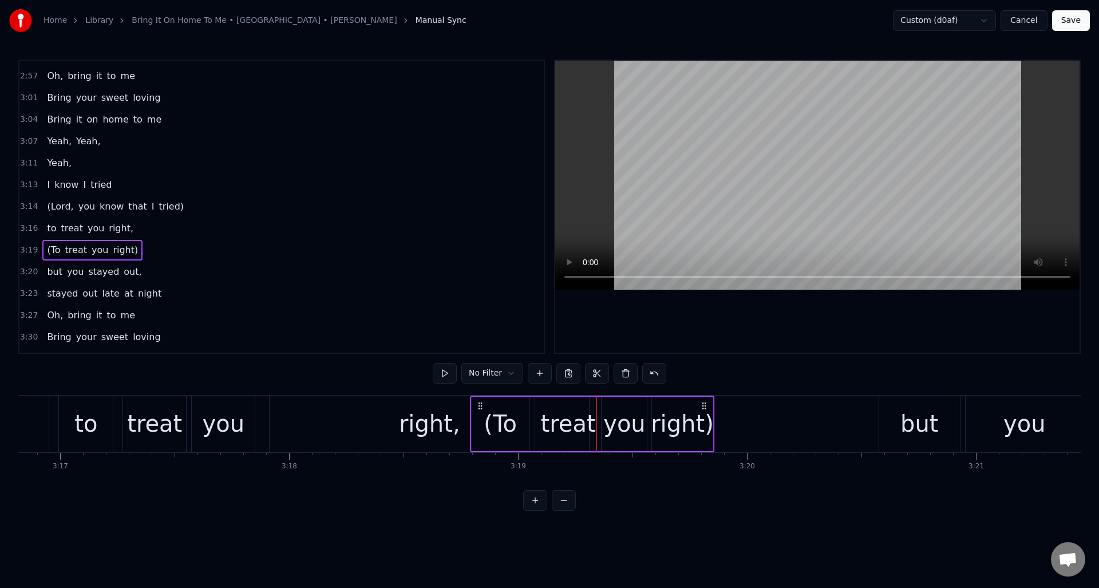
drag, startPoint x: 605, startPoint y: 404, endPoint x: 496, endPoint y: 406, distance: 108.2
click at [479, 404] on icon at bounding box center [480, 405] width 9 height 9
click at [240, 400] on div "you" at bounding box center [223, 424] width 63 height 57
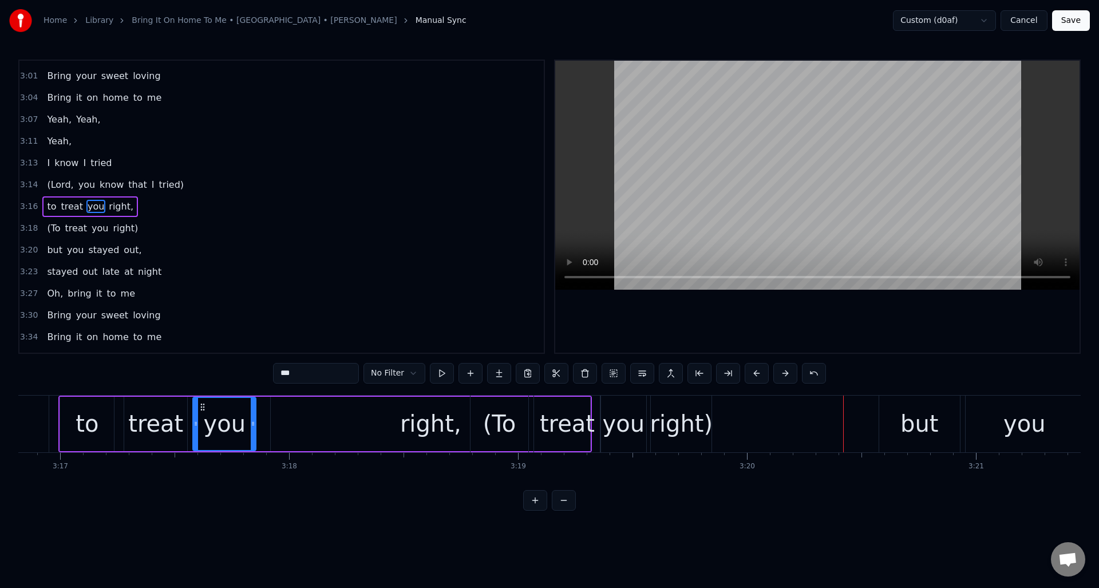
click at [681, 412] on div "right)" at bounding box center [681, 424] width 63 height 34
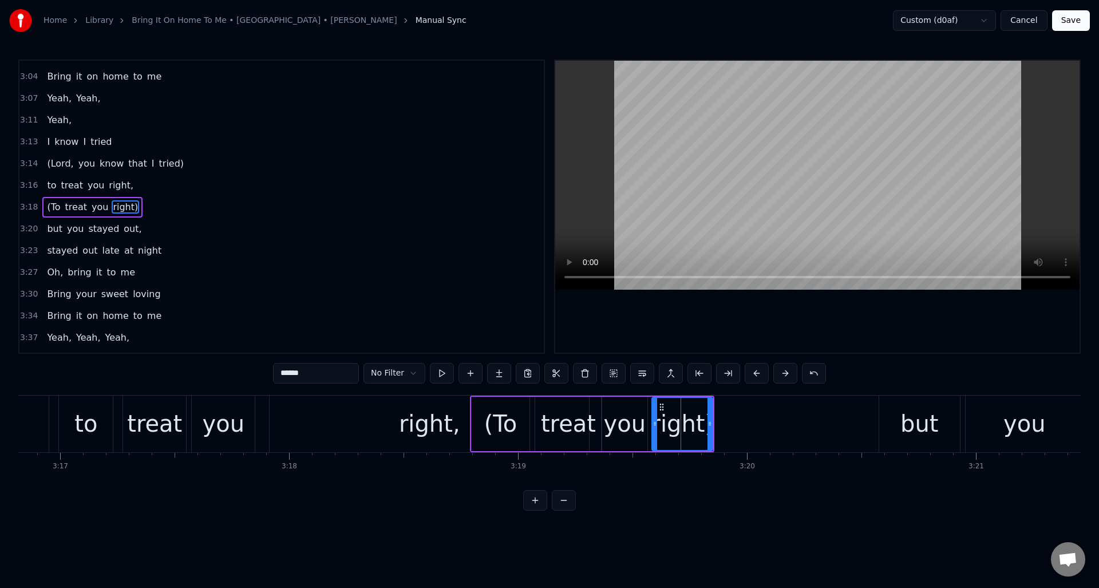
scroll to position [670, 0]
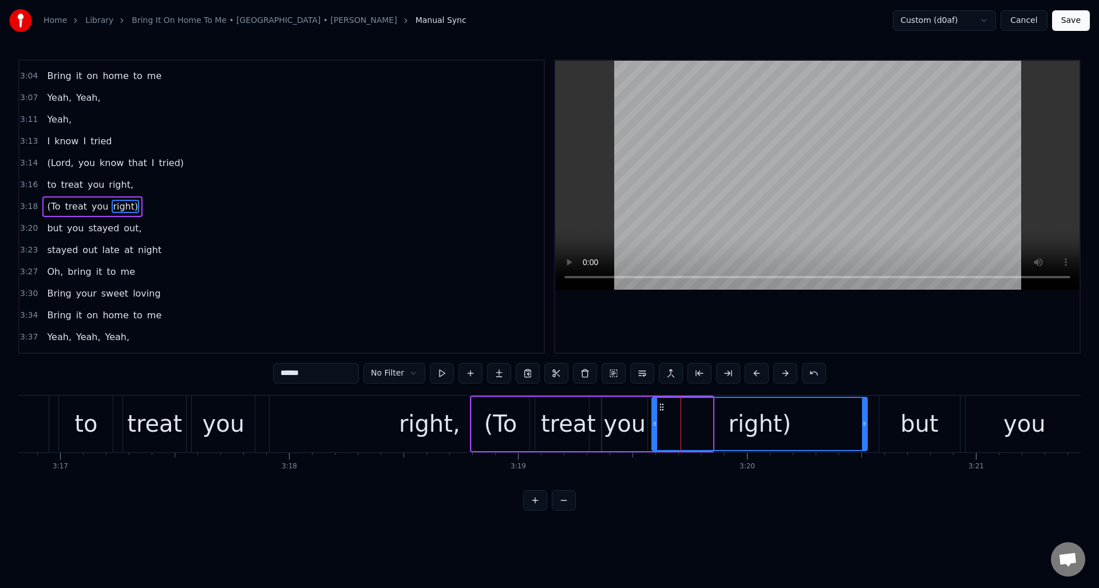
drag, startPoint x: 711, startPoint y: 415, endPoint x: 865, endPoint y: 415, distance: 154.0
click at [865, 415] on div at bounding box center [864, 424] width 5 height 52
click at [218, 404] on div "you" at bounding box center [223, 424] width 63 height 57
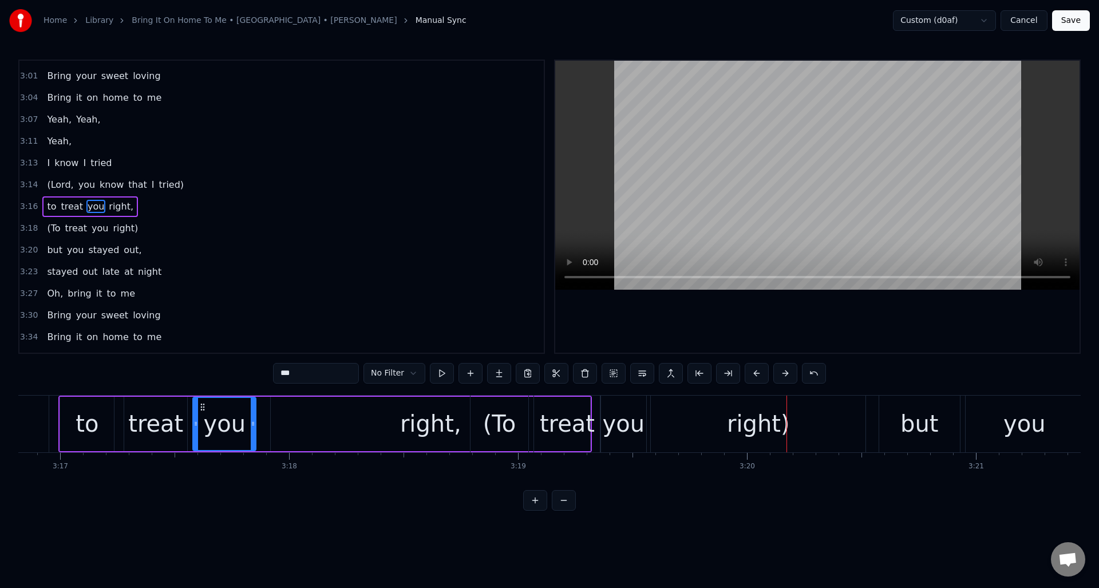
click at [502, 420] on div "(To" at bounding box center [499, 424] width 33 height 34
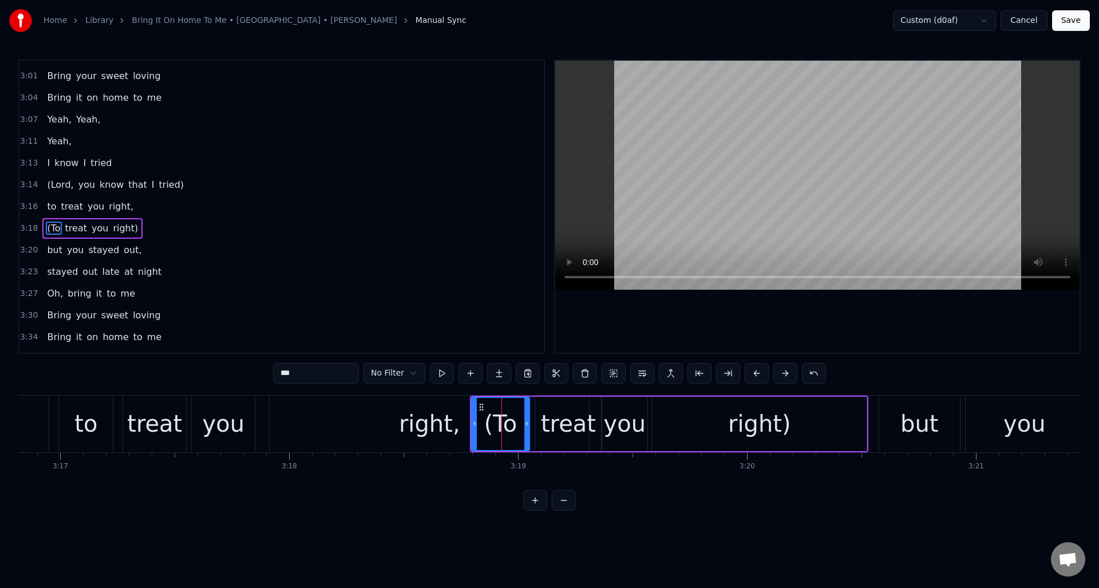
scroll to position [670, 0]
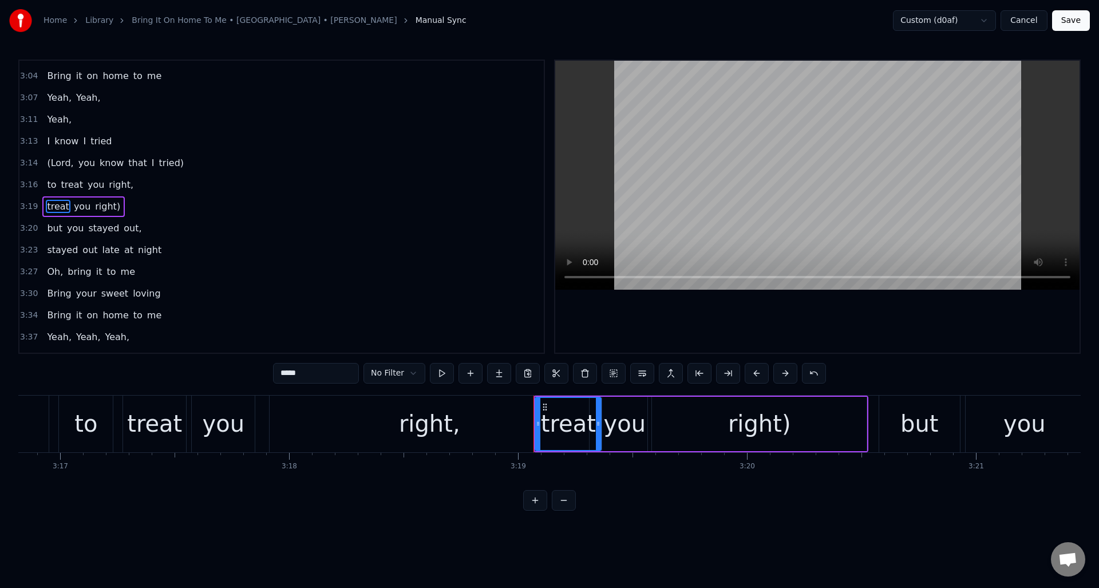
click at [551, 420] on div "treat" at bounding box center [568, 424] width 55 height 34
drag, startPoint x: 285, startPoint y: 374, endPoint x: 274, endPoint y: 374, distance: 11.5
click at [274, 374] on input "*****" at bounding box center [316, 373] width 86 height 21
click at [287, 373] on input "******" at bounding box center [316, 373] width 86 height 21
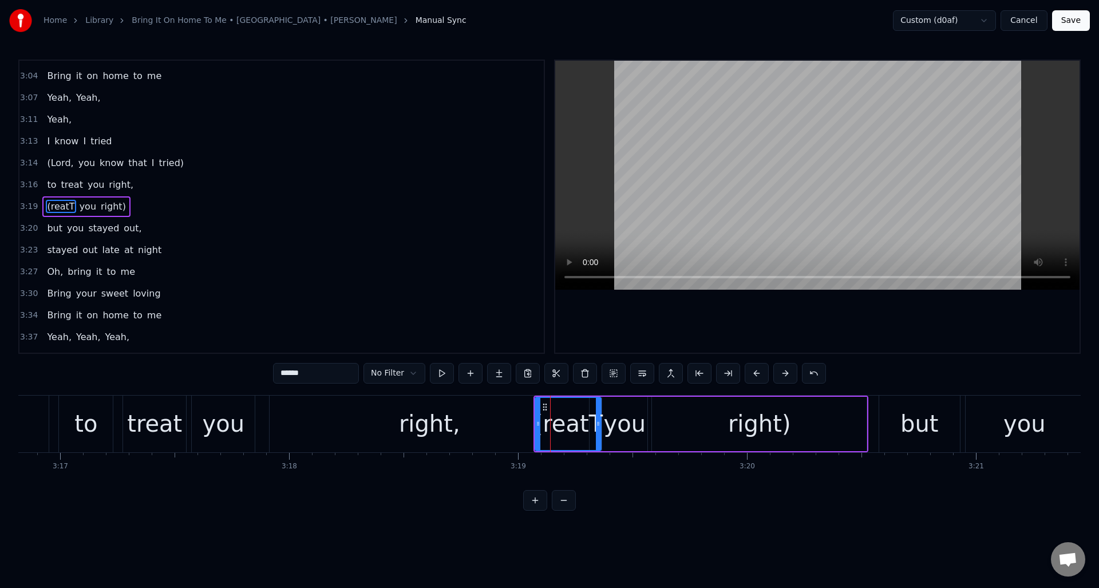
click at [284, 374] on input "******" at bounding box center [316, 373] width 86 height 21
drag, startPoint x: 545, startPoint y: 405, endPoint x: 532, endPoint y: 406, distance: 12.6
click at [532, 406] on icon at bounding box center [533, 407] width 9 height 9
click at [215, 407] on div "you" at bounding box center [224, 424] width 42 height 34
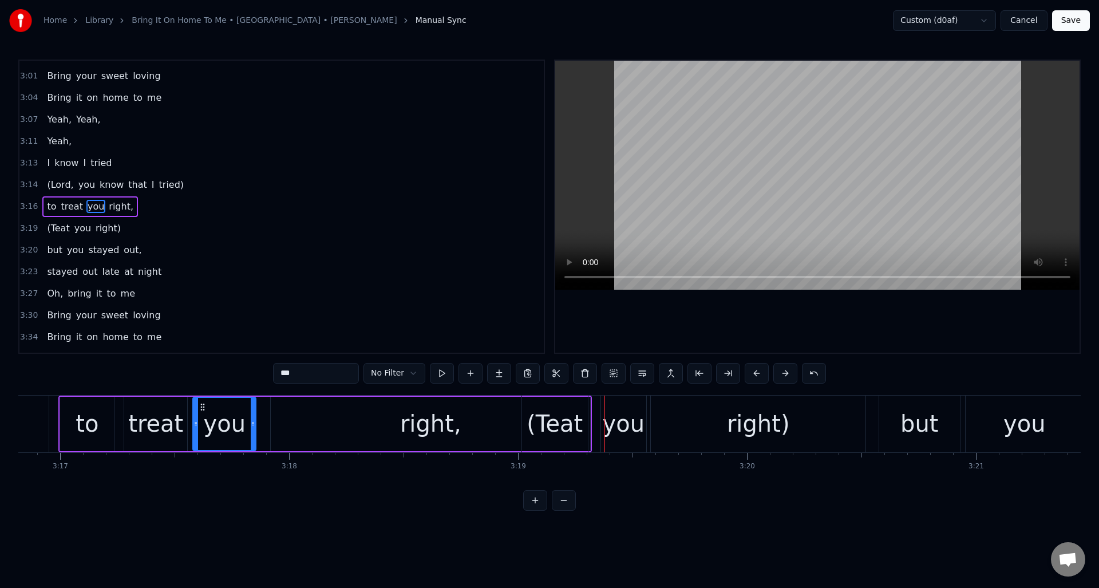
click at [550, 421] on div "(Teat" at bounding box center [555, 424] width 56 height 34
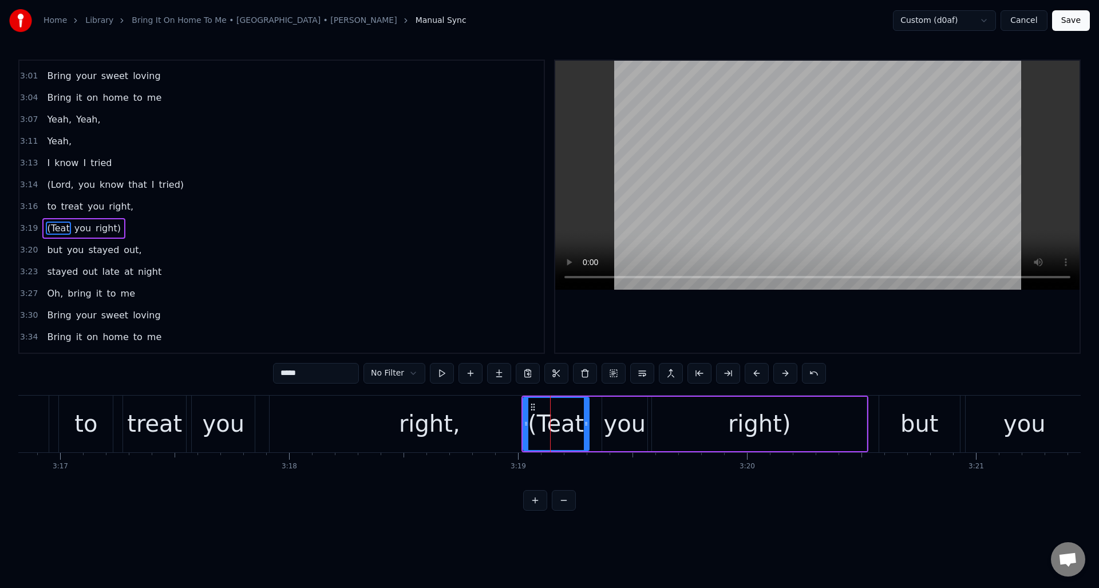
scroll to position [670, 0]
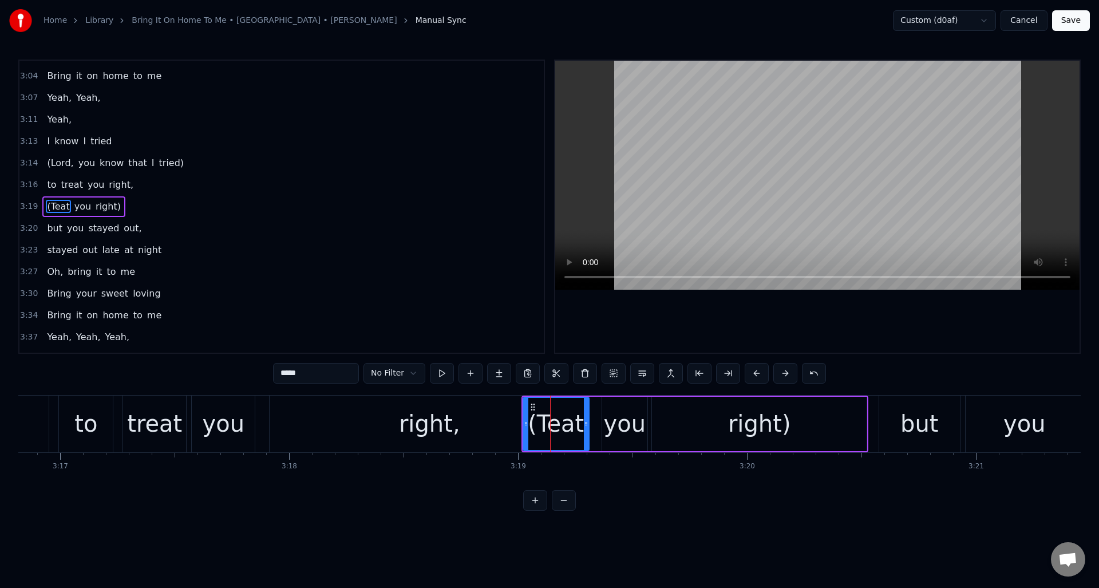
click at [289, 373] on input "*****" at bounding box center [316, 373] width 86 height 21
click at [215, 412] on div "you" at bounding box center [224, 424] width 42 height 34
type input "***"
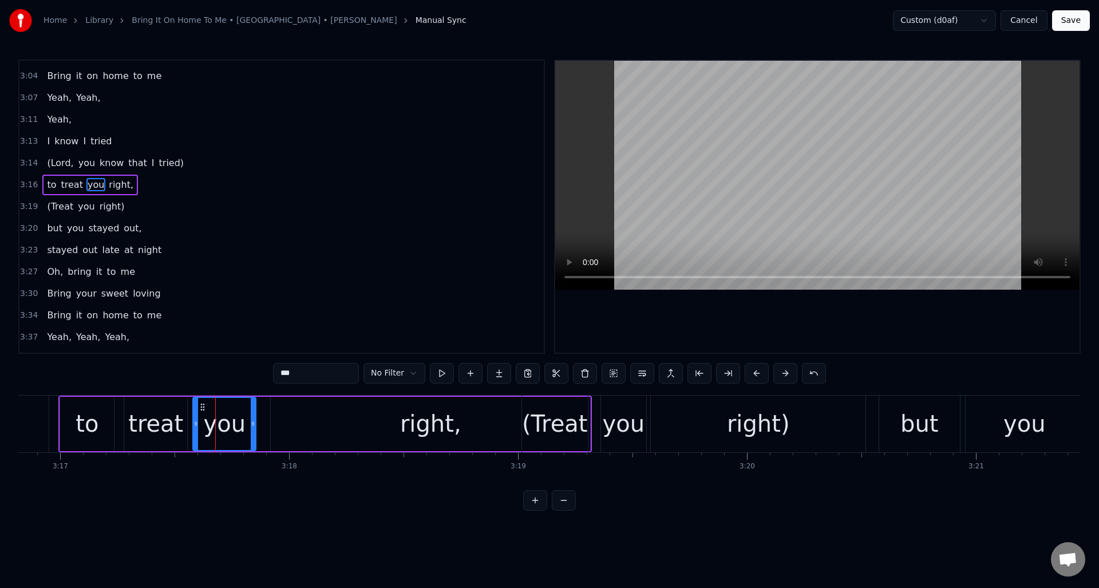
scroll to position [648, 0]
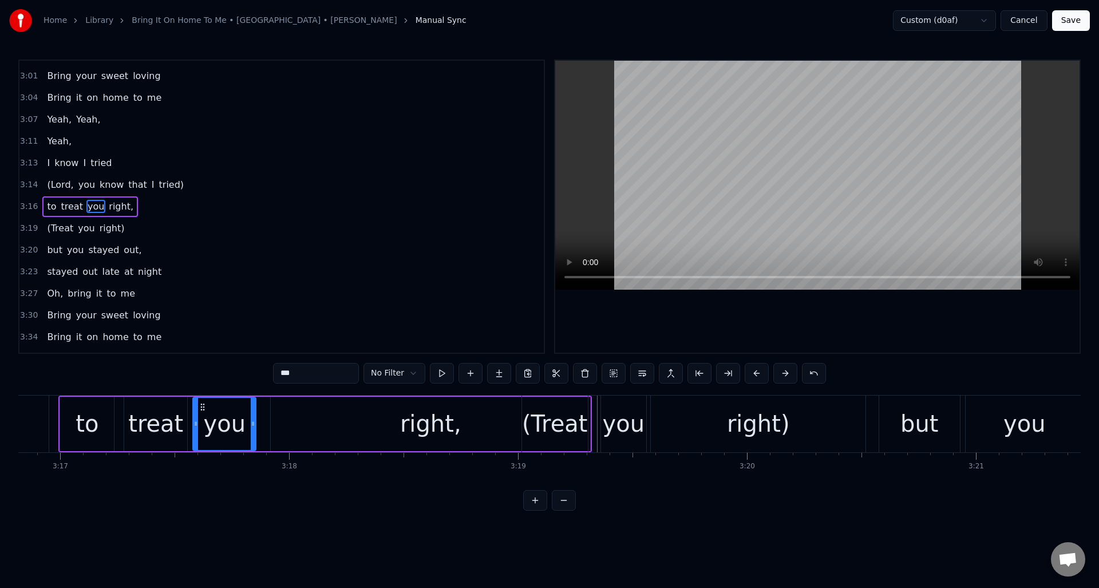
click at [131, 228] on div "3:19 (Treat you right)" at bounding box center [281, 229] width 525 height 22
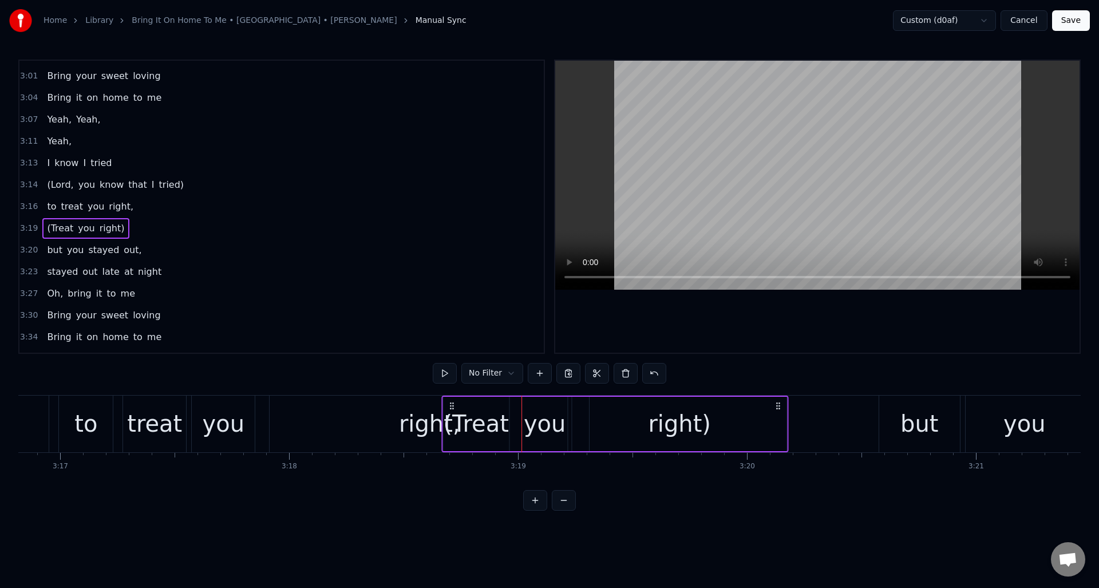
drag, startPoint x: 532, startPoint y: 403, endPoint x: 457, endPoint y: 403, distance: 75.0
click at [452, 405] on icon at bounding box center [451, 405] width 9 height 9
click at [275, 403] on div "right," at bounding box center [430, 424] width 320 height 57
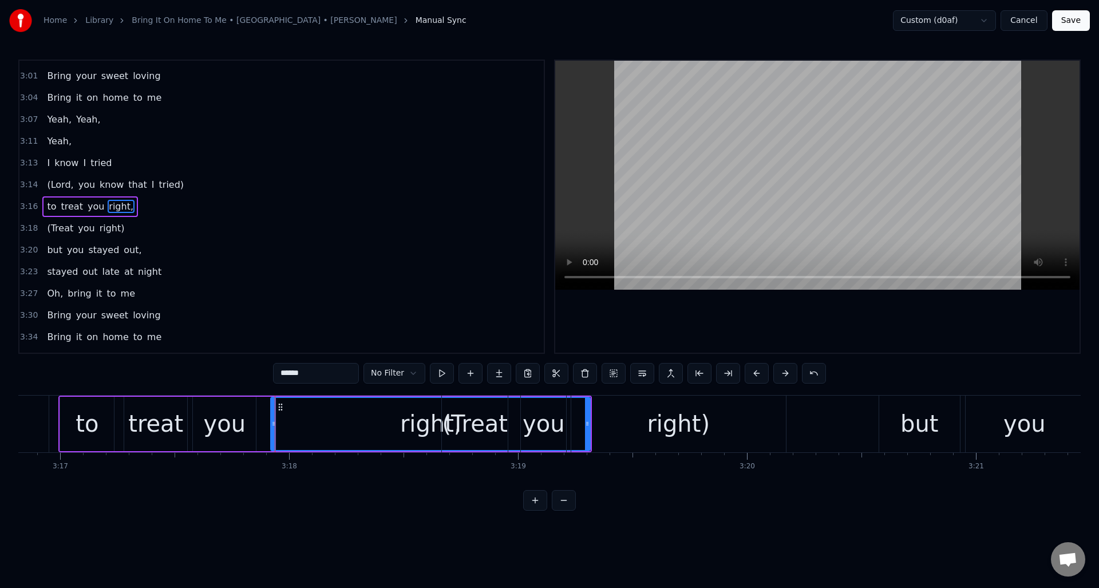
click at [710, 420] on div "right)" at bounding box center [678, 424] width 215 height 57
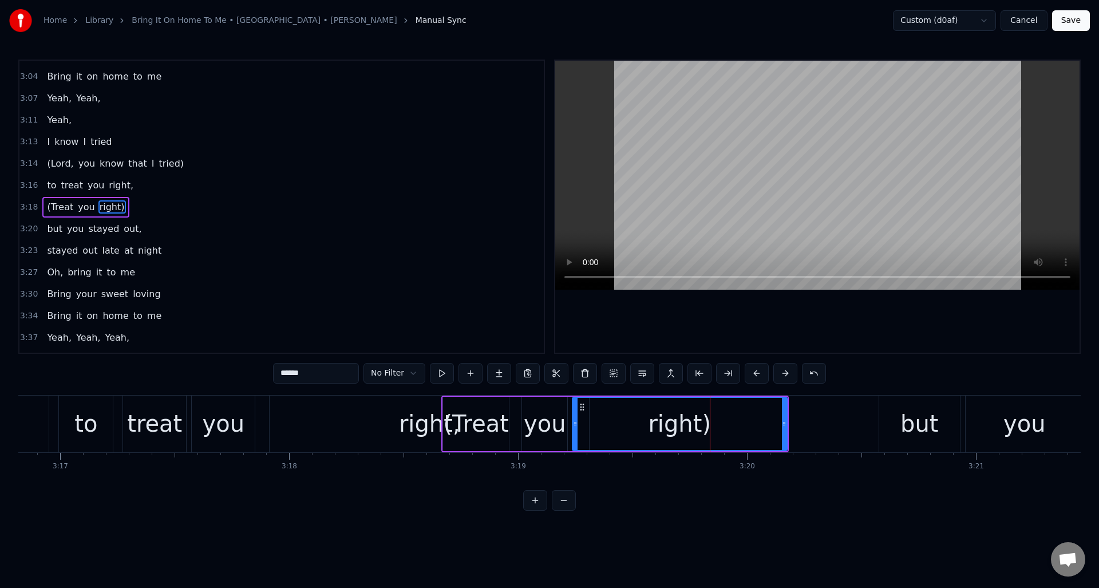
scroll to position [670, 0]
click at [243, 404] on div "you" at bounding box center [223, 424] width 63 height 57
type input "***"
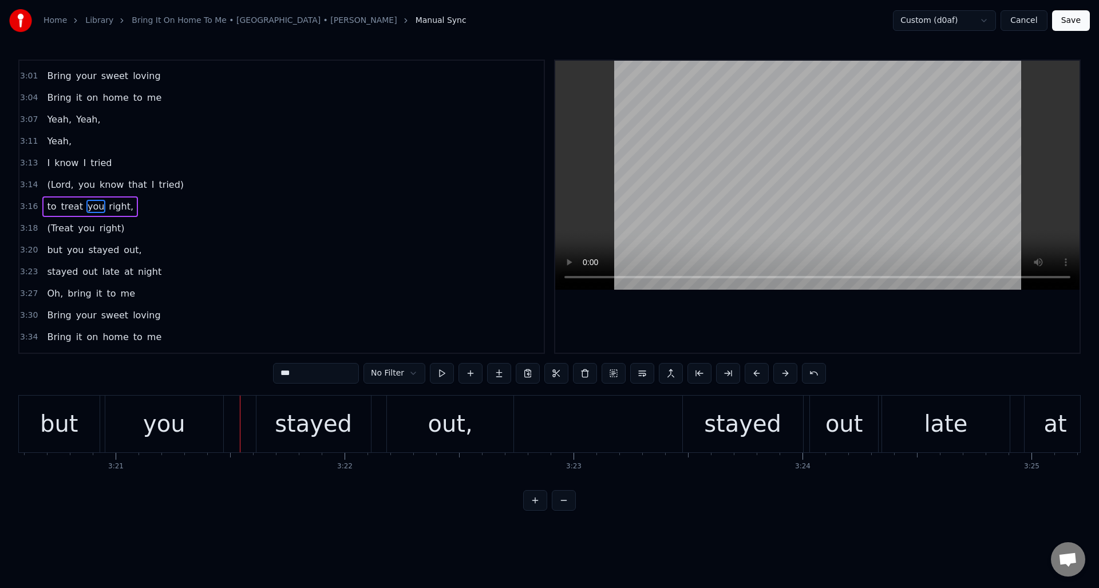
scroll to position [0, 46104]
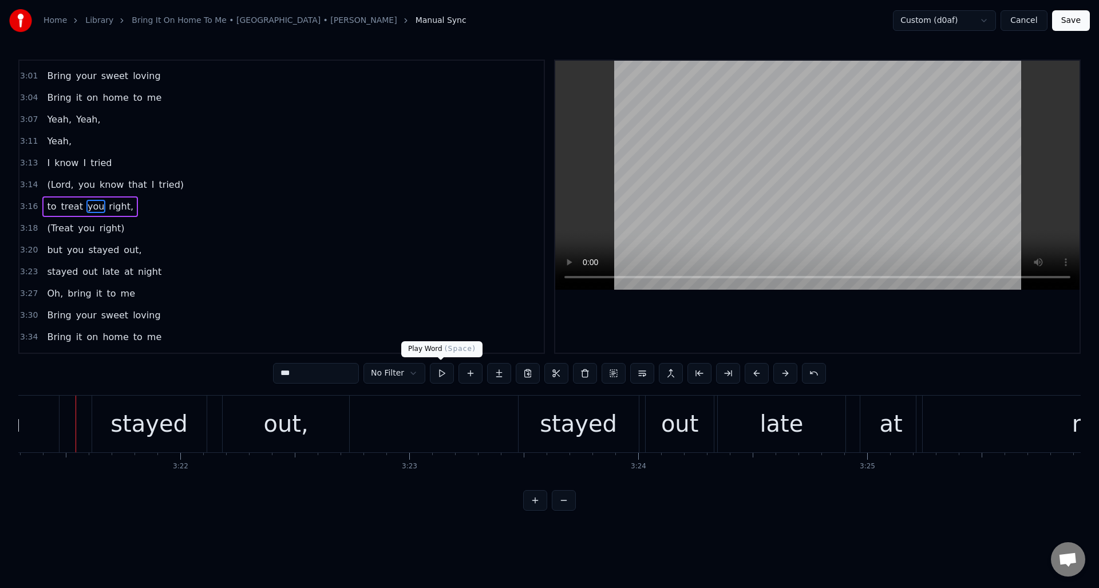
click at [441, 372] on button at bounding box center [442, 373] width 24 height 21
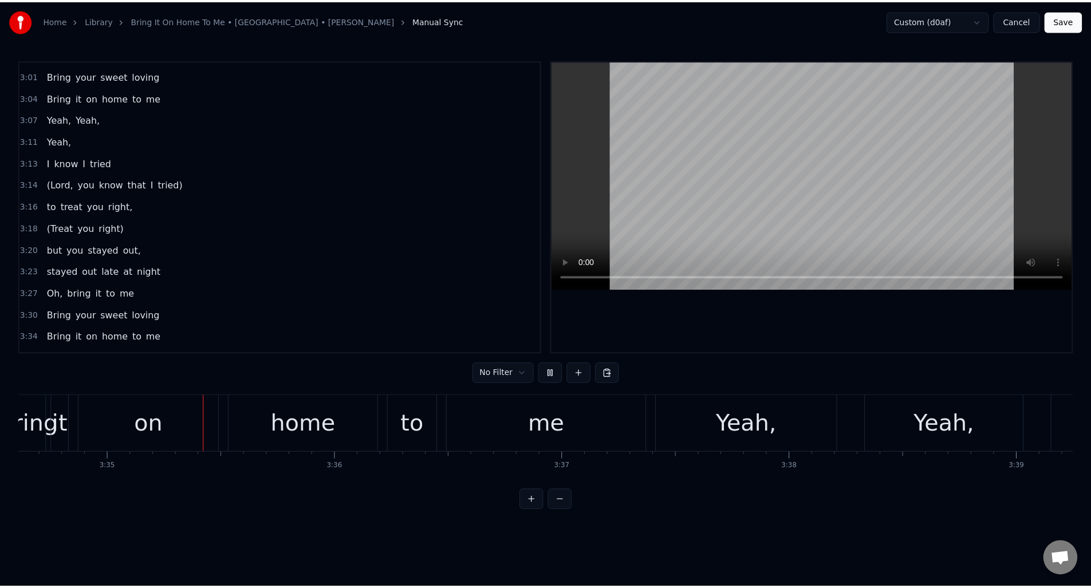
scroll to position [0, 49156]
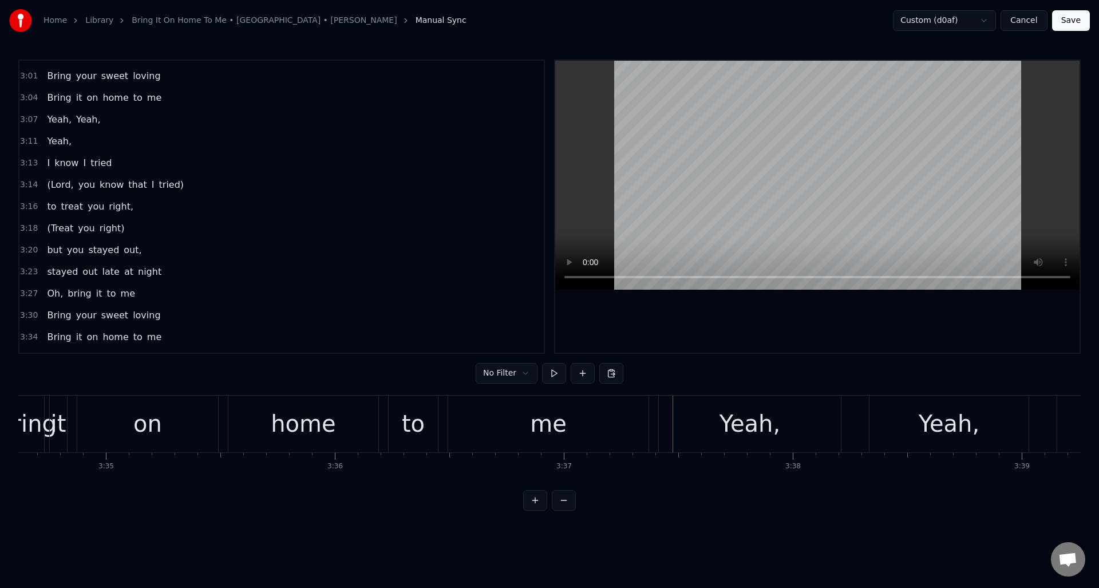
click at [1068, 22] on button "Save" at bounding box center [1071, 20] width 38 height 21
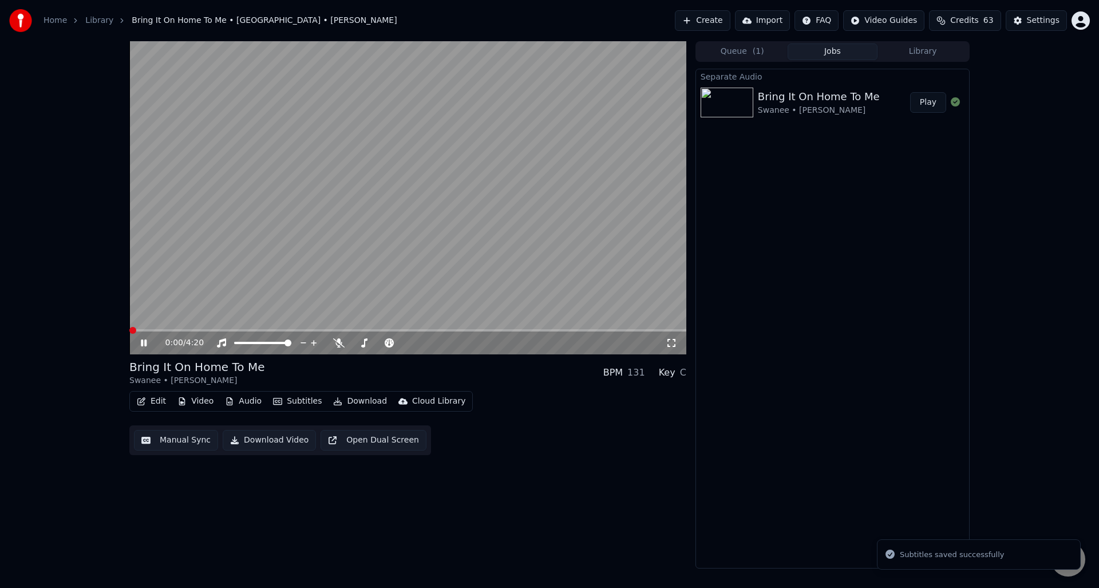
click at [141, 338] on icon at bounding box center [152, 342] width 27 height 9
click at [156, 400] on button "Edit" at bounding box center [151, 401] width 38 height 16
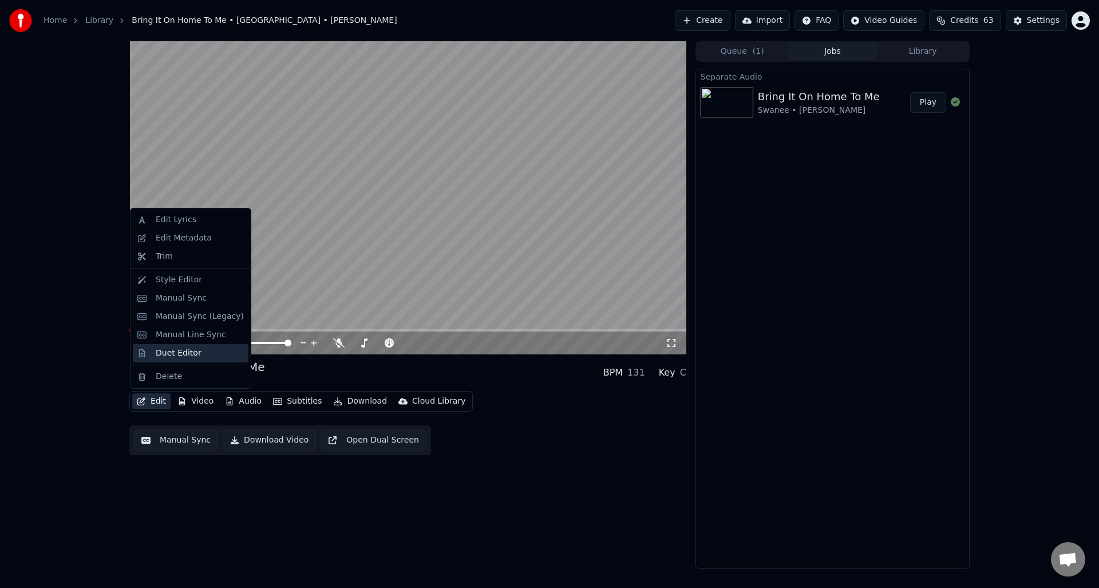
click at [196, 351] on div "Duet Editor" at bounding box center [179, 353] width 46 height 11
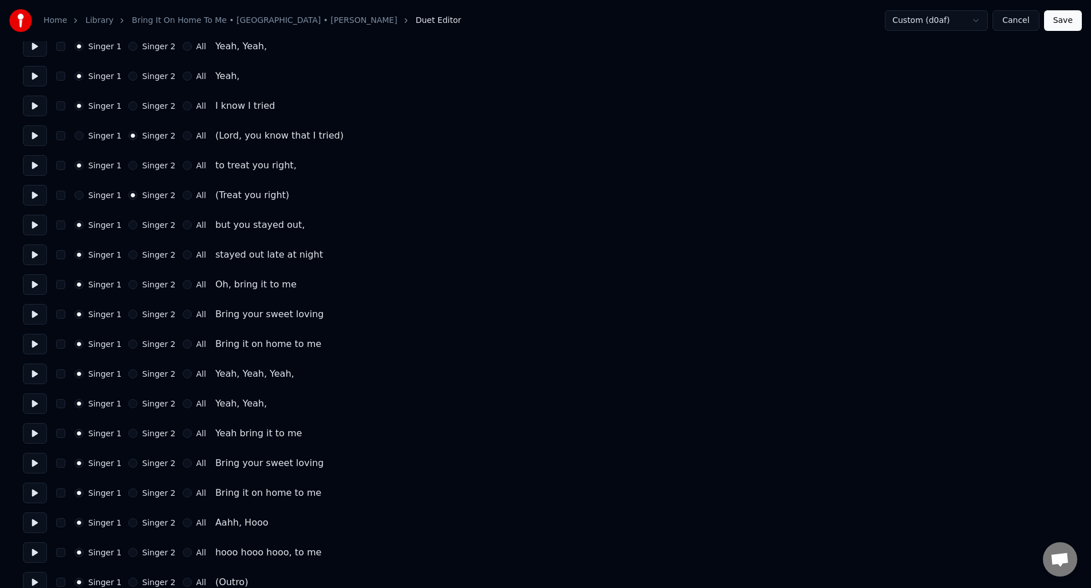
scroll to position [1075, 0]
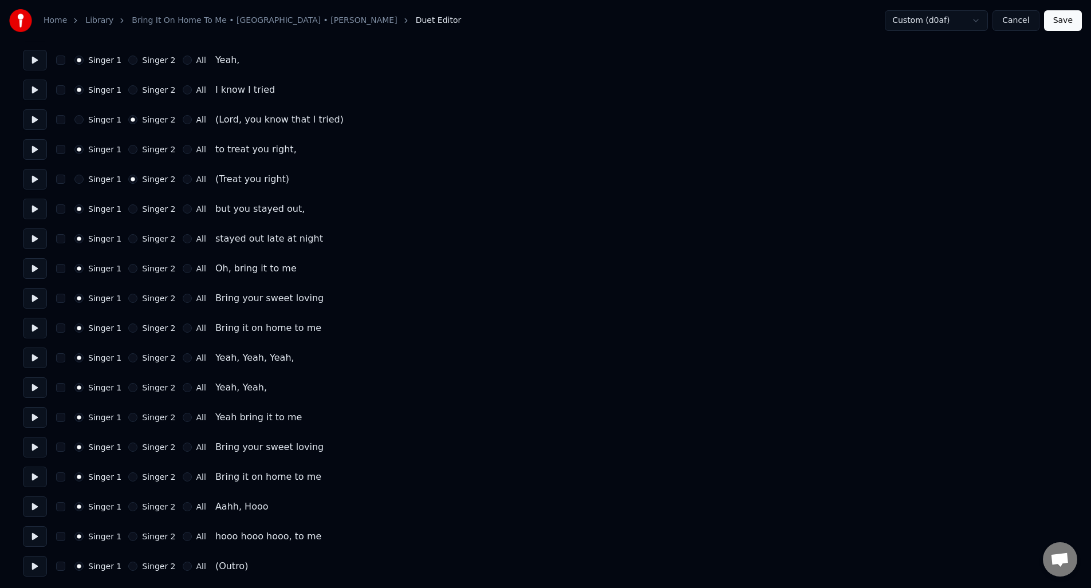
click at [134, 238] on button "Singer 2" at bounding box center [132, 238] width 9 height 9
click at [133, 267] on button "Singer 2" at bounding box center [132, 268] width 9 height 9
click at [134, 299] on button "Singer 2" at bounding box center [132, 298] width 9 height 9
click at [128, 329] on button "Singer 2" at bounding box center [132, 328] width 9 height 9
click at [34, 237] on button at bounding box center [35, 238] width 24 height 21
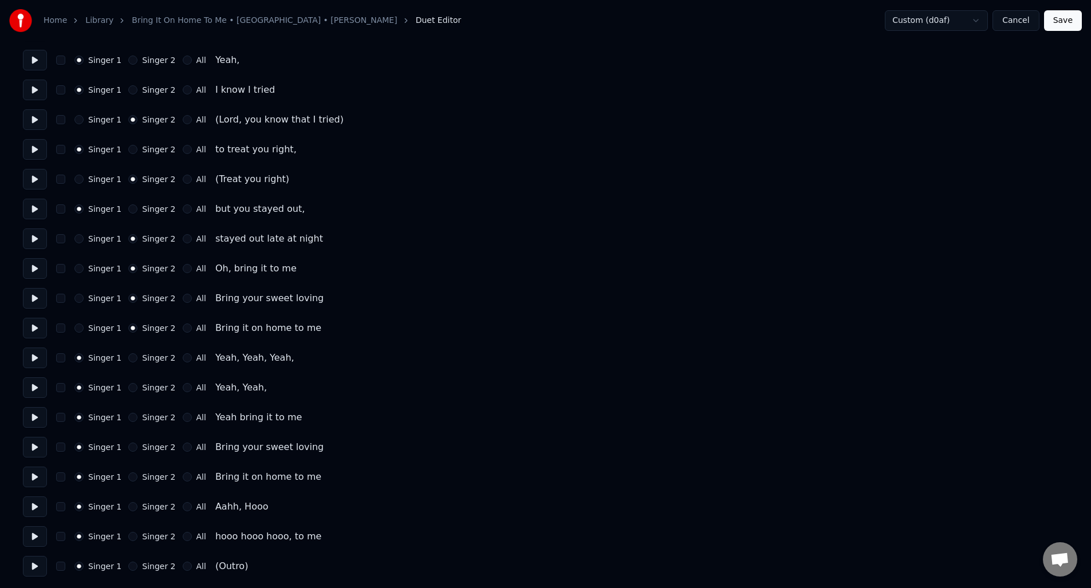
click at [33, 270] on button at bounding box center [35, 268] width 24 height 21
click at [34, 299] on button at bounding box center [35, 298] width 24 height 21
click at [36, 327] on button at bounding box center [35, 328] width 24 height 21
click at [33, 357] on button at bounding box center [35, 358] width 24 height 21
click at [33, 385] on button at bounding box center [35, 387] width 24 height 21
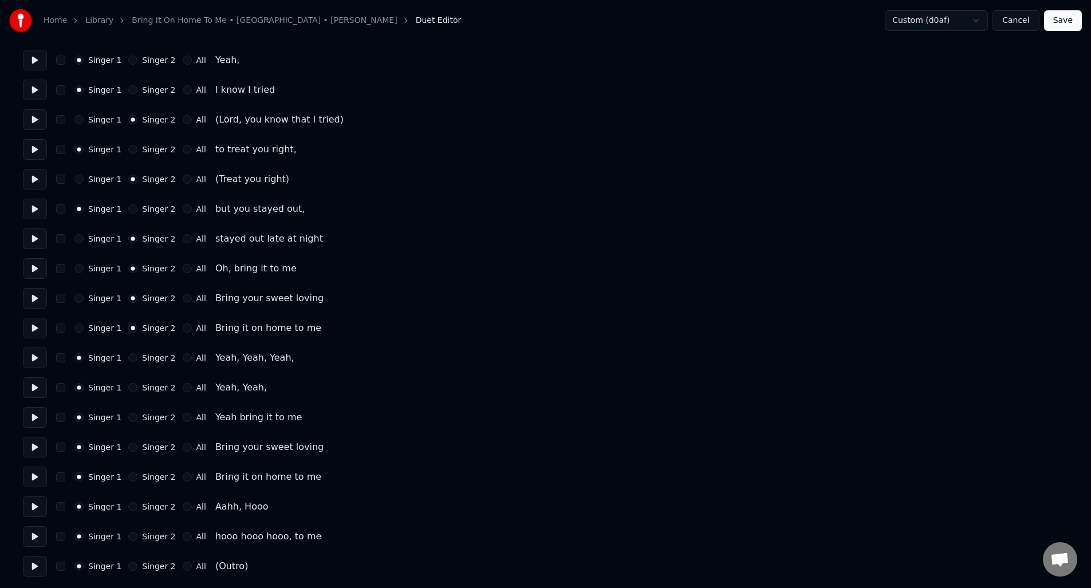
click at [32, 356] on button at bounding box center [35, 358] width 24 height 21
click at [34, 383] on button at bounding box center [35, 387] width 24 height 21
click at [1070, 20] on button "Save" at bounding box center [1063, 20] width 38 height 21
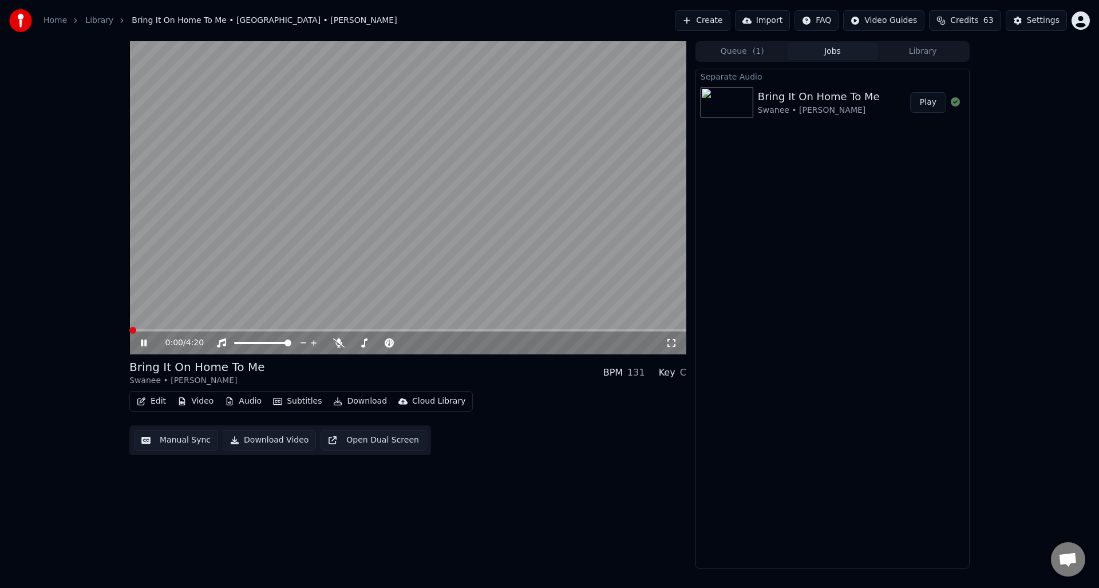
click at [139, 341] on icon at bounding box center [152, 342] width 27 height 9
click at [578, 329] on span at bounding box center [407, 330] width 557 height 2
click at [142, 343] on icon at bounding box center [143, 343] width 7 height 8
click at [142, 343] on icon at bounding box center [144, 343] width 6 height 7
click at [517, 332] on div "3:39 / 4:20" at bounding box center [407, 343] width 557 height 23
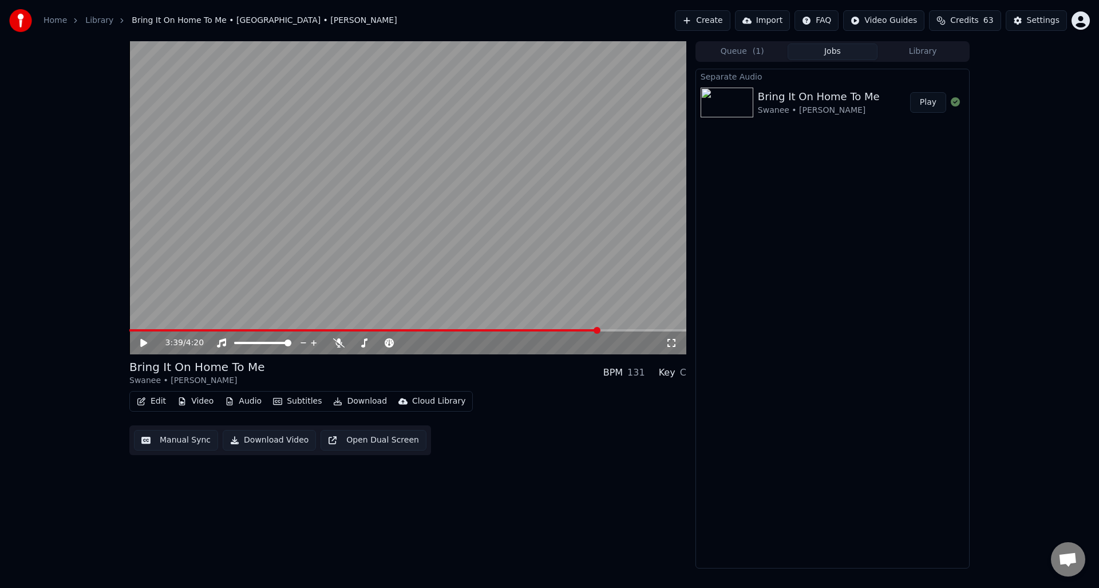
click at [518, 329] on span at bounding box center [364, 330] width 470 height 2
click at [515, 329] on span at bounding box center [515, 330] width 7 height 7
click at [184, 440] on button "Manual Sync" at bounding box center [176, 440] width 84 height 21
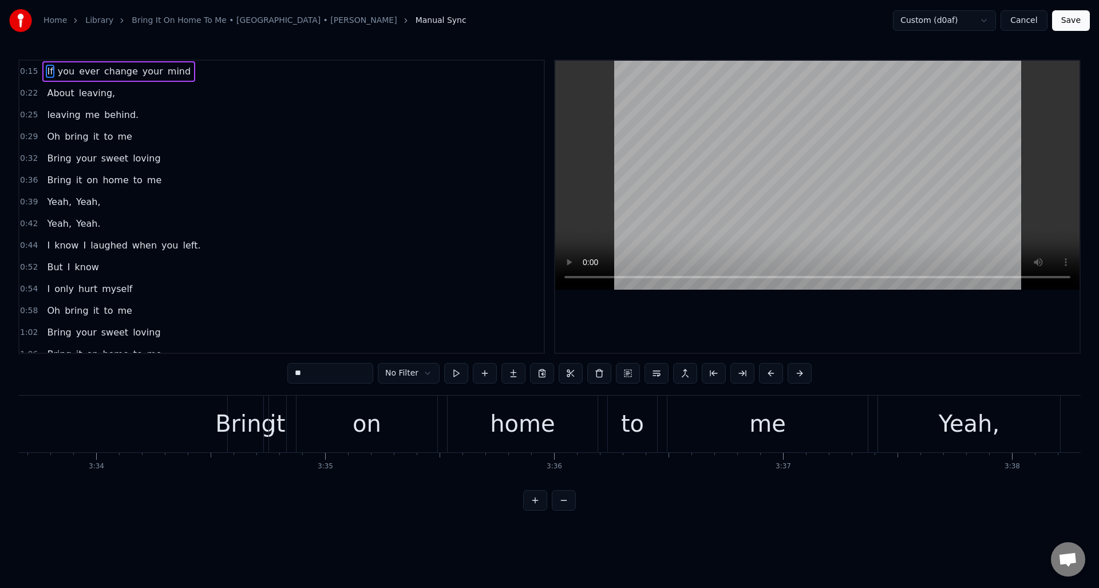
scroll to position [0, 49034]
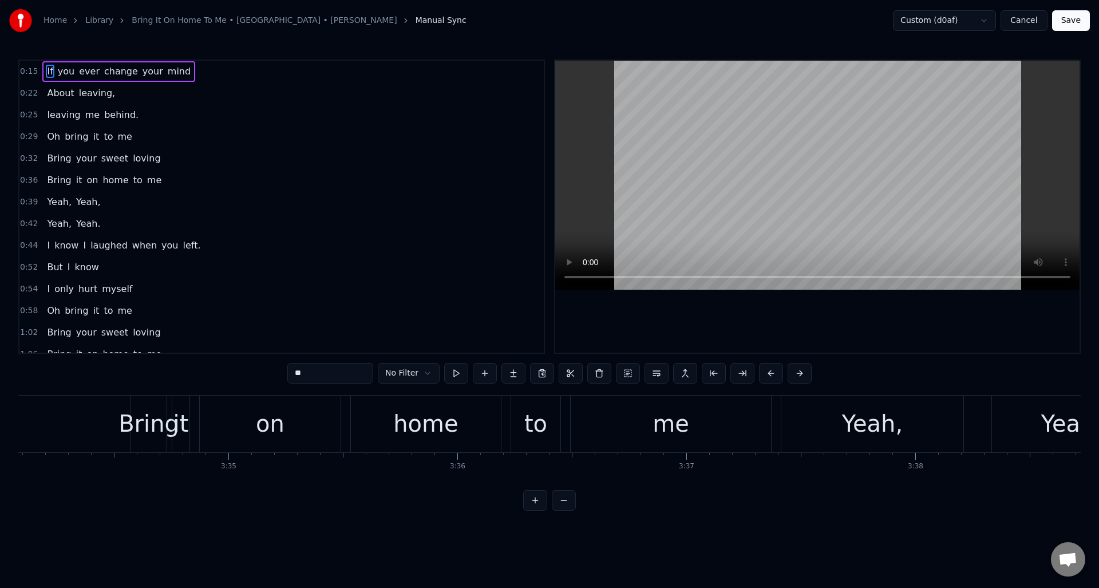
click at [808, 412] on div "Yeah," at bounding box center [873, 424] width 182 height 57
type input "*****"
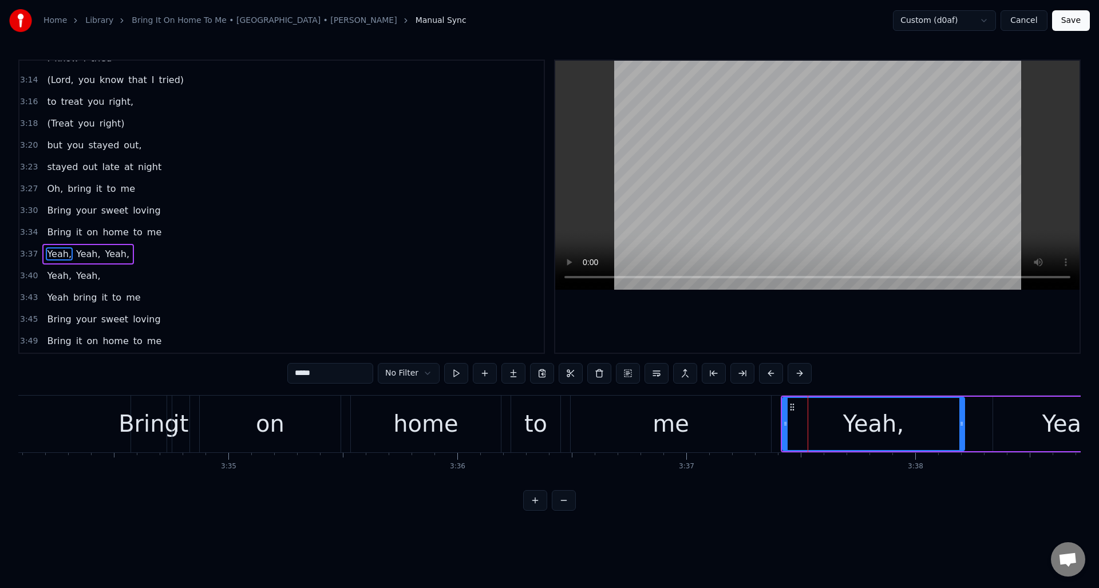
scroll to position [800, 0]
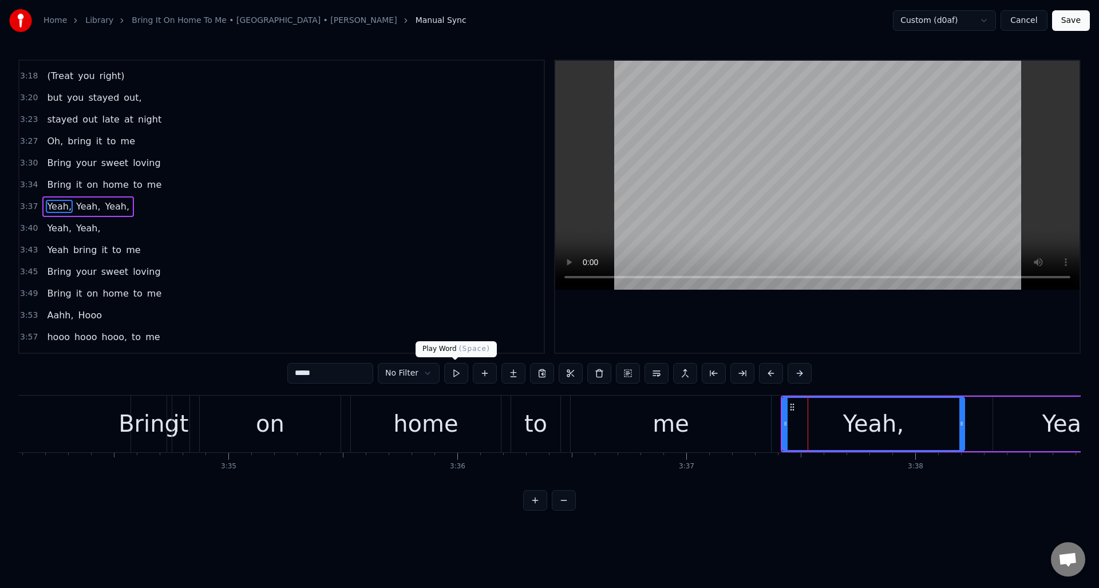
click at [456, 372] on button at bounding box center [456, 373] width 24 height 21
click at [1011, 425] on div "Yeah," at bounding box center [1072, 424] width 159 height 54
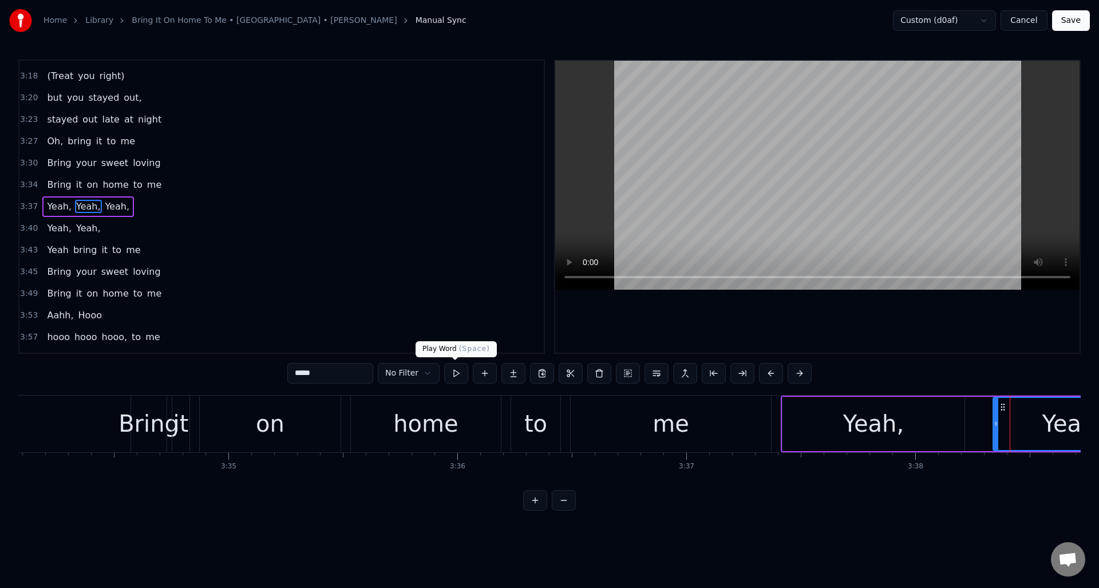
click at [449, 370] on button at bounding box center [456, 373] width 24 height 21
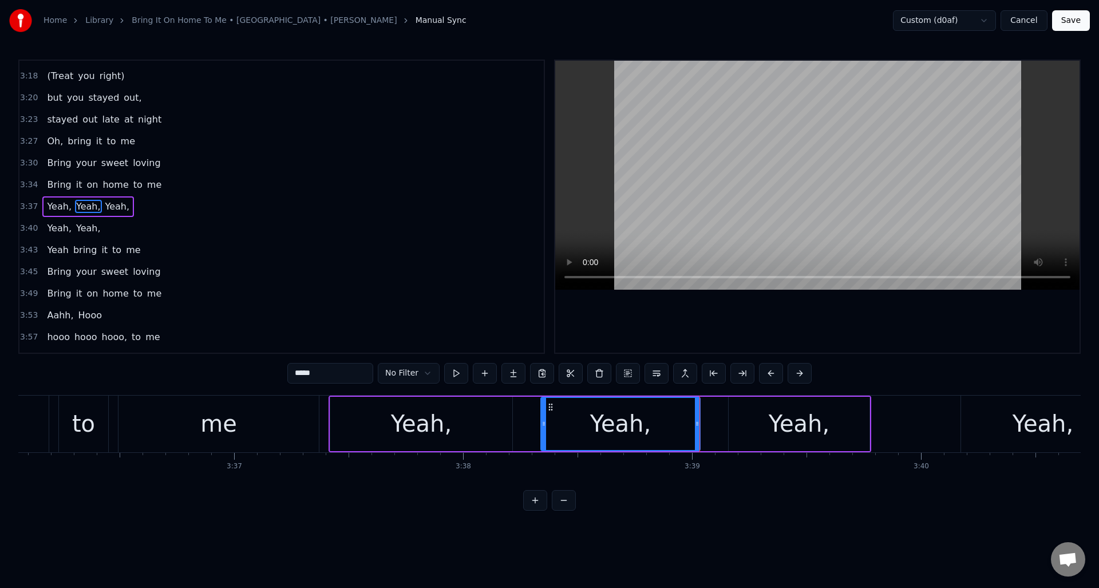
scroll to position [0, 49454]
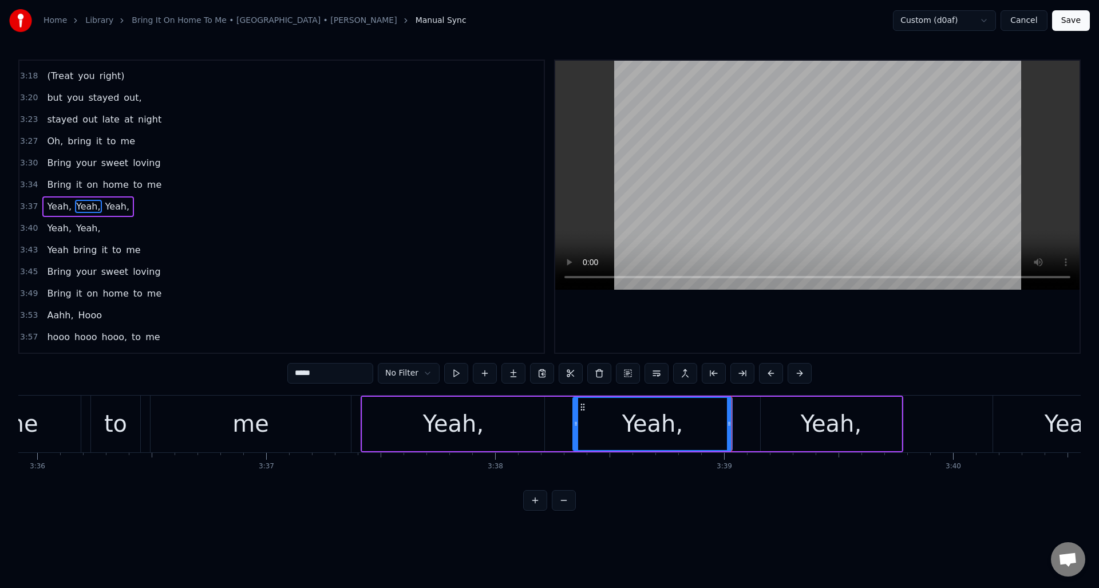
click at [436, 416] on div "Yeah," at bounding box center [453, 424] width 61 height 34
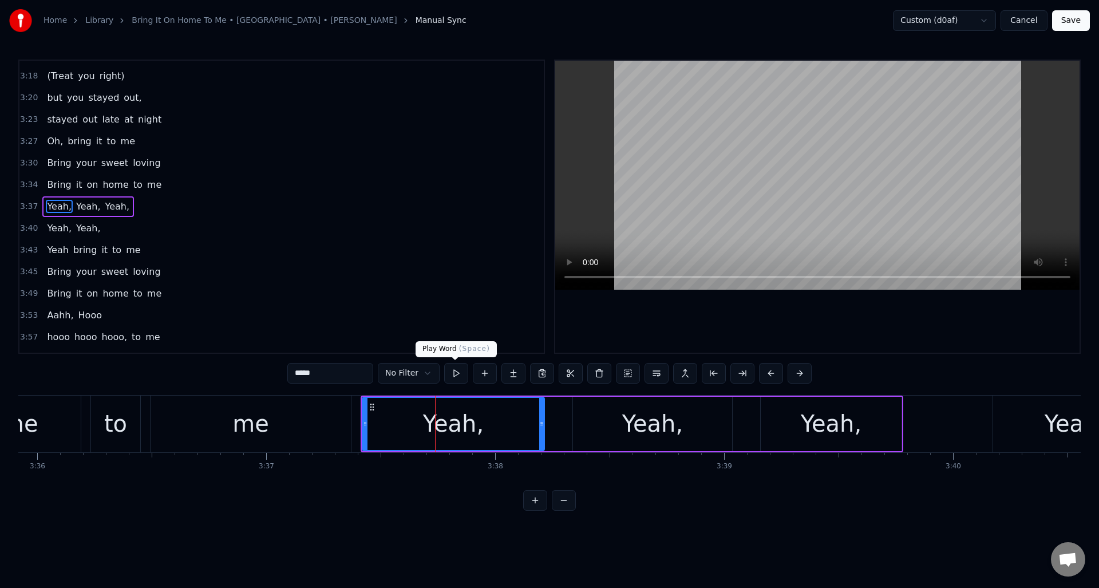
click at [454, 374] on button at bounding box center [456, 373] width 24 height 21
click at [593, 413] on div "Yeah," at bounding box center [652, 424] width 159 height 54
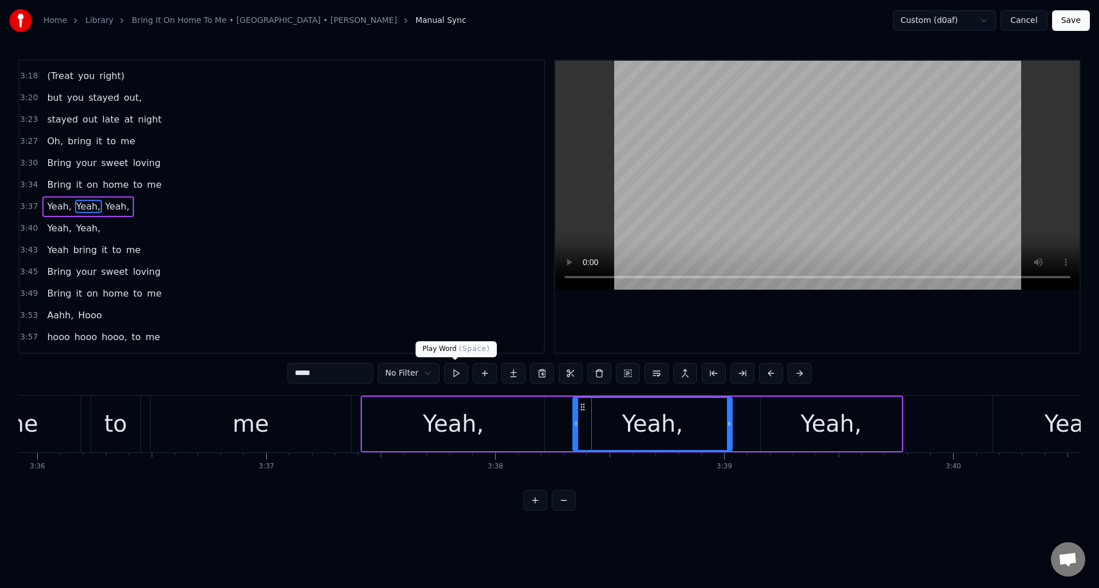
click at [456, 375] on button at bounding box center [456, 373] width 24 height 21
click at [775, 426] on div "Yeah," at bounding box center [831, 424] width 141 height 54
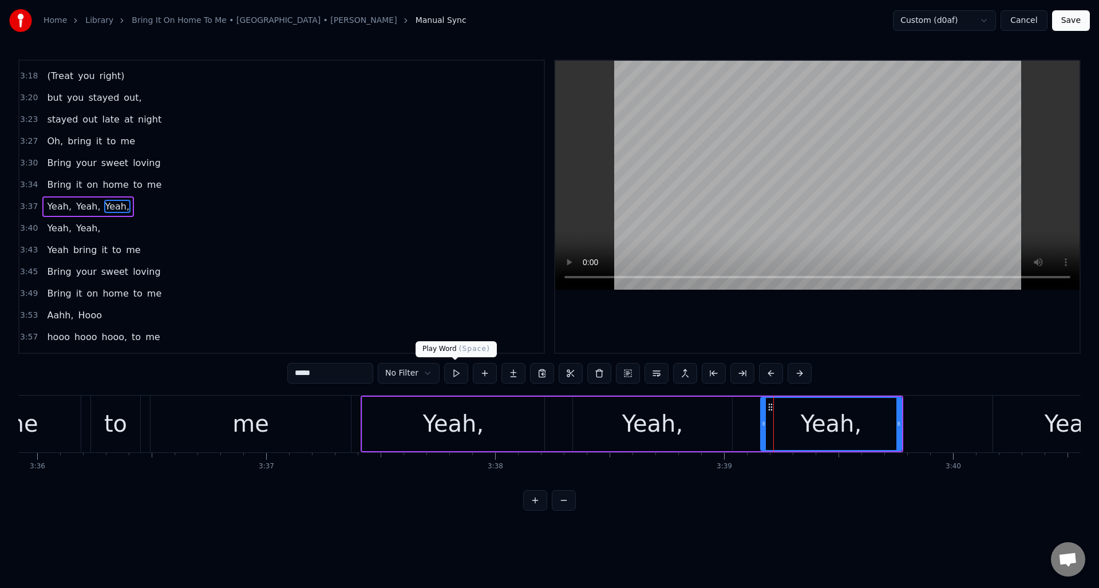
click at [458, 374] on button at bounding box center [456, 373] width 24 height 21
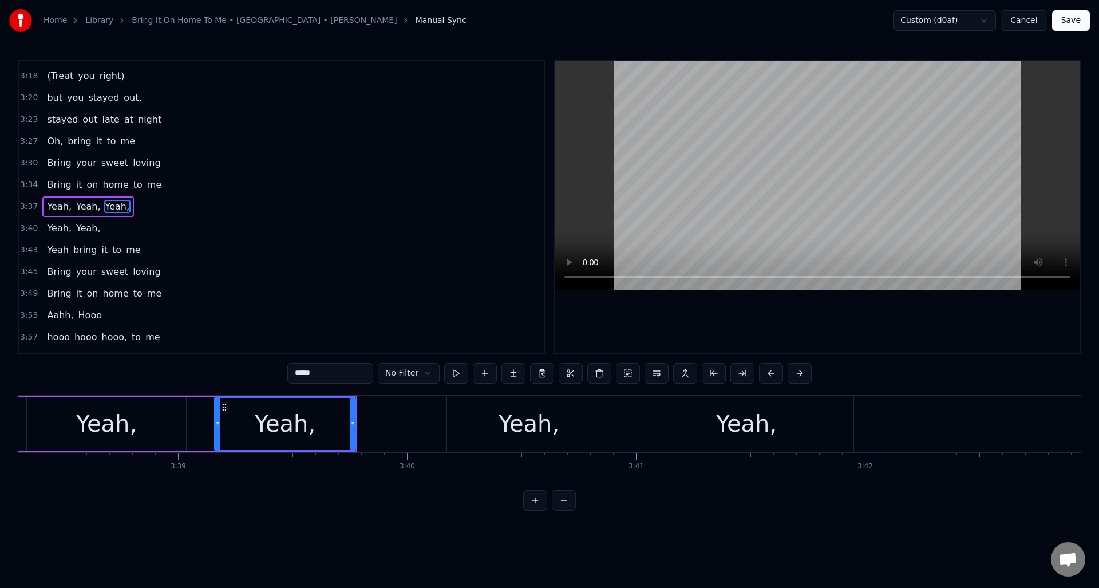
scroll to position [0, 50032]
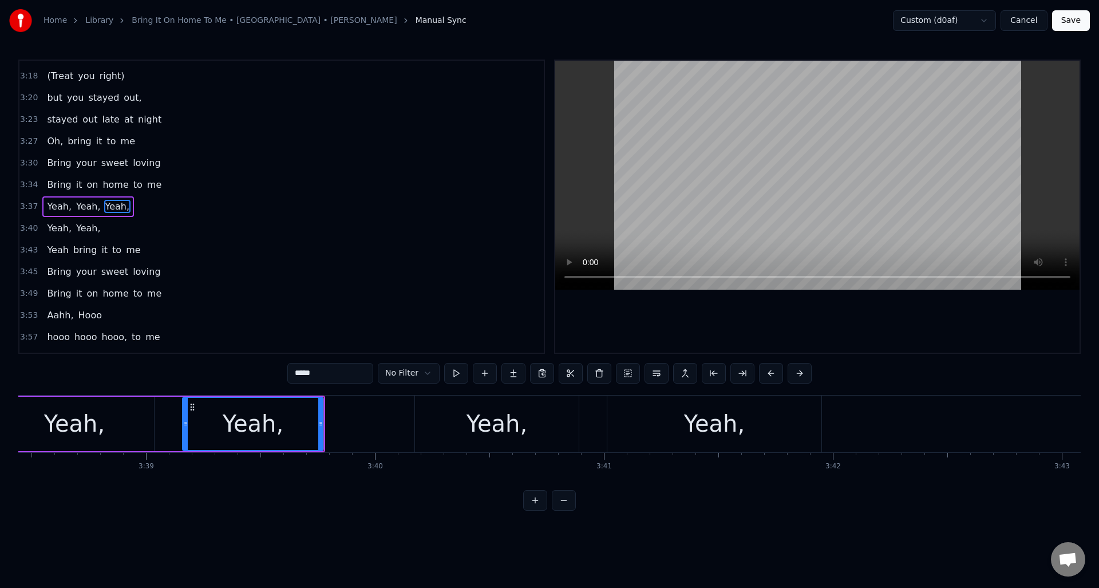
click at [487, 416] on div "Yeah," at bounding box center [497, 424] width 61 height 34
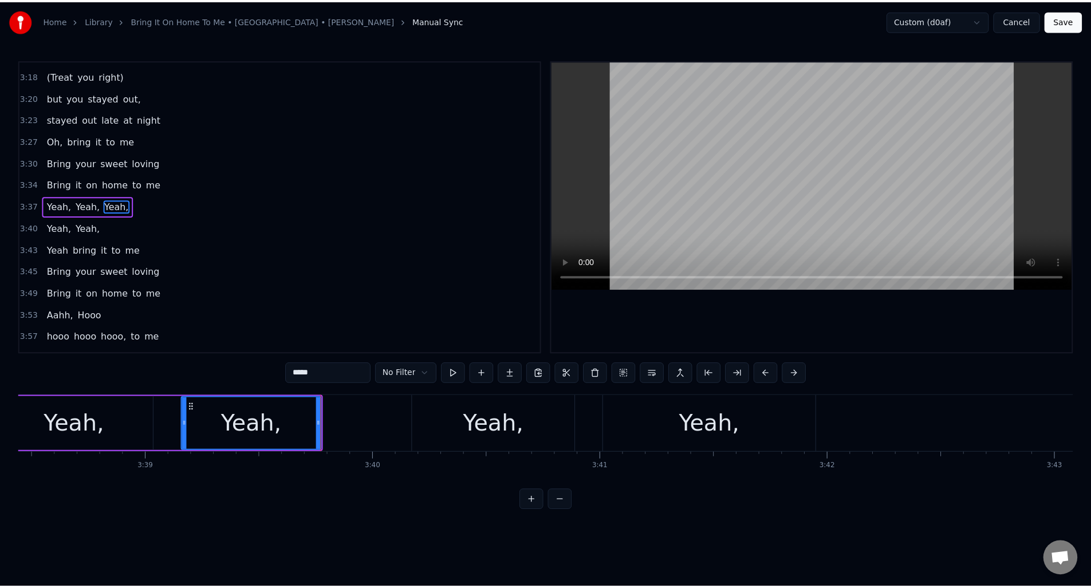
scroll to position [818, 0]
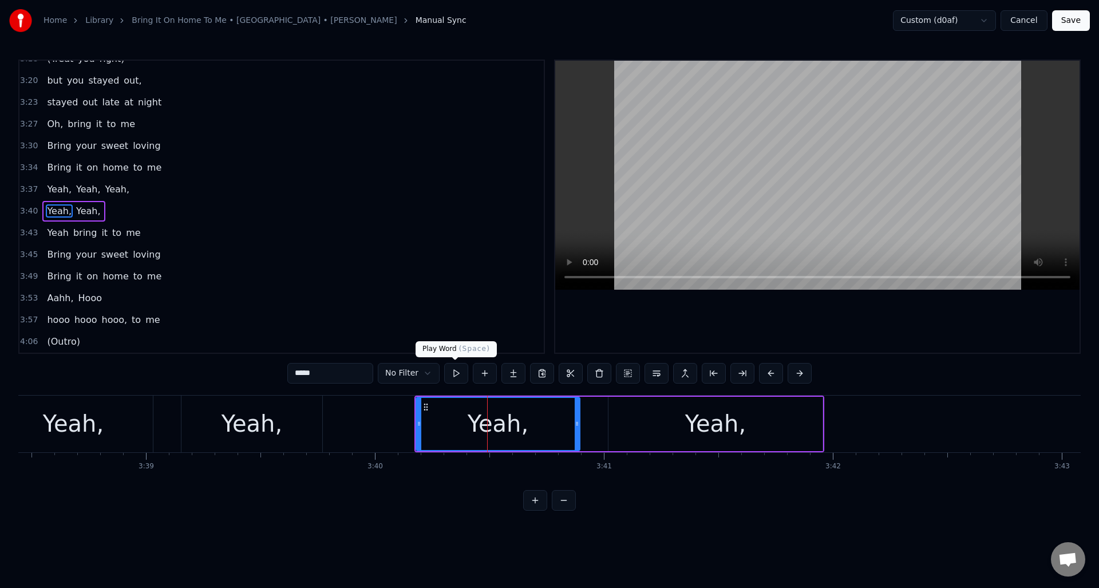
click at [456, 375] on button at bounding box center [456, 373] width 24 height 21
click at [614, 413] on div "Yeah," at bounding box center [716, 424] width 214 height 54
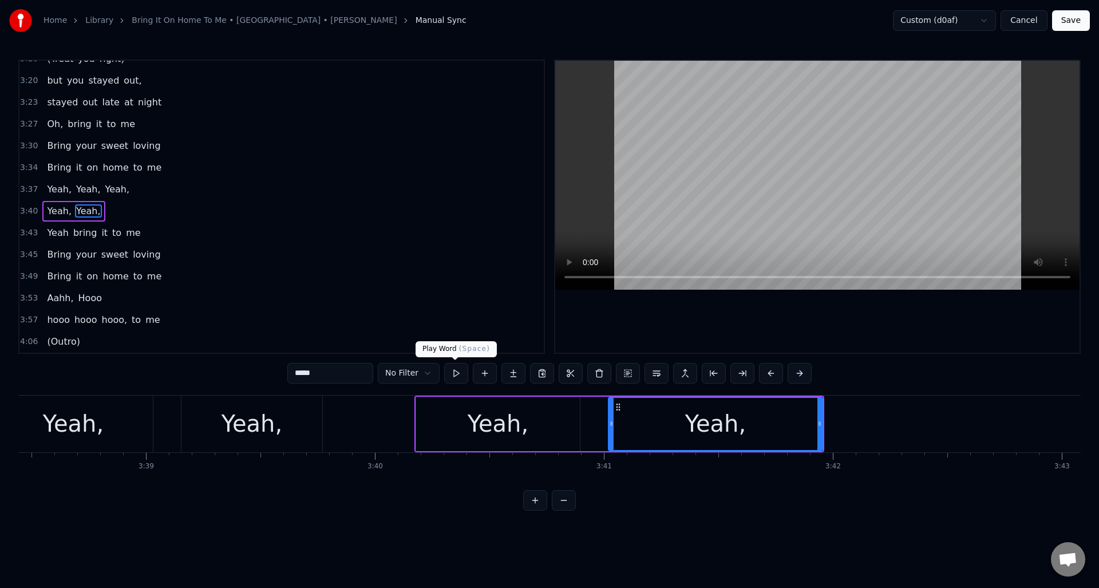
click at [453, 374] on button at bounding box center [456, 373] width 24 height 21
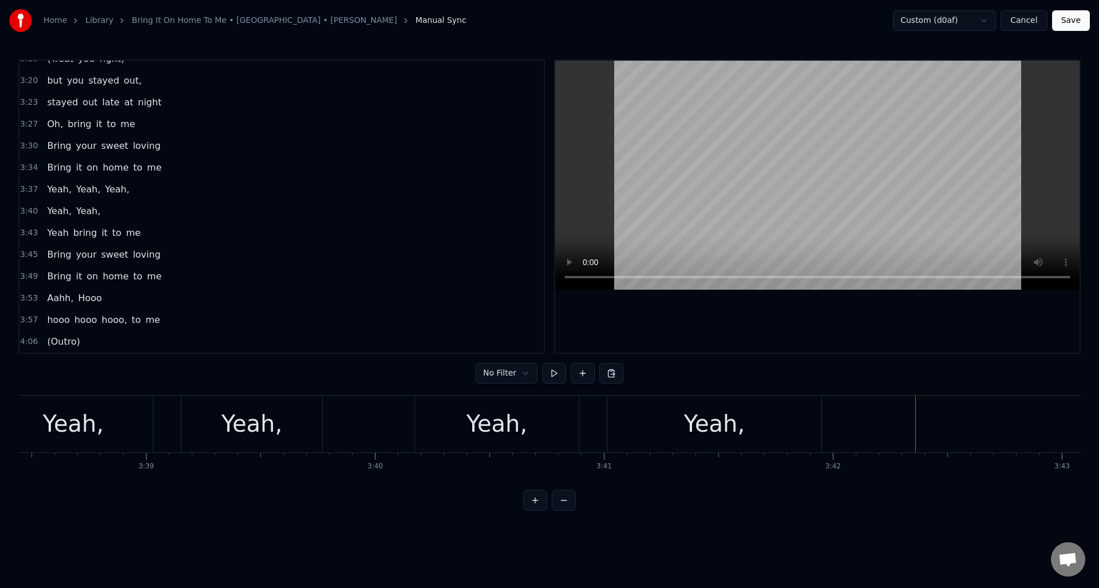
click at [1025, 19] on button "Cancel" at bounding box center [1024, 20] width 46 height 21
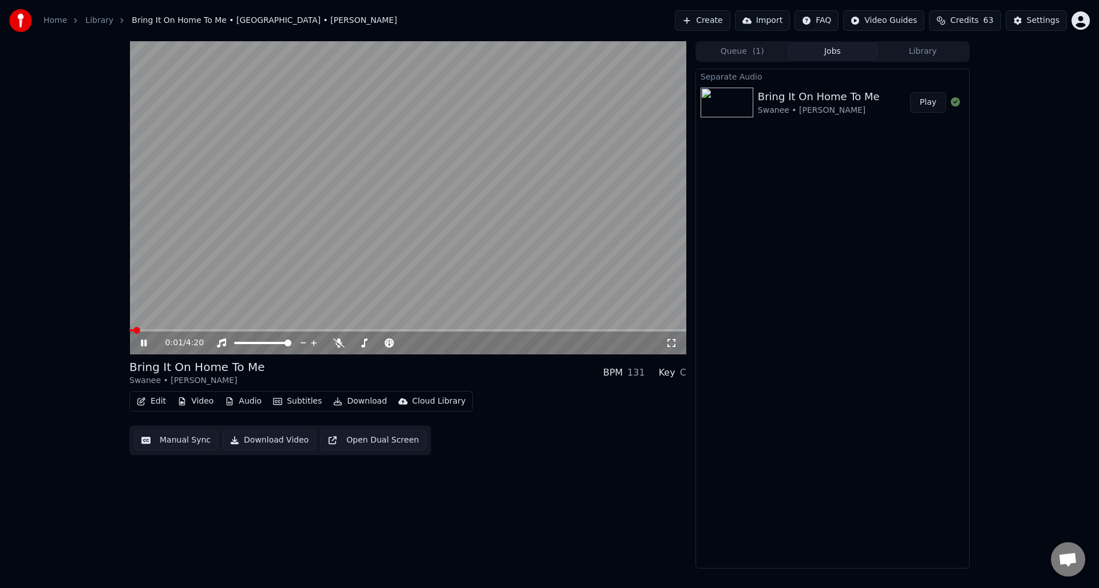
drag, startPoint x: 140, startPoint y: 342, endPoint x: 161, endPoint y: 356, distance: 24.9
click at [140, 342] on icon at bounding box center [152, 342] width 27 height 9
click at [160, 400] on button "Edit" at bounding box center [151, 401] width 38 height 16
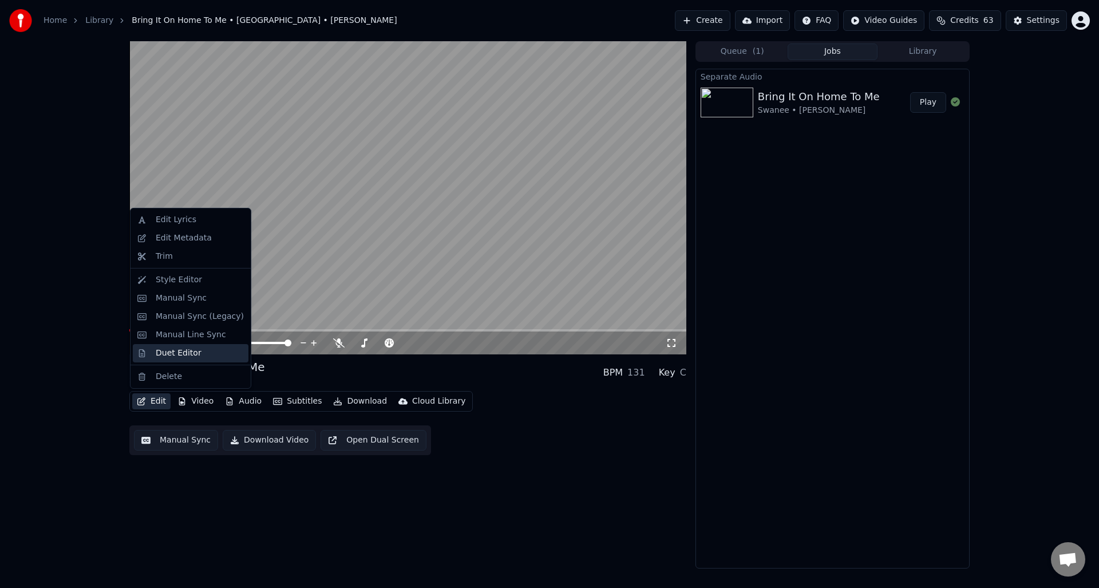
click at [178, 356] on div "Duet Editor" at bounding box center [179, 353] width 46 height 11
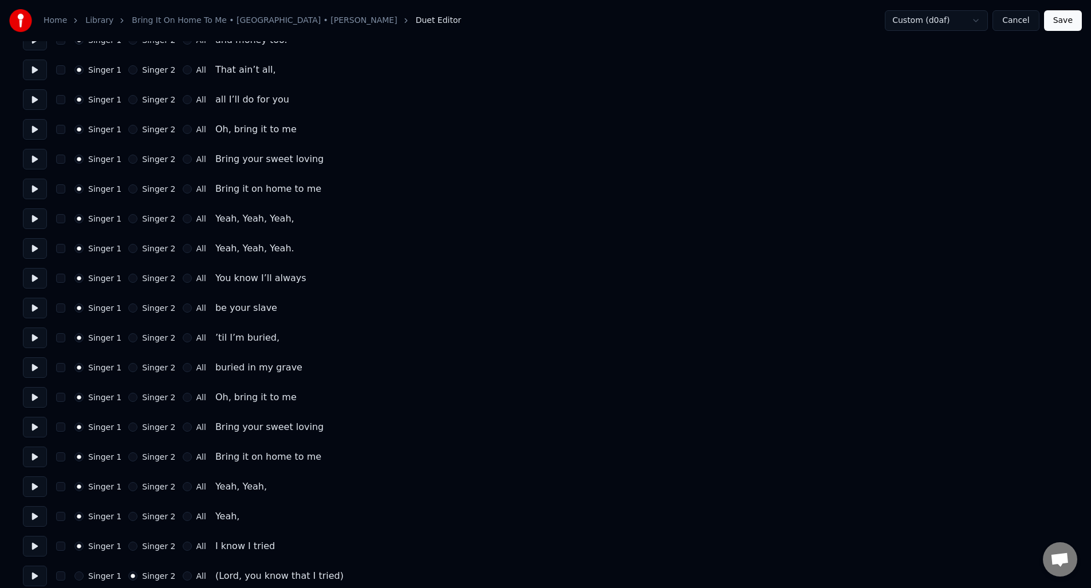
scroll to position [1075, 0]
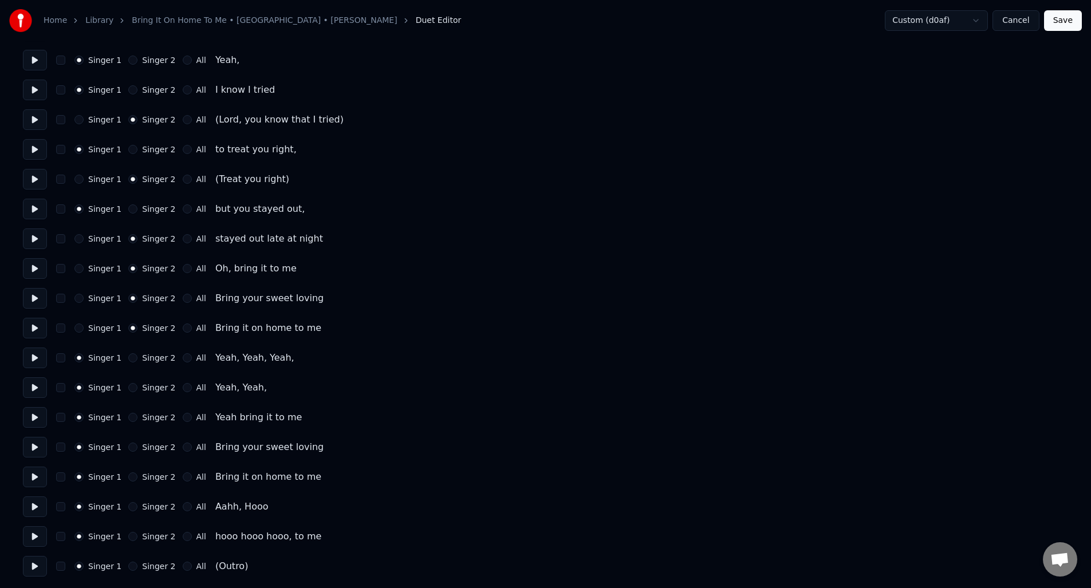
click at [183, 239] on button "All" at bounding box center [187, 238] width 9 height 9
click at [184, 270] on button "All" at bounding box center [187, 268] width 9 height 9
click at [183, 298] on button "All" at bounding box center [187, 298] width 9 height 9
click at [187, 325] on div "All" at bounding box center [194, 328] width 23 height 9
click at [183, 328] on button "All" at bounding box center [187, 328] width 9 height 9
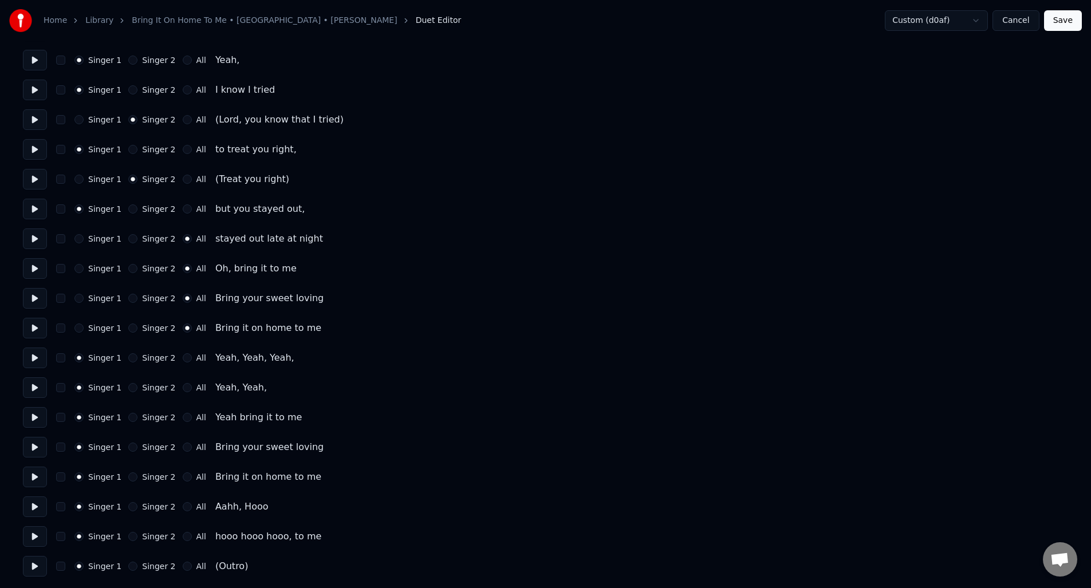
click at [1060, 19] on button "Save" at bounding box center [1063, 20] width 38 height 21
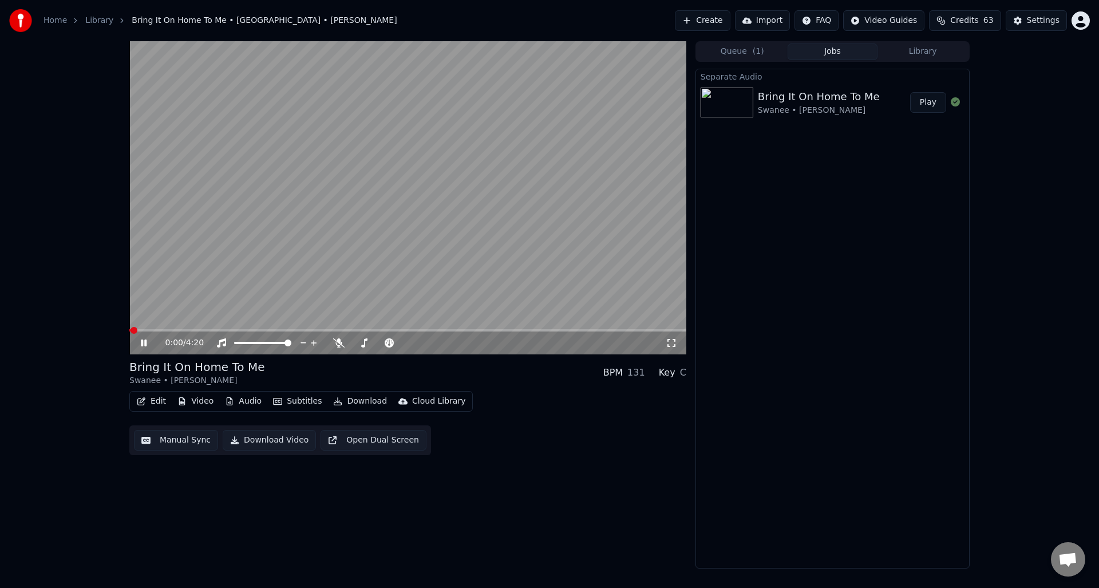
drag, startPoint x: 141, startPoint y: 338, endPoint x: 153, endPoint y: 332, distance: 13.4
click at [141, 338] on icon at bounding box center [152, 342] width 27 height 9
click at [508, 330] on span at bounding box center [407, 330] width 557 height 2
click at [143, 343] on icon at bounding box center [143, 343] width 7 height 8
click at [147, 340] on icon at bounding box center [144, 343] width 6 height 7
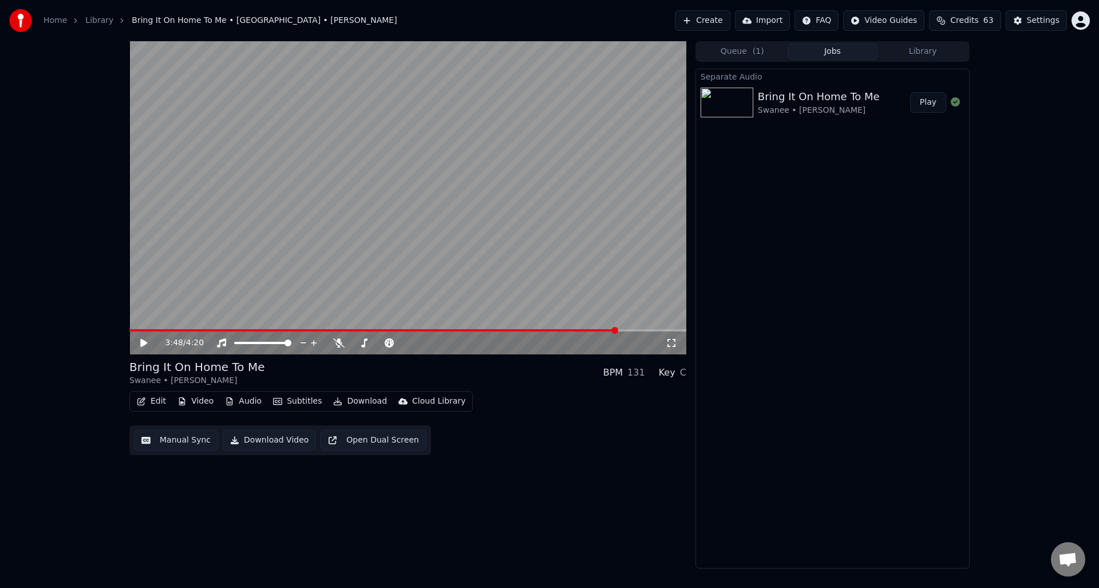
click at [268, 443] on button "Download Video" at bounding box center [269, 440] width 93 height 21
click at [56, 19] on link "Home" at bounding box center [55, 20] width 23 height 11
